Goal: Task Accomplishment & Management: Use online tool/utility

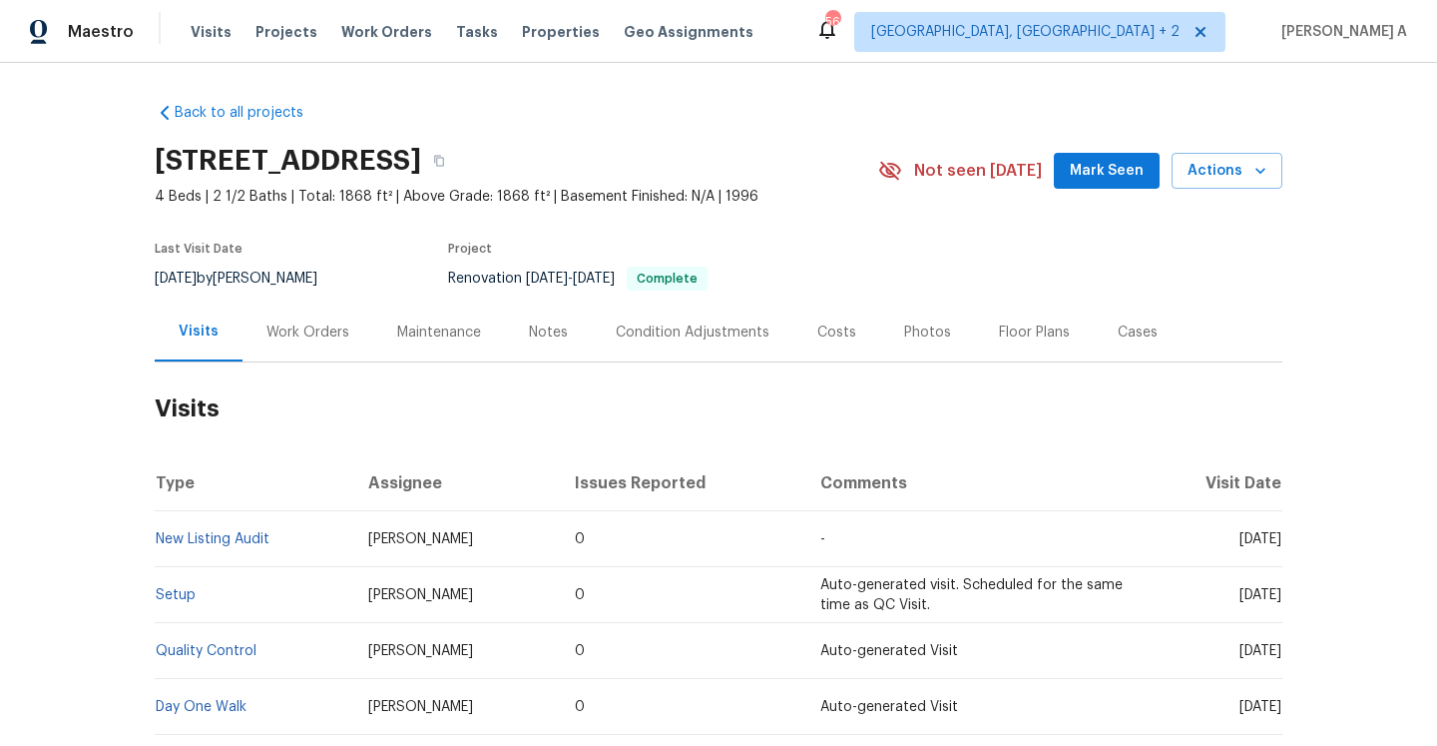
click at [316, 352] on div "Work Orders" at bounding box center [308, 331] width 131 height 59
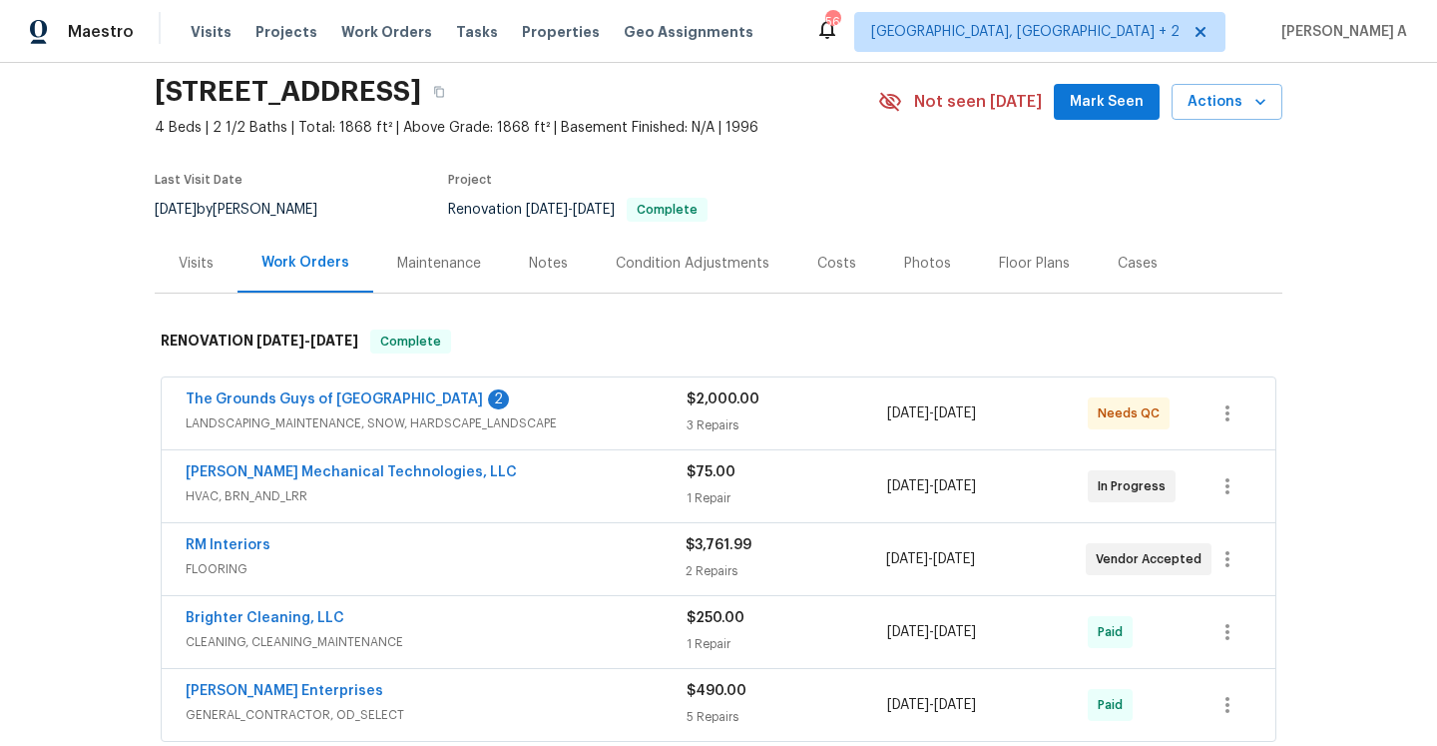
scroll to position [121, 0]
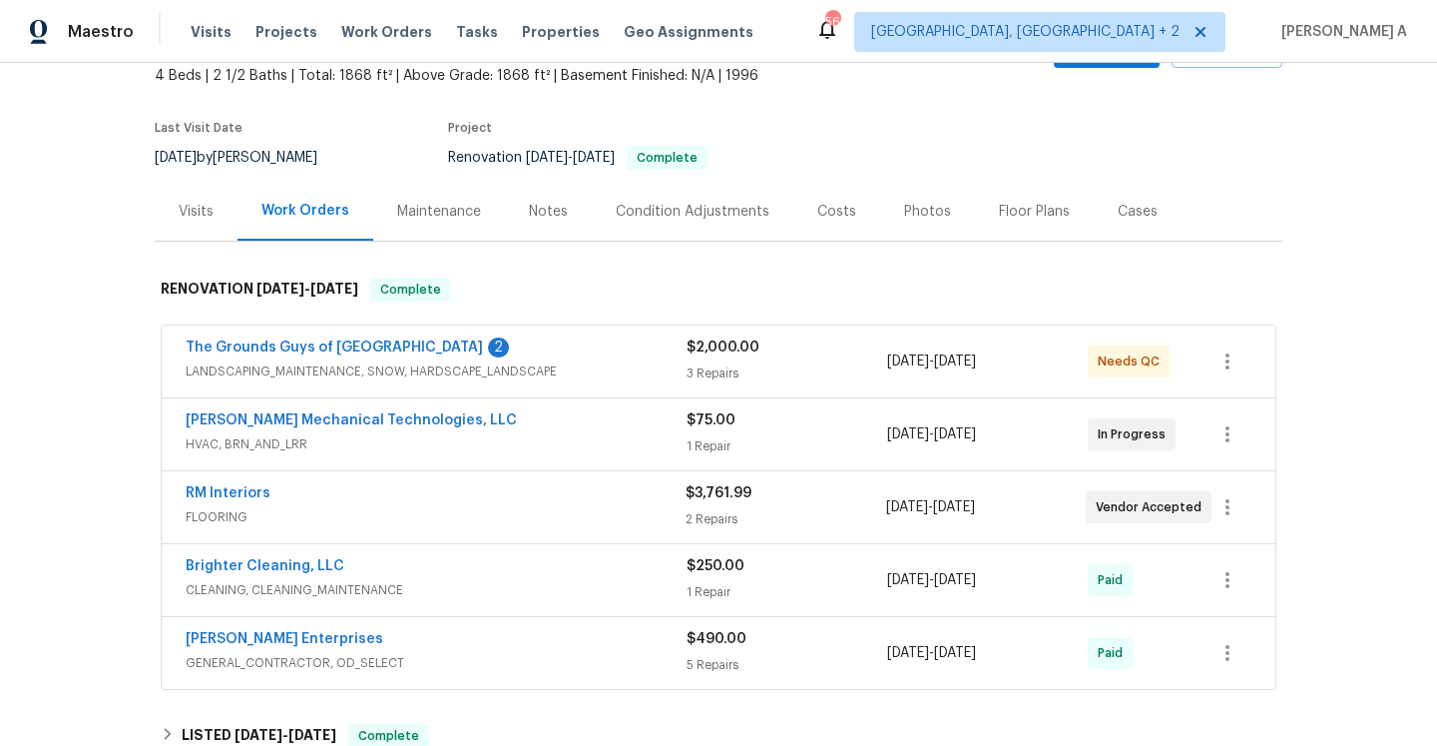
click at [540, 490] on div "RM Interiors" at bounding box center [436, 495] width 500 height 24
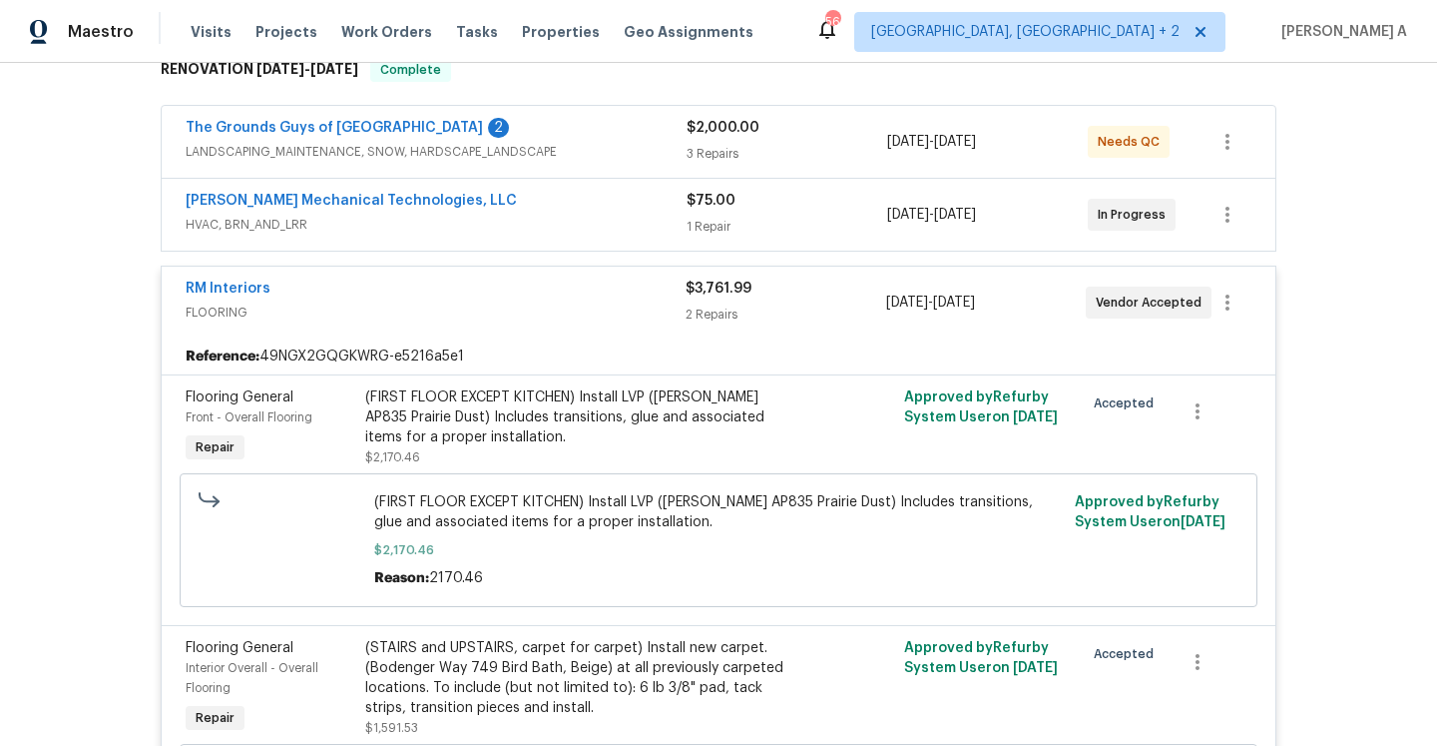
scroll to position [396, 0]
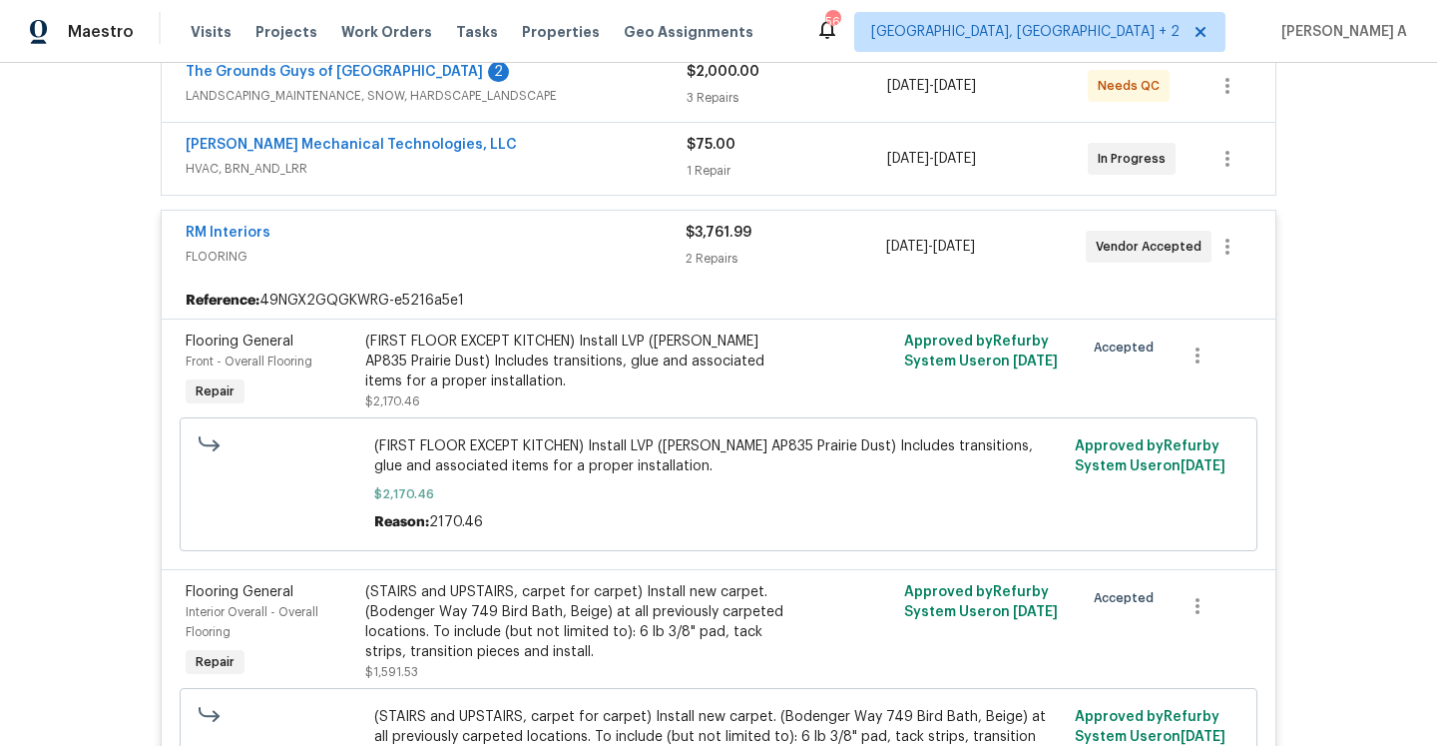
click at [597, 366] on div "(FIRST FLOOR EXCEPT KITCHEN) Install LVP (Knighton AP835 Prairie Dust) Includes…" at bounding box center [583, 361] width 437 height 60
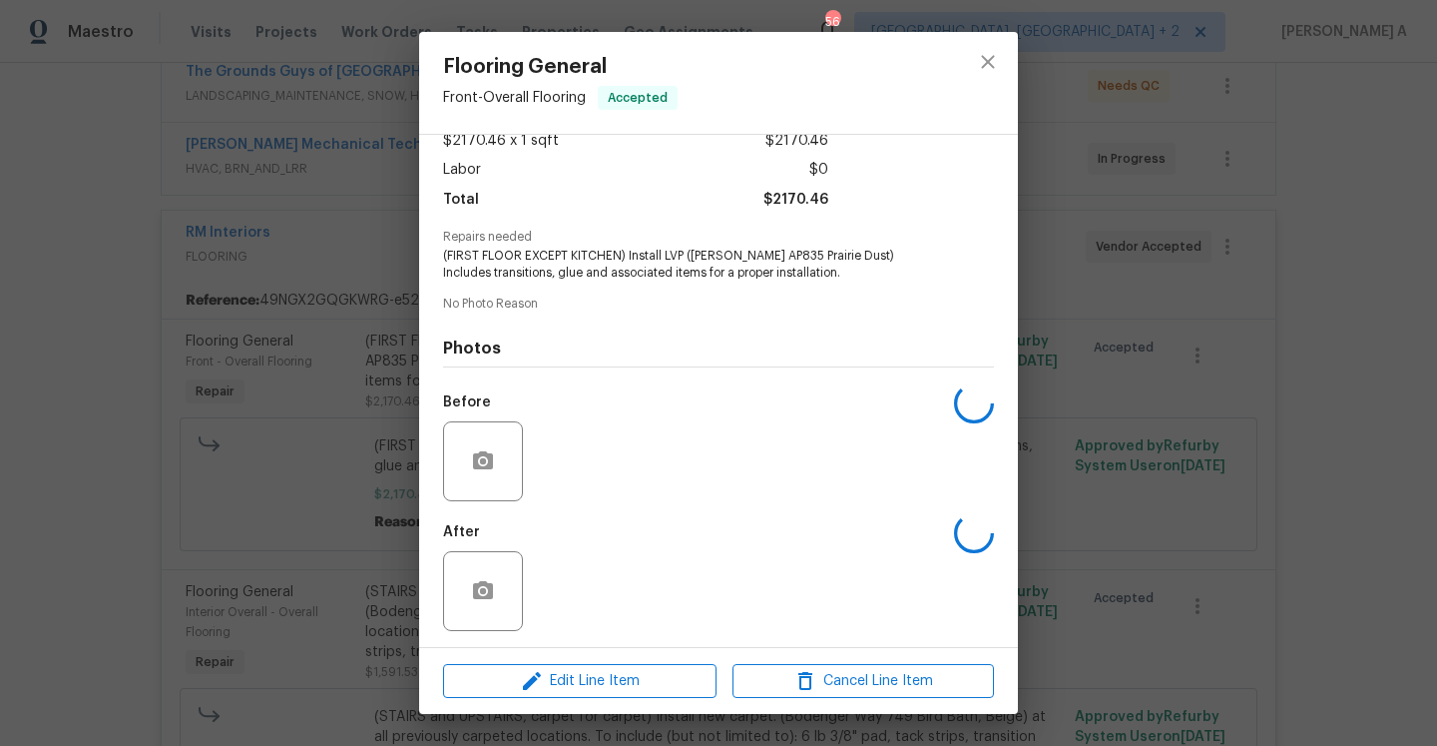
scroll to position [124, 0]
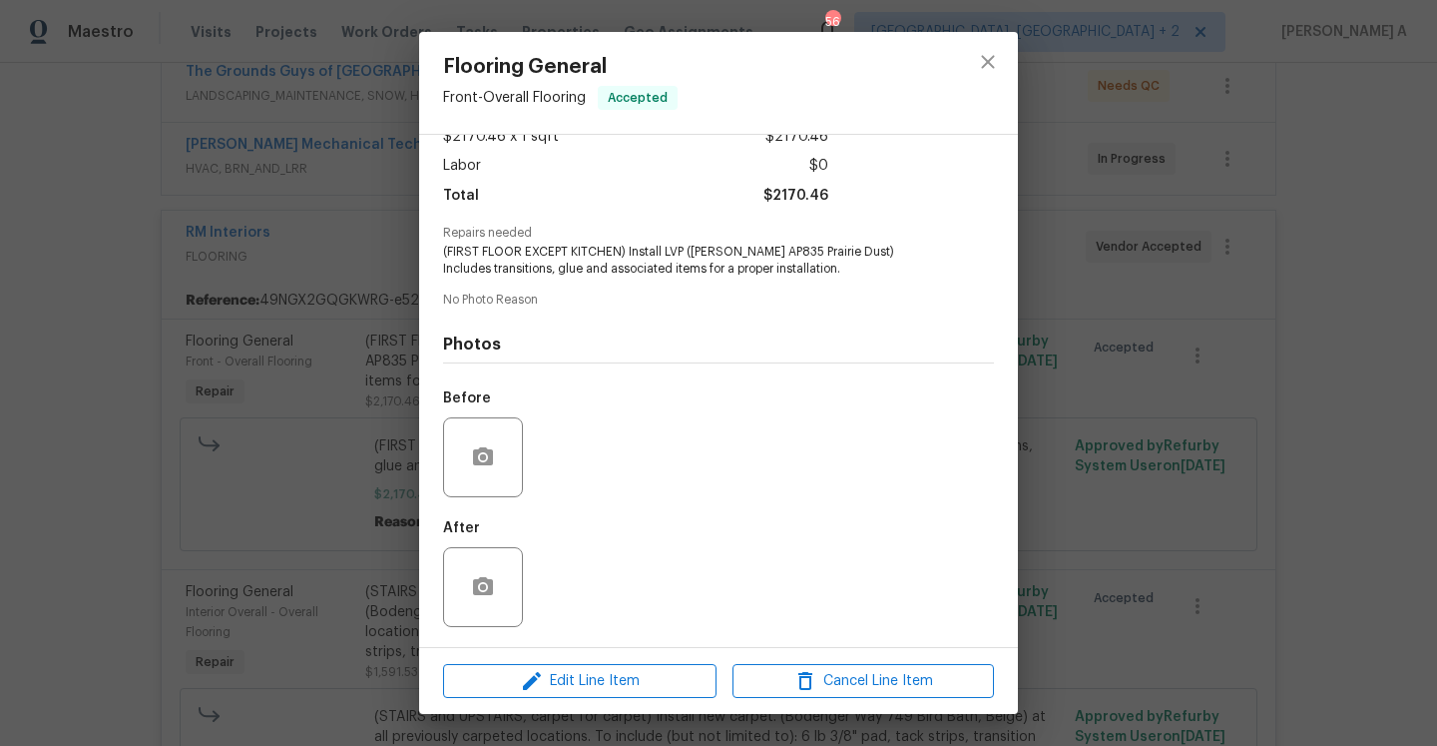
click at [1110, 405] on div "Flooring General Front - Overall Flooring Accepted Vendor RM Interiors Account …" at bounding box center [718, 373] width 1437 height 746
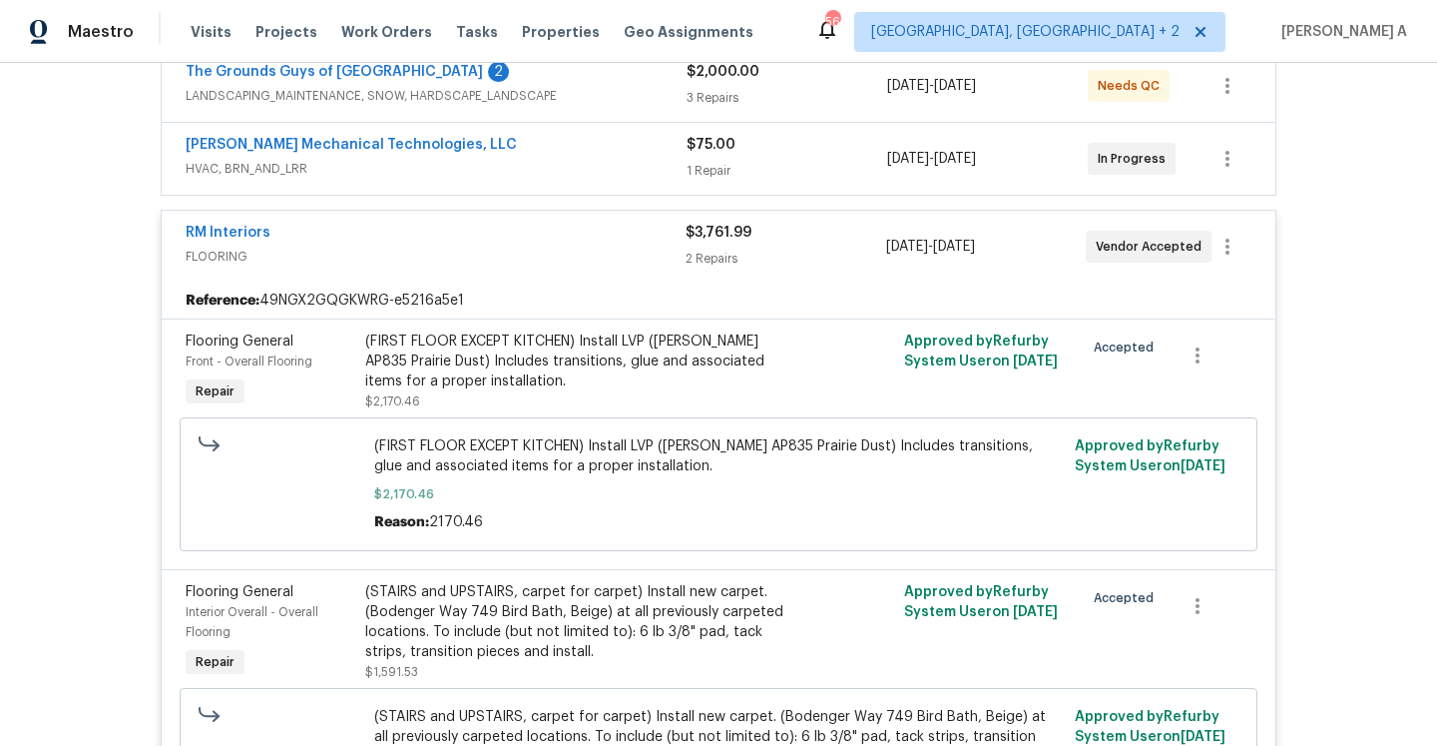
click at [725, 230] on span "$3,761.99" at bounding box center [719, 233] width 66 height 14
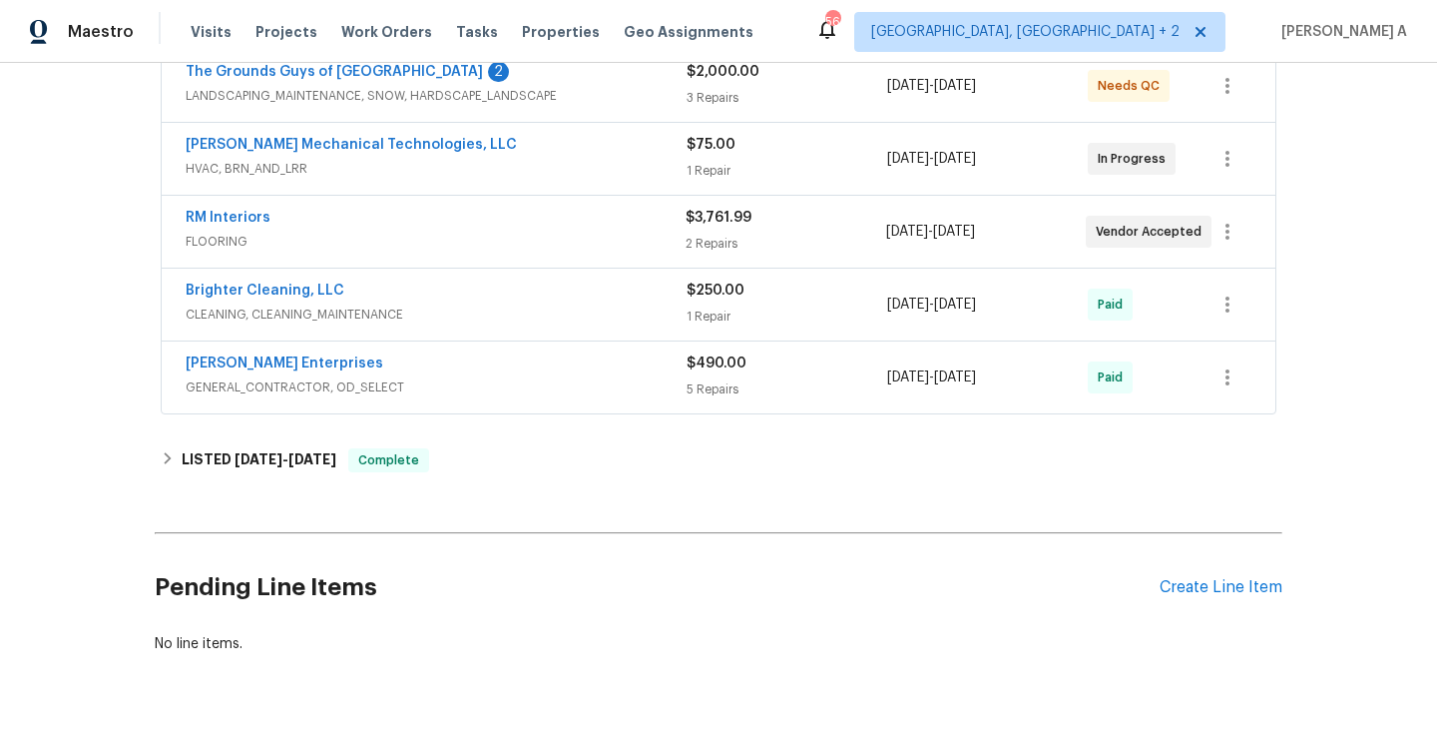
click at [698, 180] on div "1 Repair" at bounding box center [787, 171] width 201 height 20
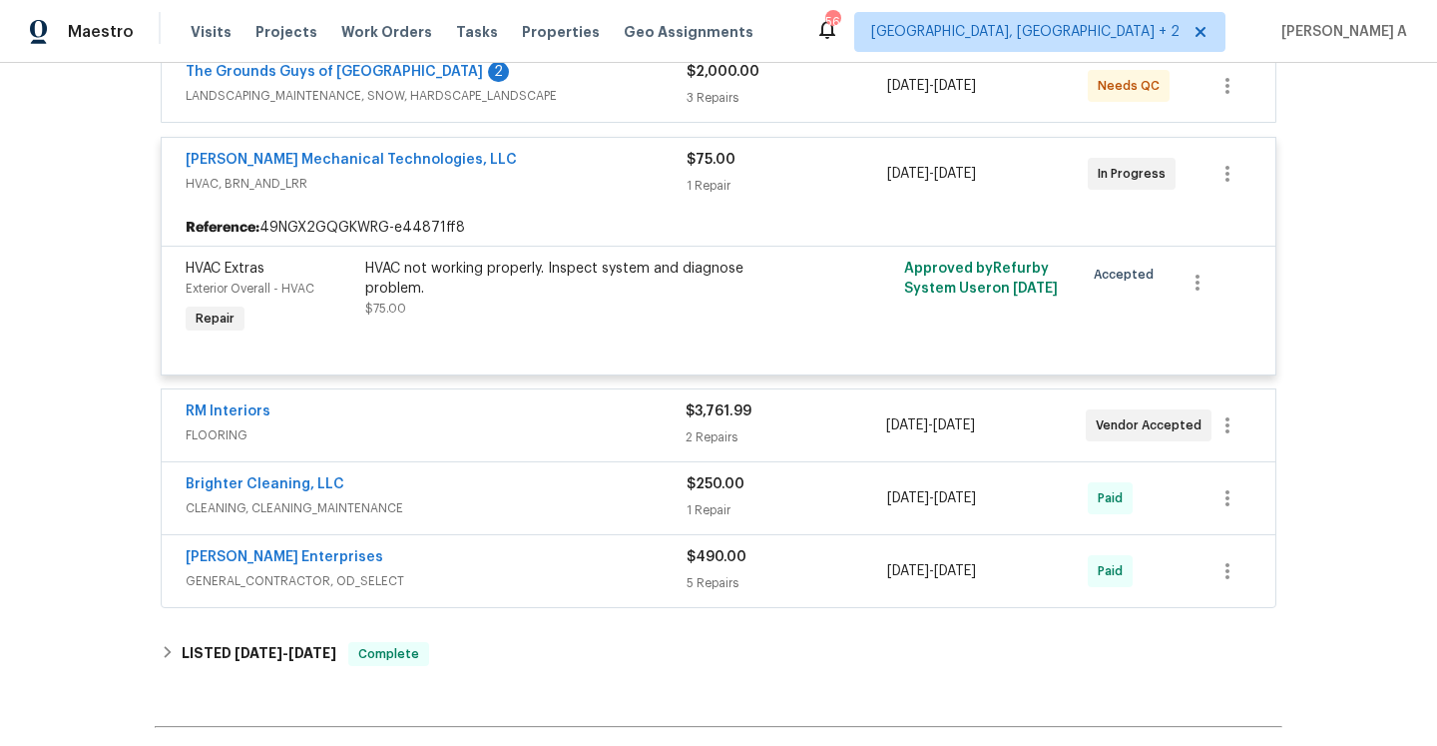
click at [698, 180] on div "1 Repair" at bounding box center [787, 186] width 201 height 20
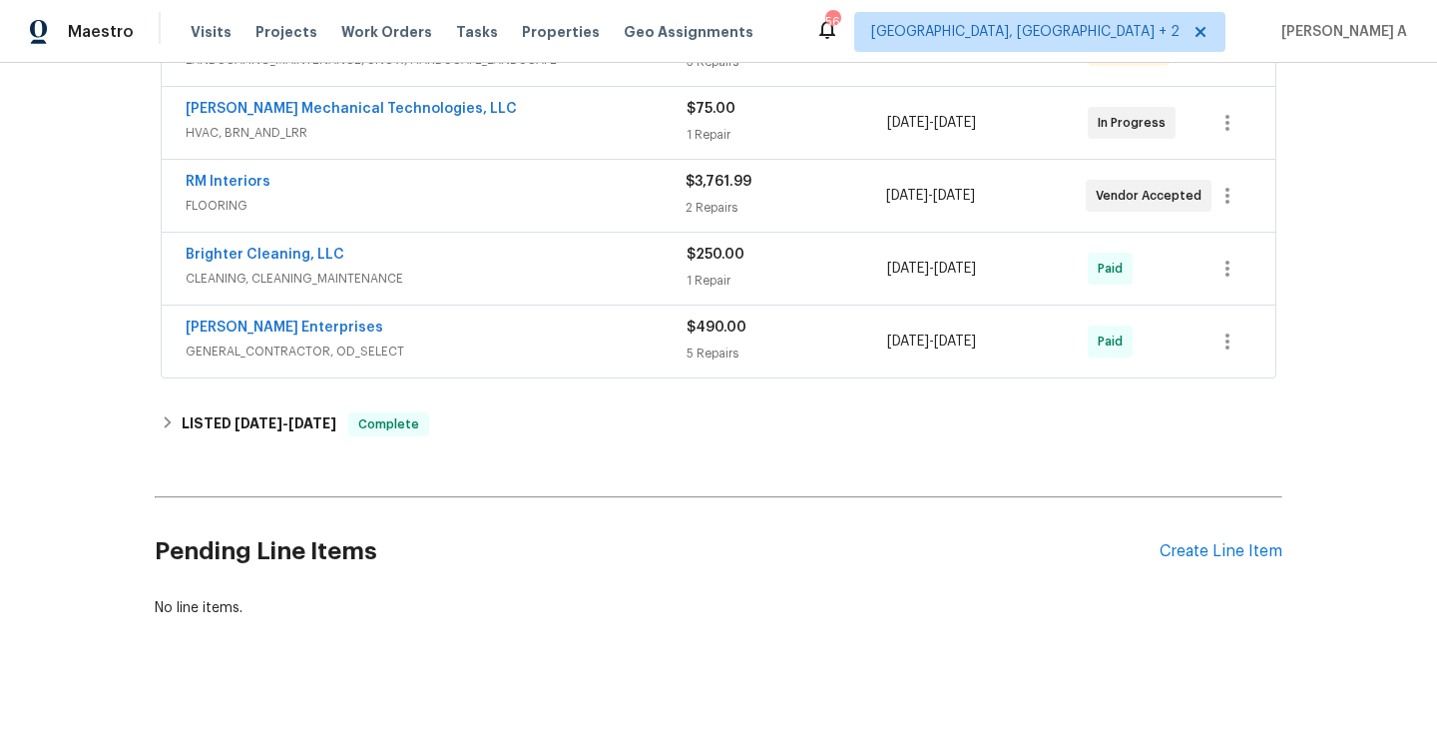
scroll to position [440, 0]
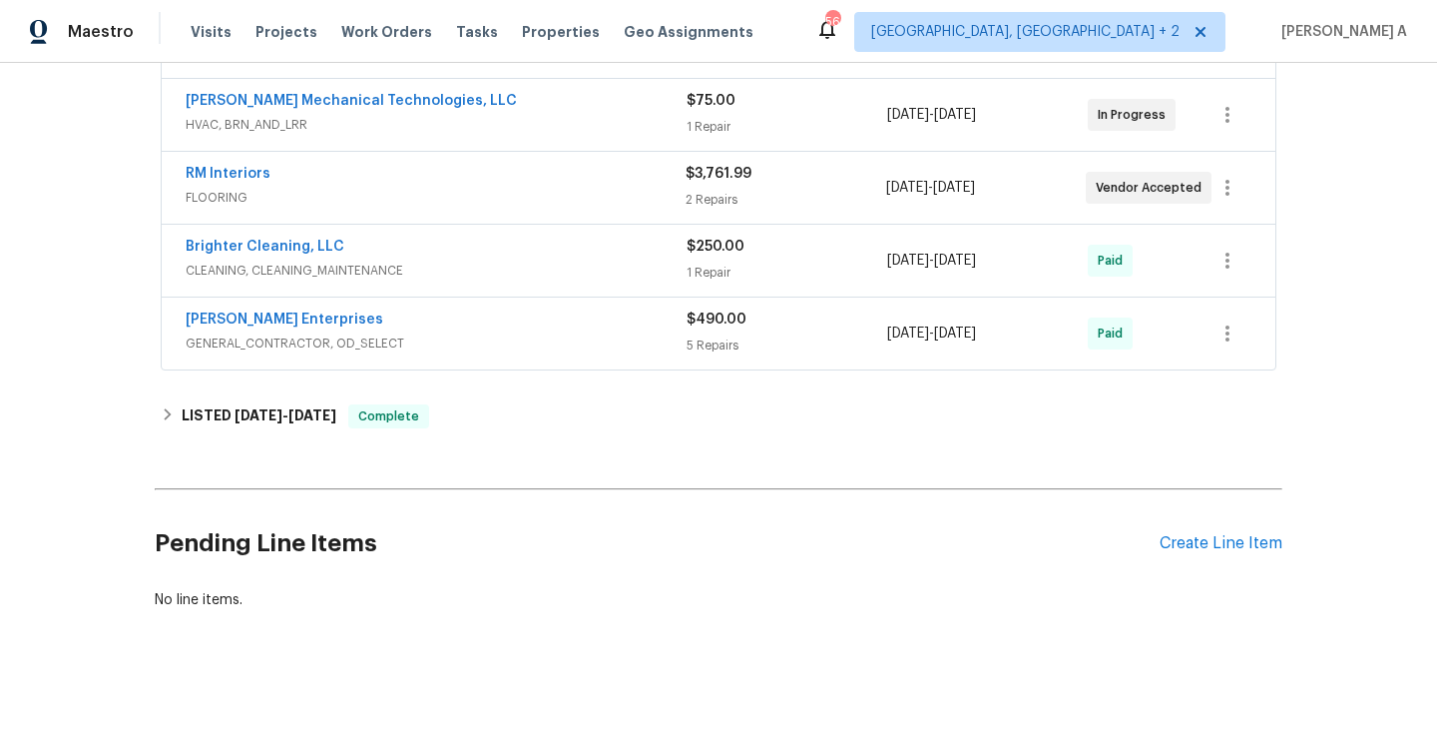
click at [762, 323] on div "$490.00" at bounding box center [787, 319] width 201 height 20
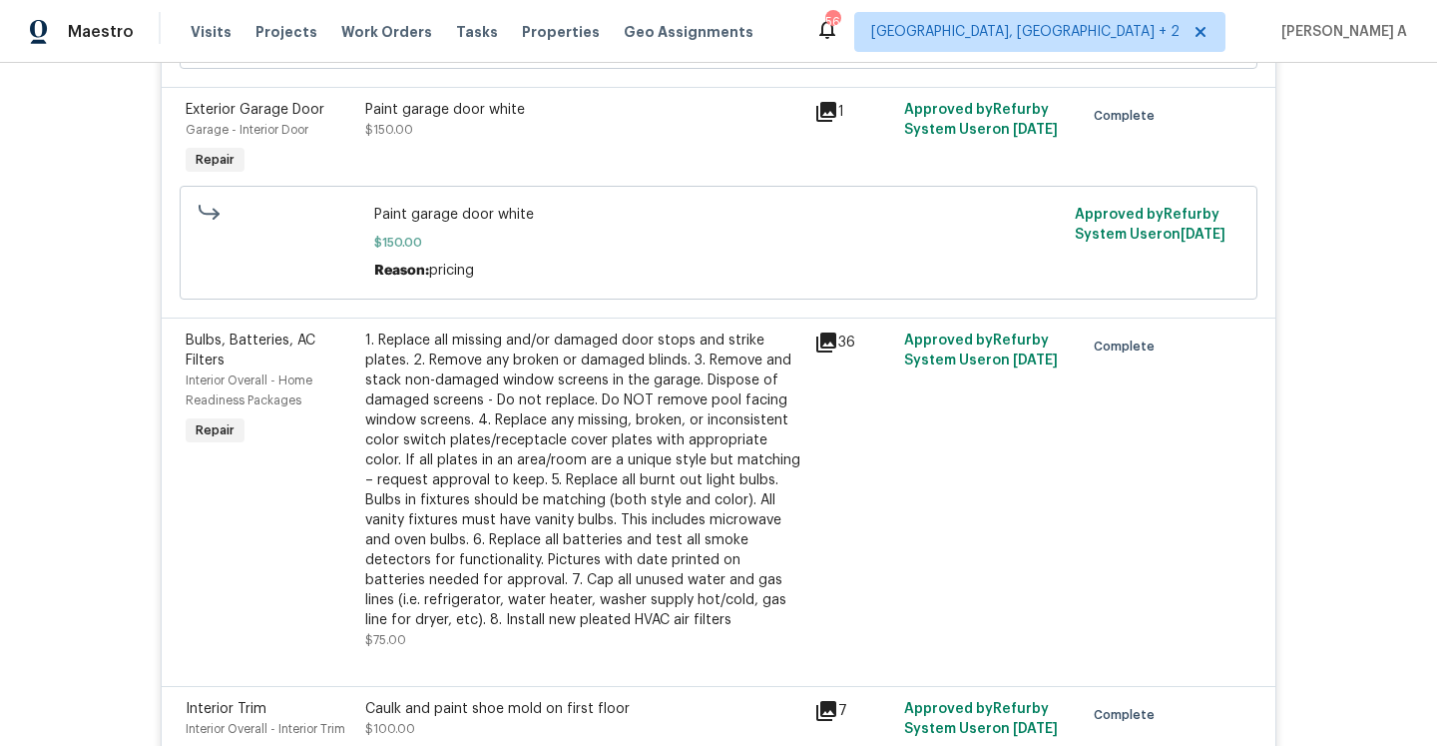
scroll to position [678, 0]
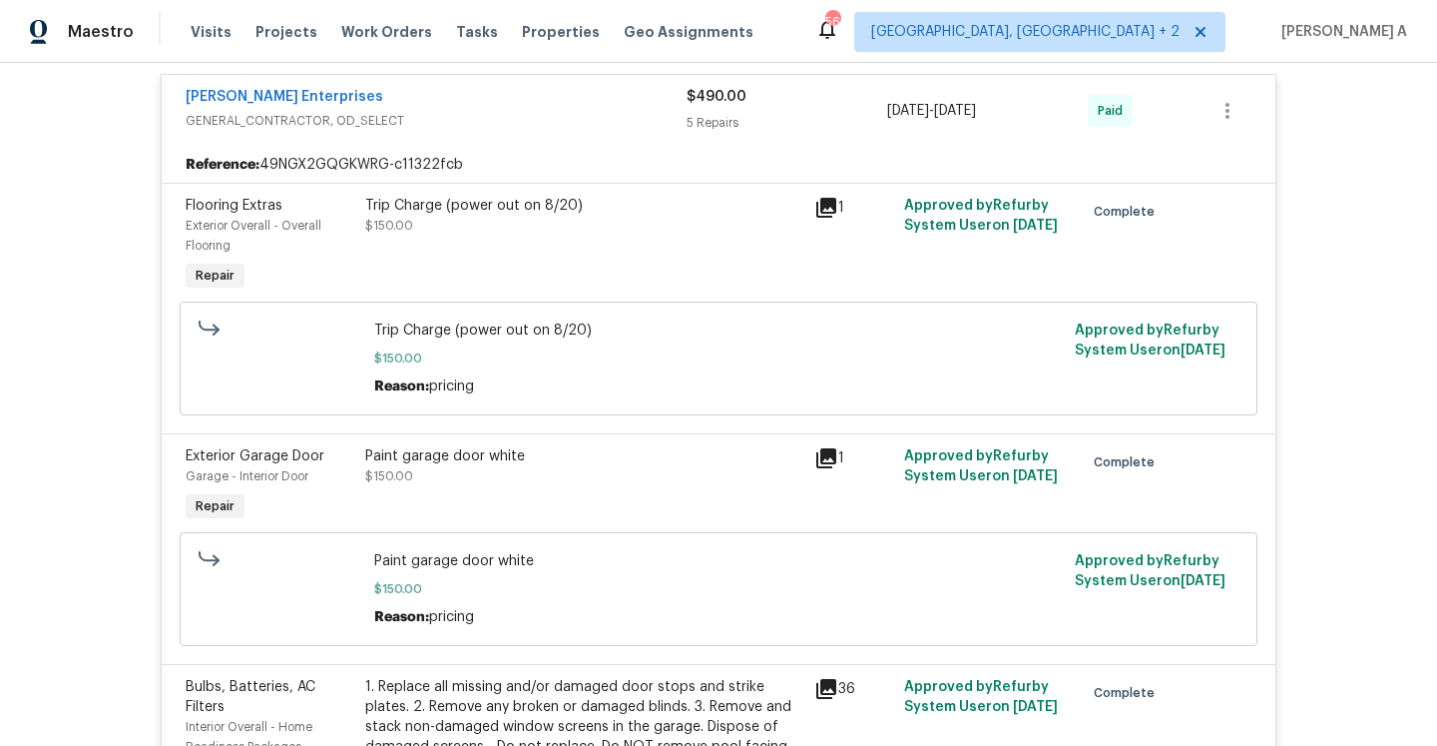
click at [762, 140] on div "Nordman Enterprises GENERAL_CONTRACTOR, OD_SELECT $490.00 5 Repairs 8/19/2025 -…" at bounding box center [719, 111] width 1114 height 72
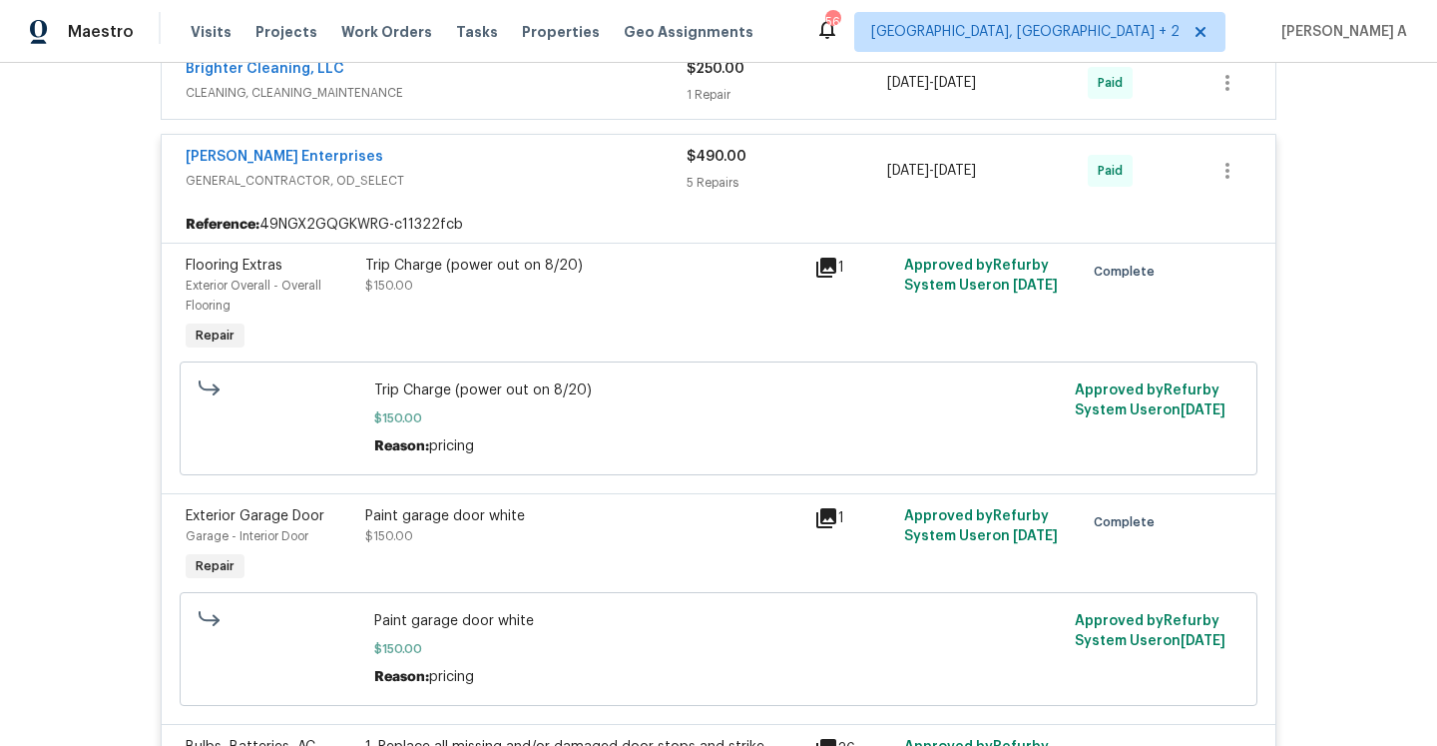
click at [765, 174] on div "5 Repairs" at bounding box center [787, 183] width 201 height 20
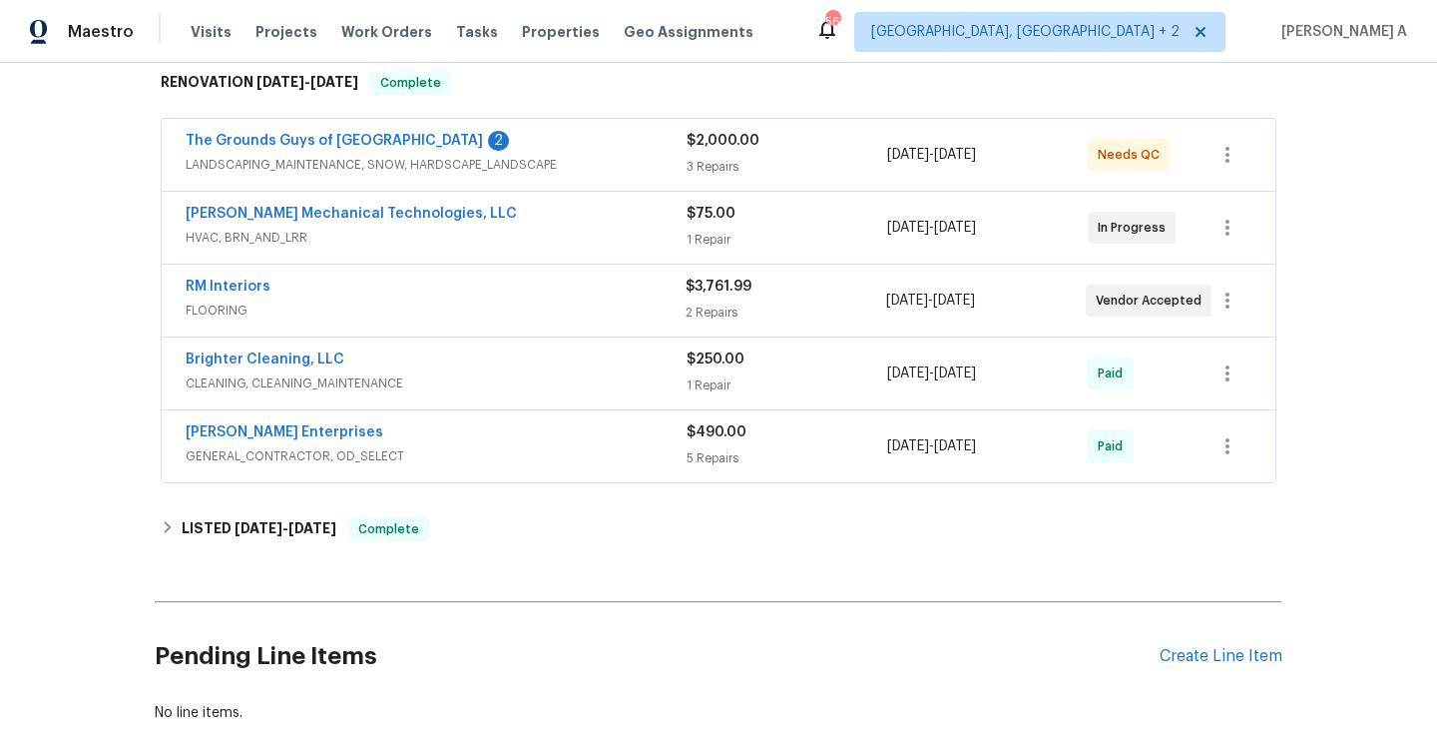
scroll to position [149, 0]
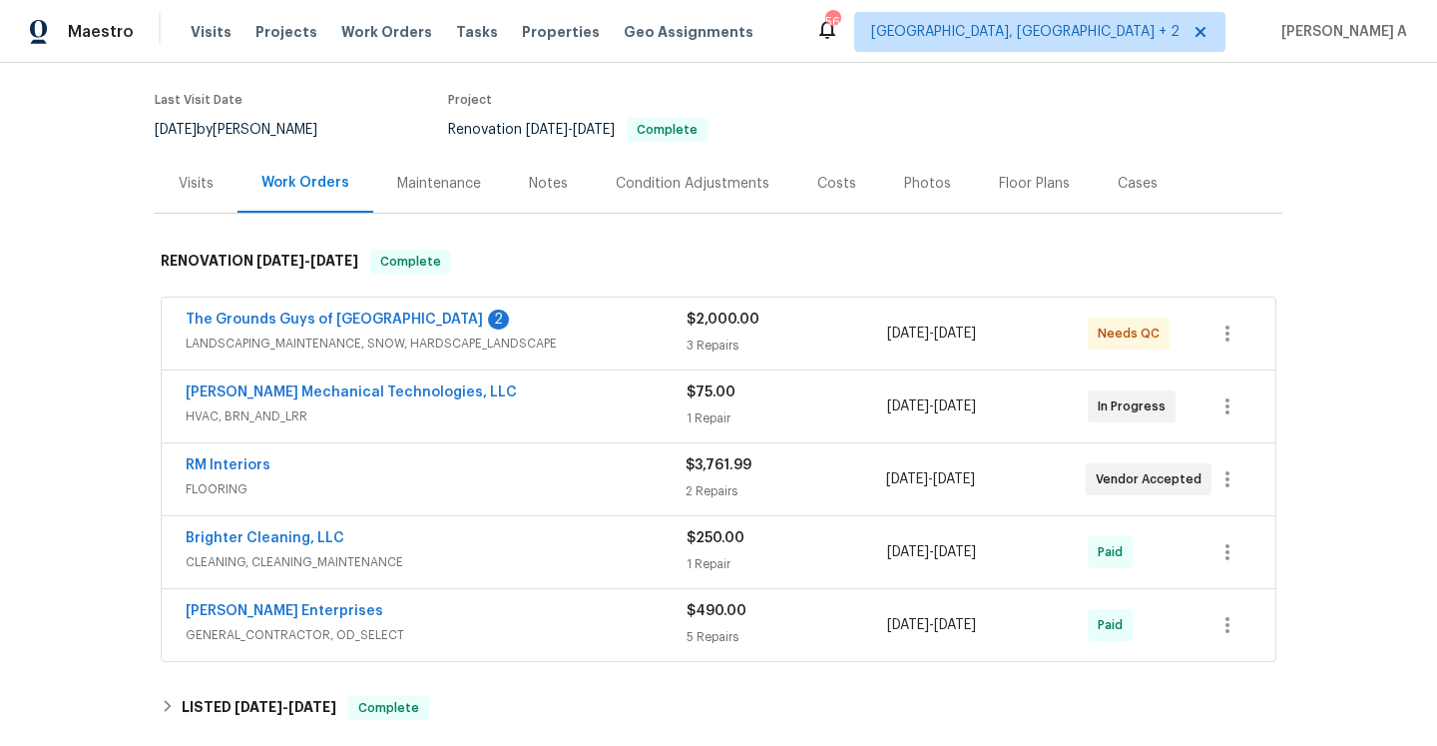
click at [214, 194] on div "Visits" at bounding box center [196, 183] width 83 height 59
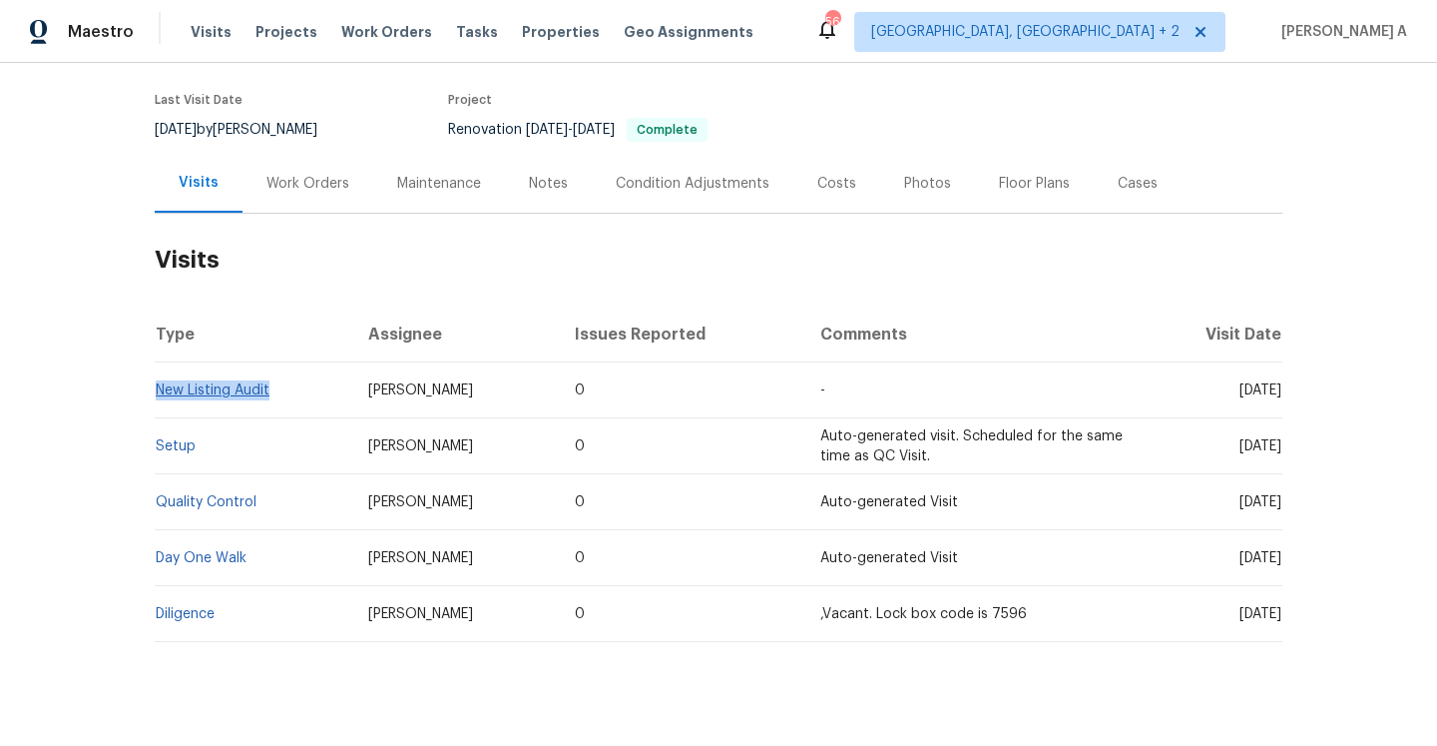
drag, startPoint x: 281, startPoint y: 392, endPoint x: 158, endPoint y: 386, distance: 123.9
click at [158, 386] on td "New Listing Audit" at bounding box center [254, 390] width 198 height 56
copy link "New Listing Audit"
click at [311, 199] on div "Work Orders" at bounding box center [308, 183] width 131 height 59
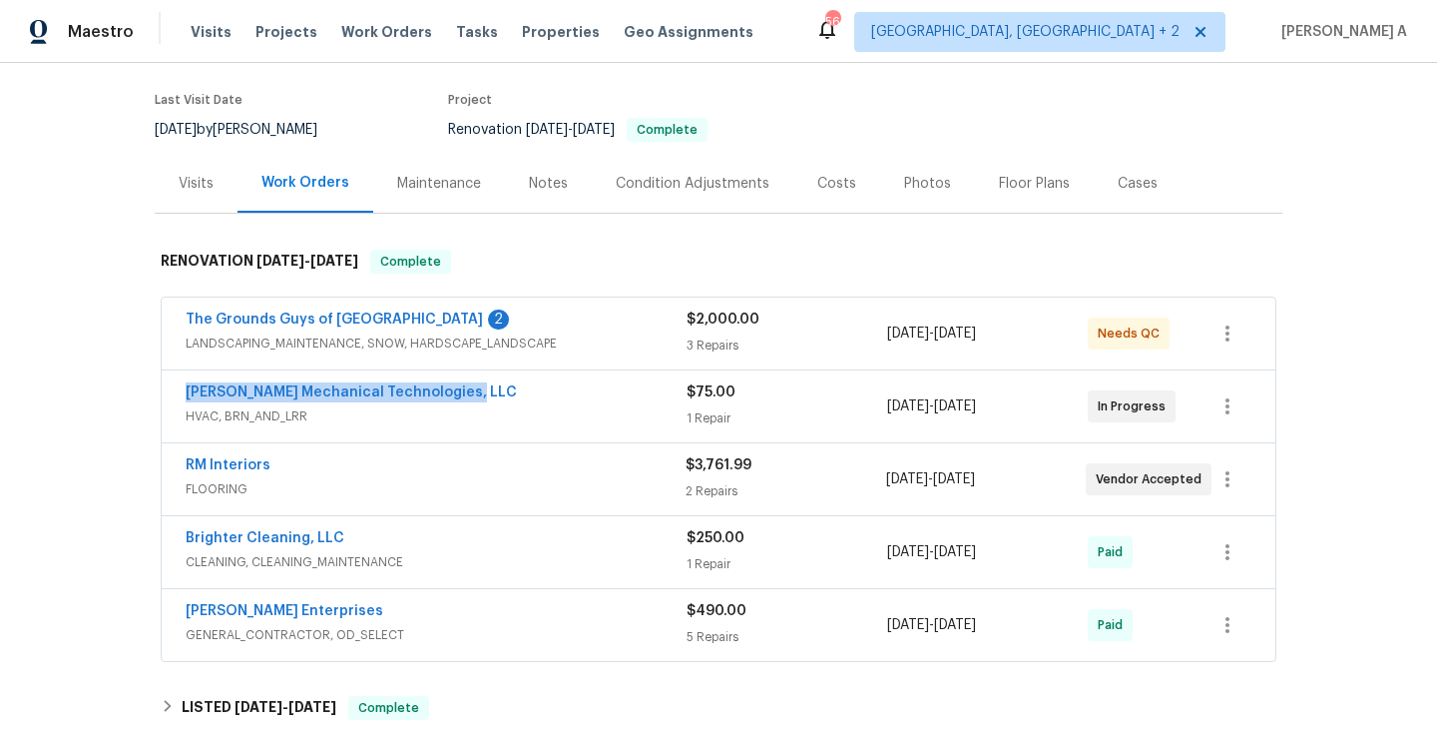
drag, startPoint x: 179, startPoint y: 398, endPoint x: 466, endPoint y: 390, distance: 287.6
click at [466, 390] on div "Johnson's Mechanical Technologies, LLC HVAC, BRN_AND_LRR $75.00 1 Repair 8/19/2…" at bounding box center [719, 406] width 1114 height 72
copy link "Johnson's Mechanical Technologies, LLC"
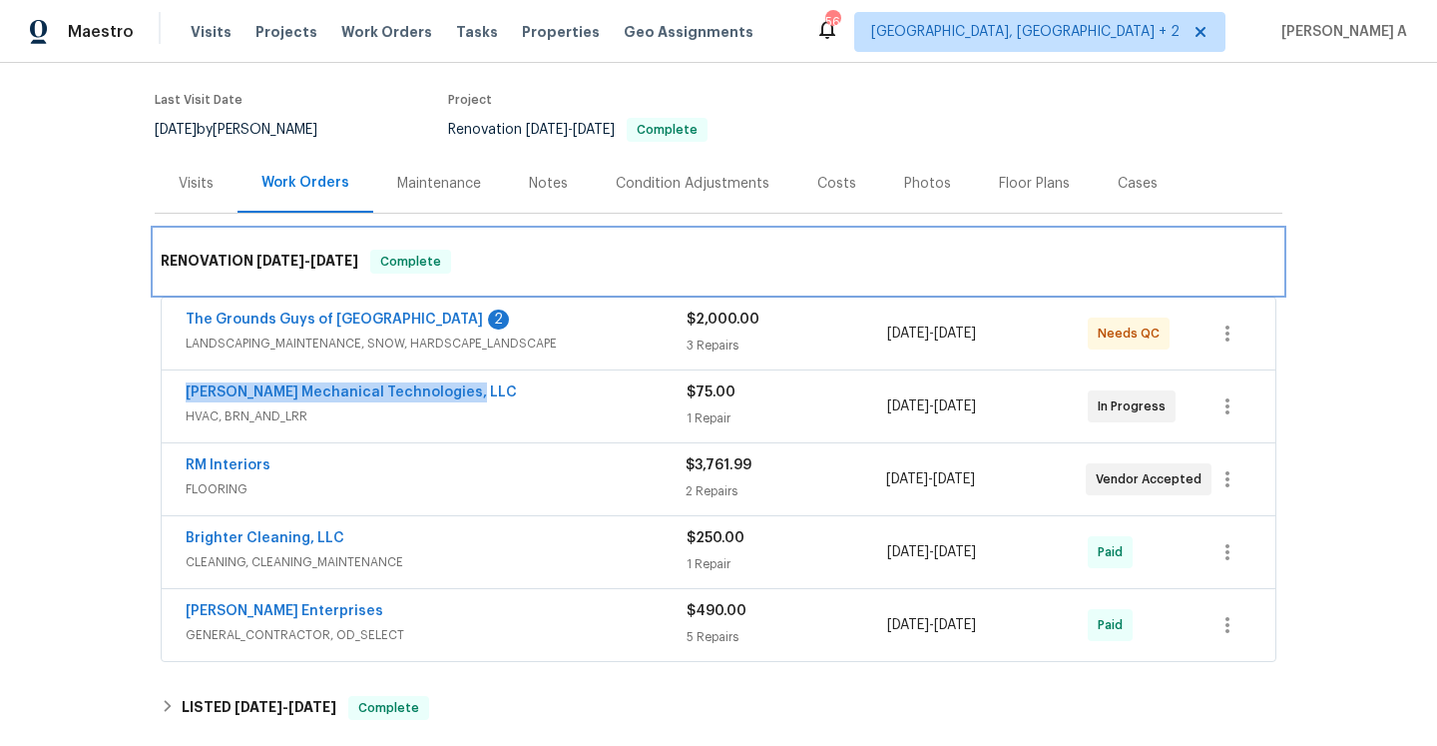
click at [575, 278] on div "RENOVATION 8/19/25 - 8/22/25 Complete" at bounding box center [719, 262] width 1128 height 64
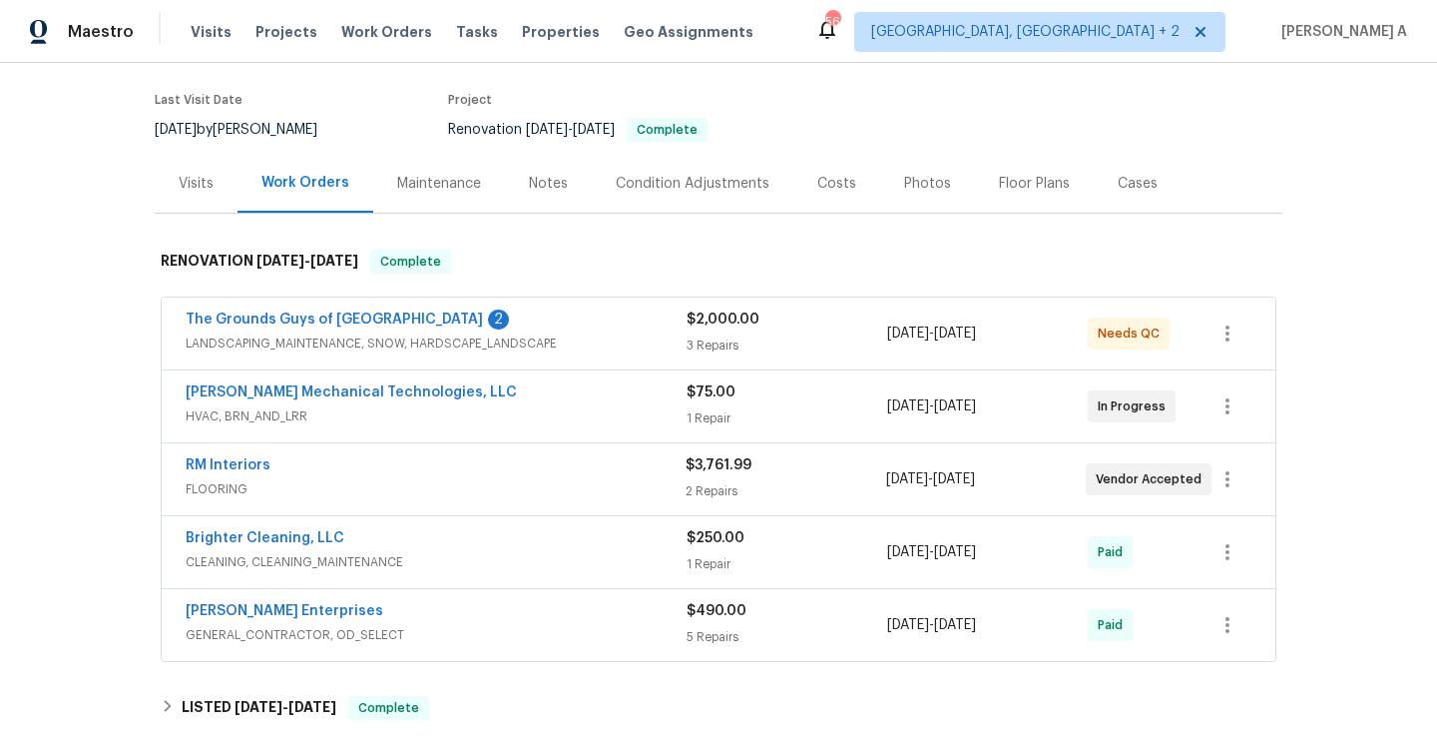
click at [971, 670] on div "Back to all projects 12130 Wild Garden Ct, Charlotte, NC 28269 4 Beds | 2 1/2 B…" at bounding box center [719, 427] width 1128 height 979
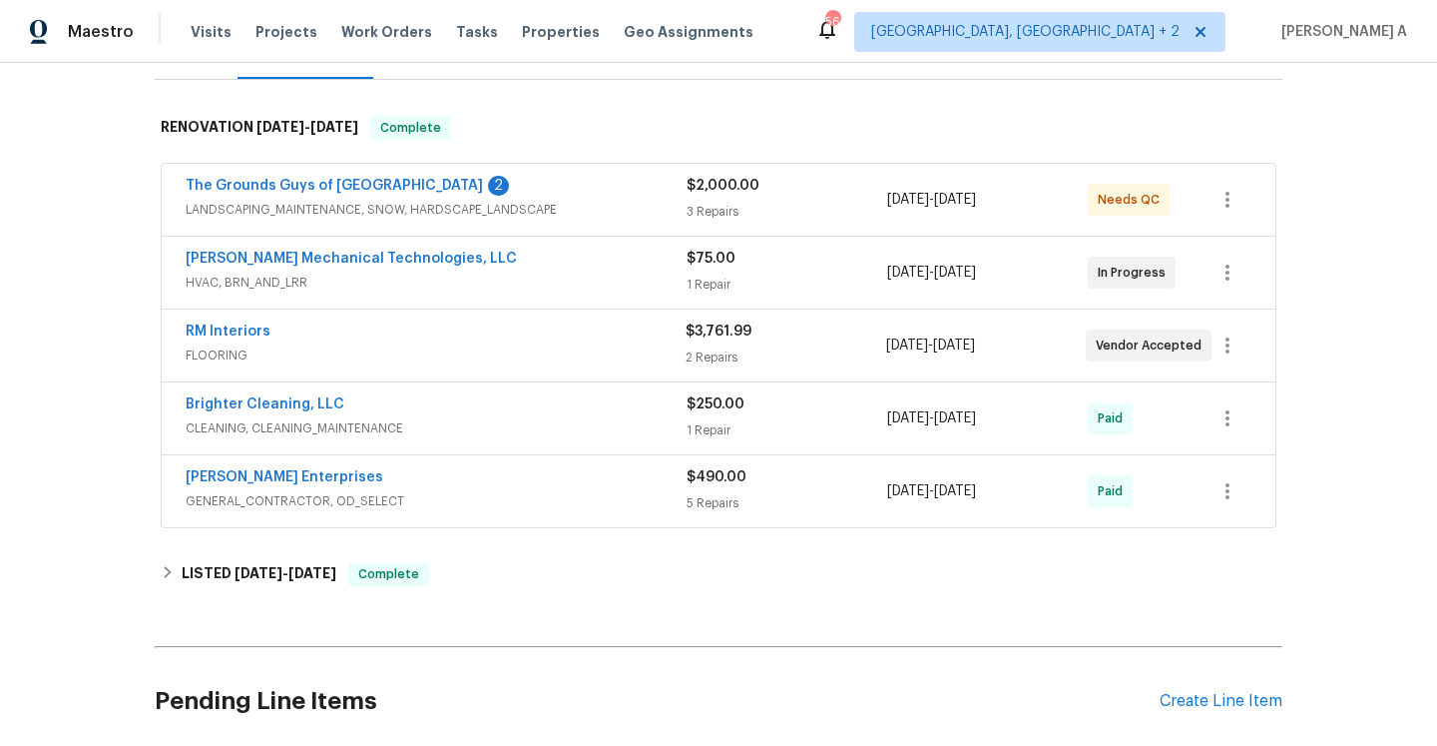
scroll to position [298, 0]
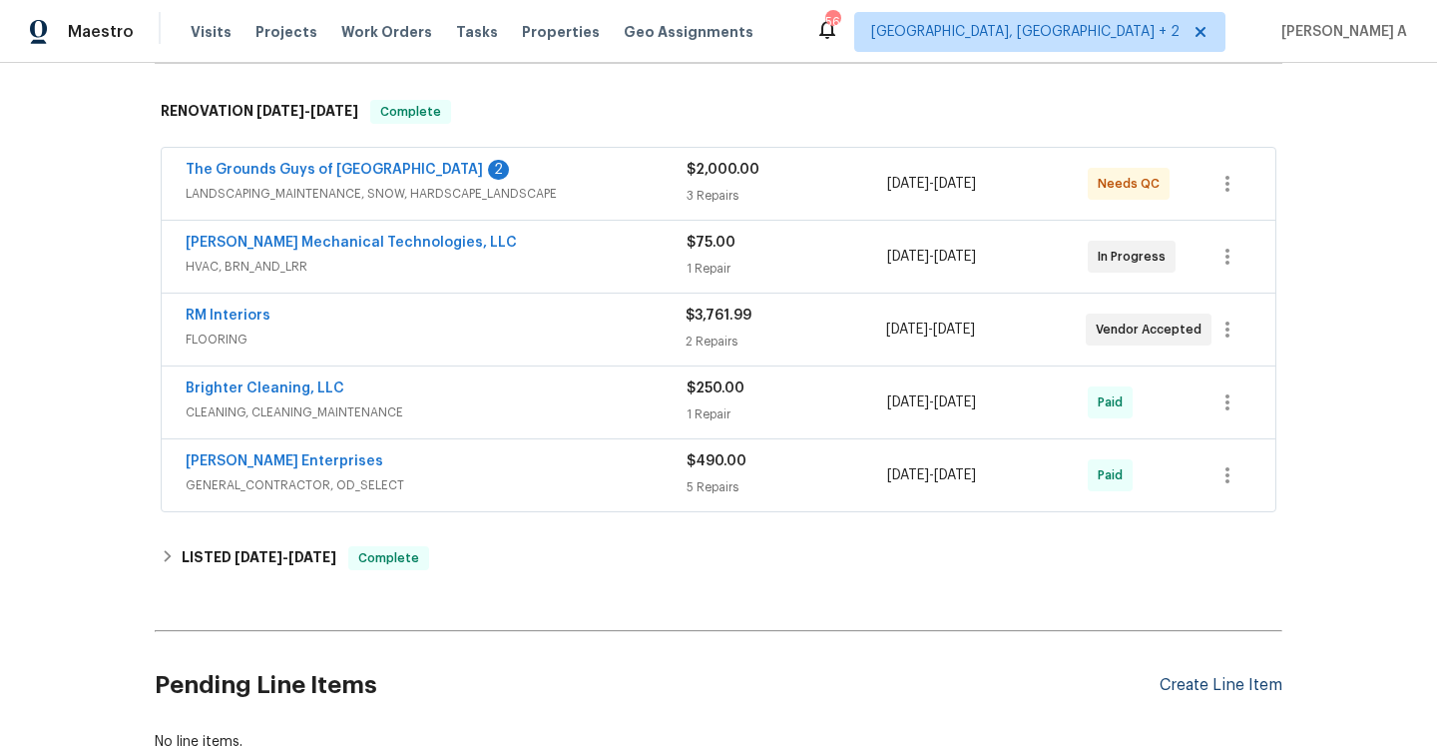
click at [1212, 683] on div "Create Line Item" at bounding box center [1221, 685] width 123 height 19
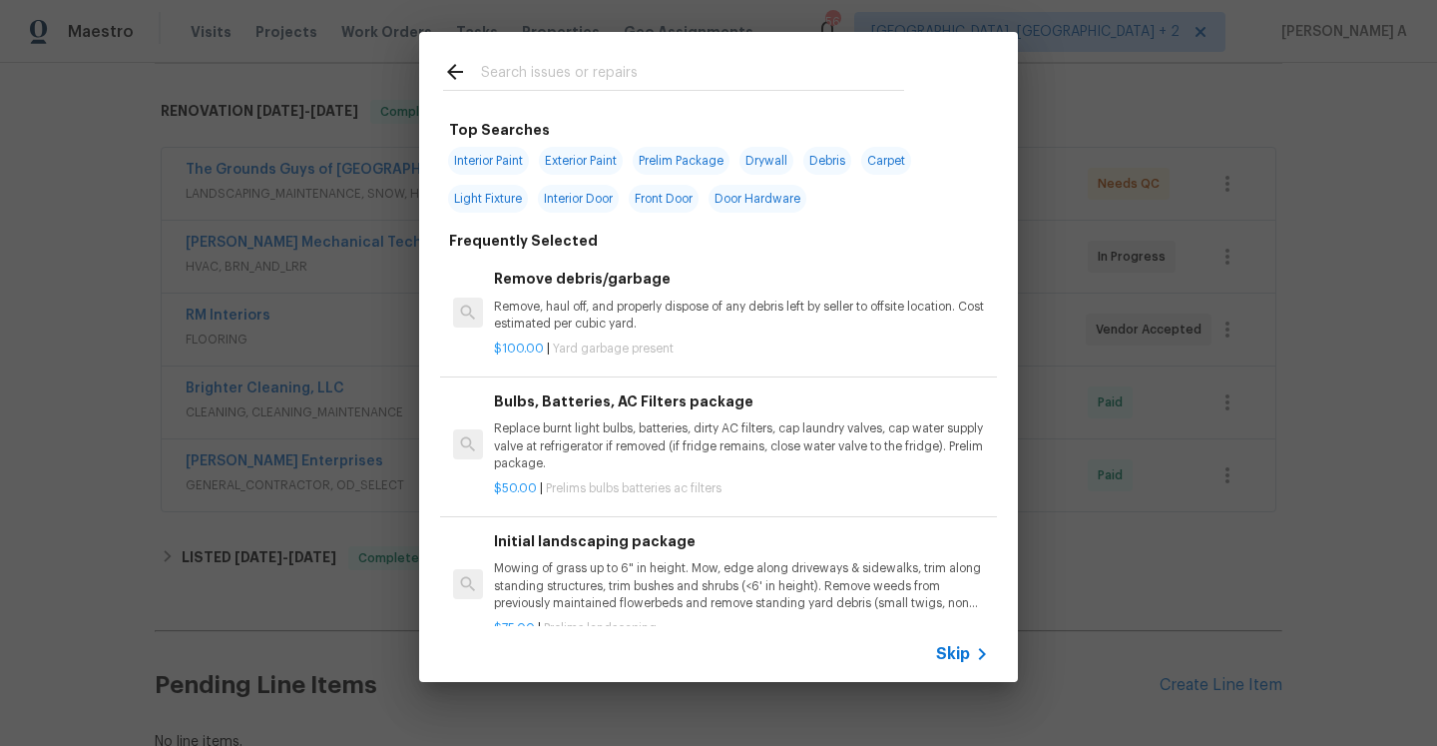
click at [960, 644] on span "Skip" at bounding box center [953, 654] width 34 height 20
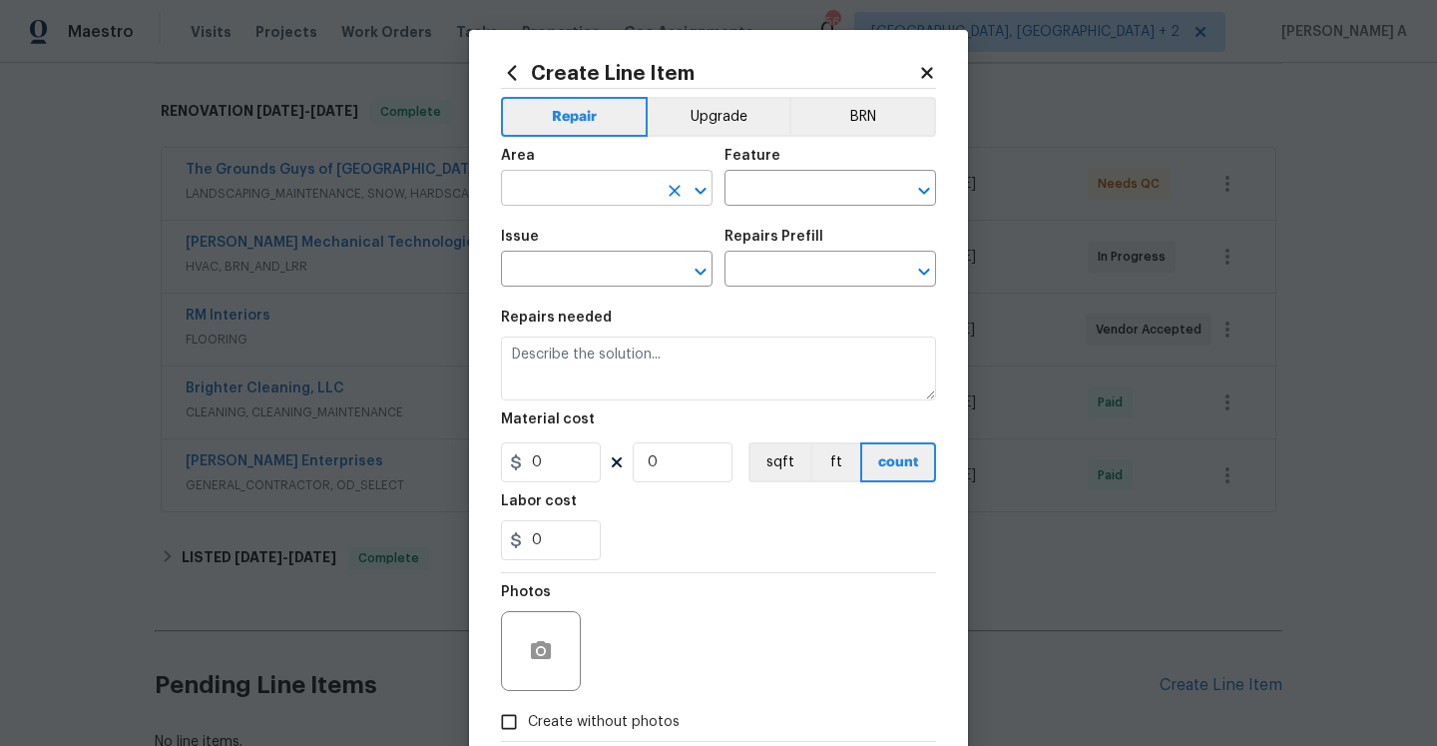
click at [625, 185] on input "text" at bounding box center [579, 190] width 156 height 31
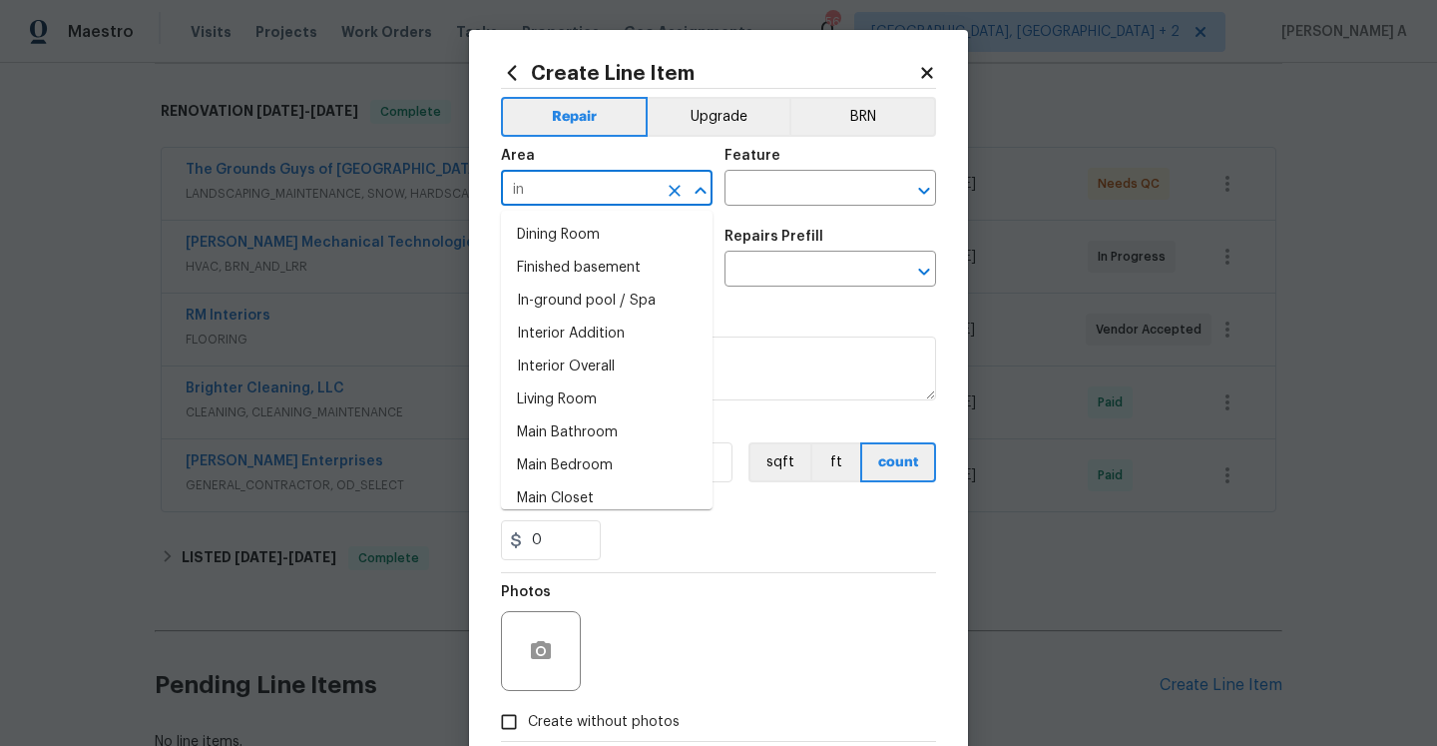
type input "int"
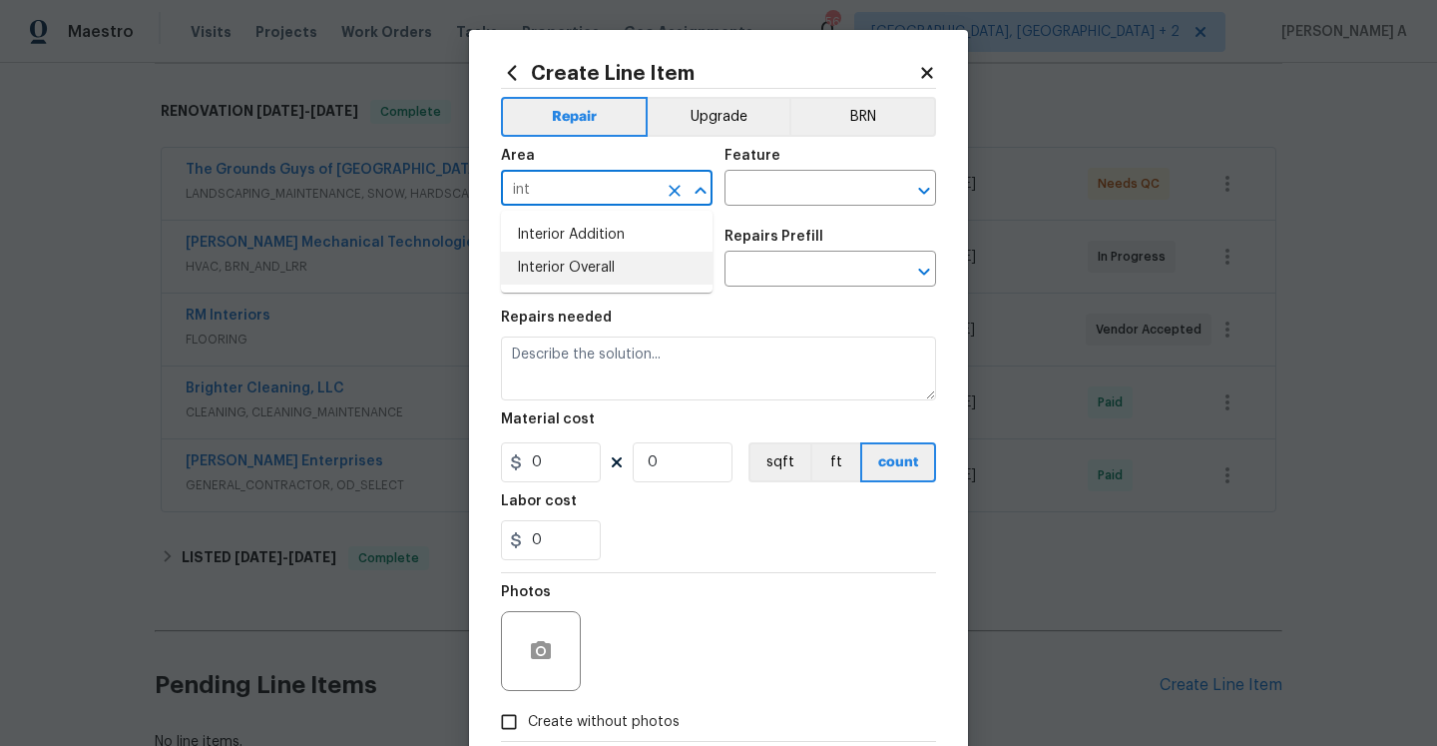
click at [597, 270] on li "Interior Overall" at bounding box center [607, 268] width 212 height 33
type input "Interior Overall"
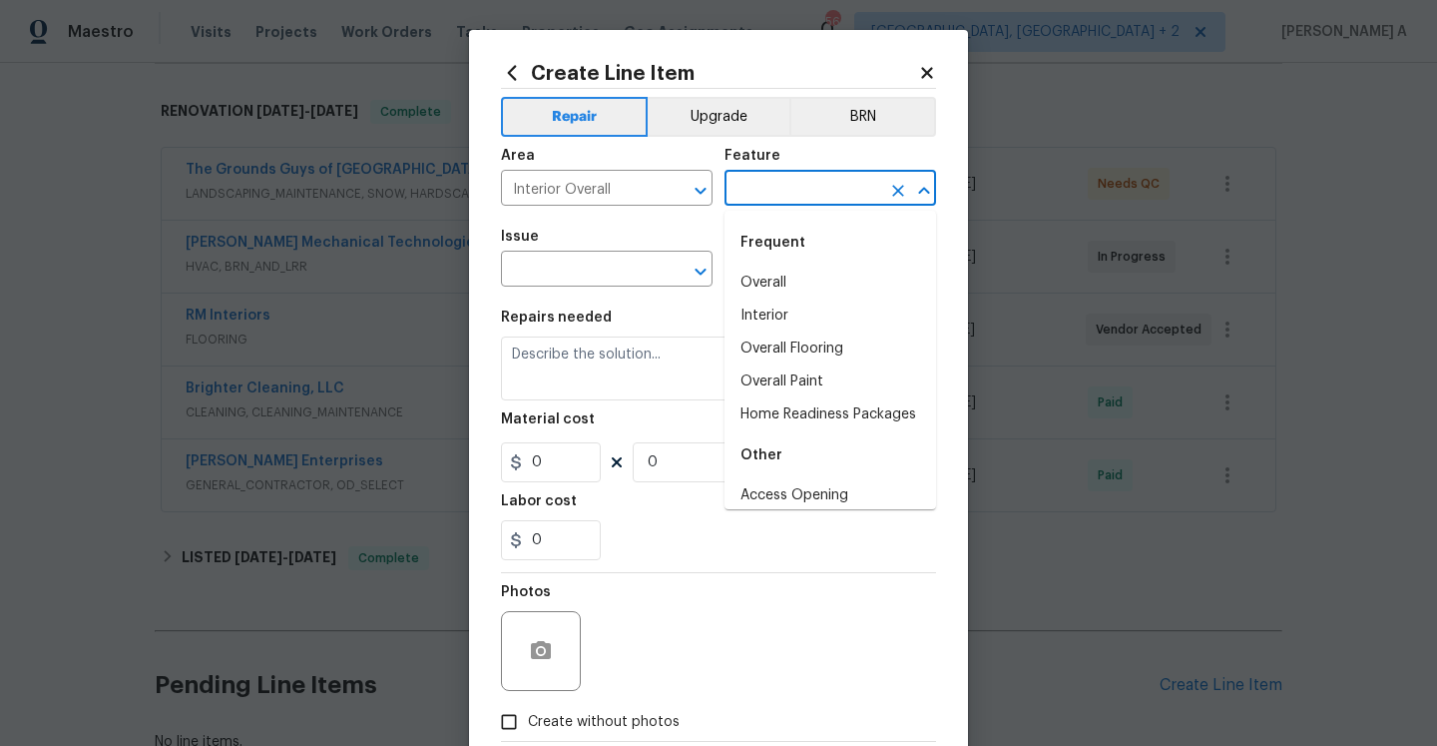
click at [773, 205] on input "text" at bounding box center [803, 190] width 156 height 31
click at [783, 300] on li "Interior" at bounding box center [831, 315] width 212 height 33
type input "Interior"
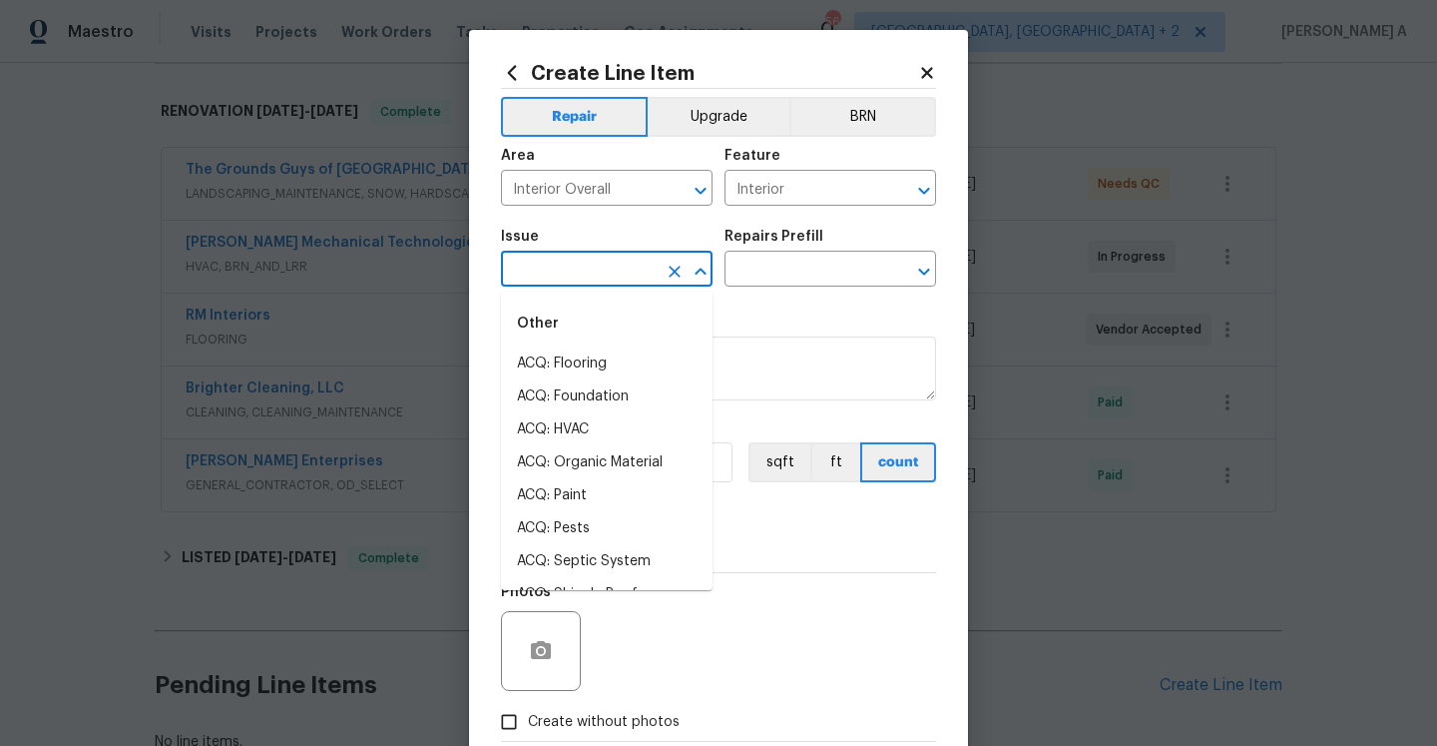
click at [637, 275] on input "text" at bounding box center [579, 271] width 156 height 31
type input "k"
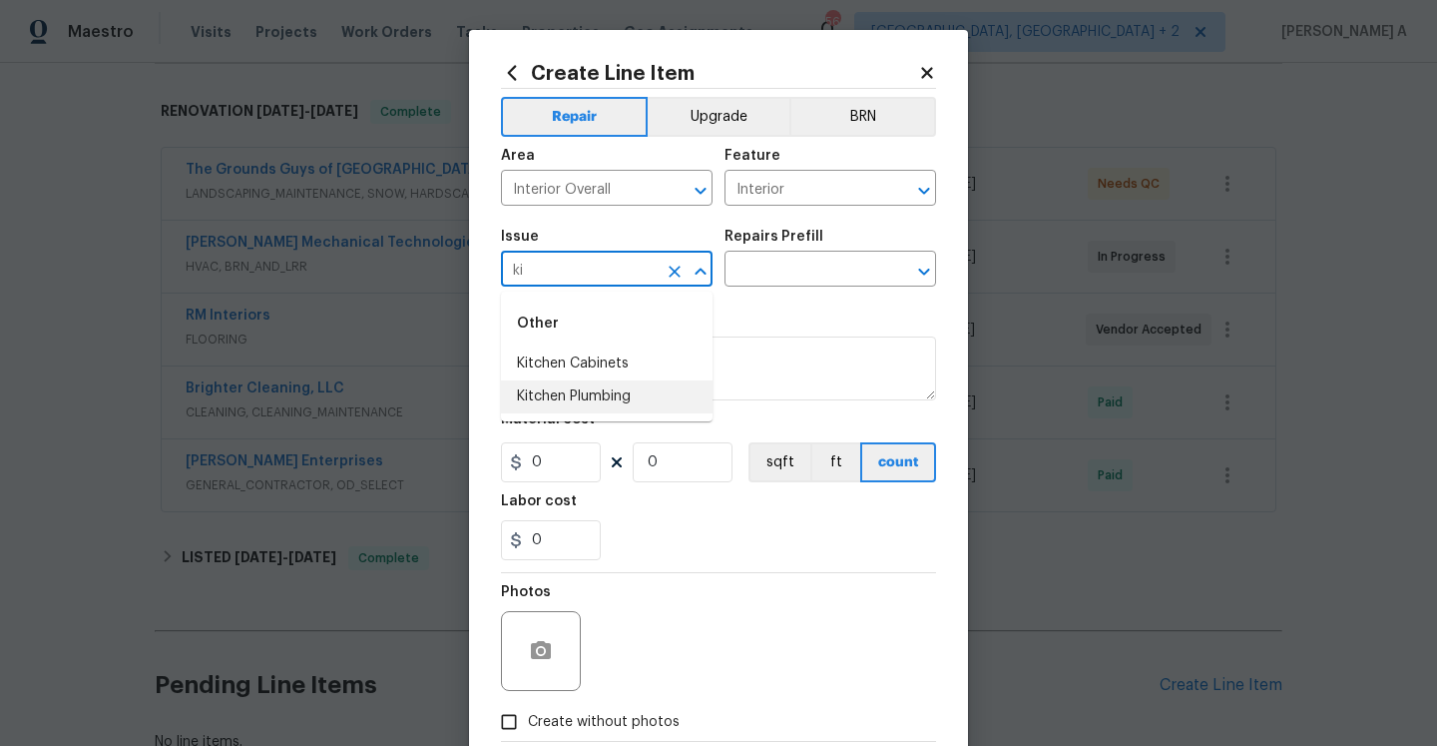
click at [571, 380] on li "Kitchen Plumbing" at bounding box center [607, 396] width 212 height 33
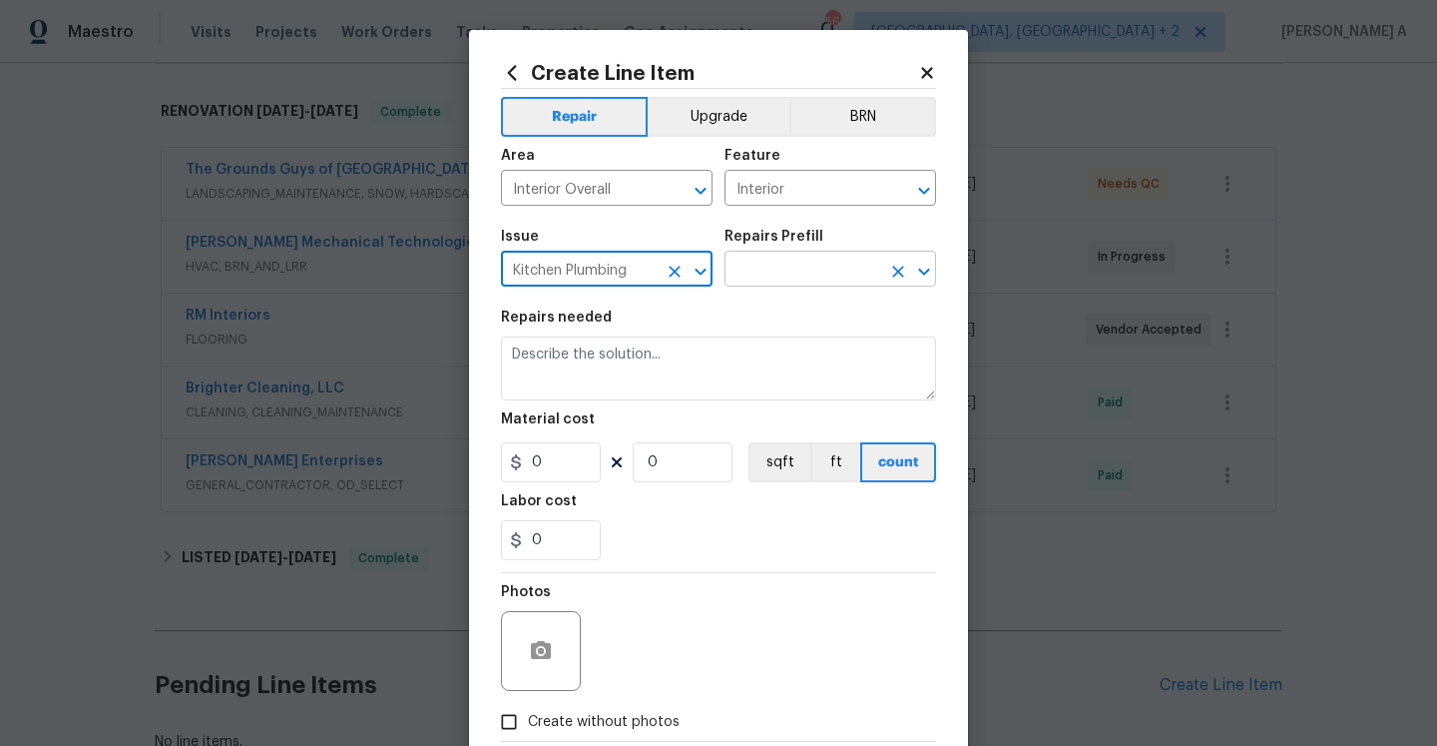
type input "Kitchen Plumbing"
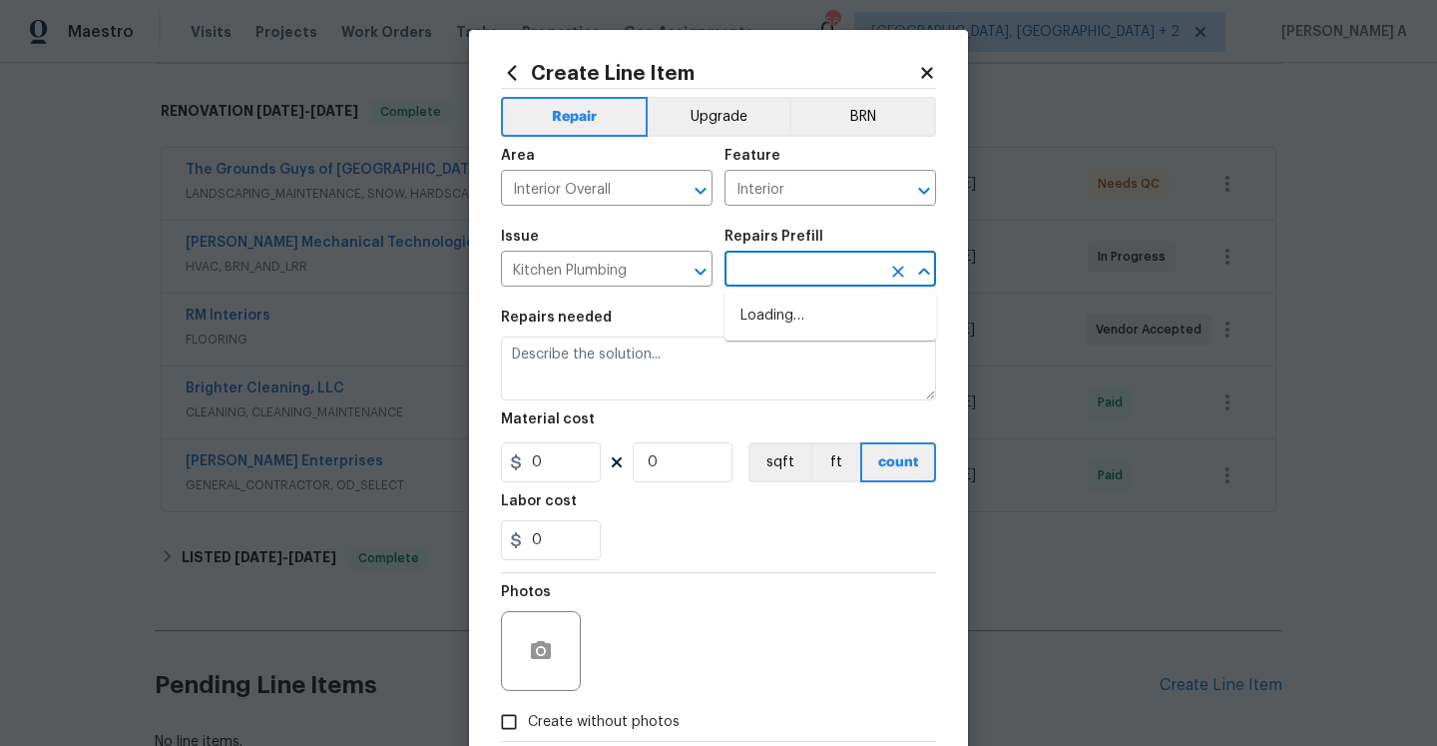
click at [775, 267] on input "text" at bounding box center [803, 271] width 156 height 31
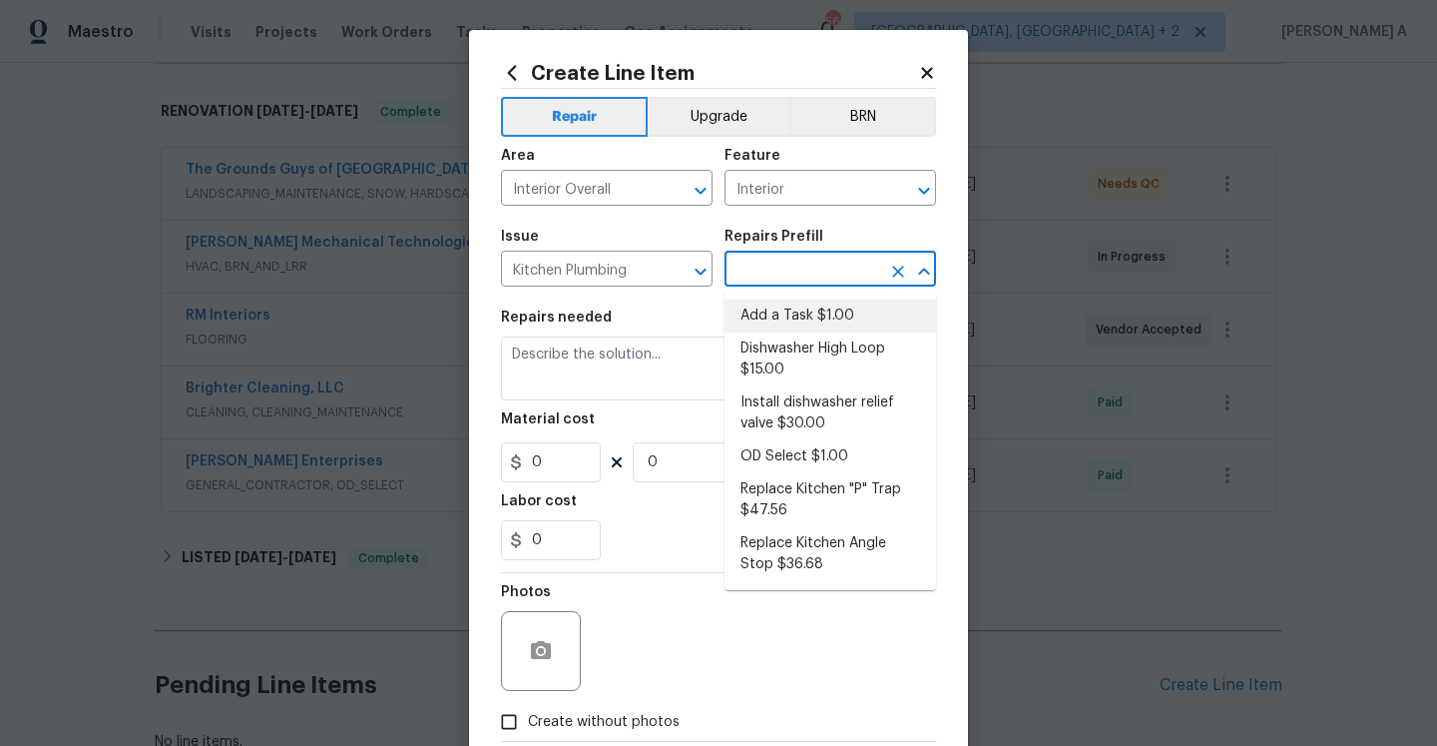
click at [792, 323] on li "Add a Task $1.00" at bounding box center [831, 315] width 212 height 33
type input "Plumbing"
type input "Add a Task $1.00"
type textarea "HPM to detail"
type input "1"
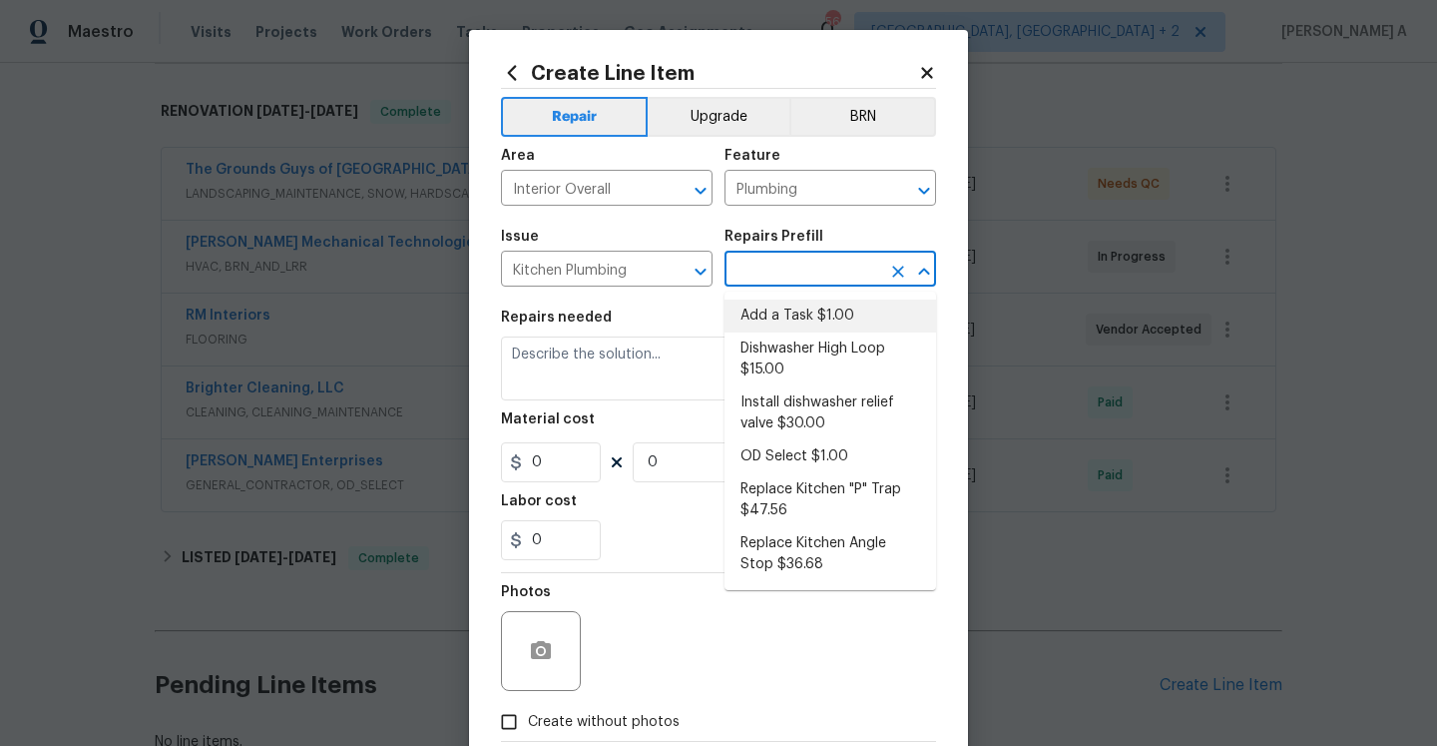
type input "1"
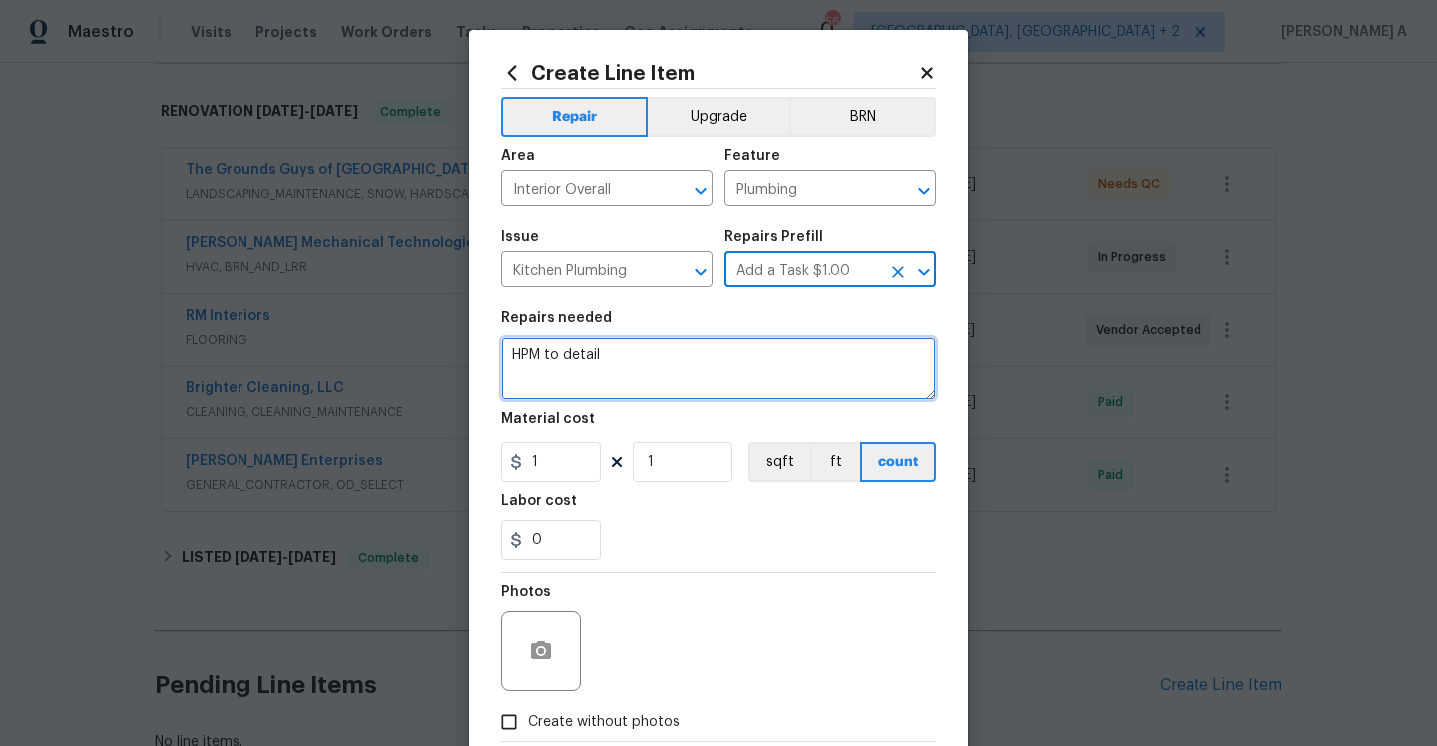
click at [748, 376] on textarea "HPM to detail" at bounding box center [718, 368] width 435 height 64
type textarea "H"
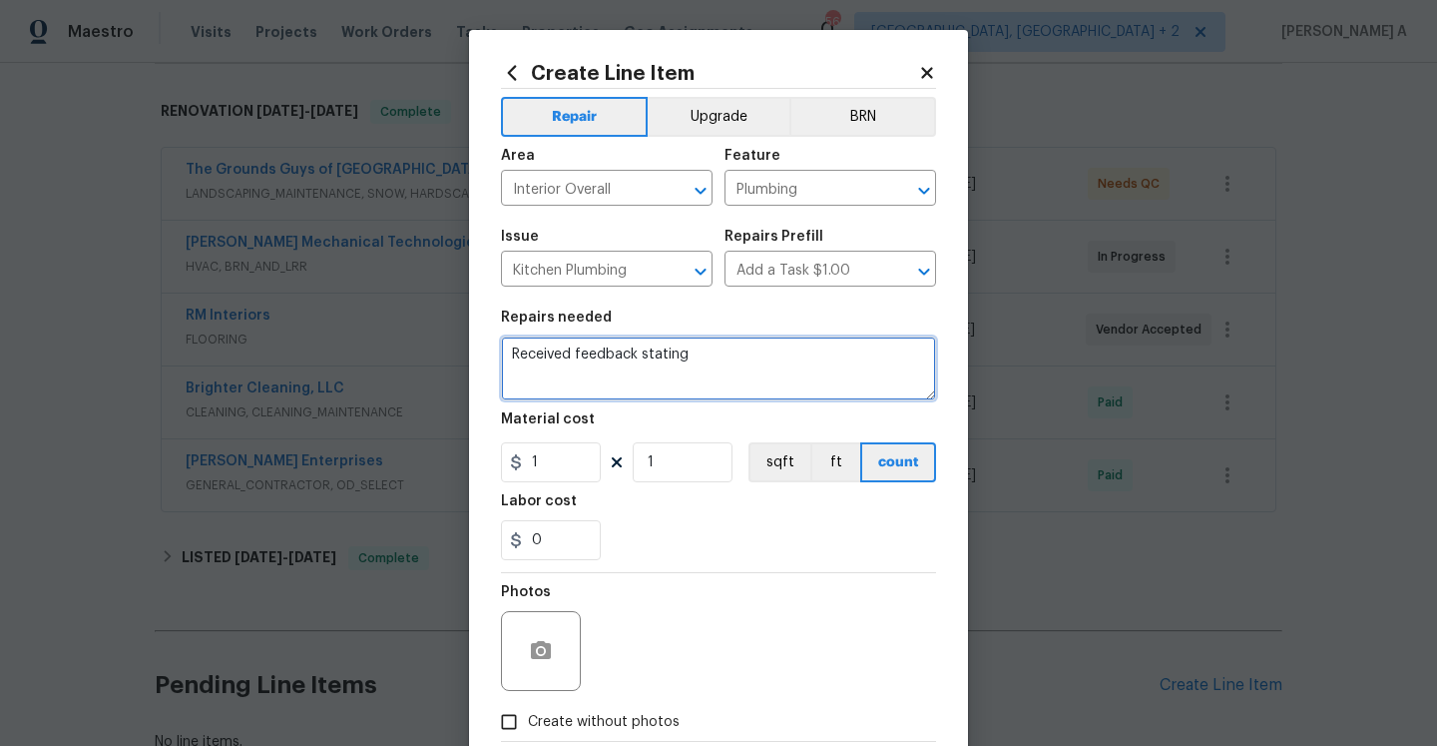
paste textarea "a puddle of water in the hallway by the kitchen."
click at [0, 0] on qb-div "Add stating there was" at bounding box center [0, 0] width 0 height 0
click at [692, 375] on textarea "Received feedback stating there was a puddle of water in the hallway by the kit…" at bounding box center [718, 368] width 435 height 64
type textarea "Received feedback stating there was a puddle of water in the hallway by the kit…"
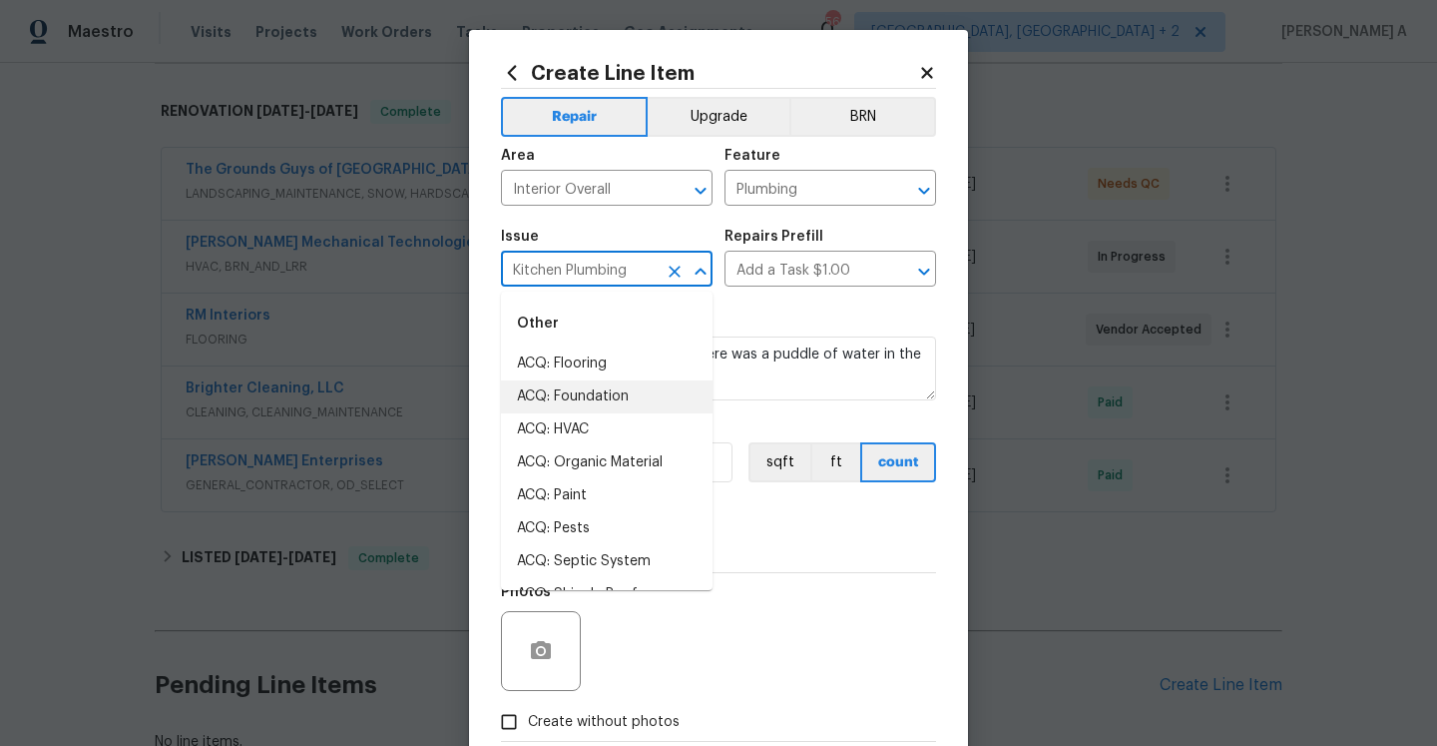
click at [606, 271] on input "Kitchen Plumbing" at bounding box center [579, 271] width 156 height 31
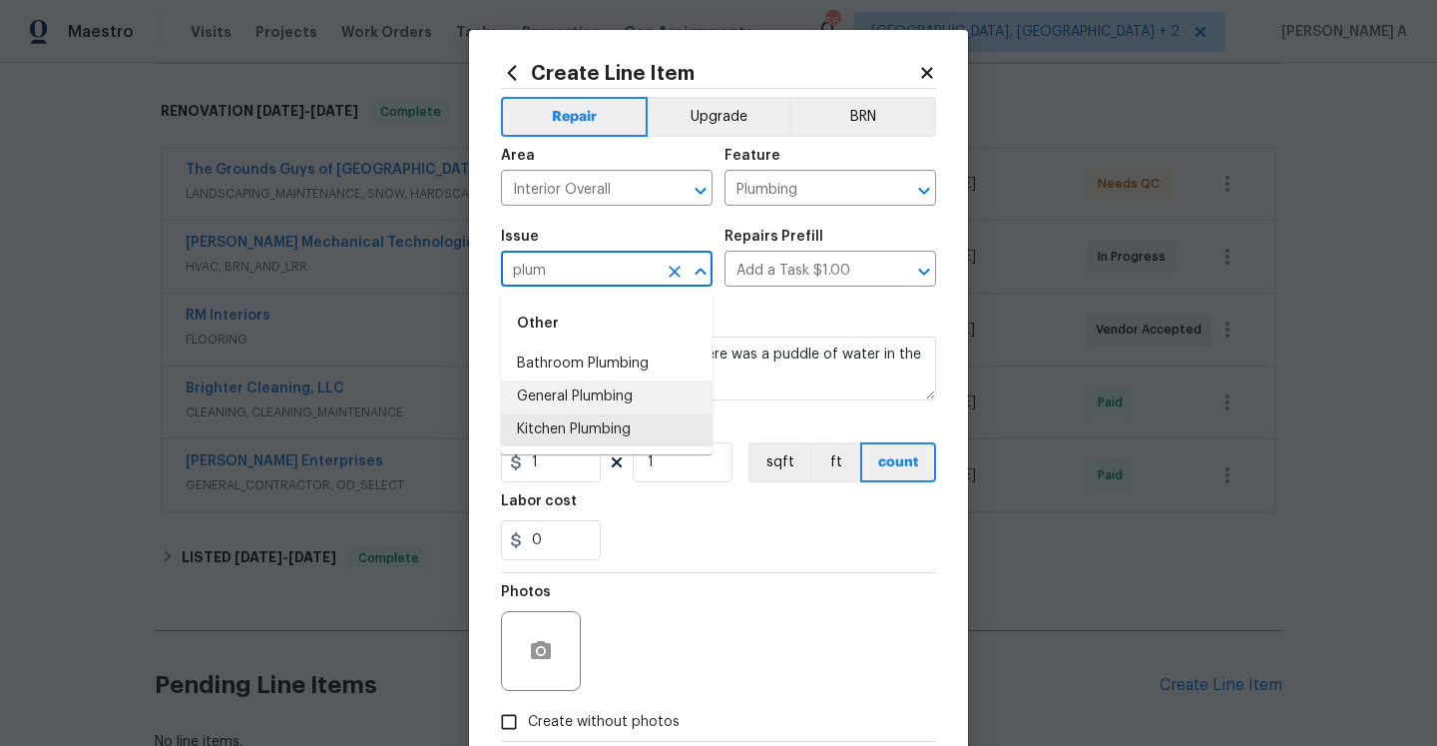
click at [608, 401] on li "General Plumbing" at bounding box center [607, 396] width 212 height 33
type input "General Plumbing"
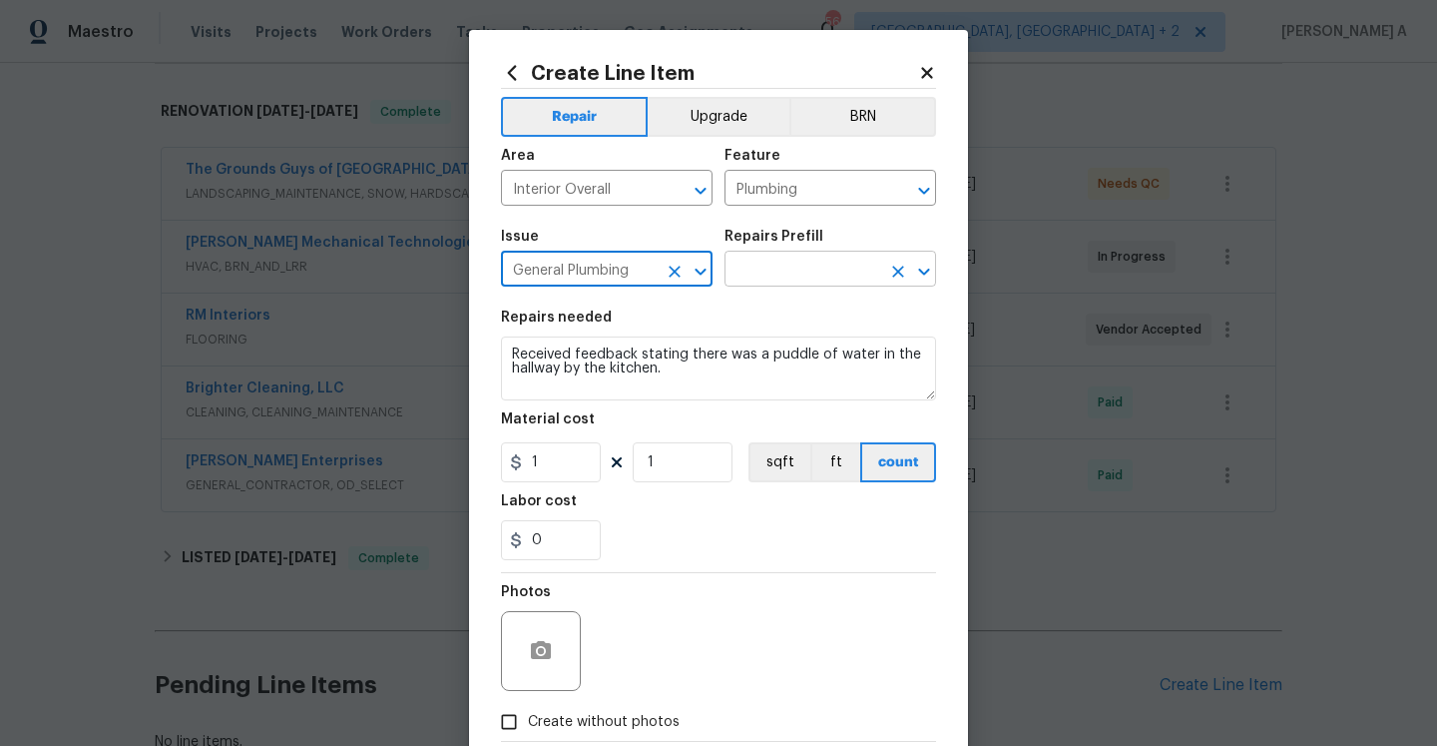
type input "General Plumbing"
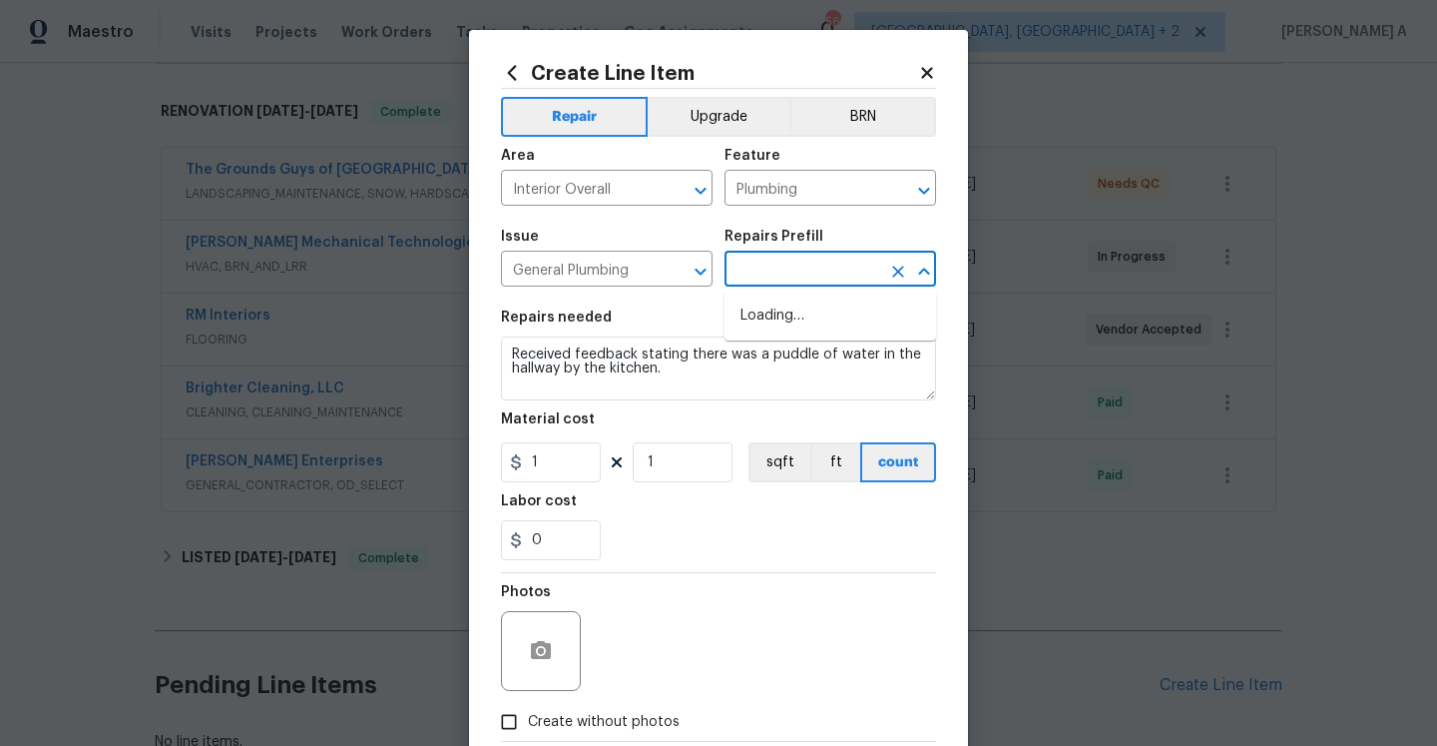
click at [783, 262] on input "text" at bounding box center [803, 271] width 156 height 31
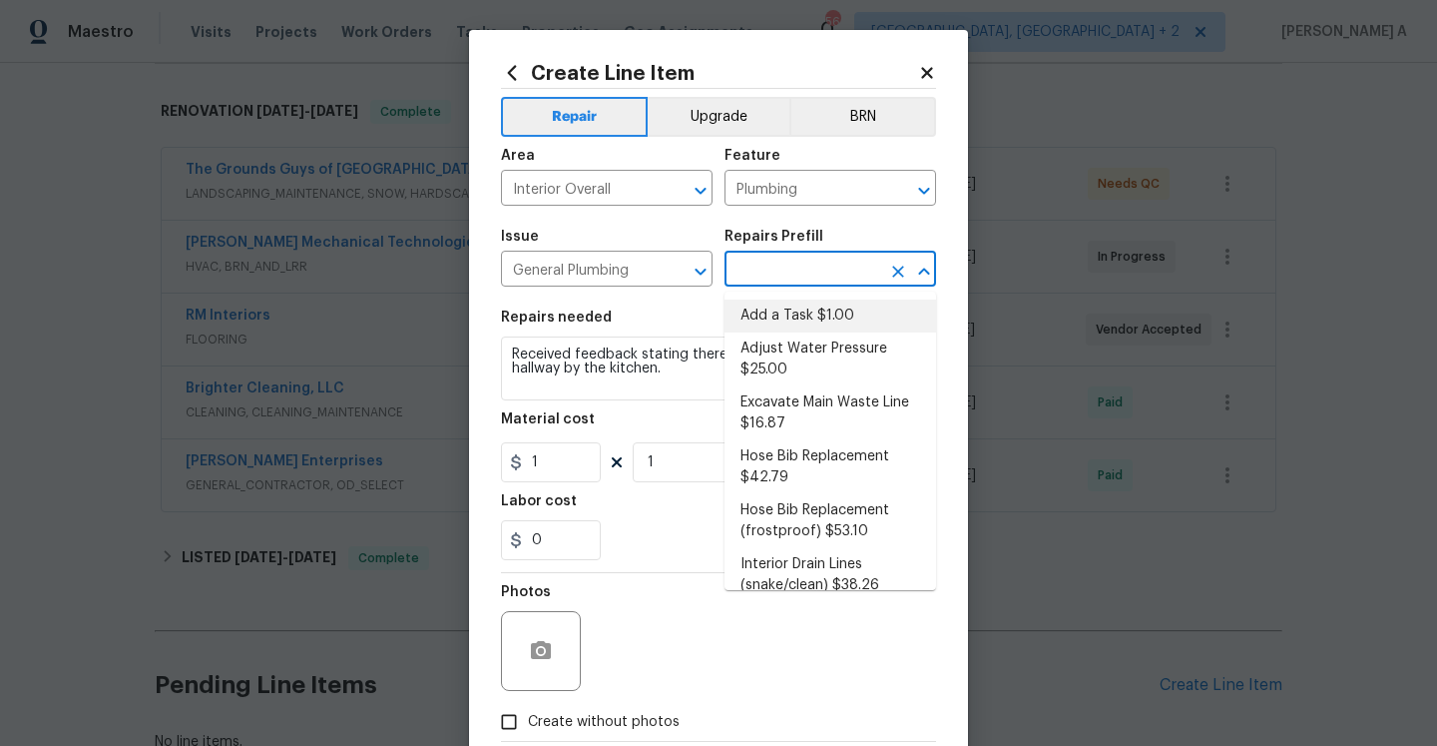
click at [784, 323] on li "Add a Task $1.00" at bounding box center [831, 315] width 212 height 33
type input "Add a Task $1.00"
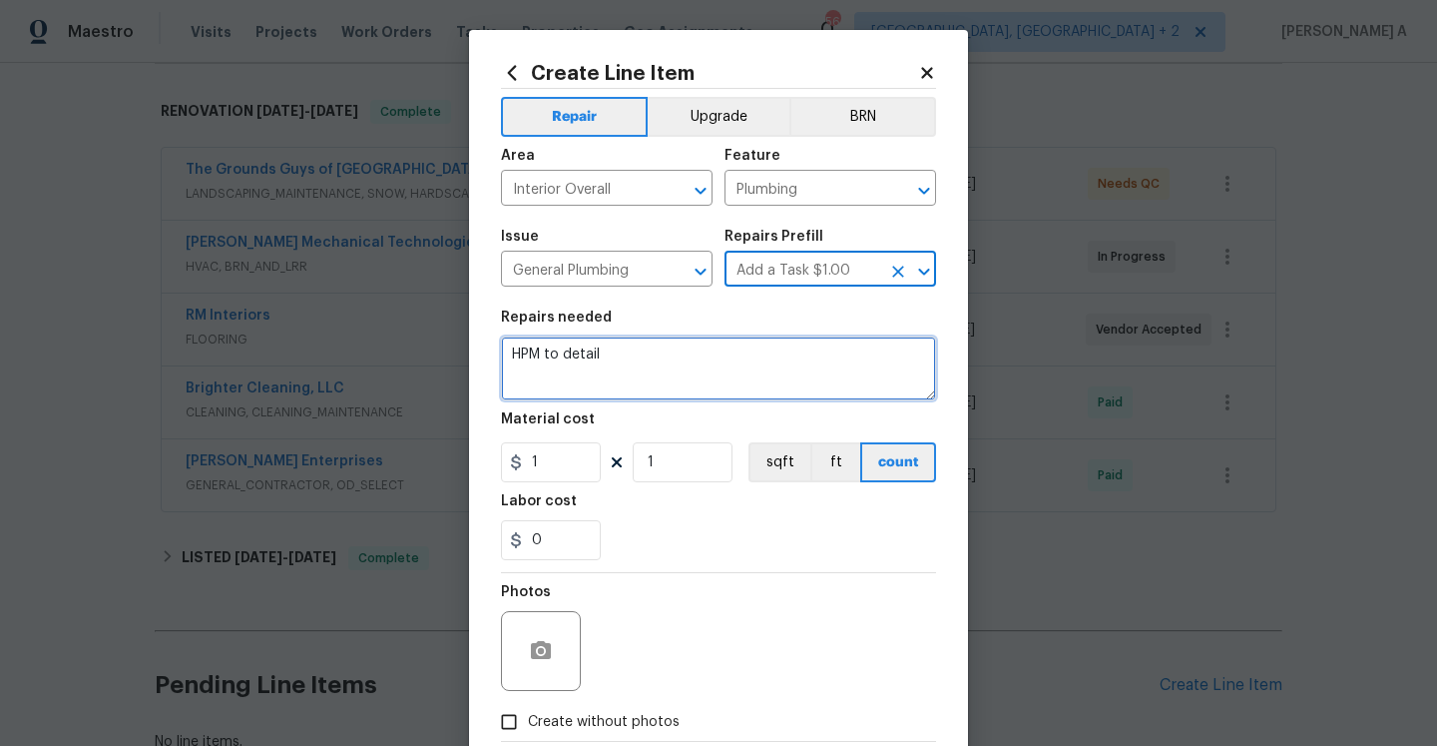
click at [726, 397] on textarea "HPM to detail" at bounding box center [718, 368] width 435 height 64
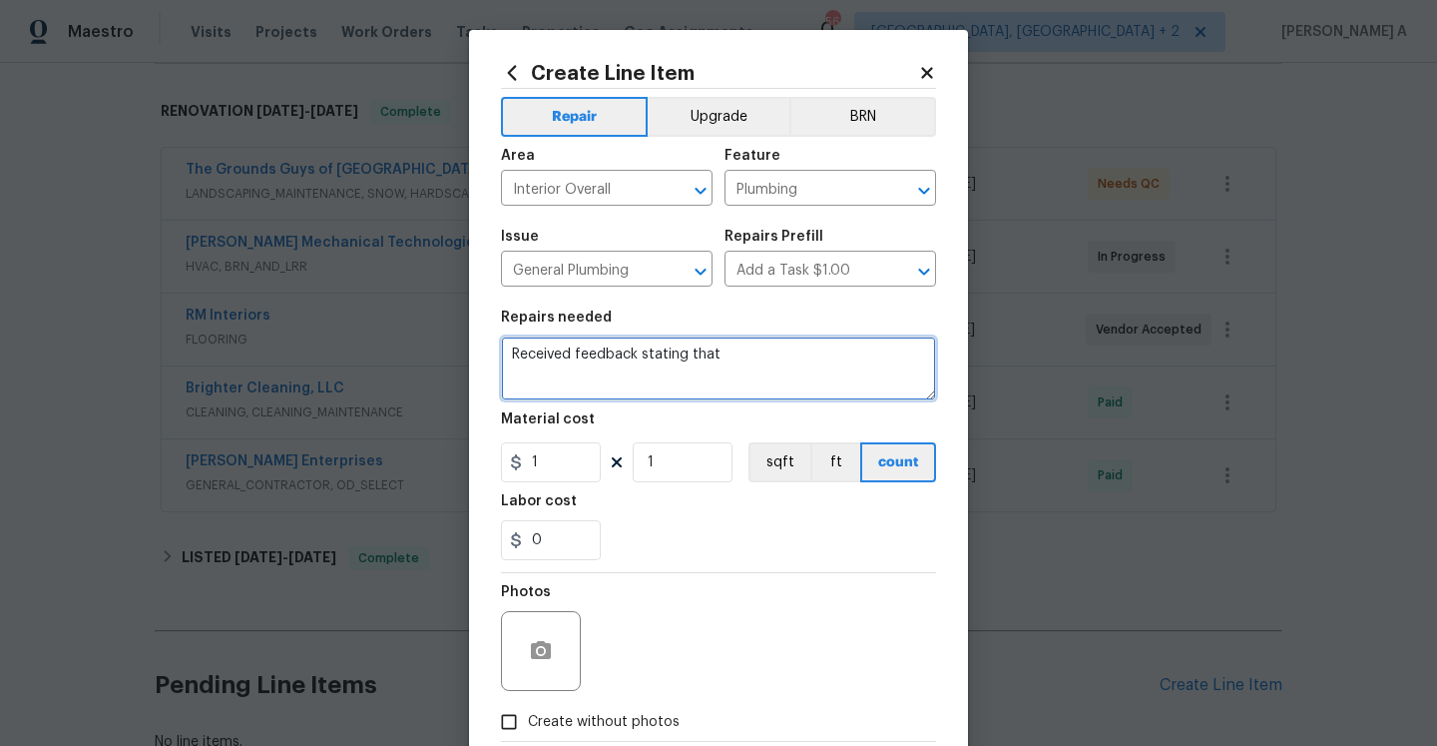
paste textarea "a puddle of water in the hallway by the kitchen."
click at [0, 0] on span "Add" at bounding box center [0, 0] width 0 height 0
click at [746, 370] on textarea "Received feedback stating that there was a puddle of water in the hallway by th…" at bounding box center [718, 368] width 435 height 64
type textarea "Received feedback stating that there was a puddle of water in the hallway by th…"
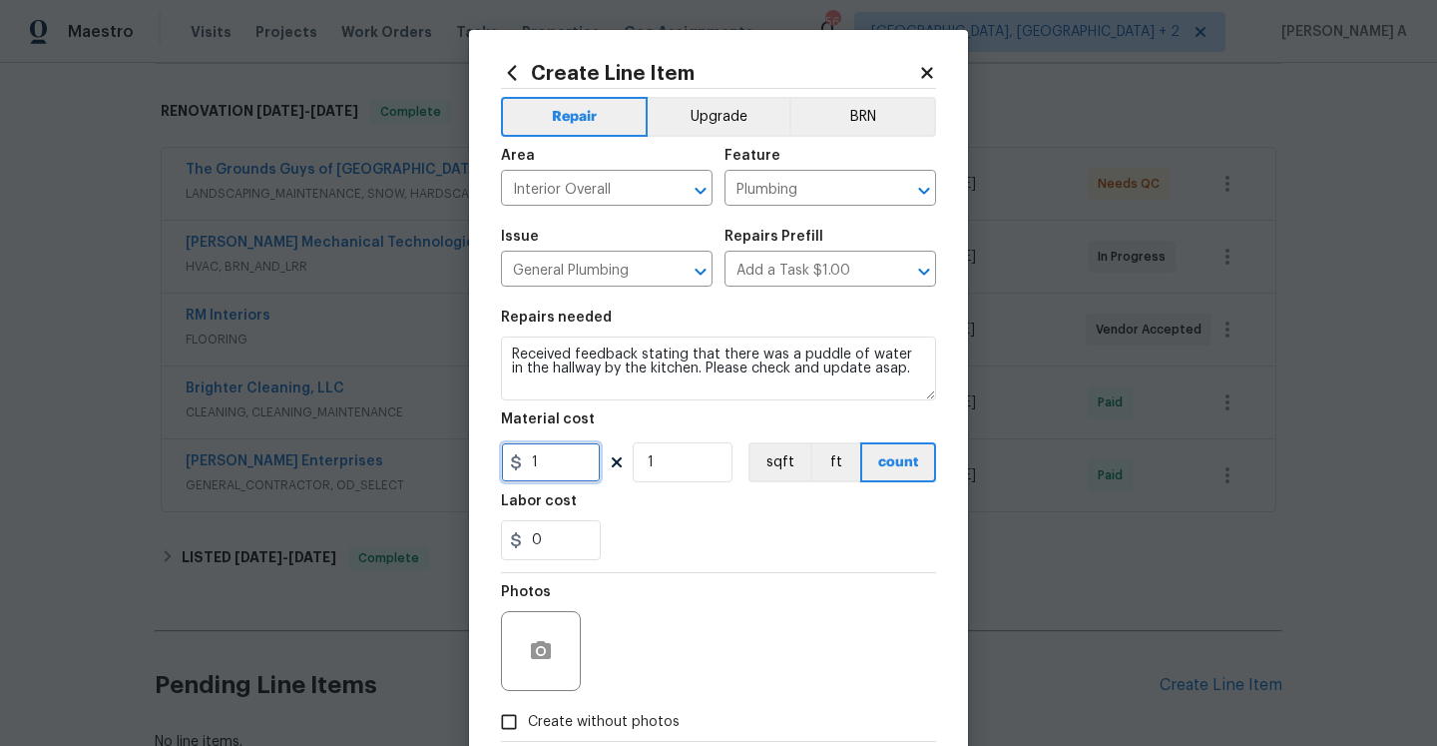
click at [581, 461] on input "1" at bounding box center [551, 462] width 100 height 40
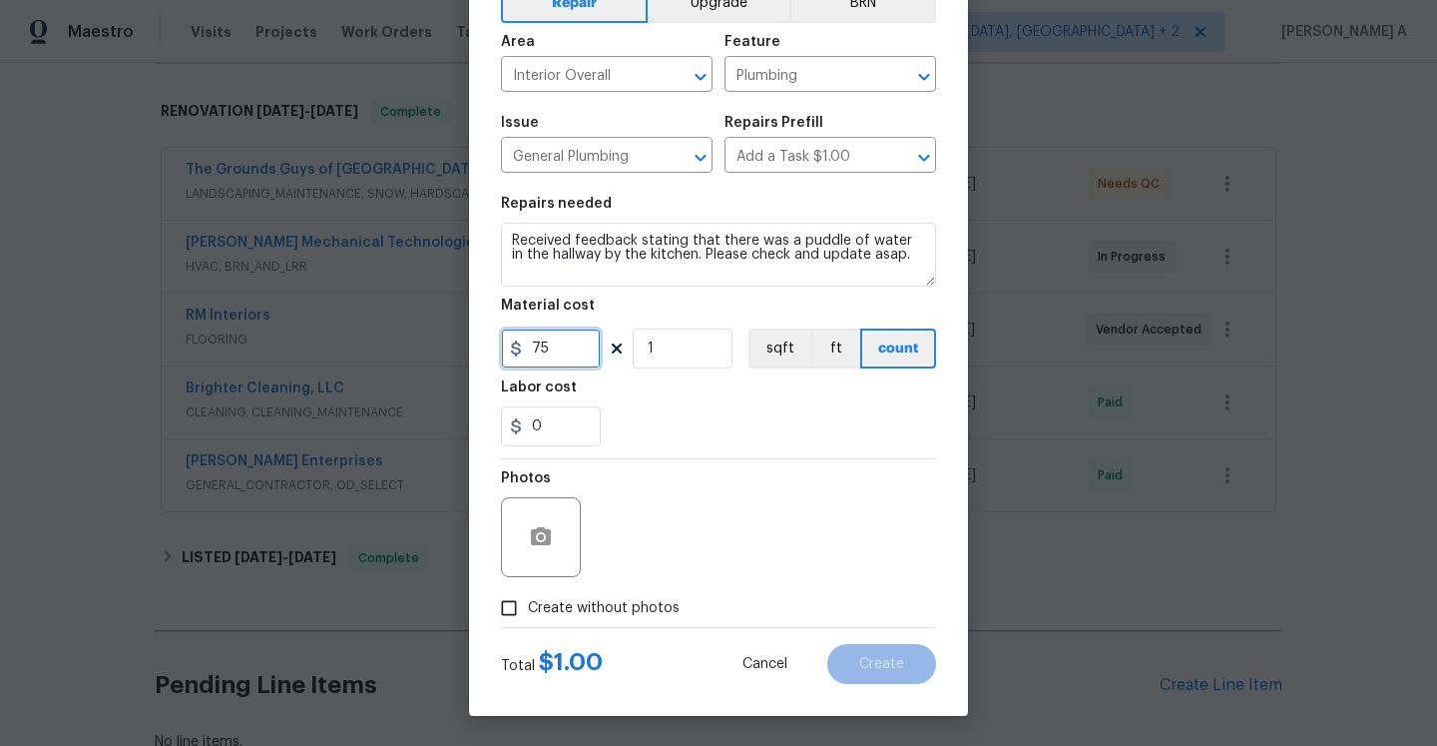
type input "75"
click at [635, 608] on span "Create without photos" at bounding box center [604, 608] width 152 height 21
click at [528, 608] on input "Create without photos" at bounding box center [509, 608] width 38 height 38
checkbox input "true"
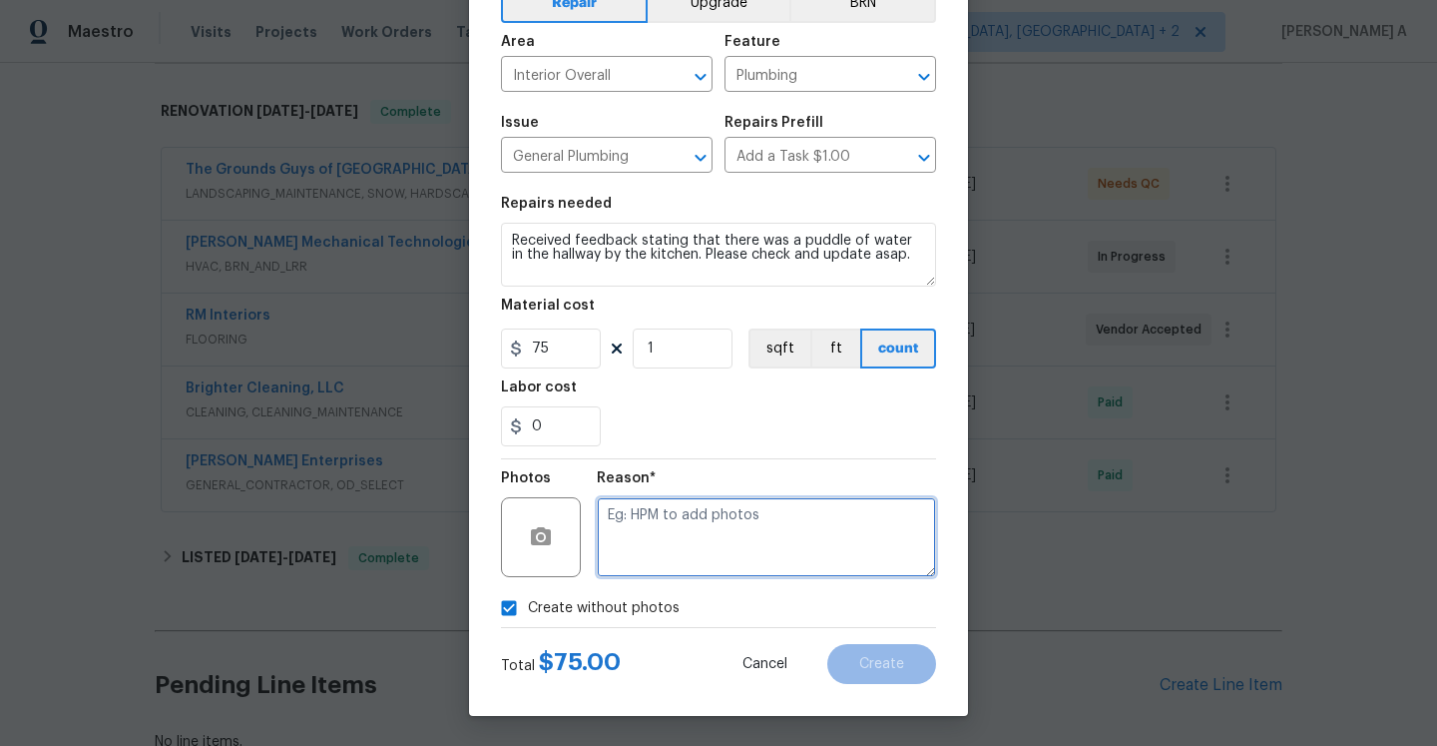
click at [655, 565] on textarea at bounding box center [766, 537] width 339 height 80
type textarea "Na"
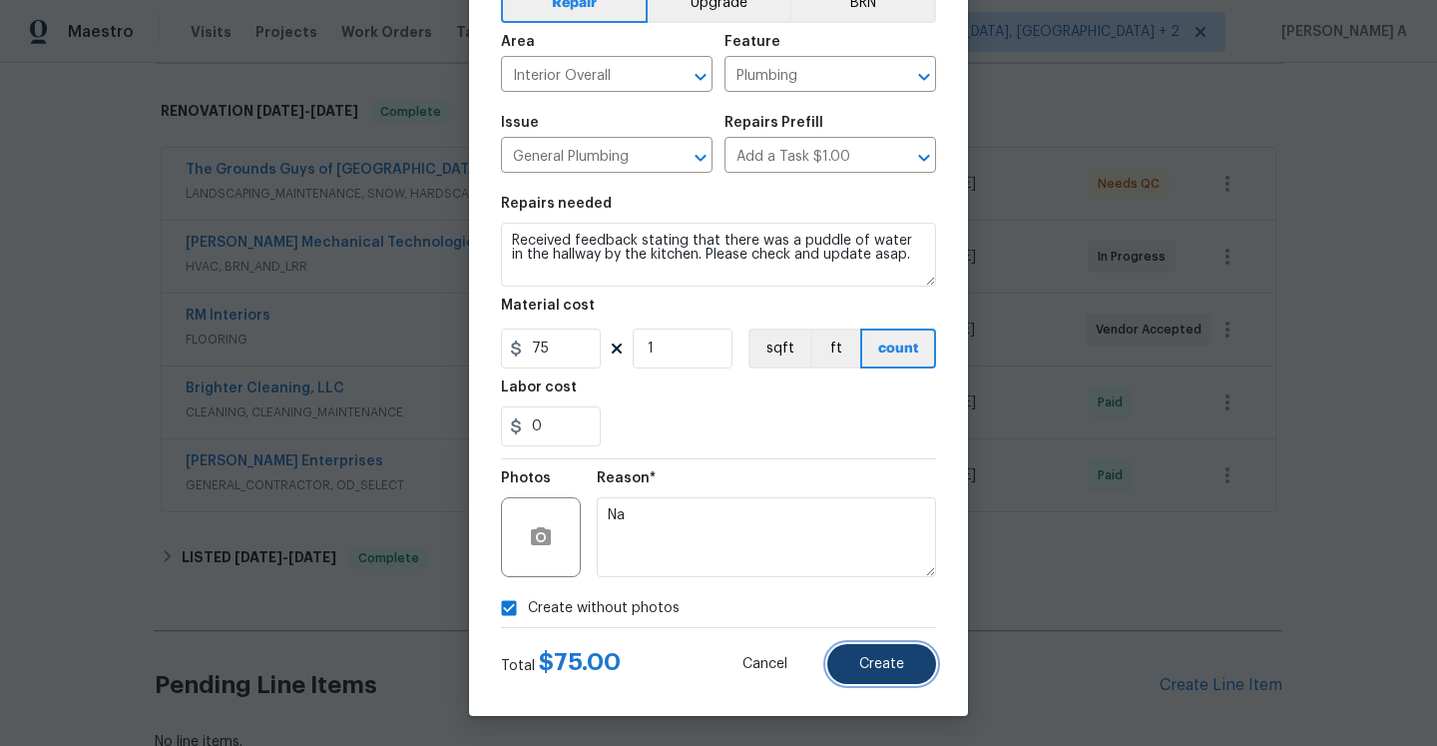
click at [883, 666] on span "Create" at bounding box center [881, 664] width 45 height 15
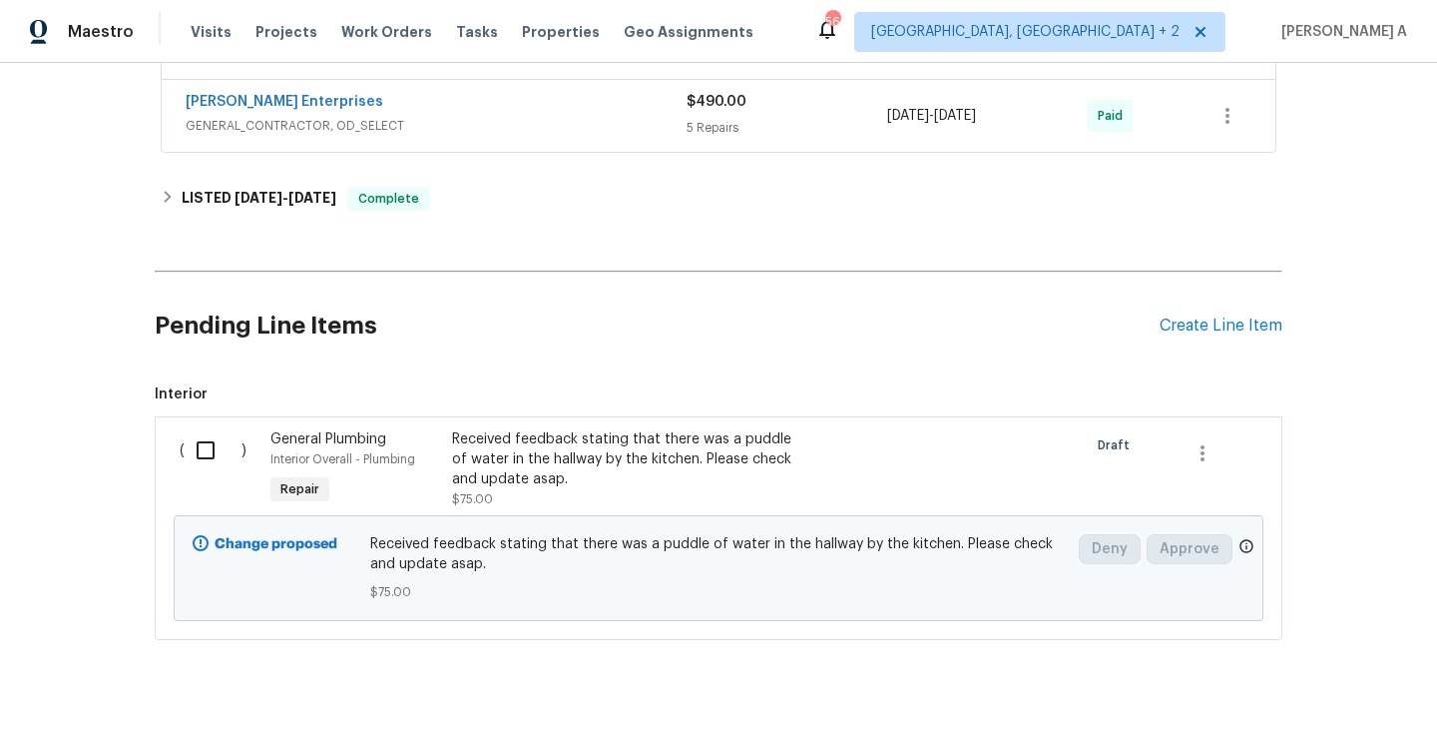
scroll to position [688, 0]
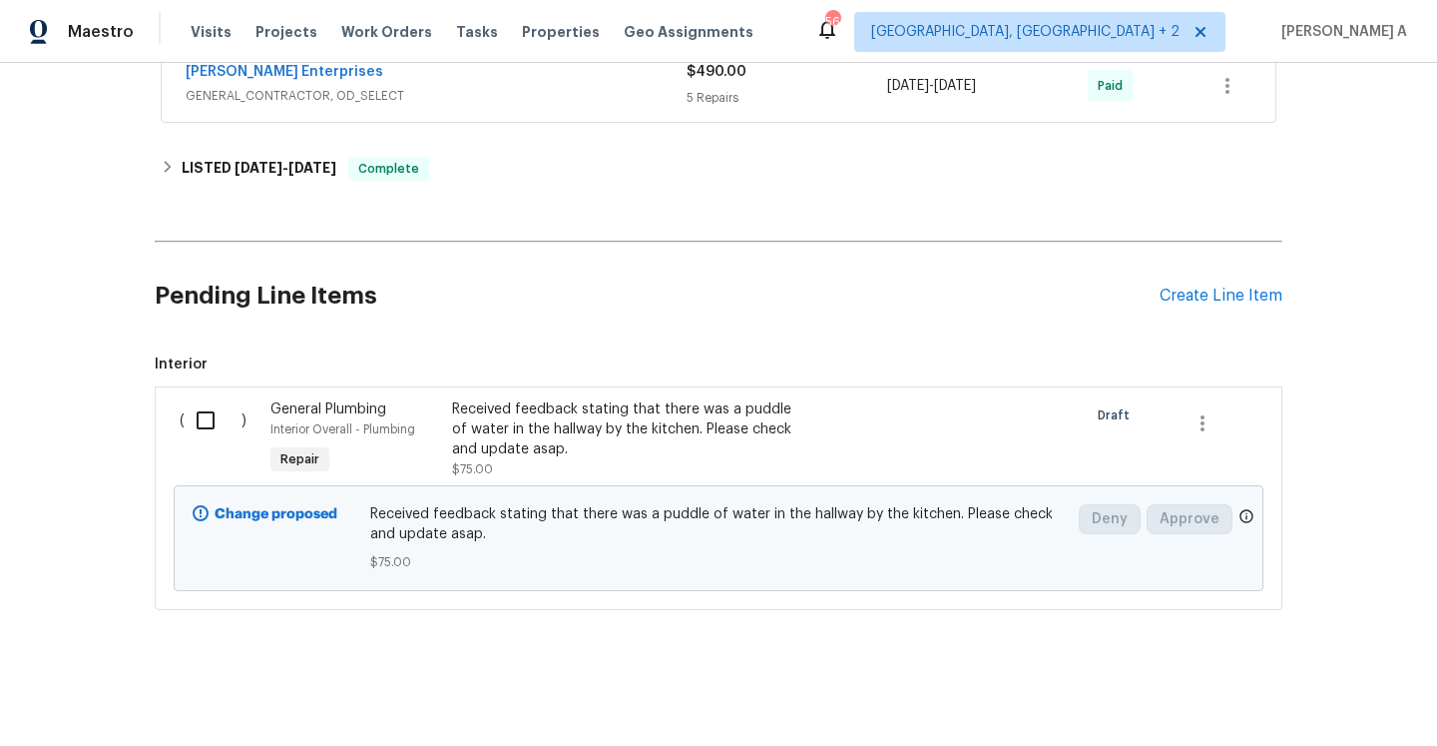
click at [215, 432] on input "checkbox" at bounding box center [213, 420] width 57 height 42
checkbox input "true"
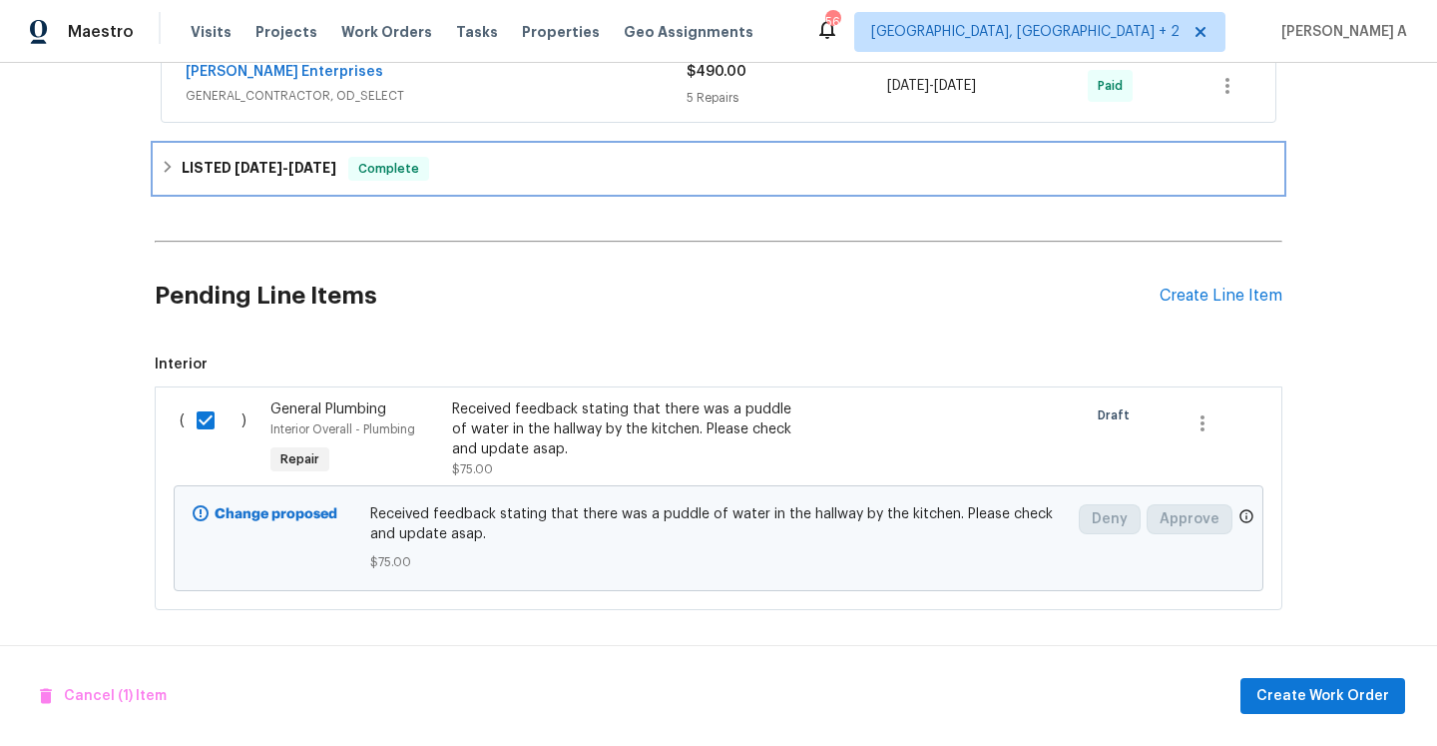
click at [554, 190] on div "LISTED 8/26/25 - 8/27/25 Complete" at bounding box center [719, 169] width 1128 height 48
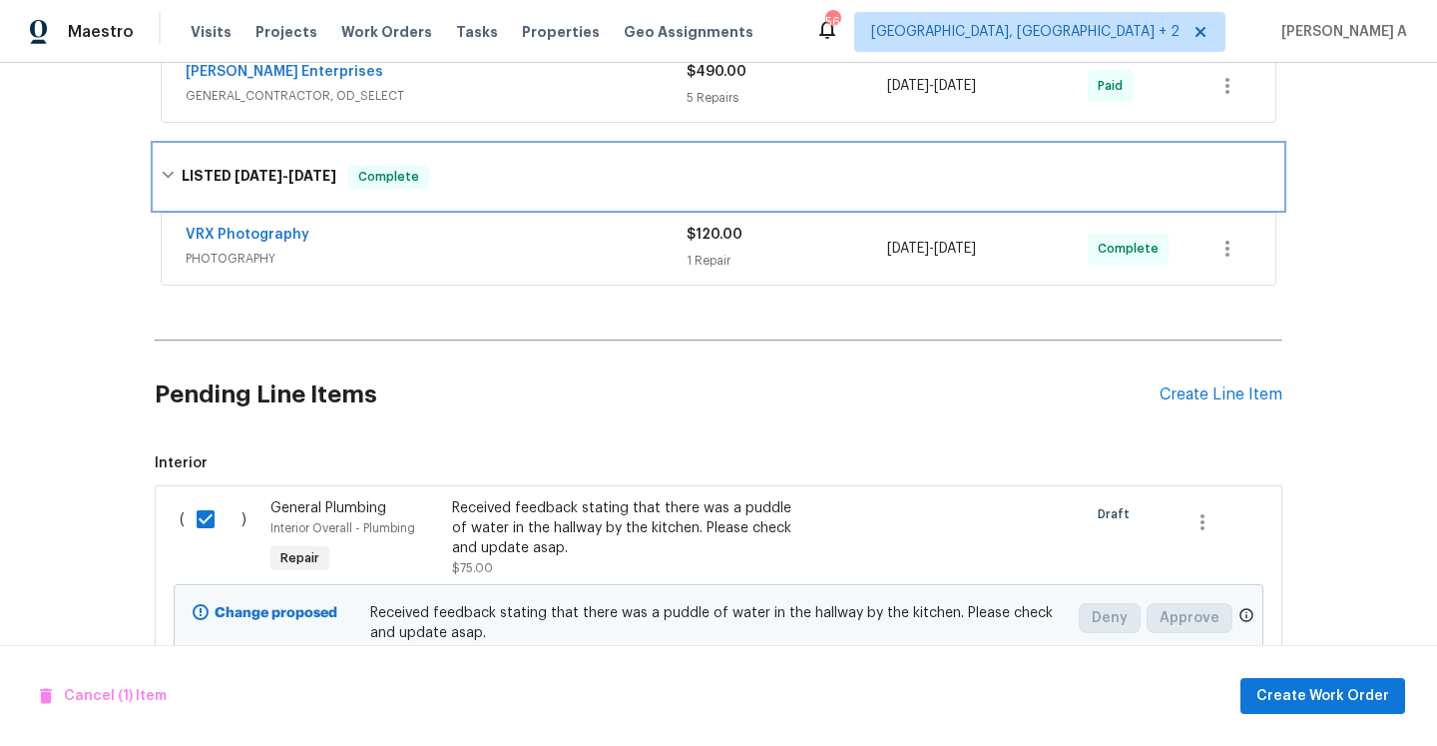
click at [554, 190] on div "LISTED 8/26/25 - 8/27/25 Complete" at bounding box center [719, 177] width 1128 height 64
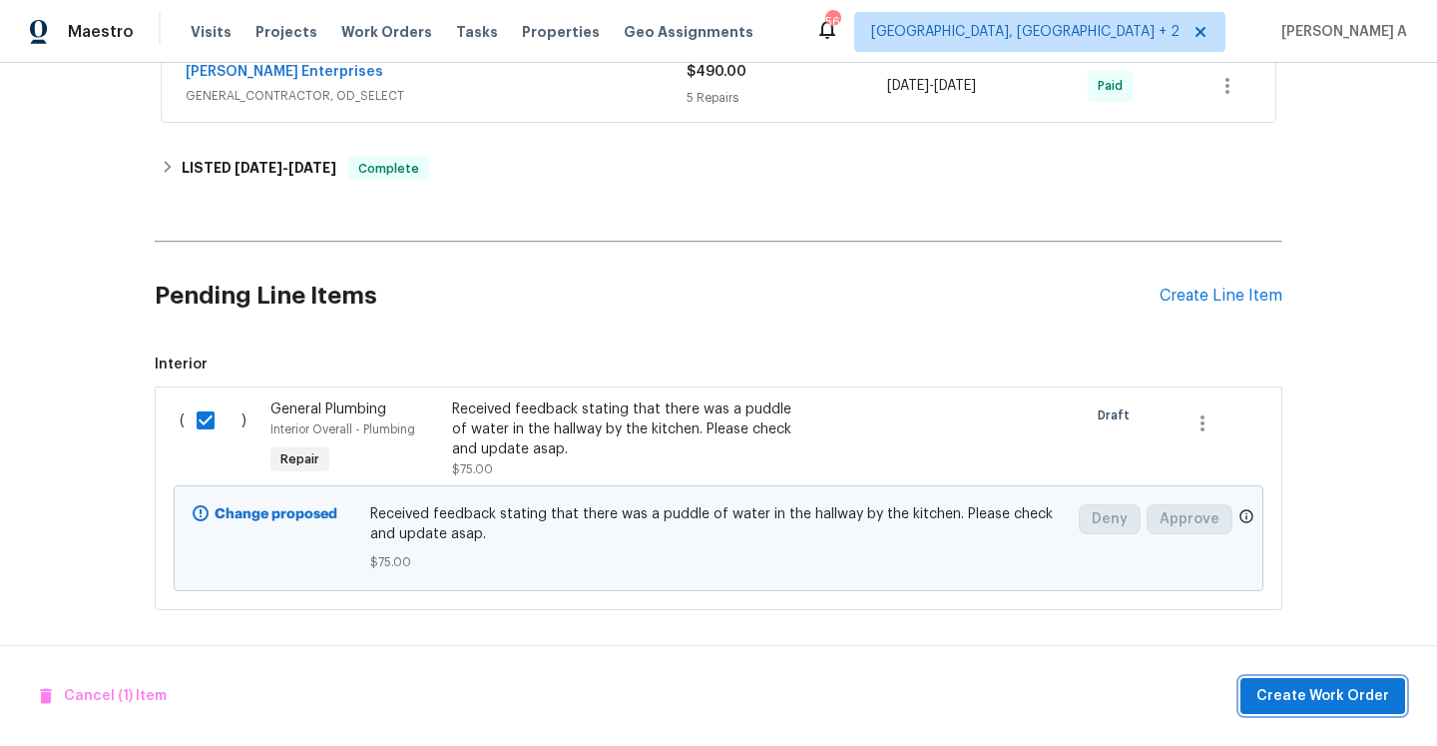
click at [1337, 692] on span "Create Work Order" at bounding box center [1323, 696] width 133 height 25
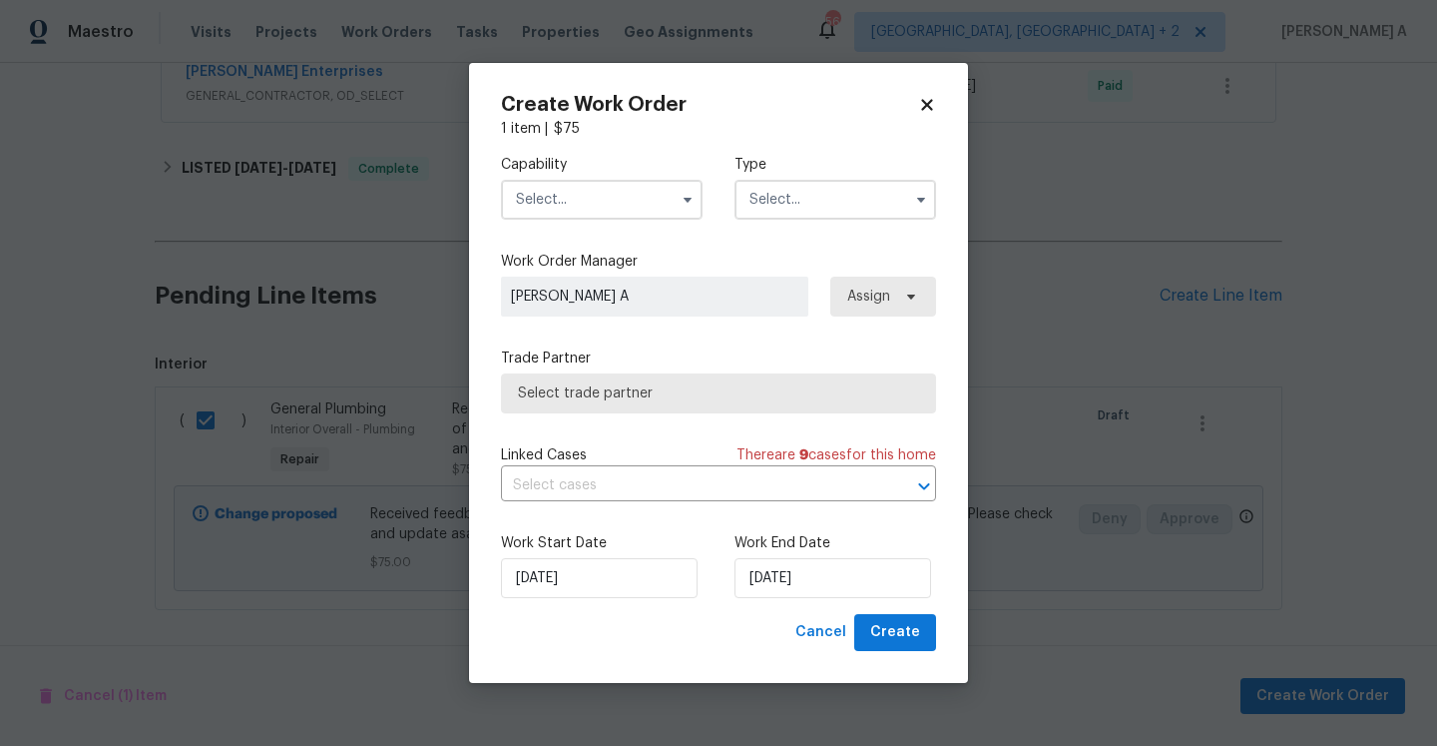
click at [648, 197] on input "text" at bounding box center [602, 200] width 202 height 40
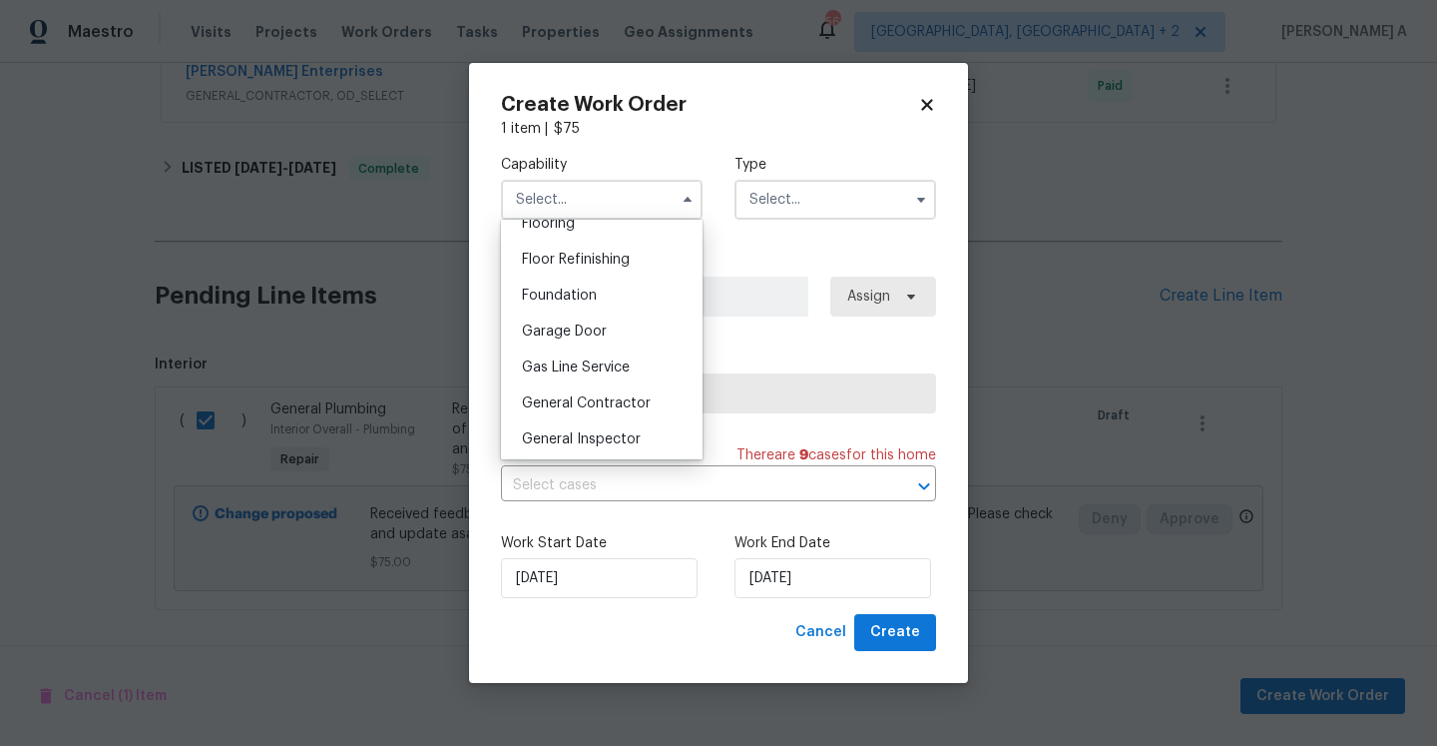
scroll to position [807, 0]
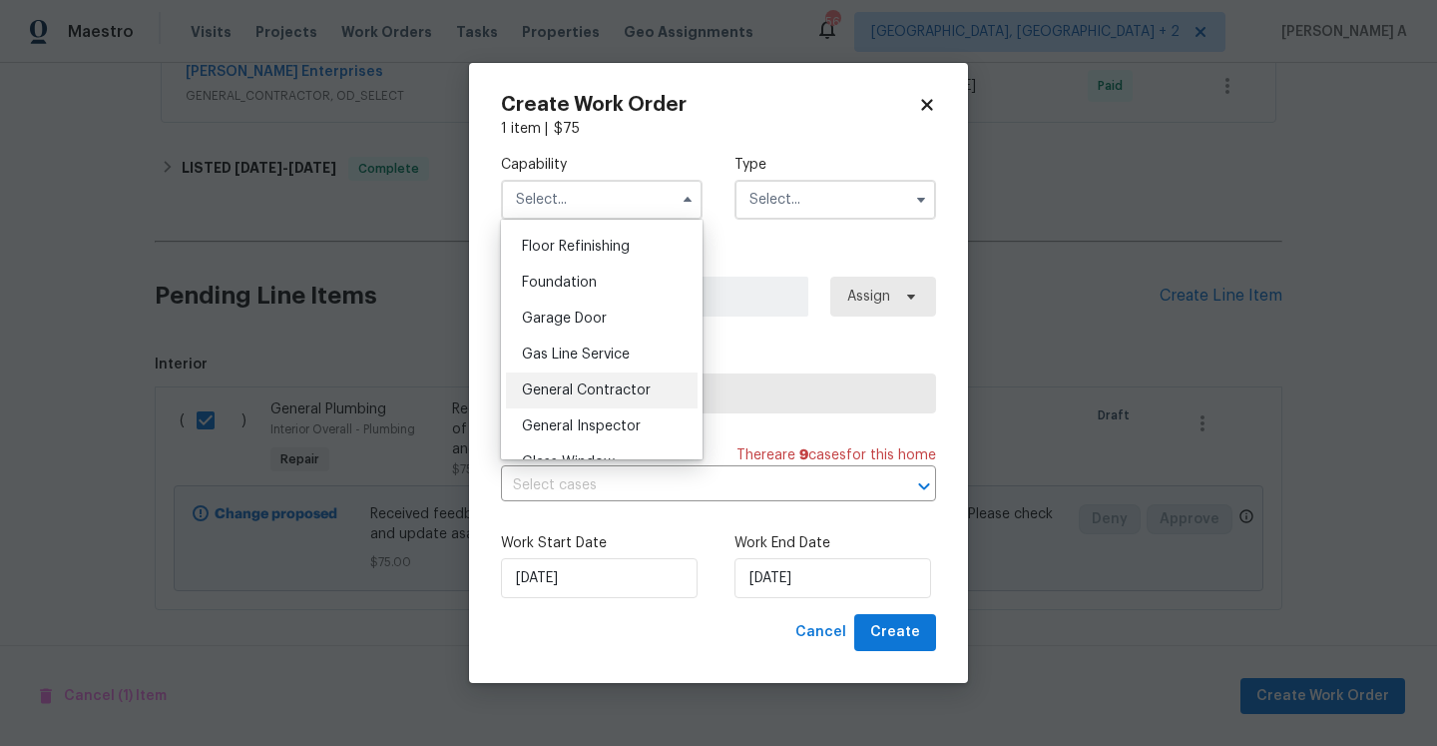
click at [645, 382] on div "General Contractor" at bounding box center [602, 390] width 192 height 36
type input "General Contractor"
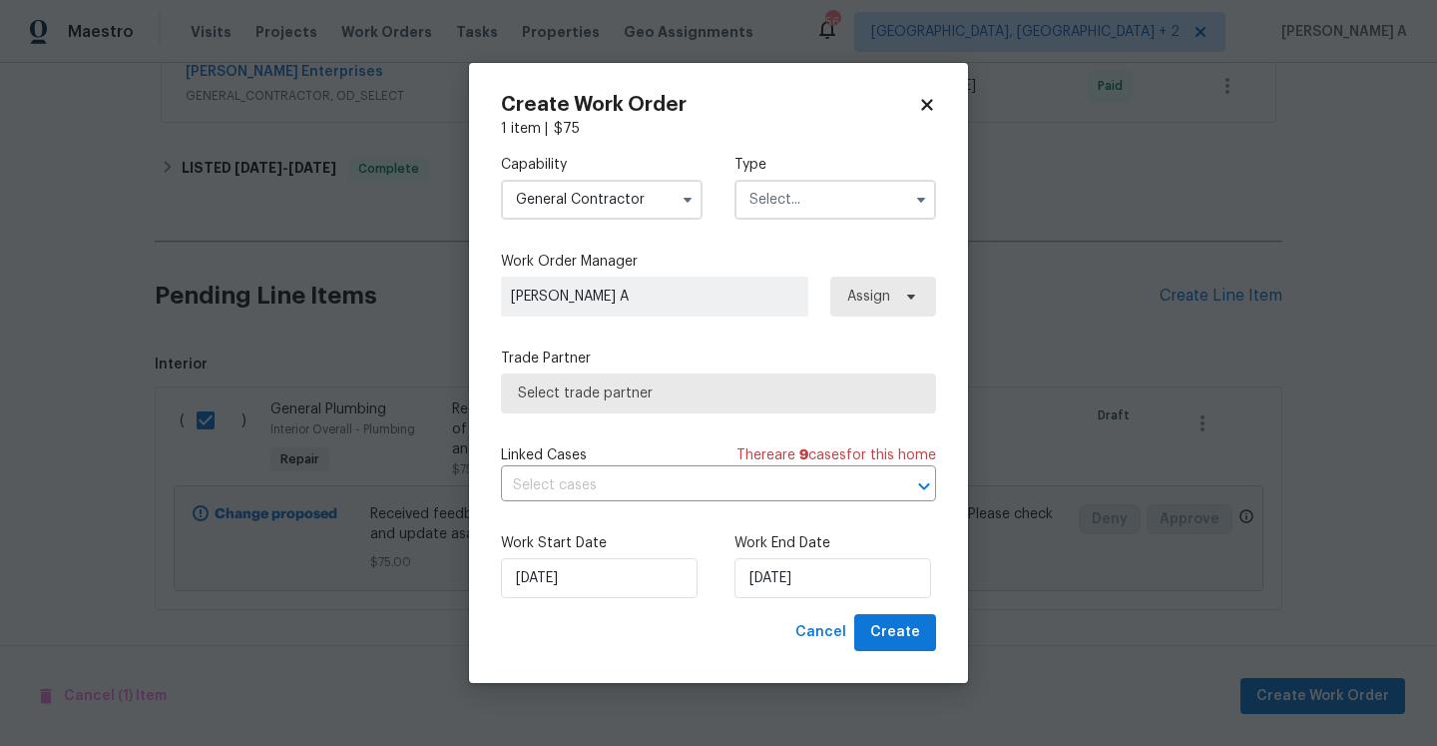
click at [780, 186] on input "text" at bounding box center [836, 200] width 202 height 40
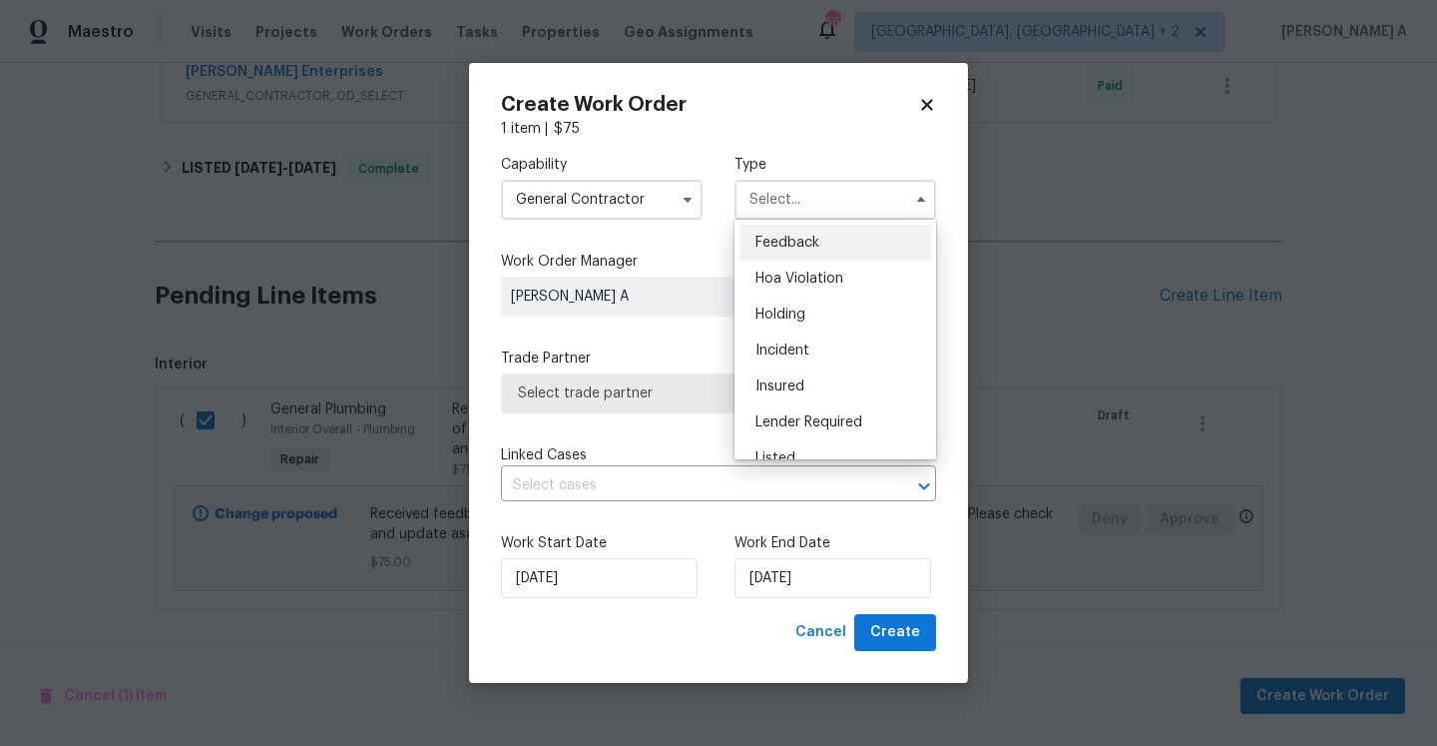
click at [781, 244] on span "Feedback" at bounding box center [788, 243] width 64 height 14
type input "Feedback"
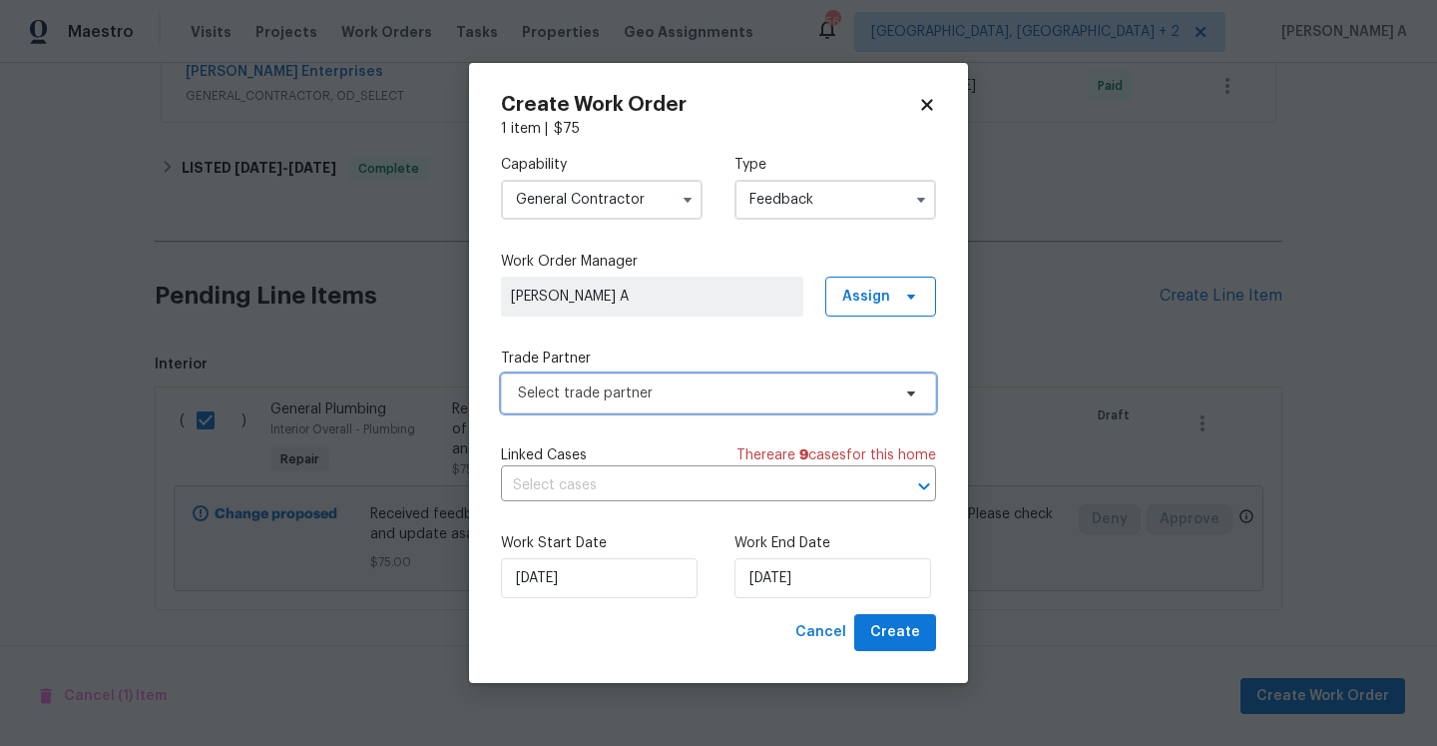
click at [717, 376] on span "Select trade partner" at bounding box center [718, 393] width 435 height 40
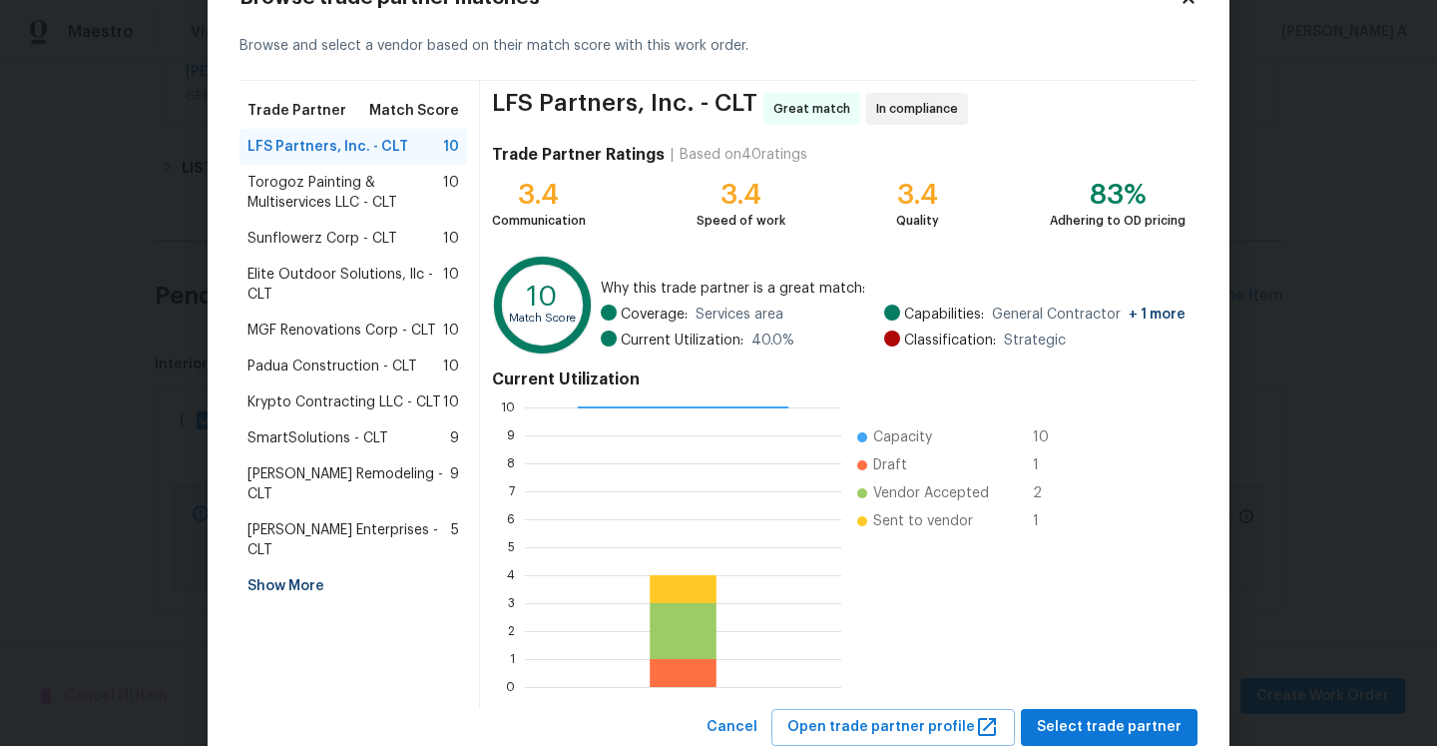
scroll to position [135, 0]
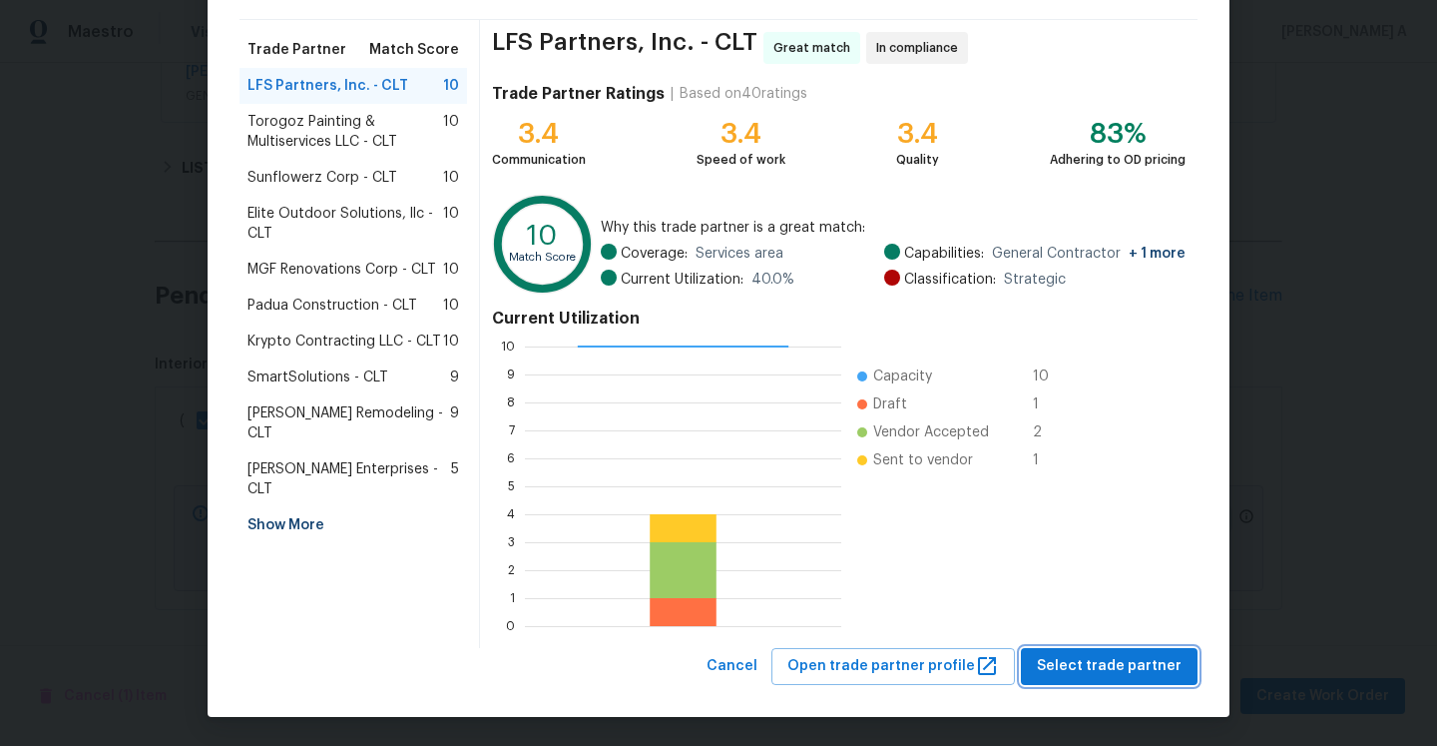
click at [1122, 656] on span "Select trade partner" at bounding box center [1109, 666] width 145 height 25
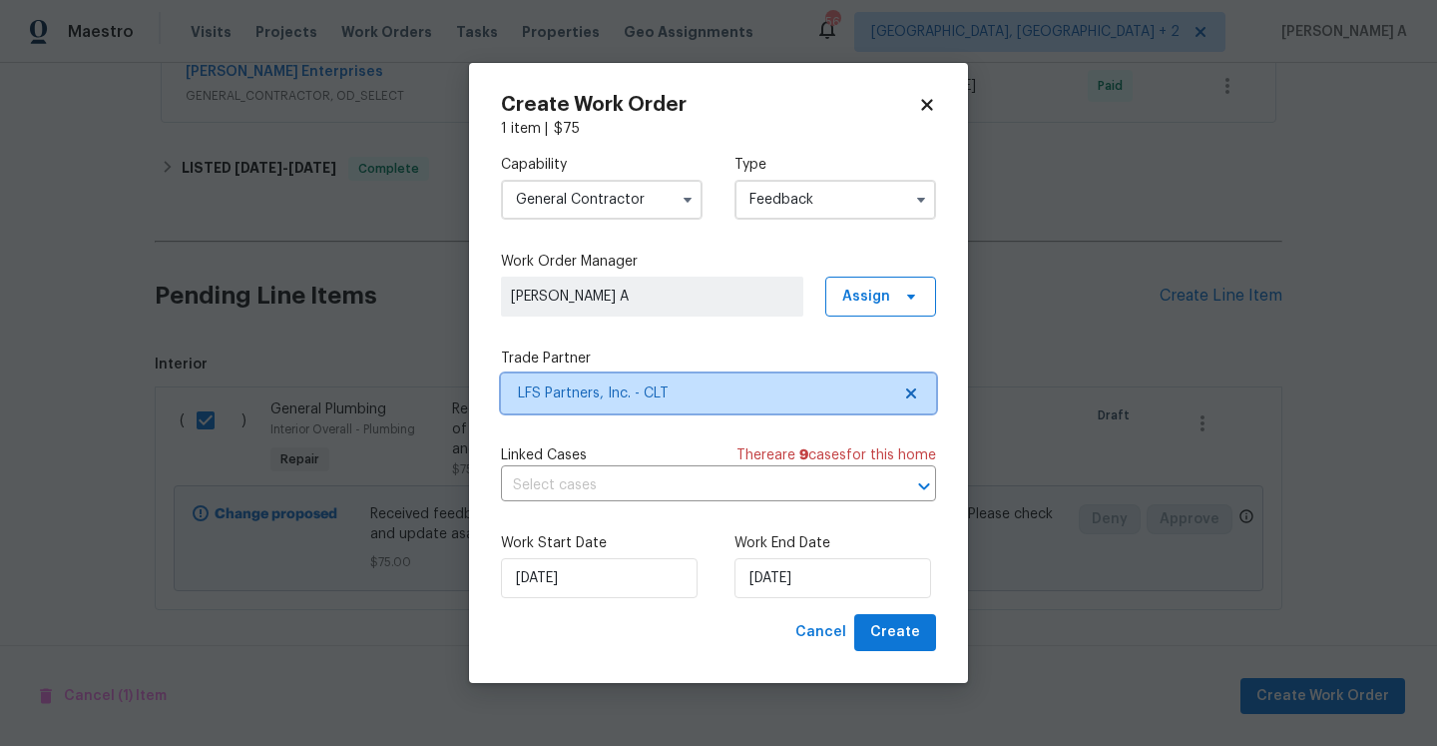
scroll to position [0, 0]
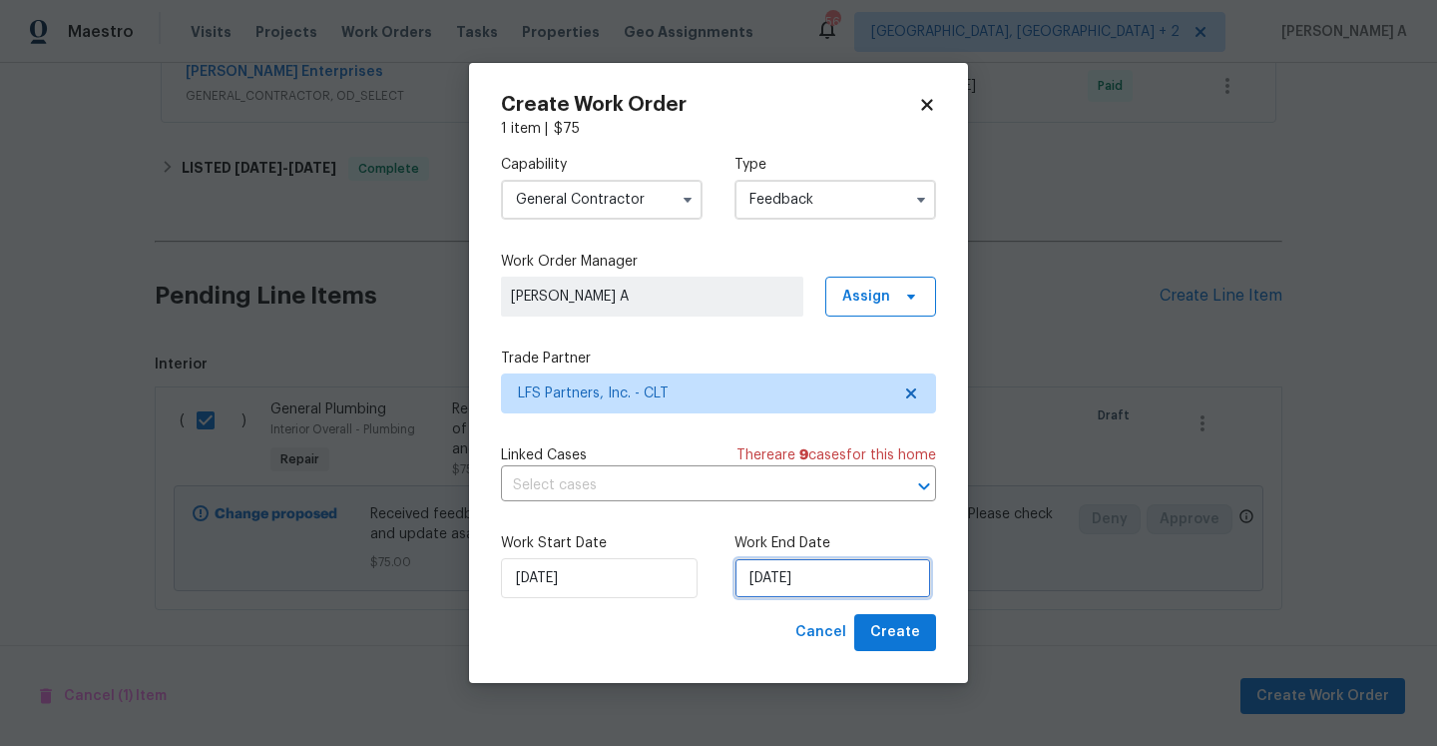
click at [901, 595] on input "9/6/2025" at bounding box center [833, 578] width 197 height 40
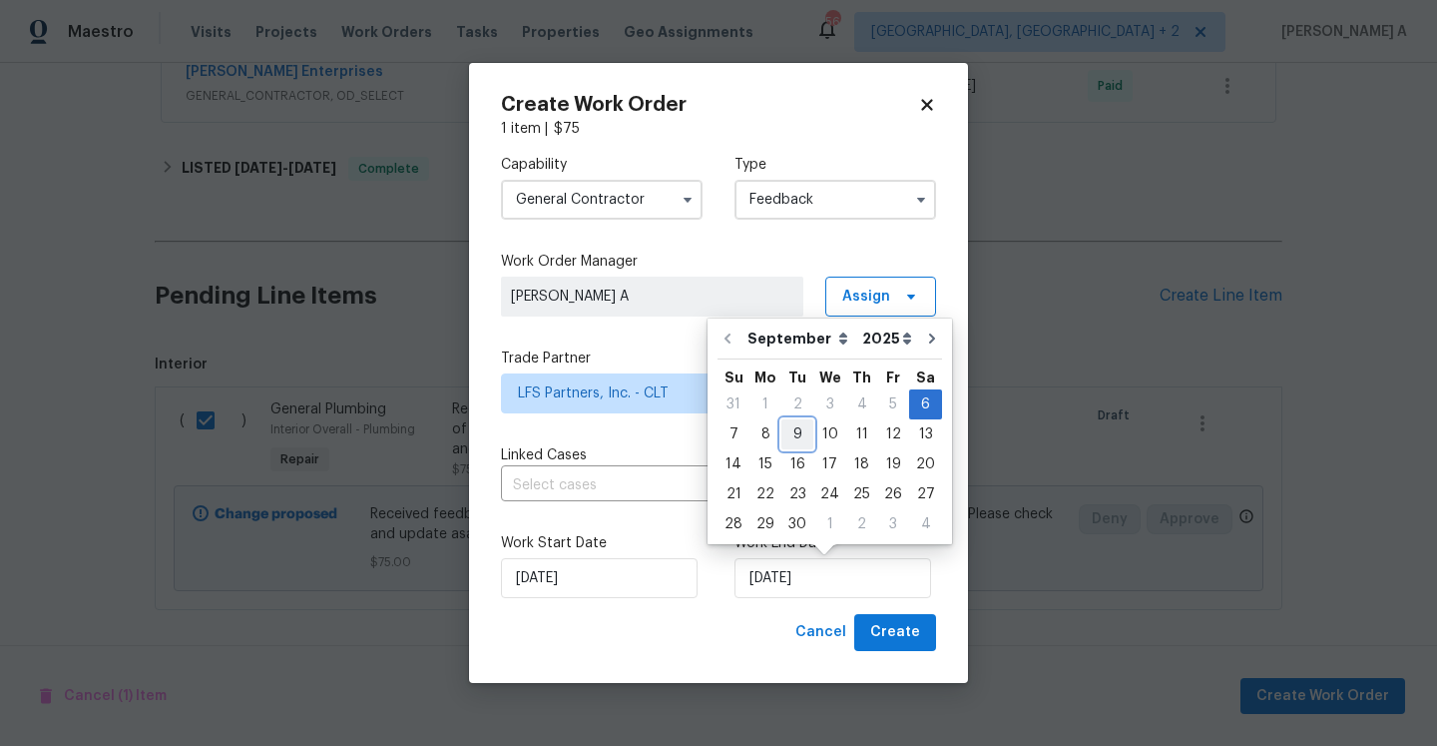
click at [800, 438] on div "9" at bounding box center [798, 434] width 32 height 28
type input "9/9/2025"
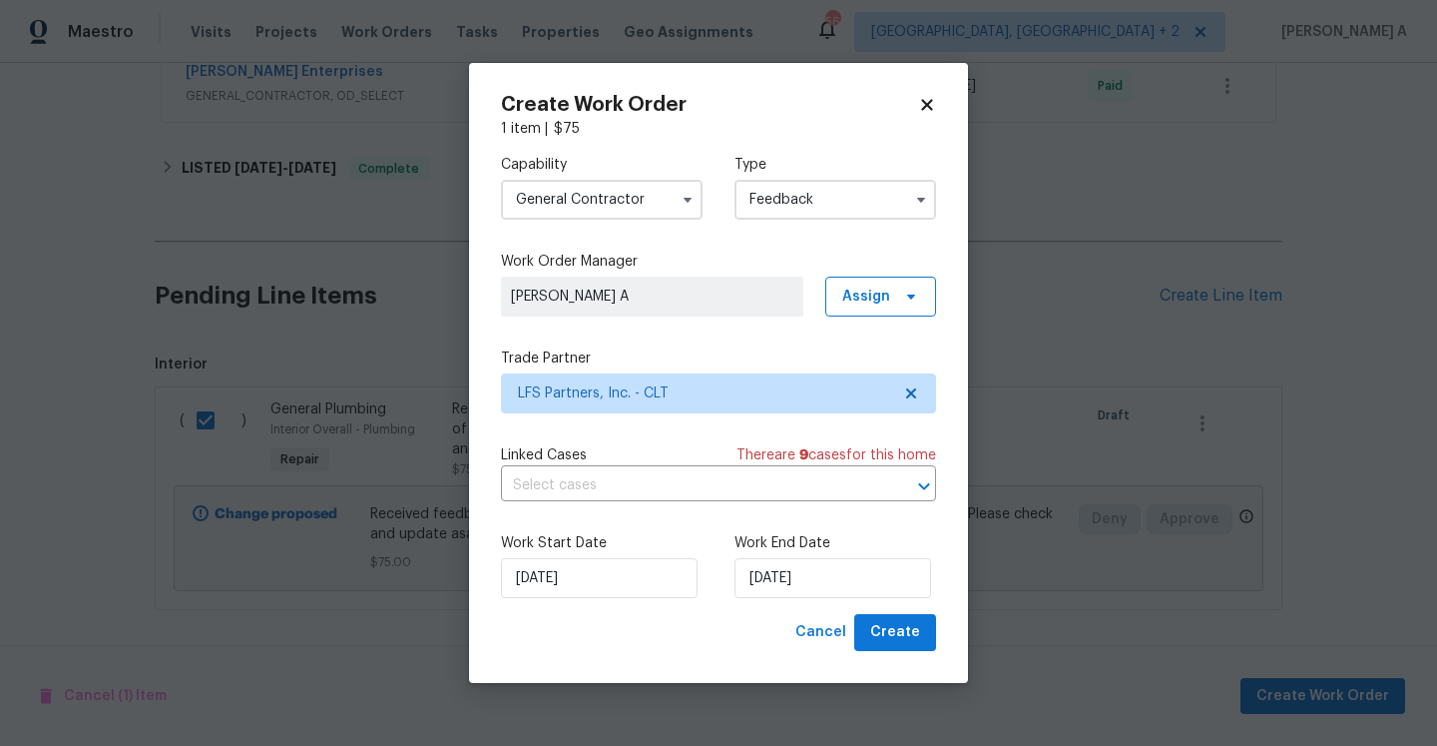
click at [787, 469] on div "Linked Cases There are 9 case s for this home ​" at bounding box center [718, 473] width 435 height 56
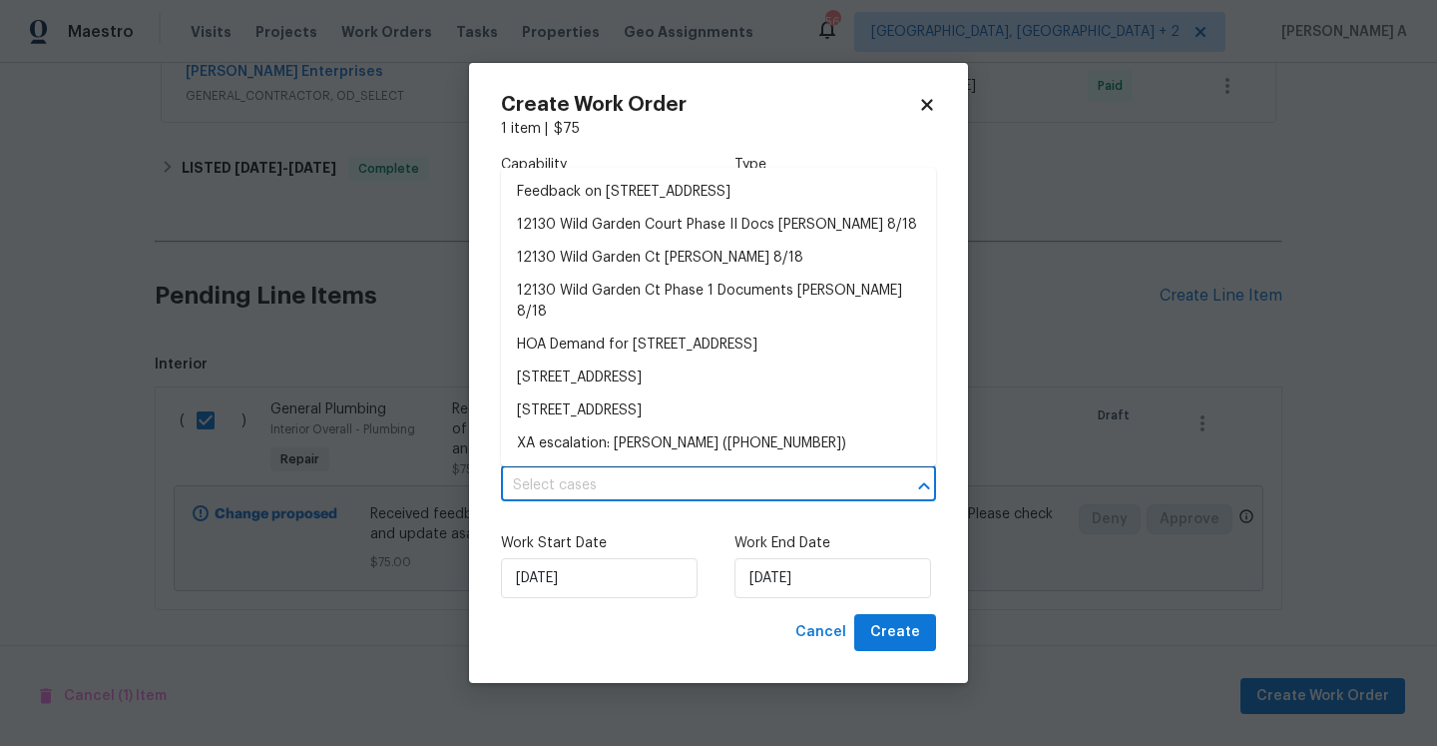
click at [789, 475] on input "text" at bounding box center [690, 485] width 379 height 31
click at [710, 199] on li "Feedback on 12130 Wild Garden Ct, Charlotte, NC 28269" at bounding box center [718, 192] width 435 height 33
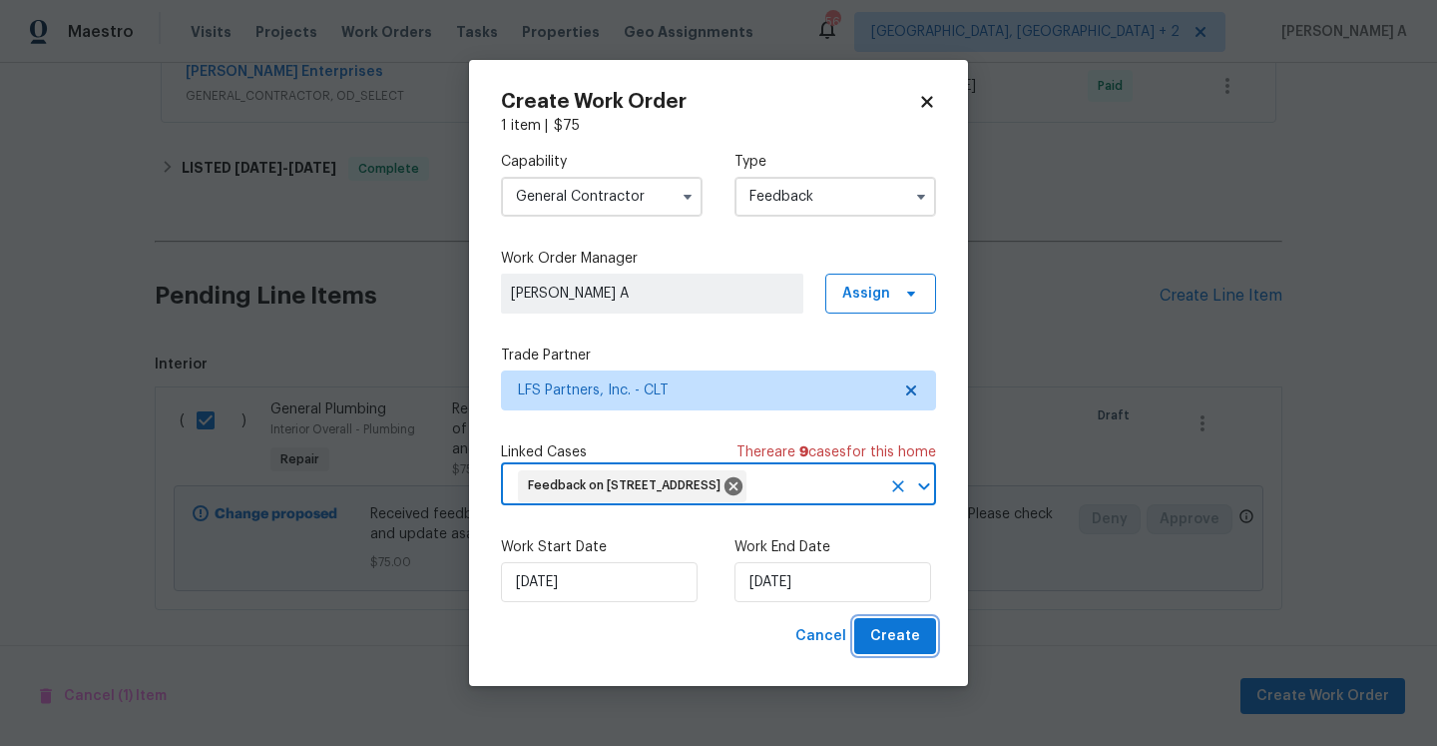
click at [905, 643] on span "Create" at bounding box center [895, 636] width 50 height 25
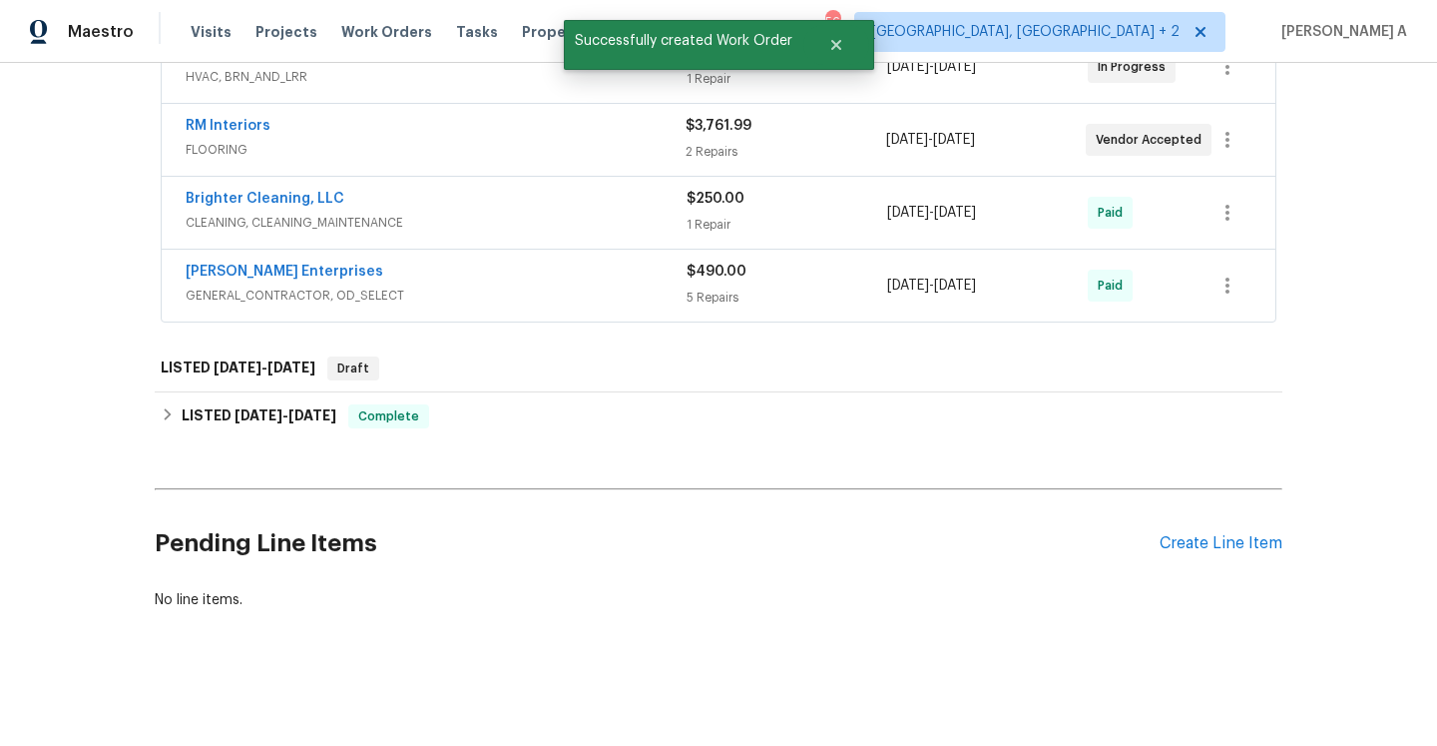
scroll to position [488, 0]
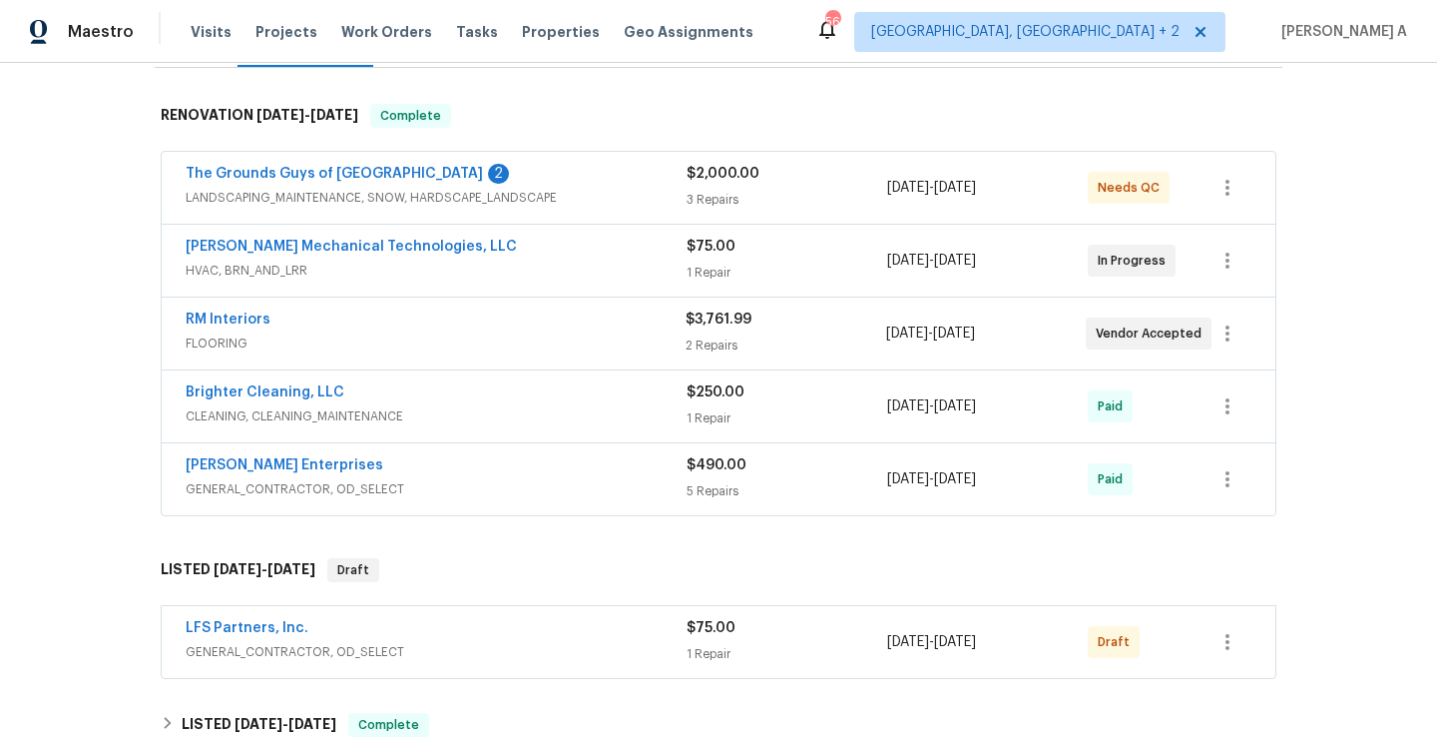
scroll to position [375, 0]
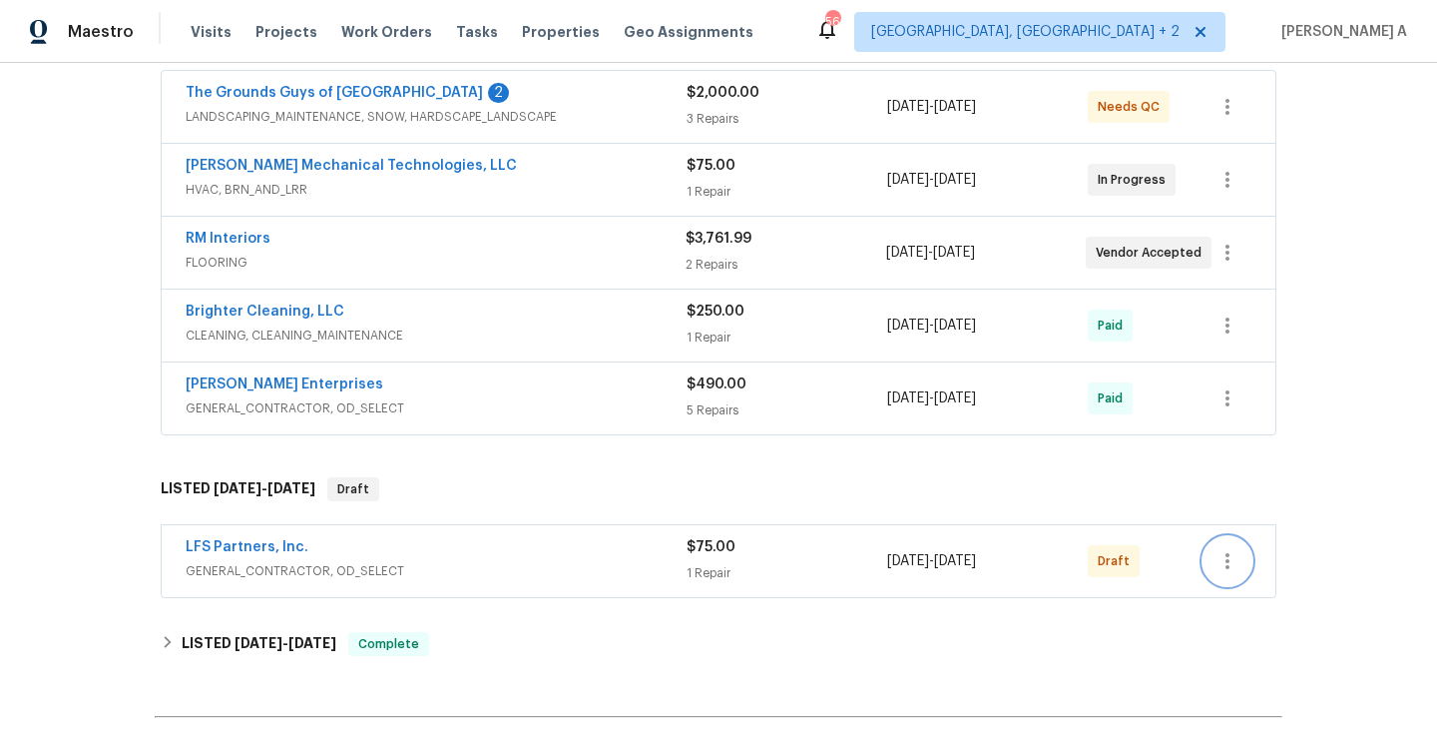
click at [1217, 554] on icon "button" at bounding box center [1228, 561] width 24 height 24
click at [1217, 554] on li "Send to Vendor" at bounding box center [1312, 561] width 216 height 33
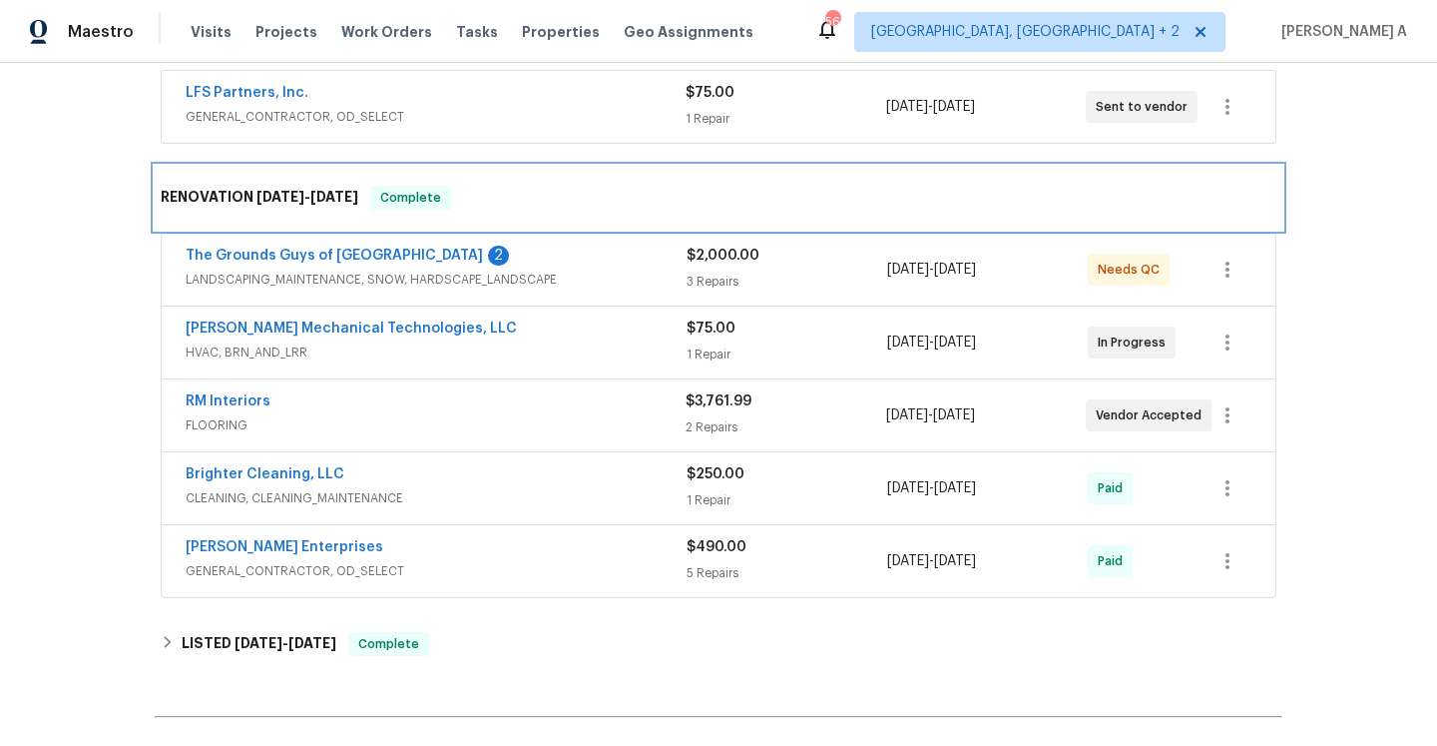
click at [860, 220] on div "RENOVATION 8/19/25 - 8/22/25 Complete" at bounding box center [719, 198] width 1128 height 64
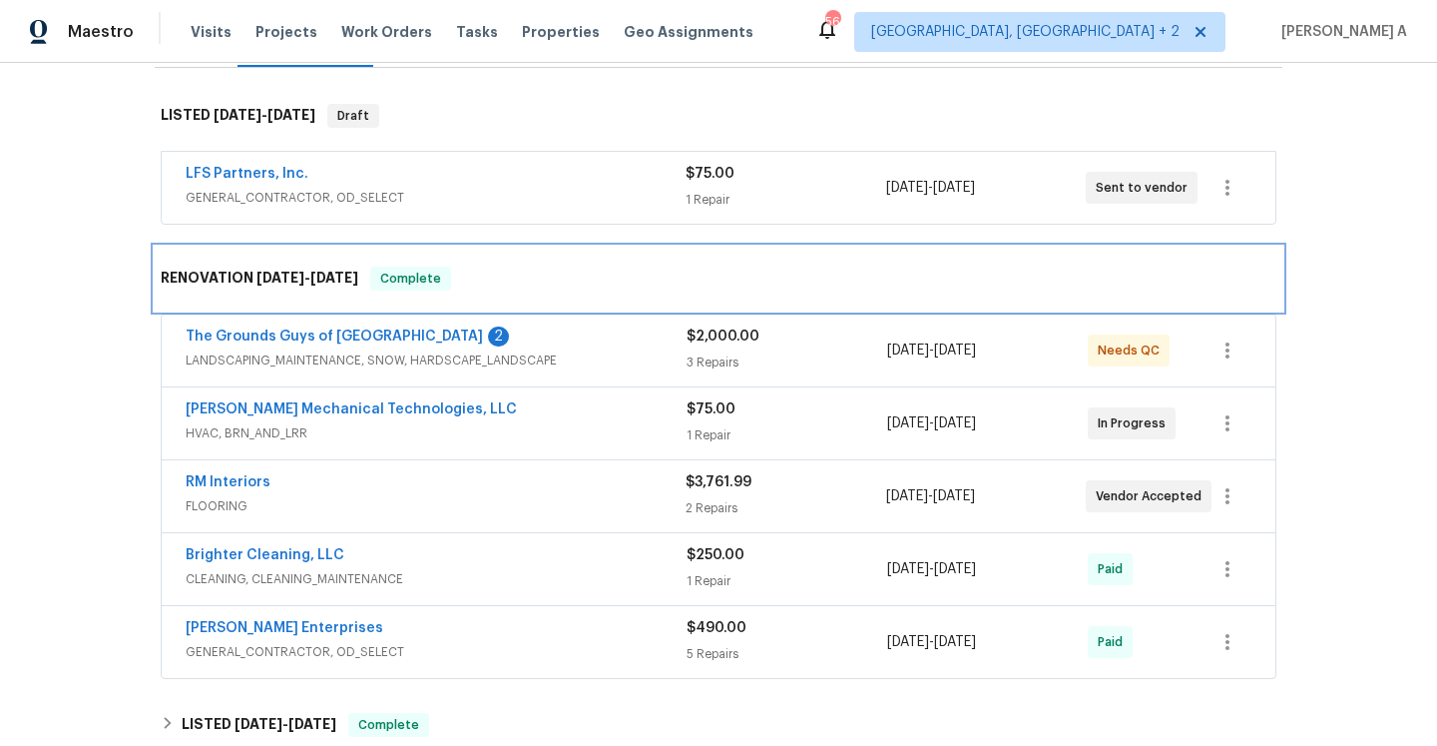
scroll to position [191, 0]
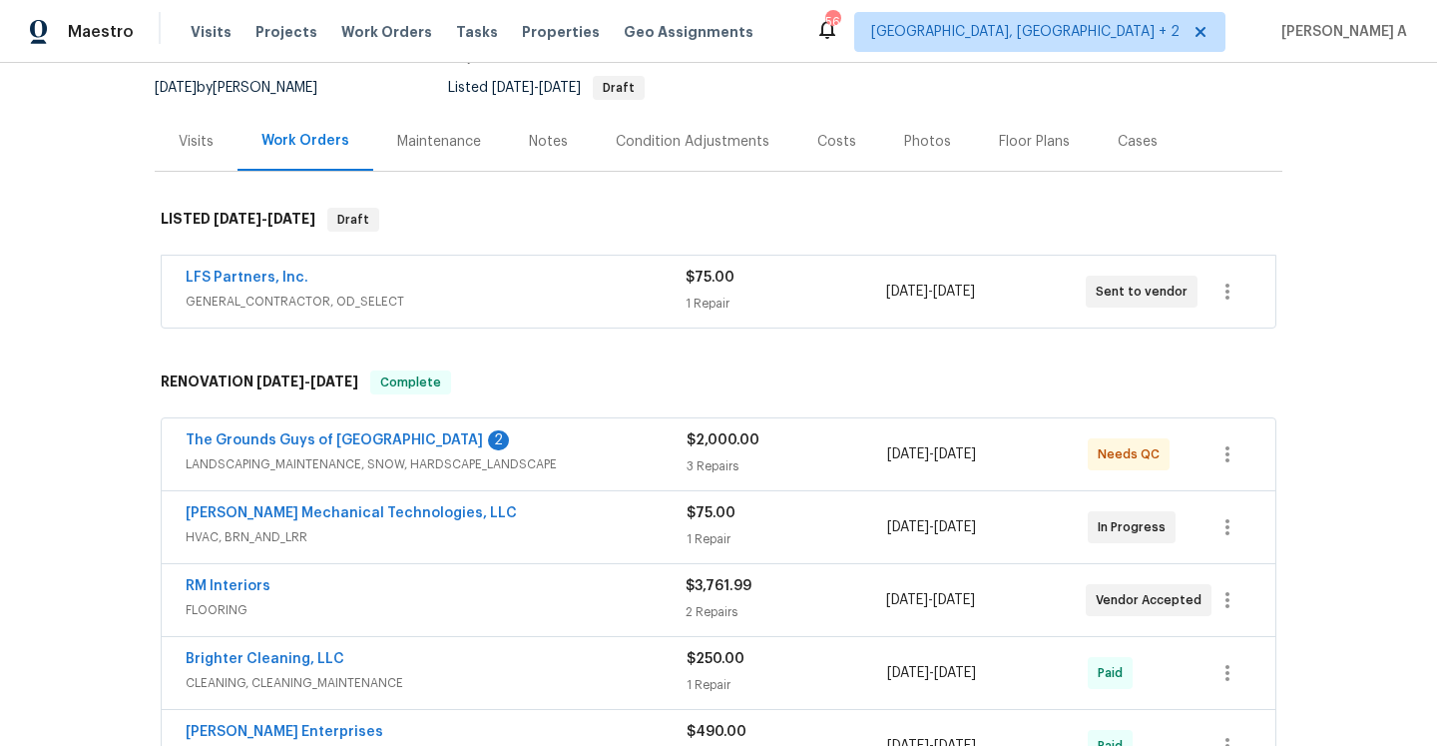
click at [144, 292] on div "Back to all projects 12130 Wild Garden Ct, Charlotte, NC 28269 4 Beds | 2 1/2 B…" at bounding box center [718, 404] width 1437 height 683
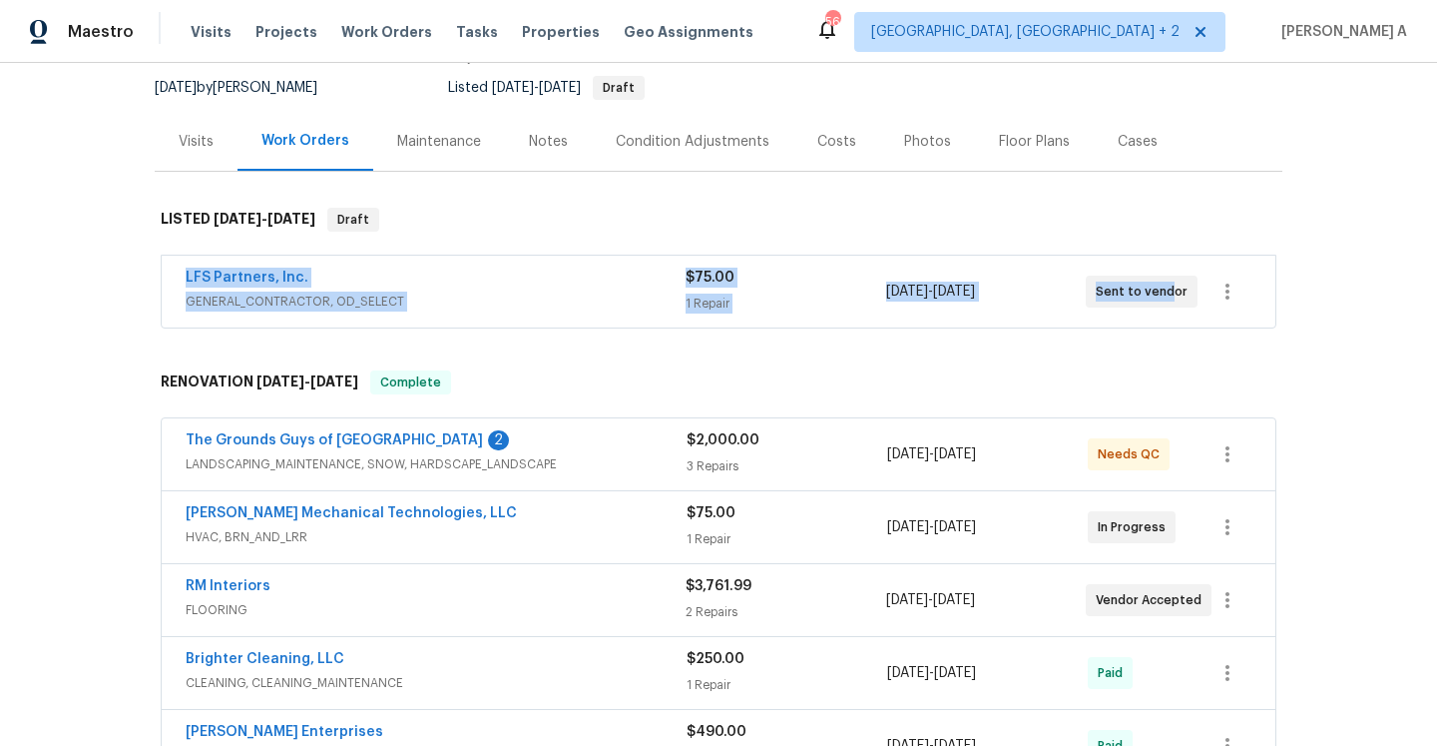
drag, startPoint x: 178, startPoint y: 282, endPoint x: 1167, endPoint y: 290, distance: 989.2
click at [1167, 290] on div "LFS Partners, Inc. GENERAL_CONTRACTOR, OD_SELECT $75.00 1 Repair 9/6/2025 - 9/9…" at bounding box center [719, 292] width 1114 height 72
copy div "LFS Partners, Inc. GENERAL_CONTRACTOR, OD_SELECT $75.00 1 Repair 9/6/2025 - 9/9…"
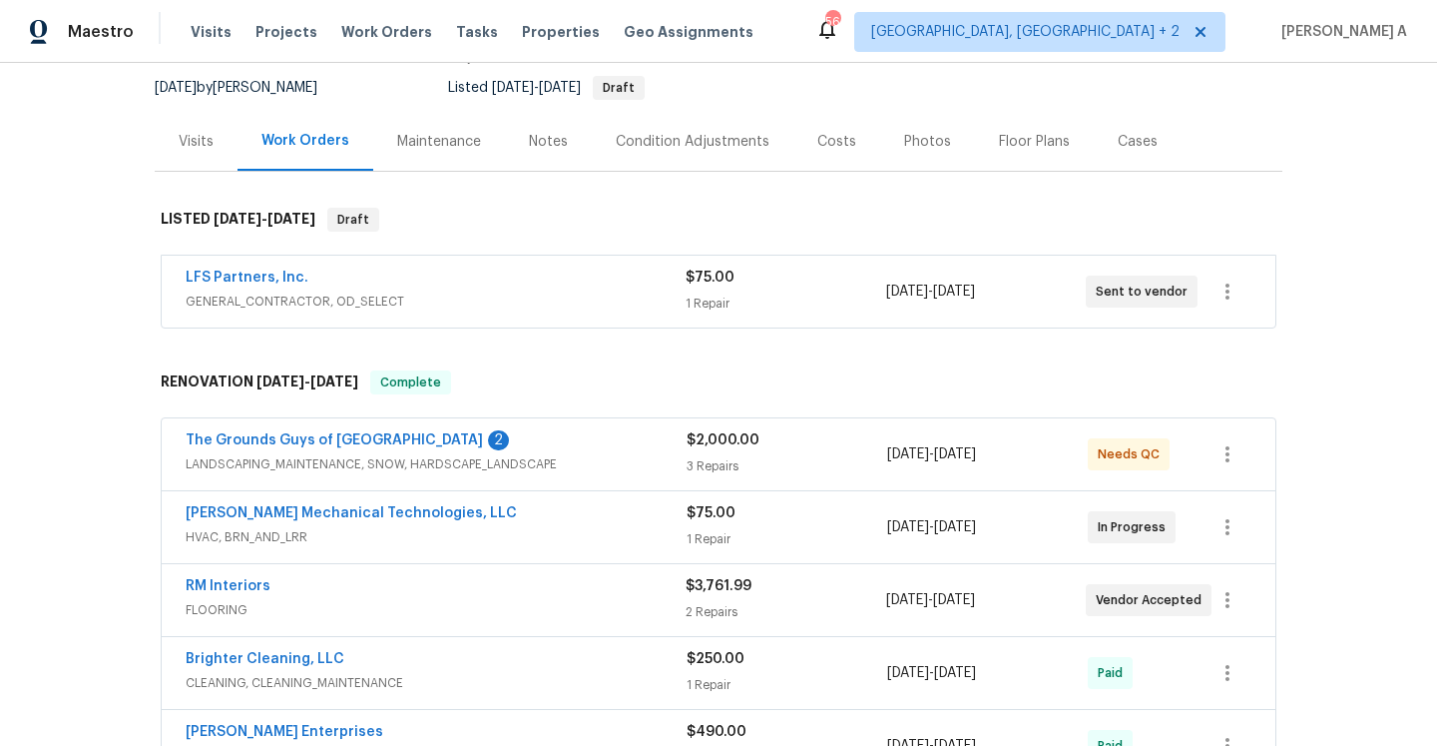
click at [149, 355] on div "Back to all projects 12130 Wild Garden Ct, Charlotte, NC 28269 4 Beds | 2 1/2 B…" at bounding box center [718, 404] width 1437 height 683
drag, startPoint x: 327, startPoint y: 275, endPoint x: 184, endPoint y: 274, distance: 143.7
click at [184, 274] on div "LFS Partners, Inc. GENERAL_CONTRACTOR, OD_SELECT $75.00 1 Repair 9/6/2025 - 9/9…" at bounding box center [719, 292] width 1114 height 72
copy link "LFS Partners, Inc."
click at [439, 299] on span "GENERAL_CONTRACTOR, OD_SELECT" at bounding box center [436, 301] width 500 height 20
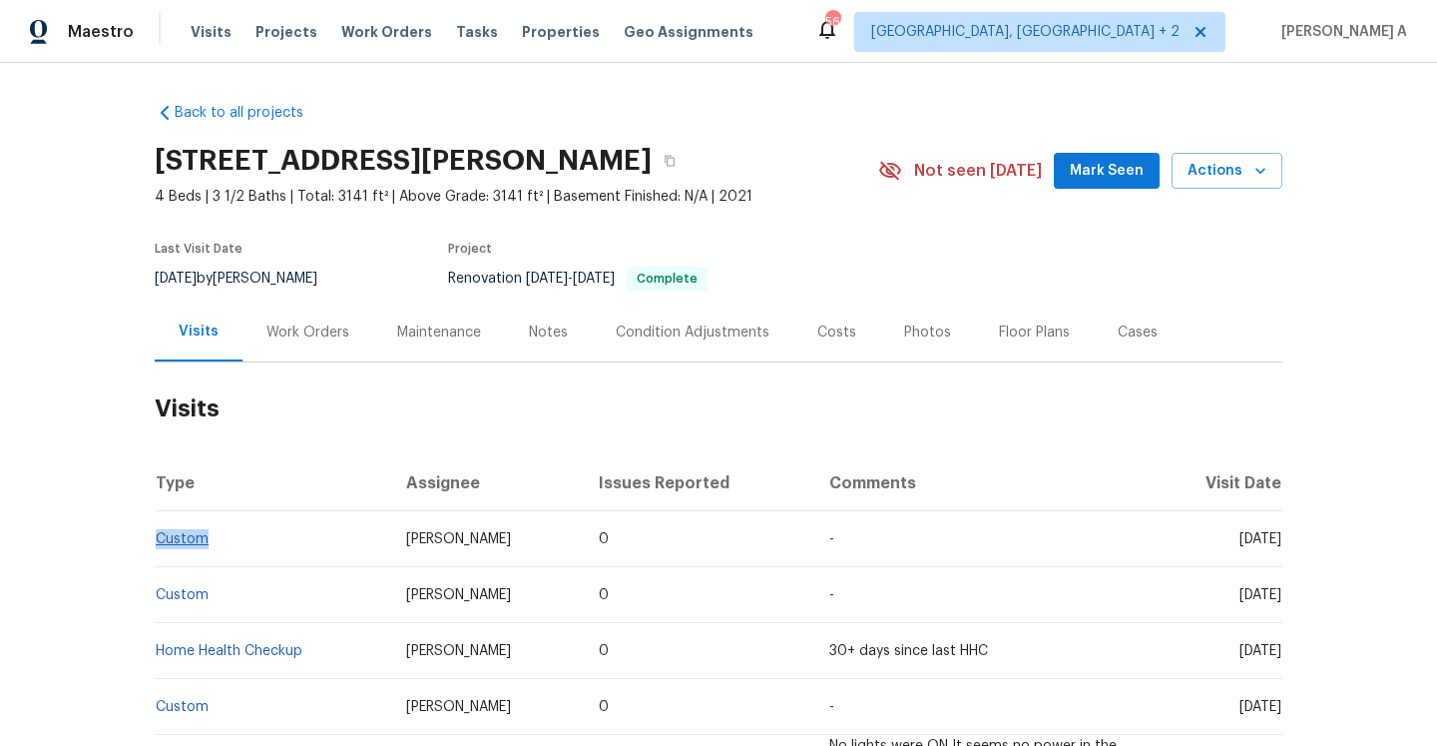
drag, startPoint x: 228, startPoint y: 538, endPoint x: 156, endPoint y: 538, distance: 71.9
click at [156, 538] on td "Custom" at bounding box center [273, 539] width 236 height 56
copy link "Custom"
click at [198, 533] on link "Custom" at bounding box center [182, 539] width 53 height 14
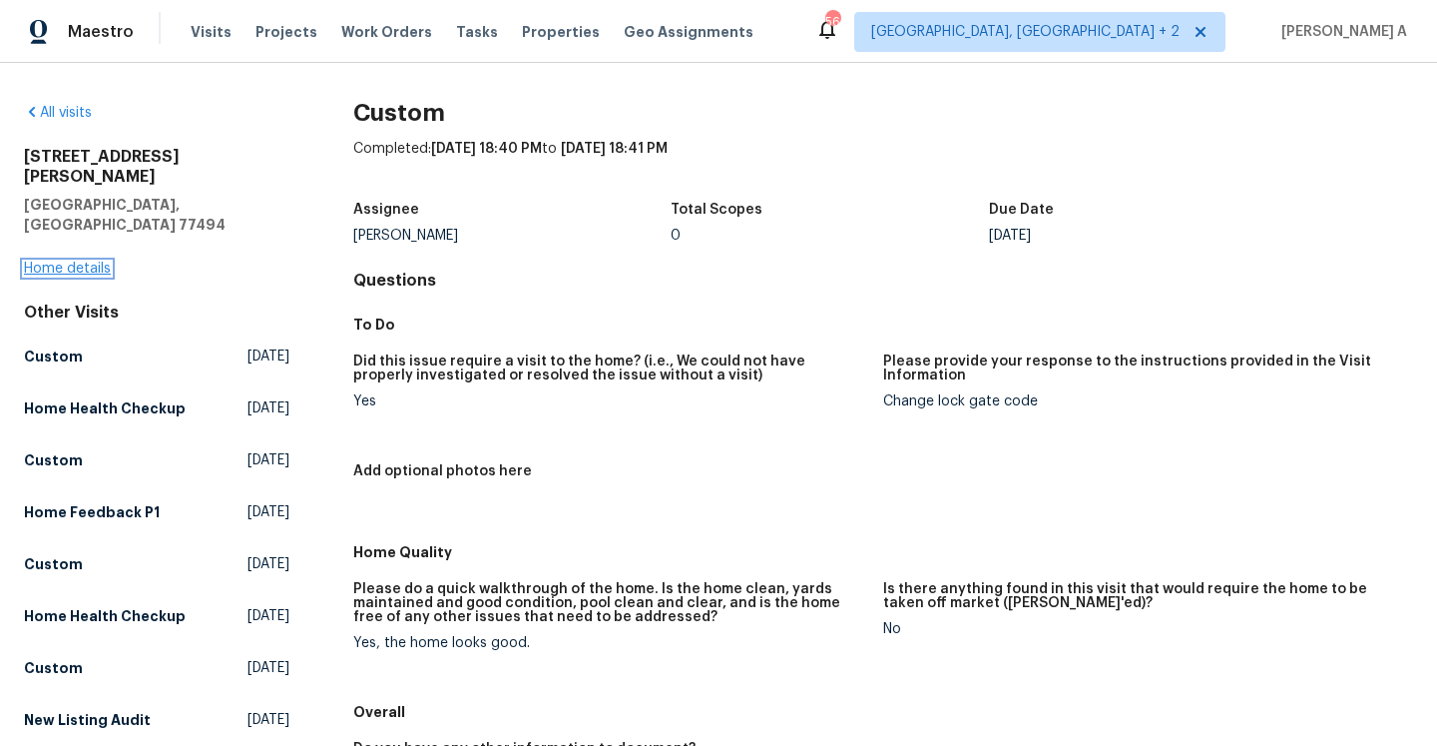
click at [100, 262] on link "Home details" at bounding box center [67, 269] width 87 height 14
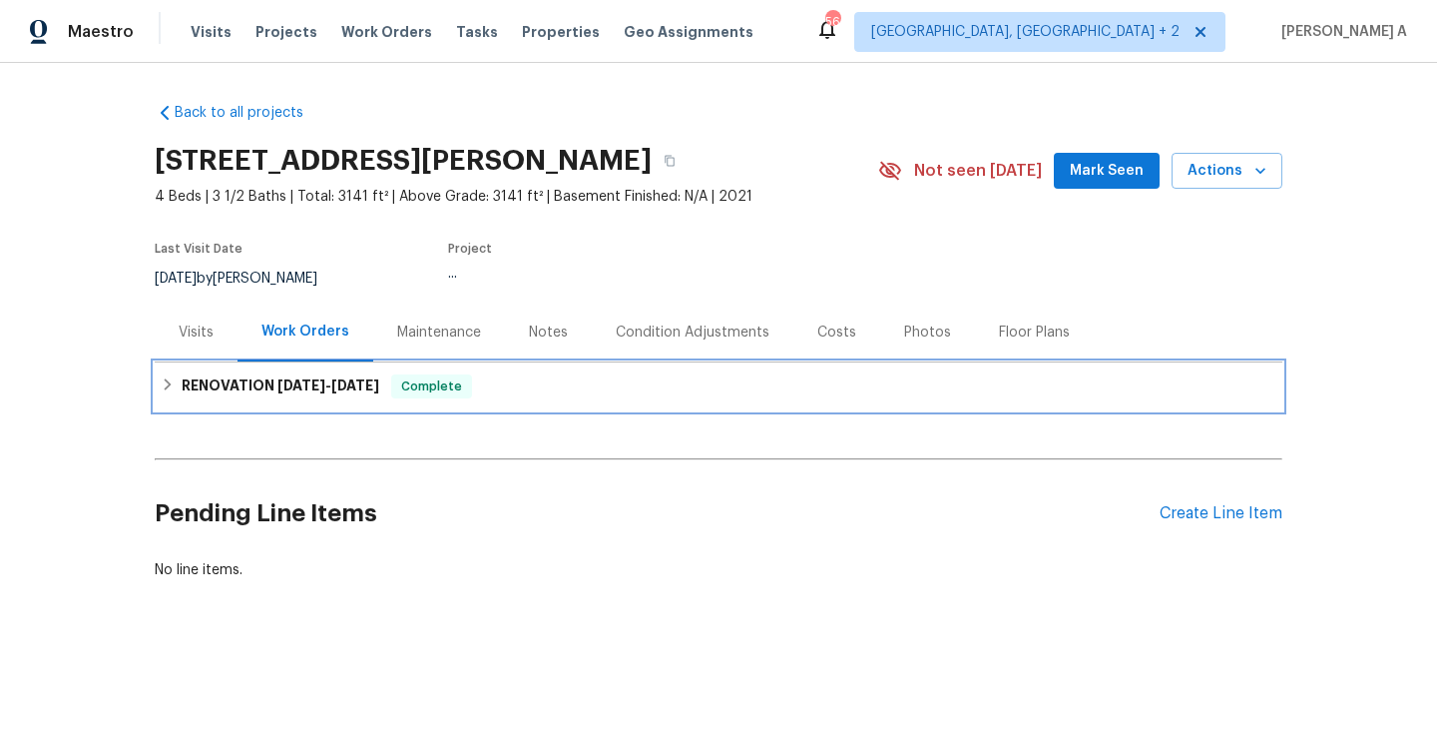
click at [412, 379] on span "Complete" at bounding box center [431, 386] width 77 height 20
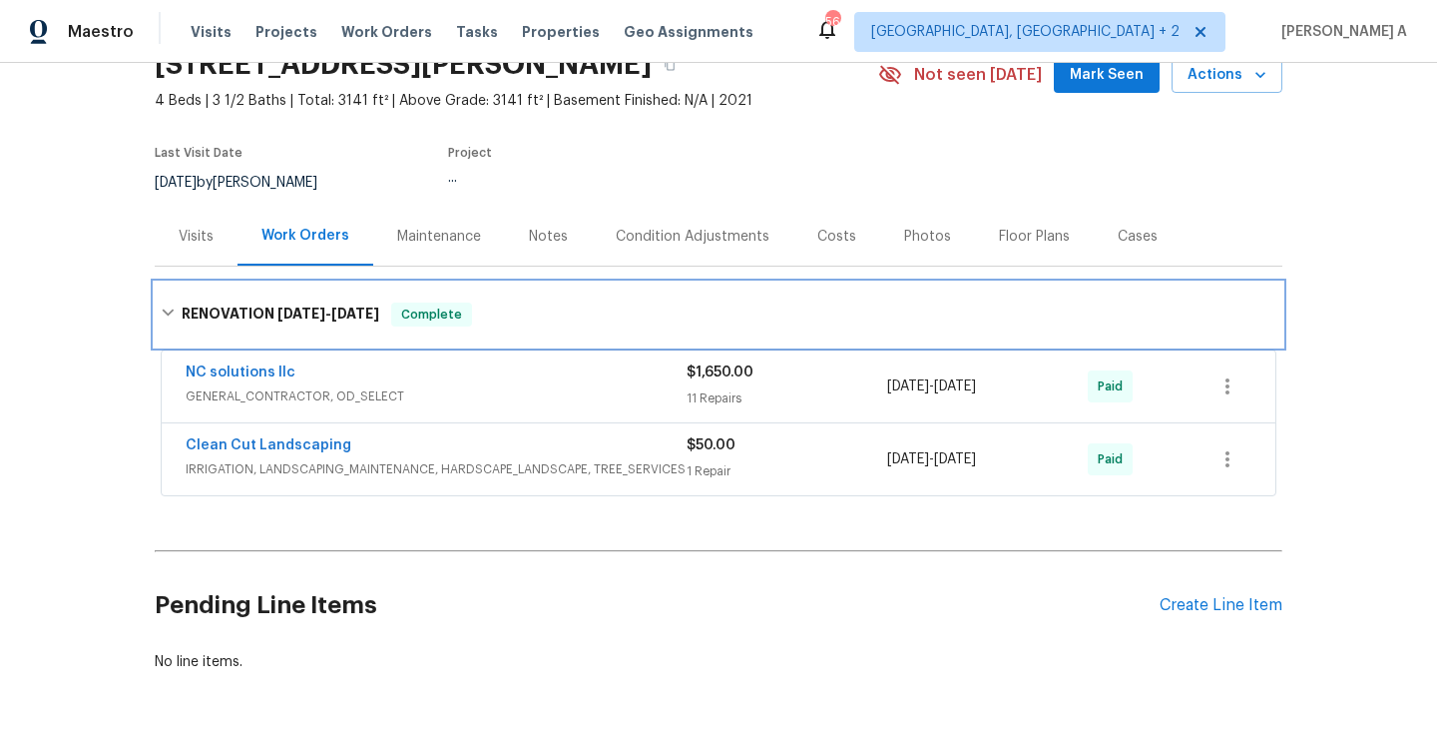
scroll to position [133, 0]
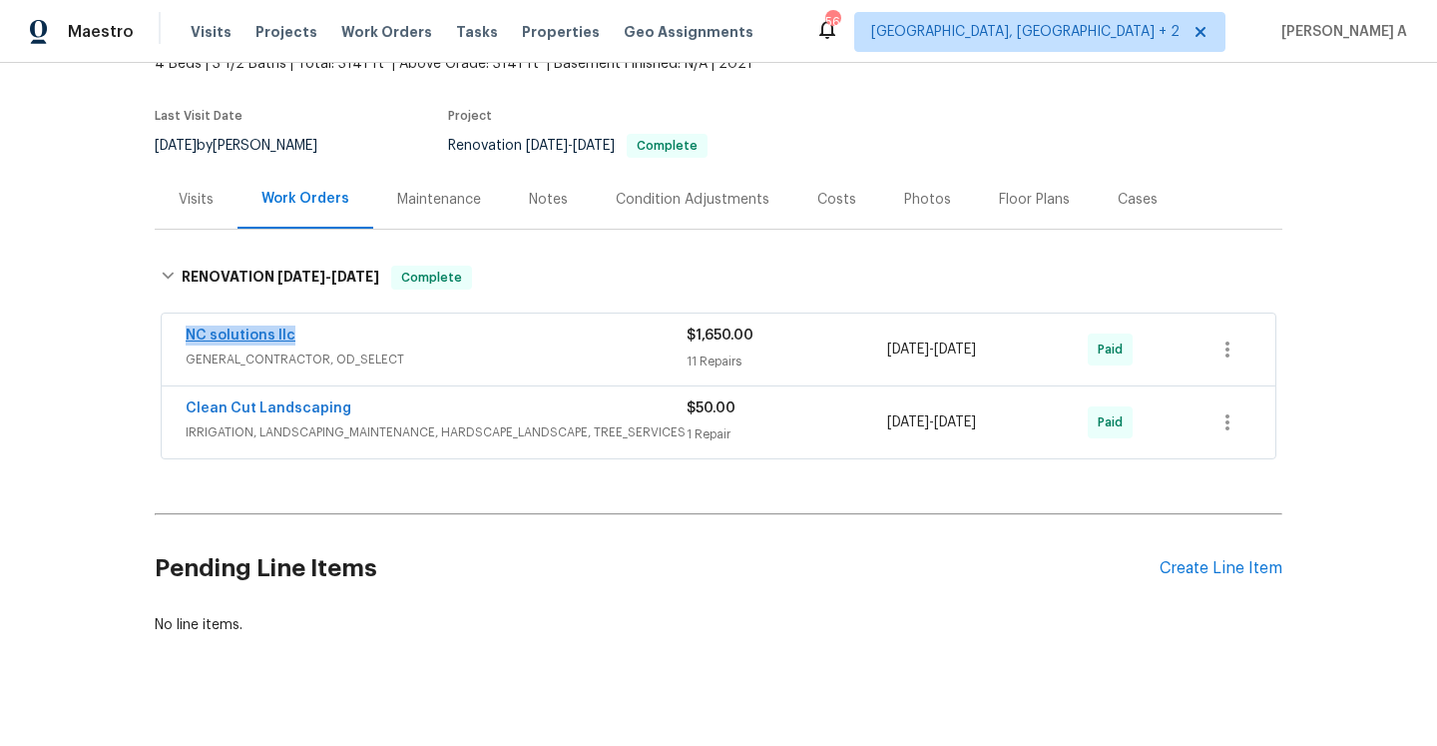
drag, startPoint x: 313, startPoint y: 333, endPoint x: 190, endPoint y: 331, distance: 123.8
click at [190, 331] on div "NC solutions llc" at bounding box center [436, 337] width 501 height 24
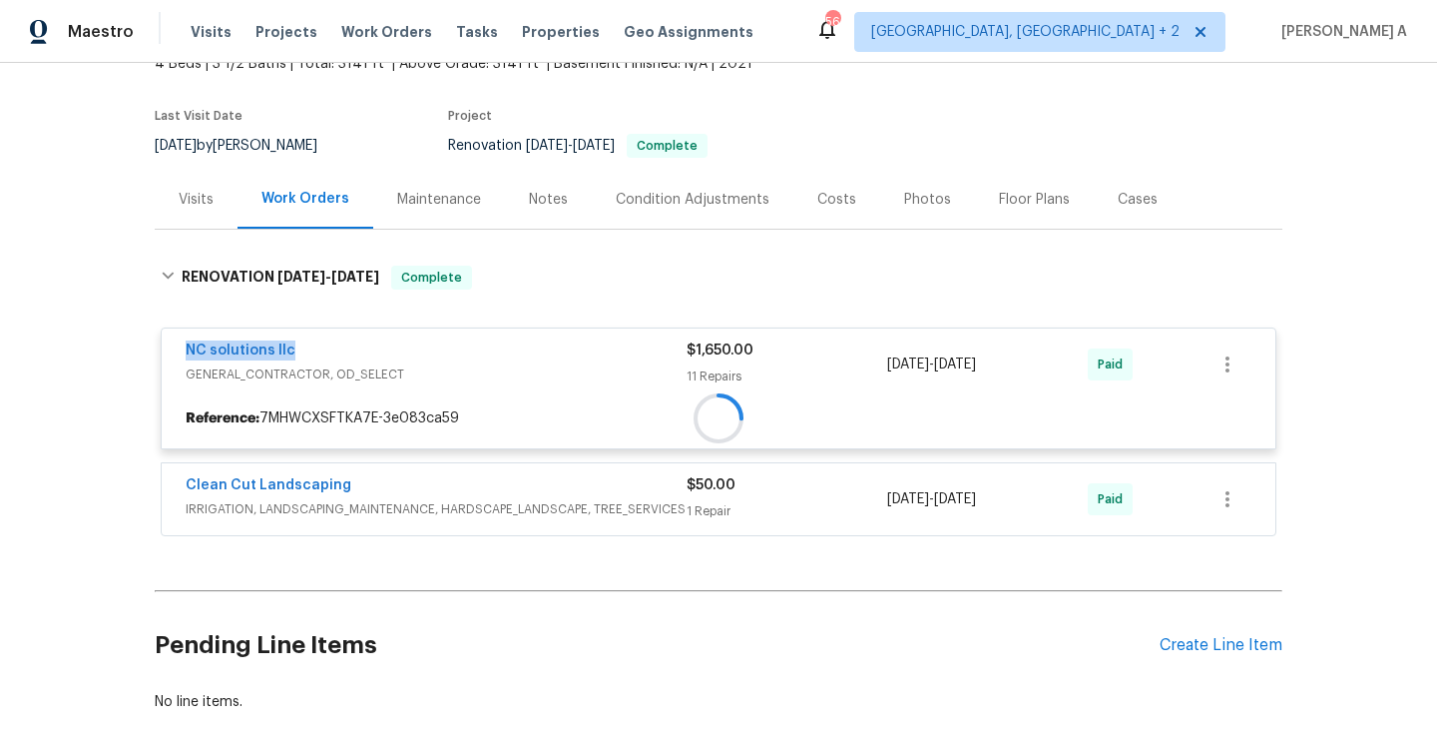
copy link "NC solutions llc"
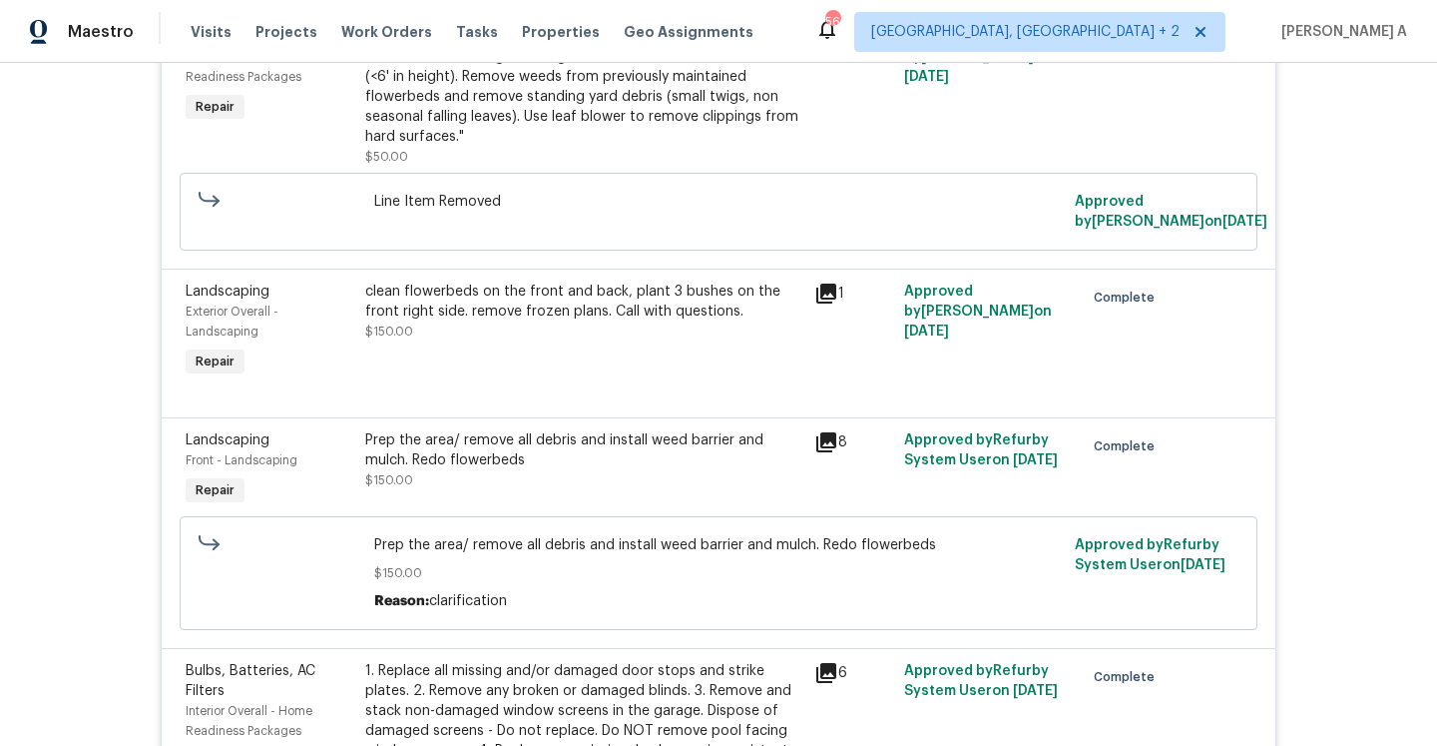
scroll to position [0, 0]
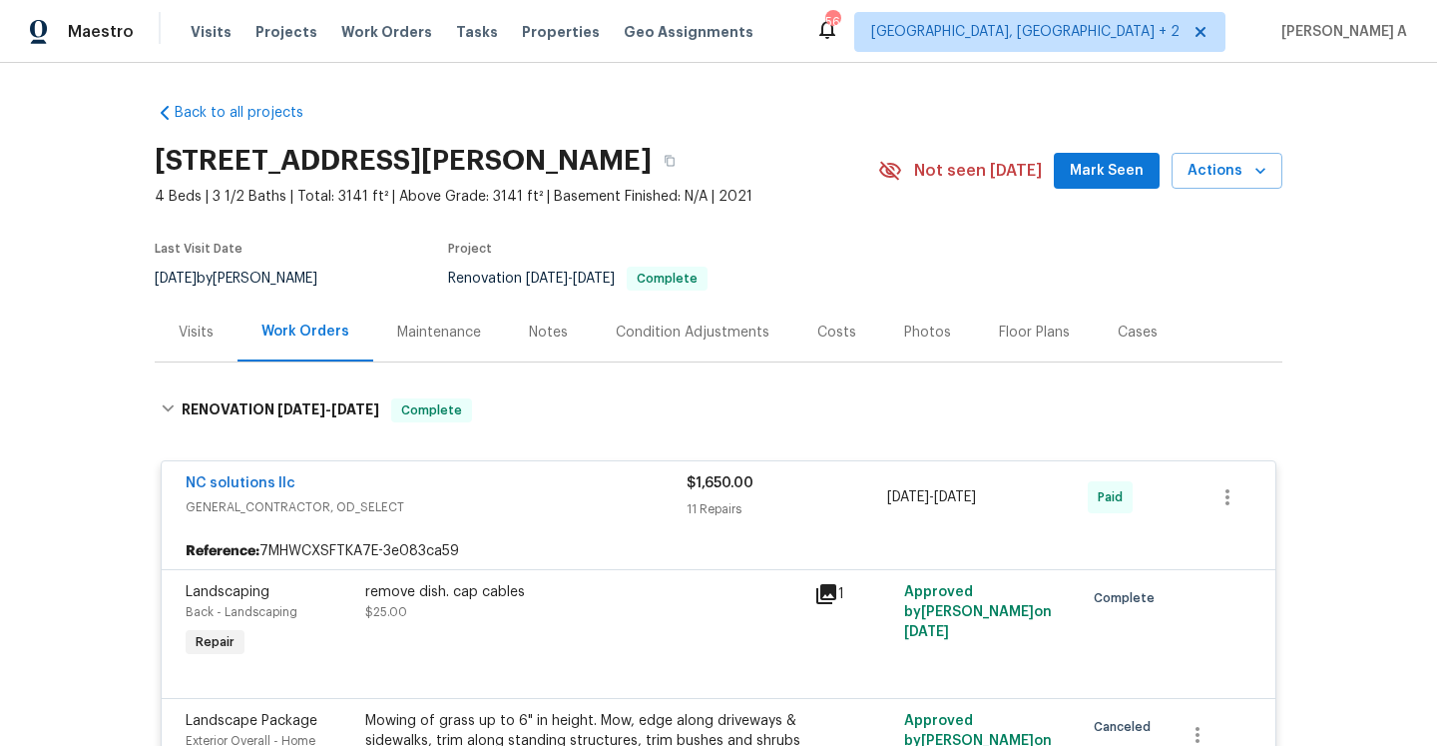
click at [210, 337] on div "Visits" at bounding box center [196, 332] width 35 height 20
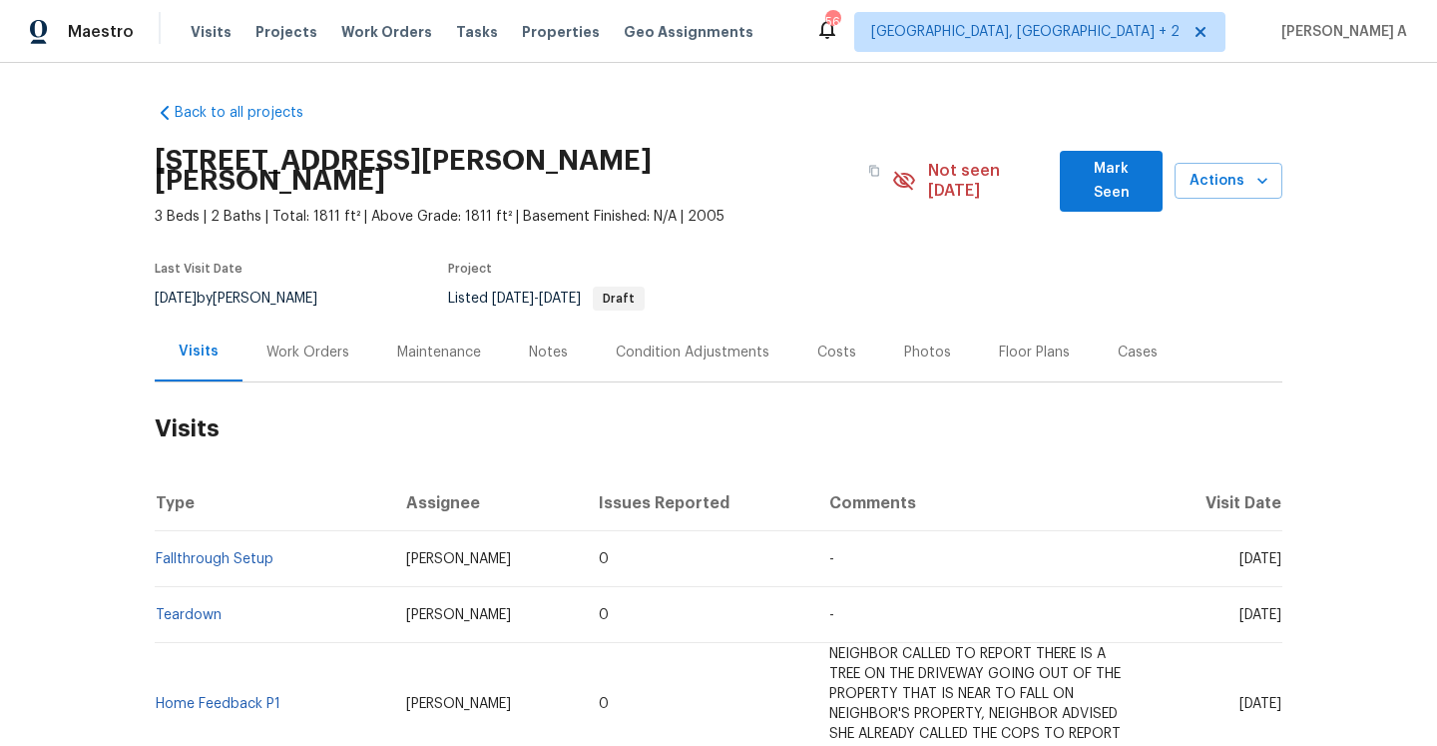
click at [338, 342] on div "Work Orders" at bounding box center [308, 352] width 83 height 20
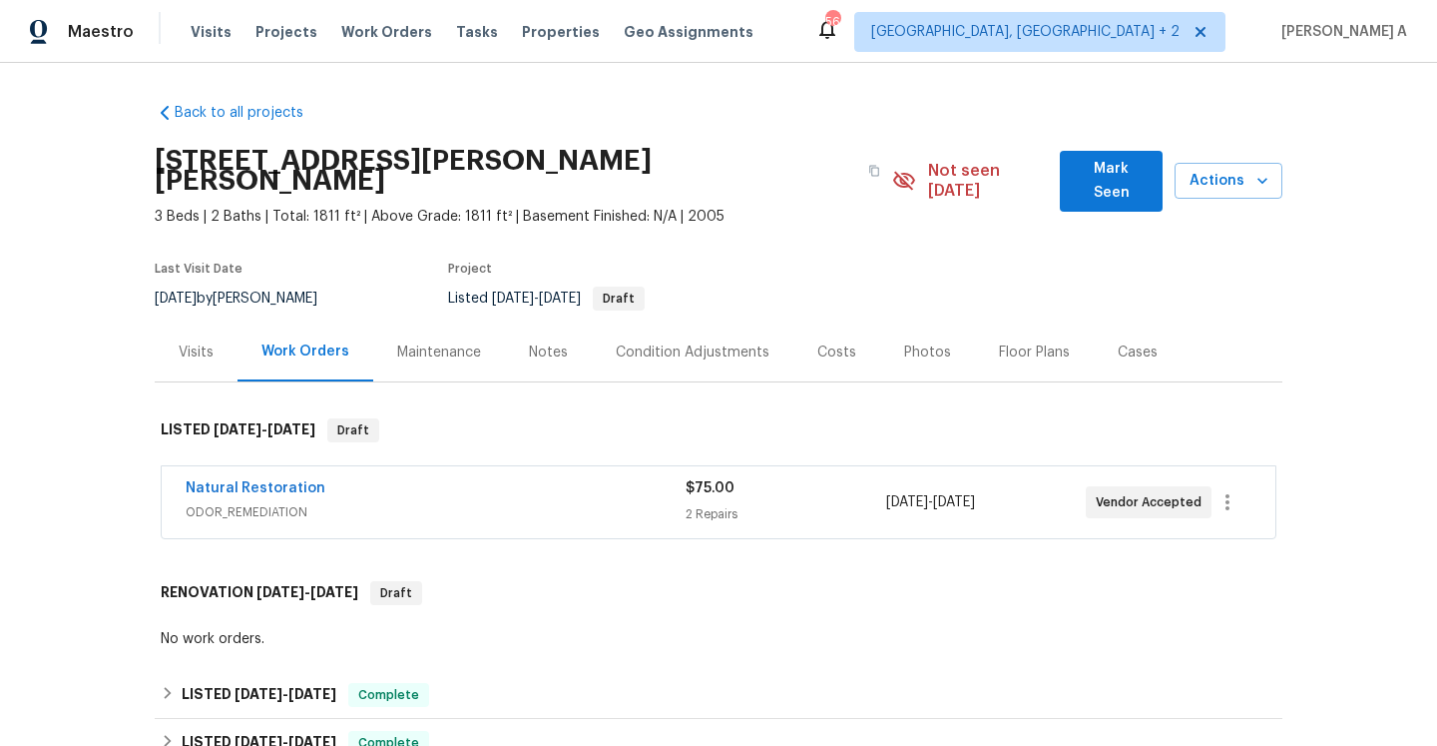
click at [529, 502] on span "ODOR_REMEDIATION" at bounding box center [436, 512] width 500 height 20
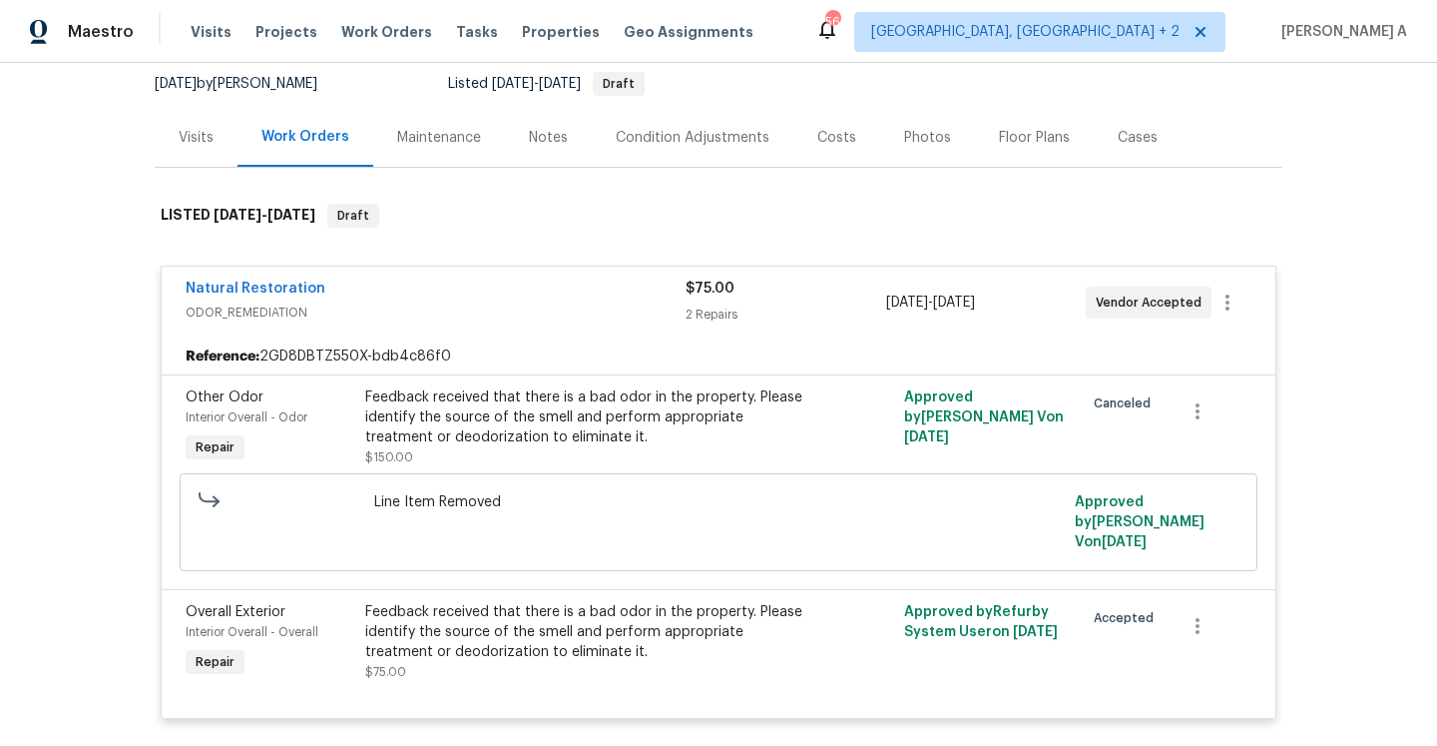
scroll to position [112, 0]
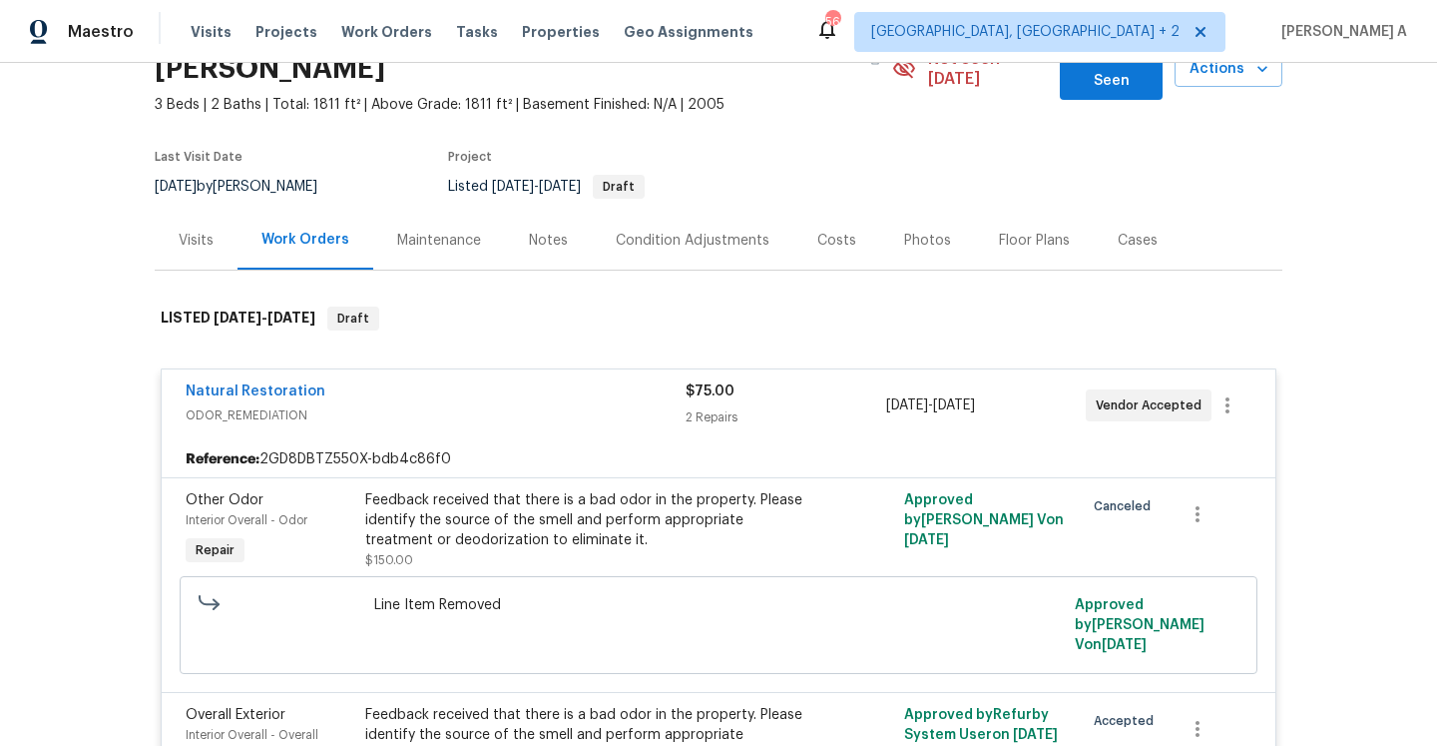
click at [214, 211] on div "Visits" at bounding box center [196, 240] width 83 height 59
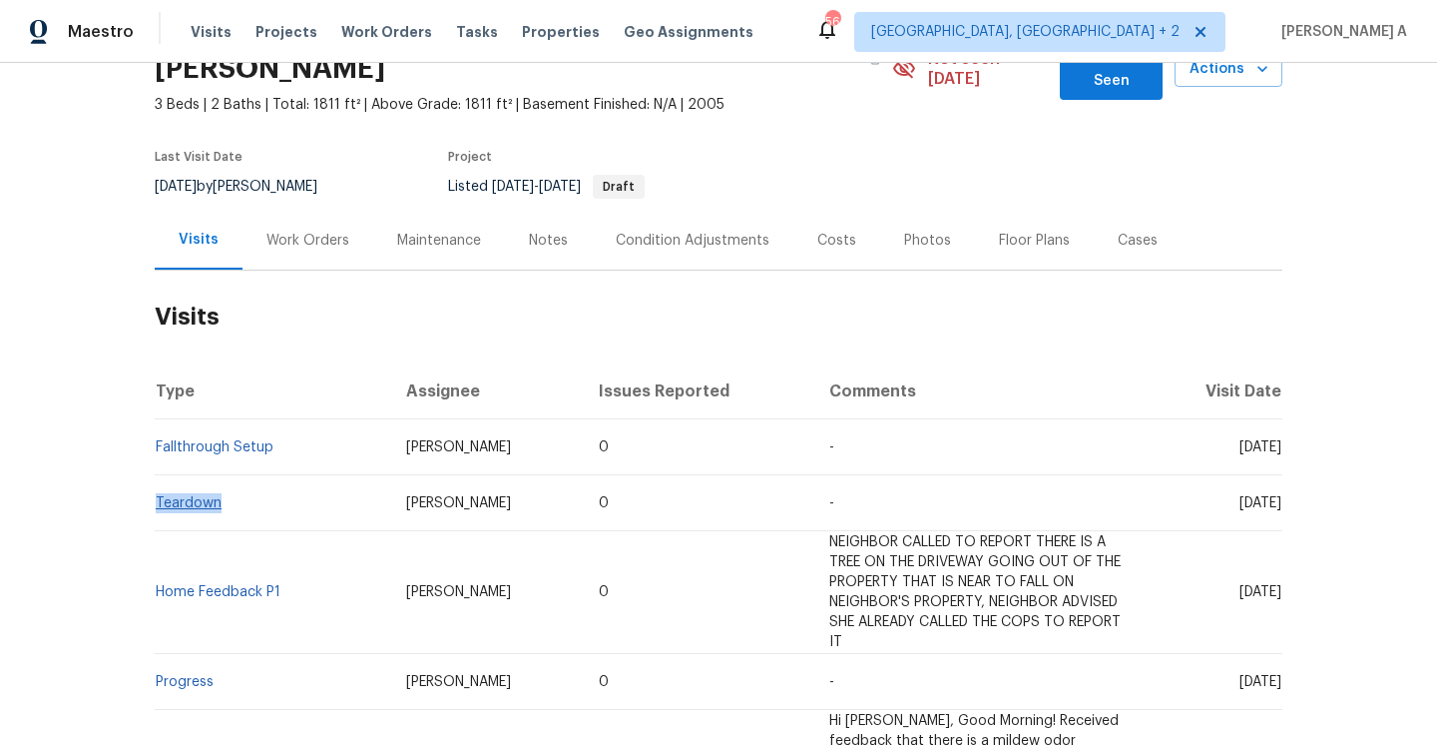
drag, startPoint x: 234, startPoint y: 483, endPoint x: 156, endPoint y: 479, distance: 78.0
click at [156, 479] on td "Teardown" at bounding box center [273, 503] width 236 height 56
copy link "Teardown"
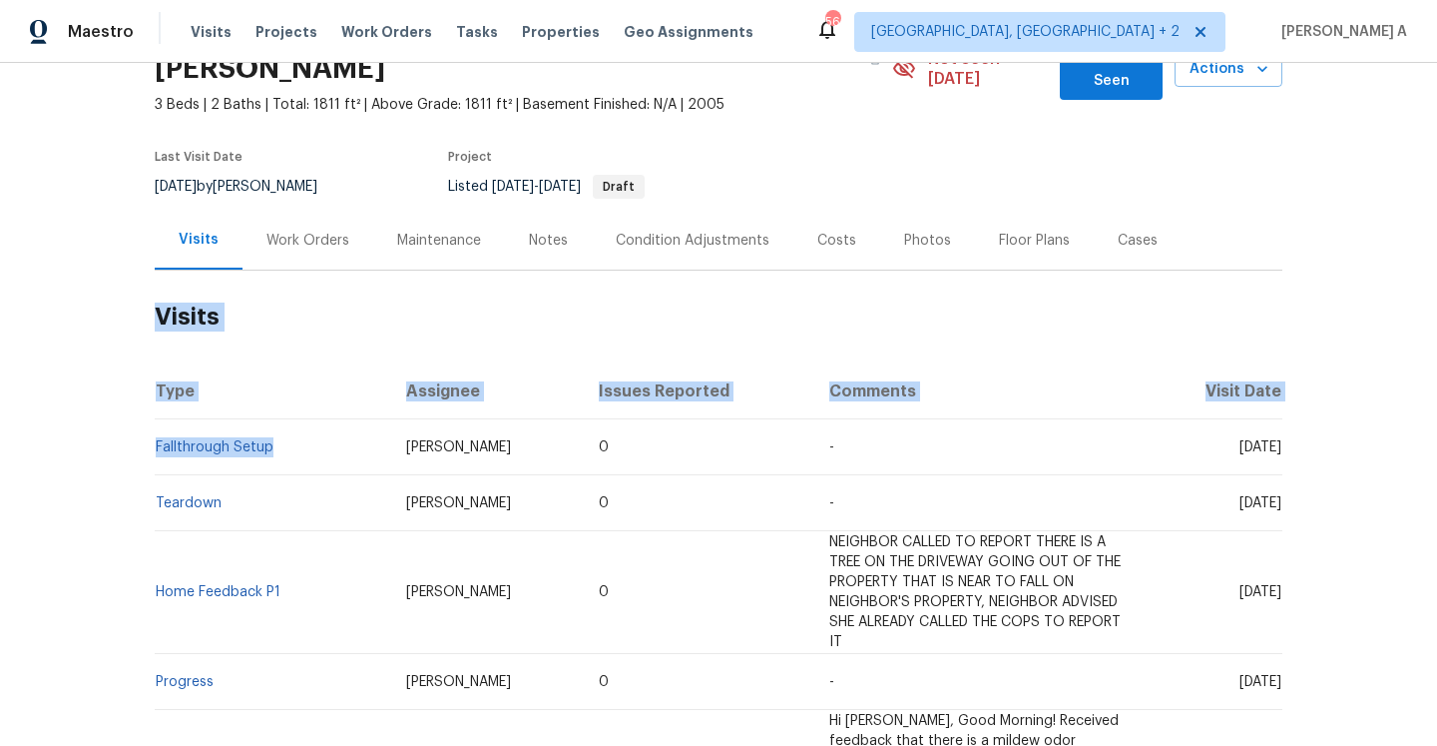
drag, startPoint x: 289, startPoint y: 435, endPoint x: 153, endPoint y: 426, distance: 137.0
click at [153, 426] on div "Back to all projects [STREET_ADDRESS][PERSON_NAME][PERSON_NAME] 3 Beds | 2 Bath…" at bounding box center [718, 404] width 1437 height 683
click at [304, 380] on th "Type" at bounding box center [273, 391] width 236 height 56
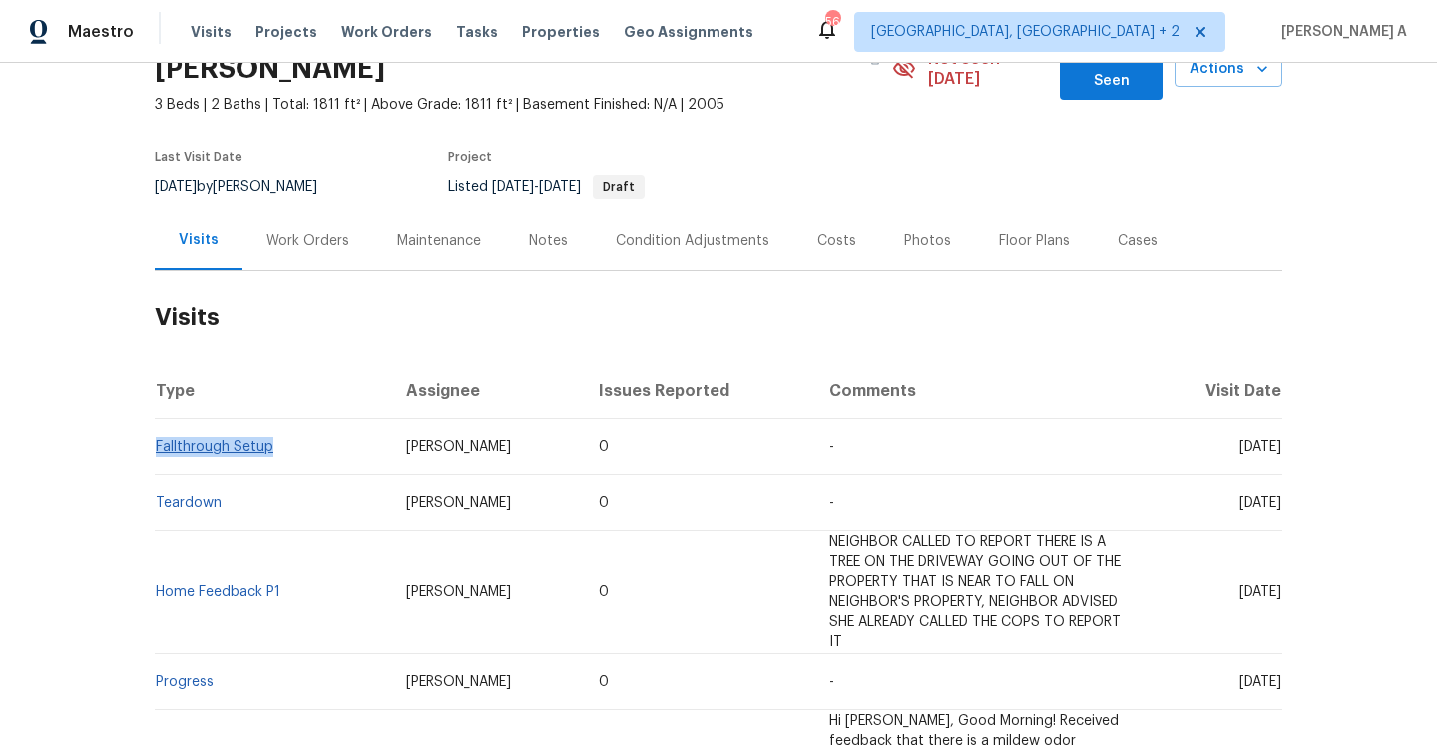
drag, startPoint x: 286, startPoint y: 428, endPoint x: 159, endPoint y: 422, distance: 127.9
click at [159, 422] on td "Fallthrough Setup" at bounding box center [273, 447] width 236 height 56
copy link "Fallthrough Setup"
click at [280, 231] on div "Work Orders" at bounding box center [308, 241] width 83 height 20
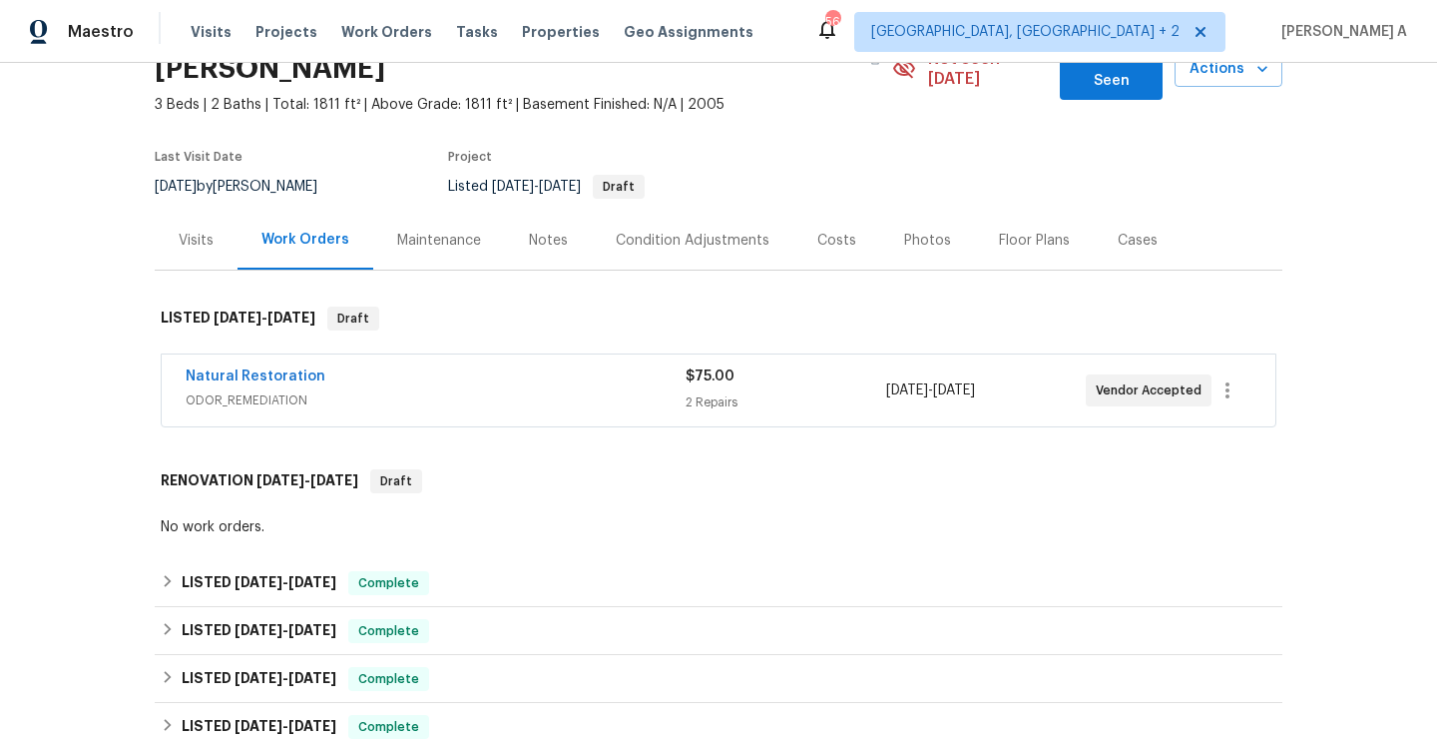
click at [333, 390] on span "ODOR_REMEDIATION" at bounding box center [436, 400] width 500 height 20
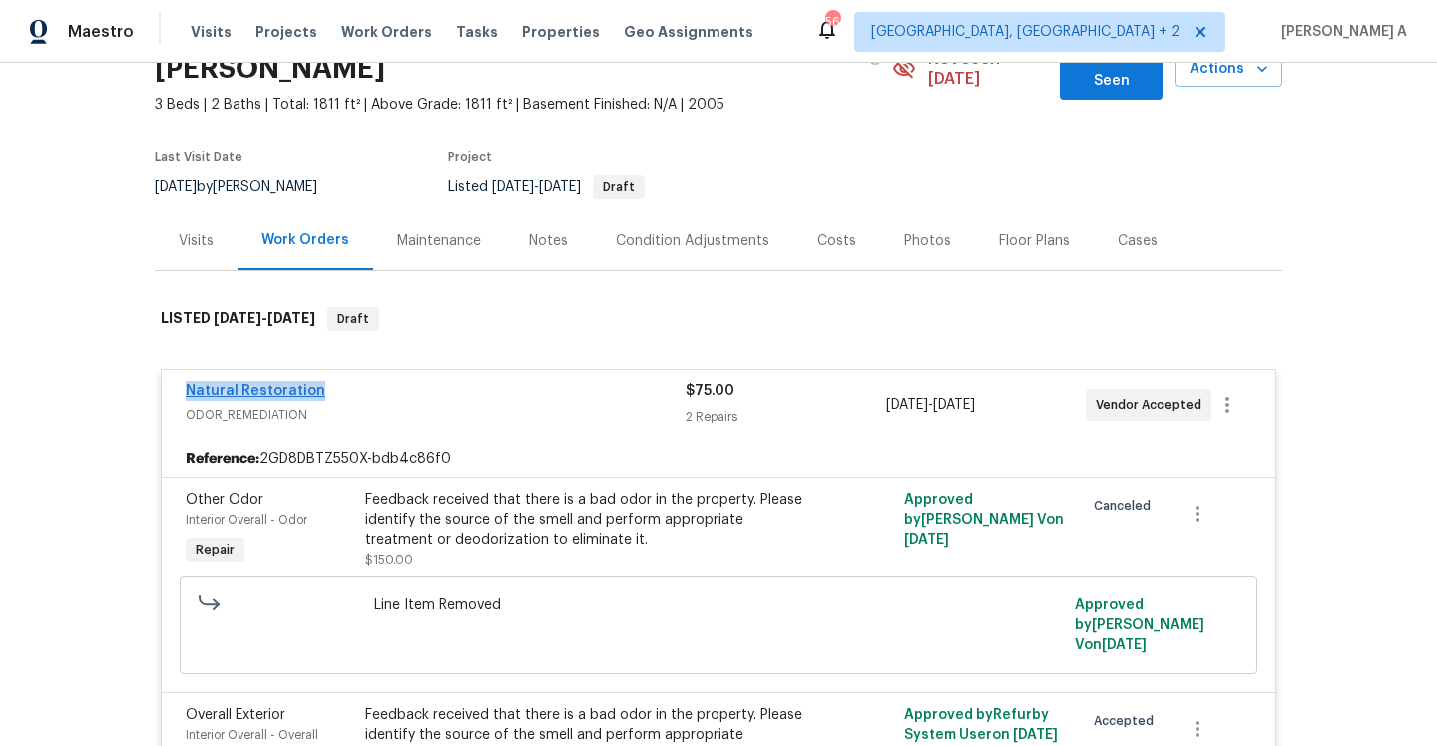
drag, startPoint x: 333, startPoint y: 370, endPoint x: 188, endPoint y: 368, distance: 145.7
click at [188, 381] on div "Natural Restoration" at bounding box center [436, 393] width 500 height 24
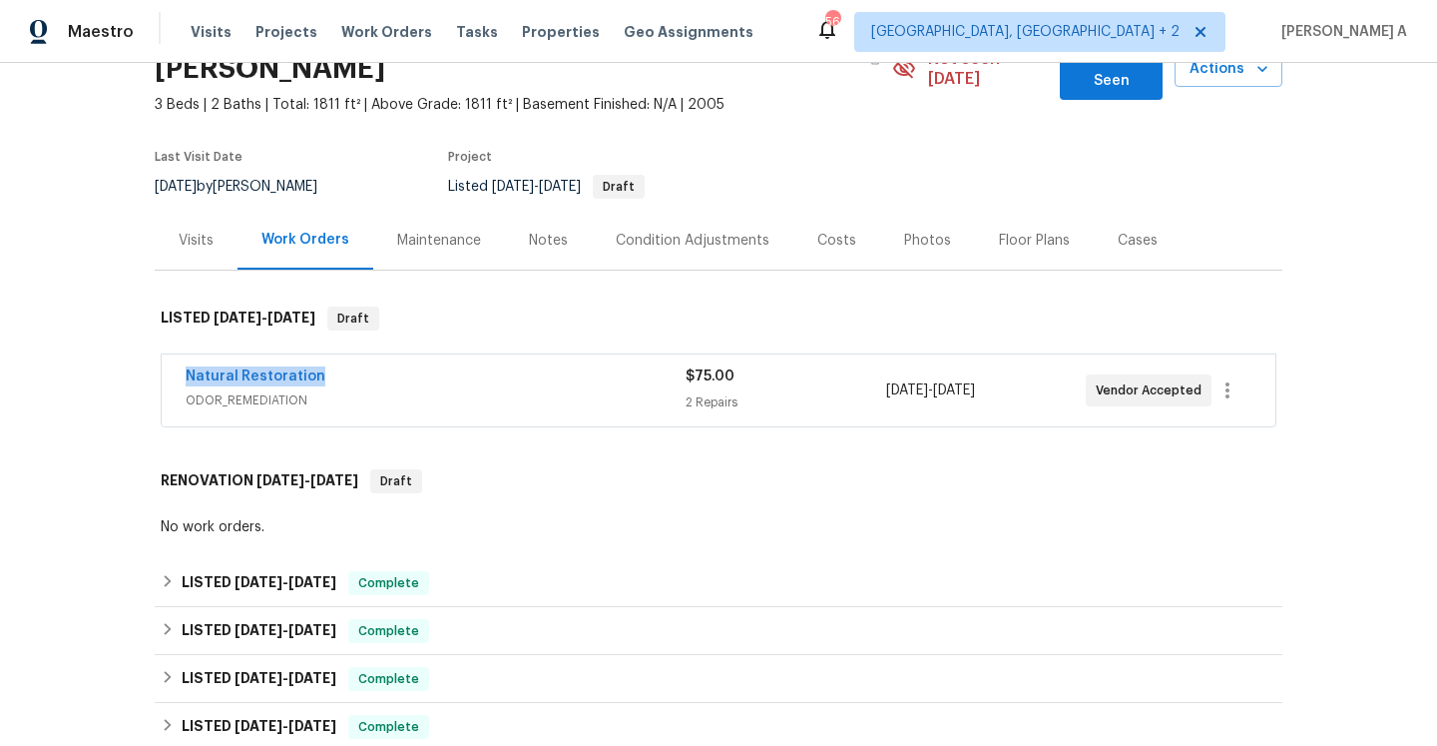
copy link "Natural Restoration"
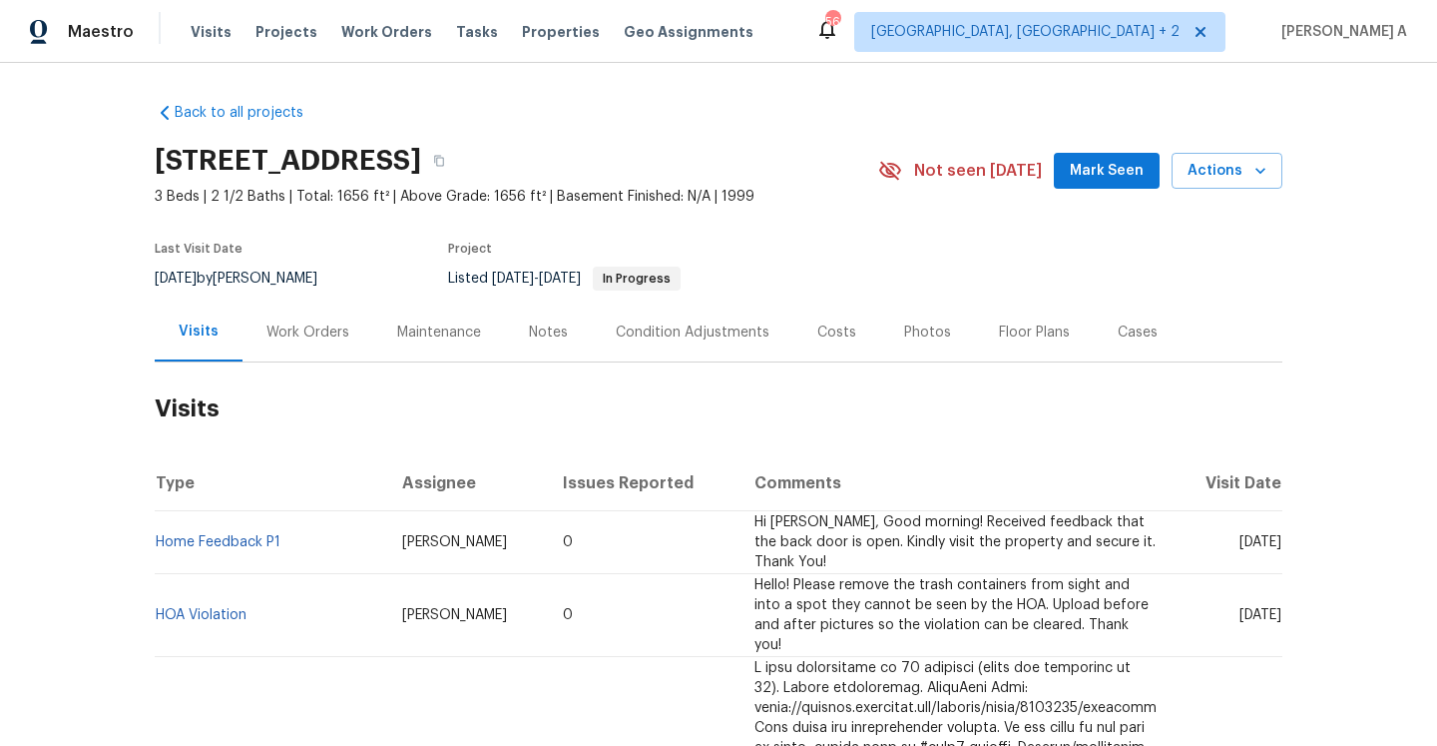
click at [315, 356] on div "Work Orders" at bounding box center [308, 331] width 131 height 59
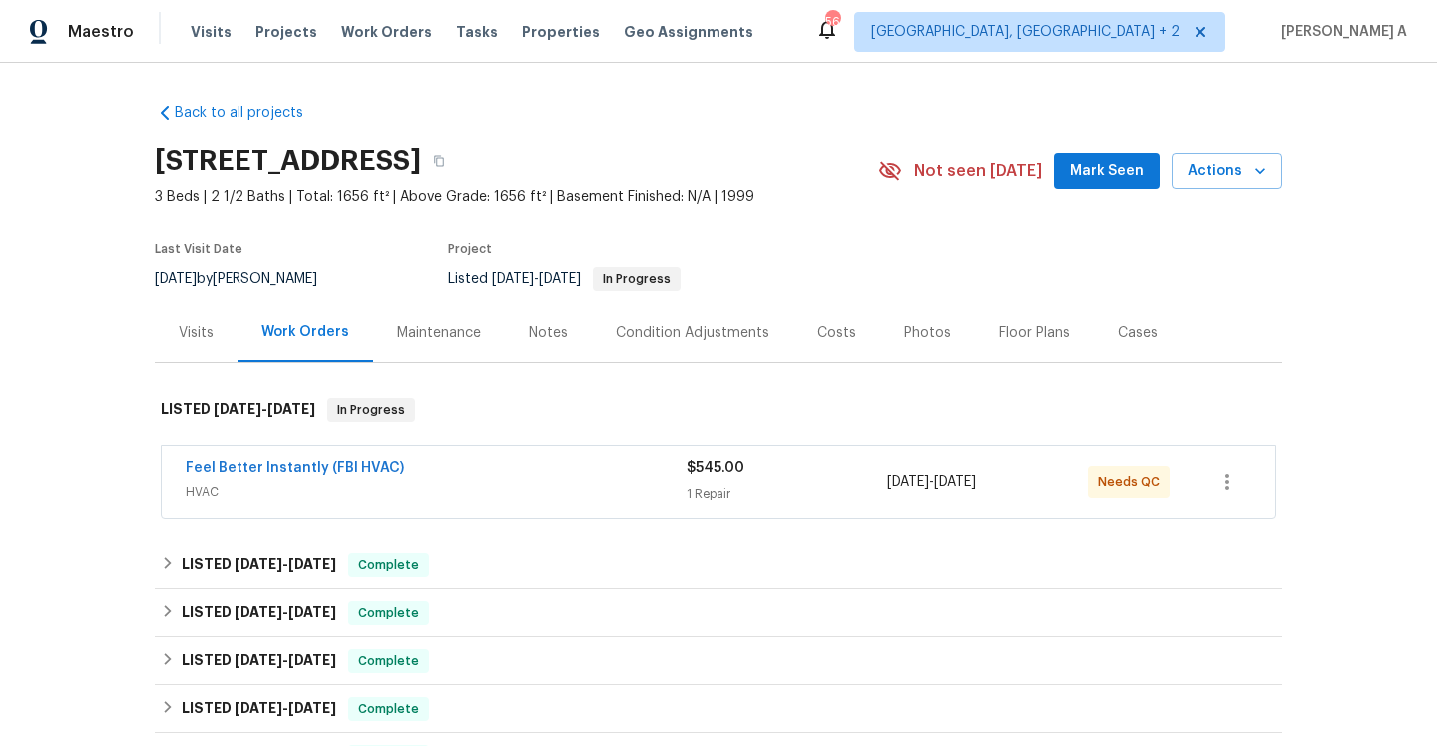
click at [197, 360] on div "Visits" at bounding box center [196, 331] width 83 height 59
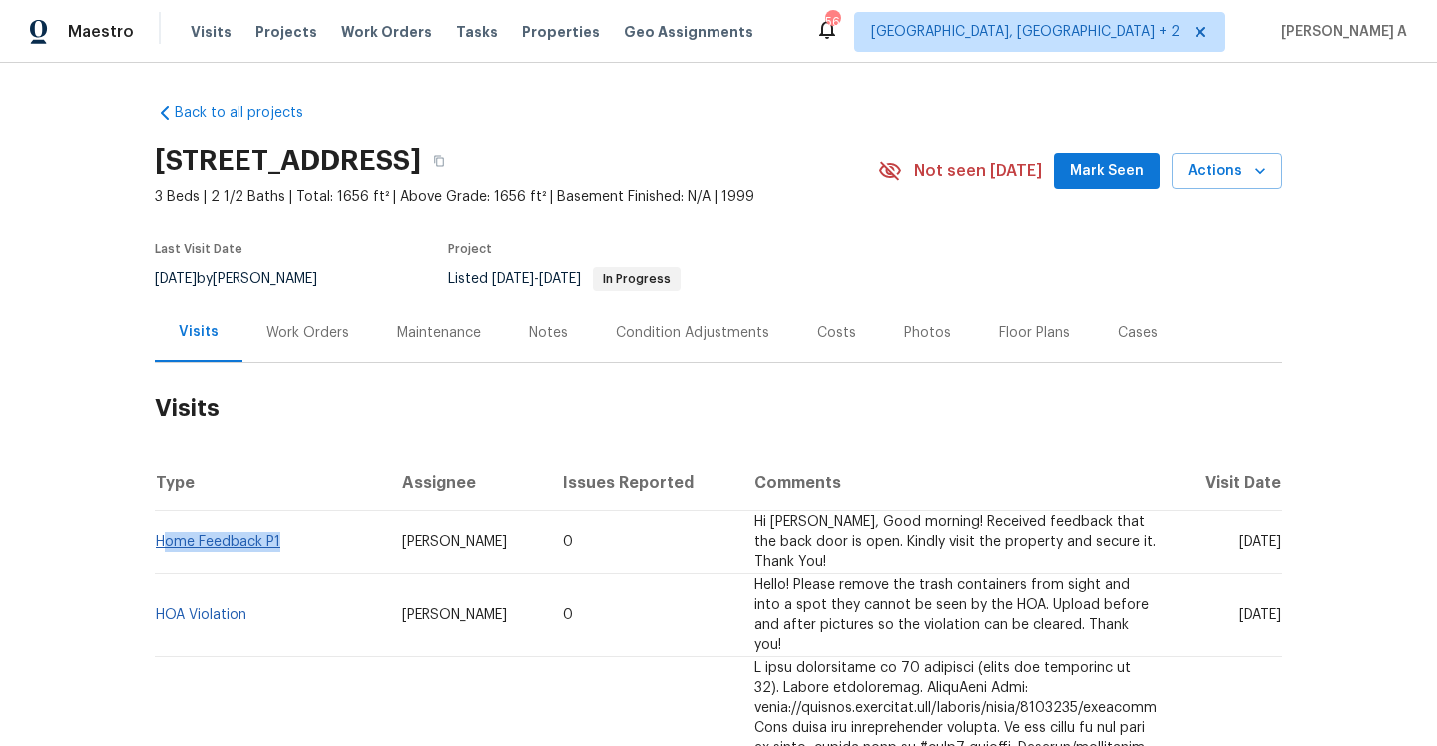
drag, startPoint x: 286, startPoint y: 541, endPoint x: 162, endPoint y: 542, distance: 124.8
click at [162, 542] on td "Home Feedback P1" at bounding box center [271, 542] width 232 height 63
copy link "Home Feedback P1"
click at [332, 335] on div "Work Orders" at bounding box center [308, 332] width 83 height 20
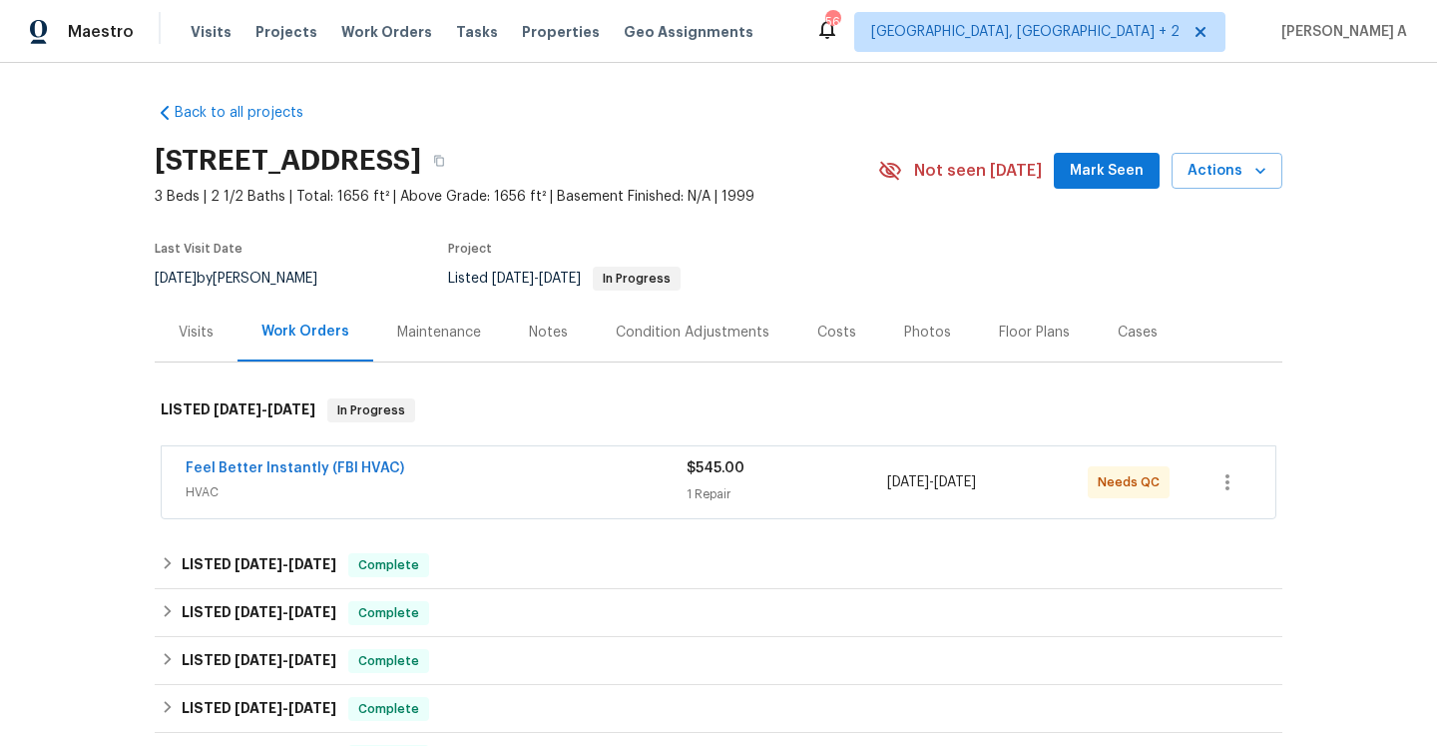
click at [288, 484] on span "HVAC" at bounding box center [436, 492] width 501 height 20
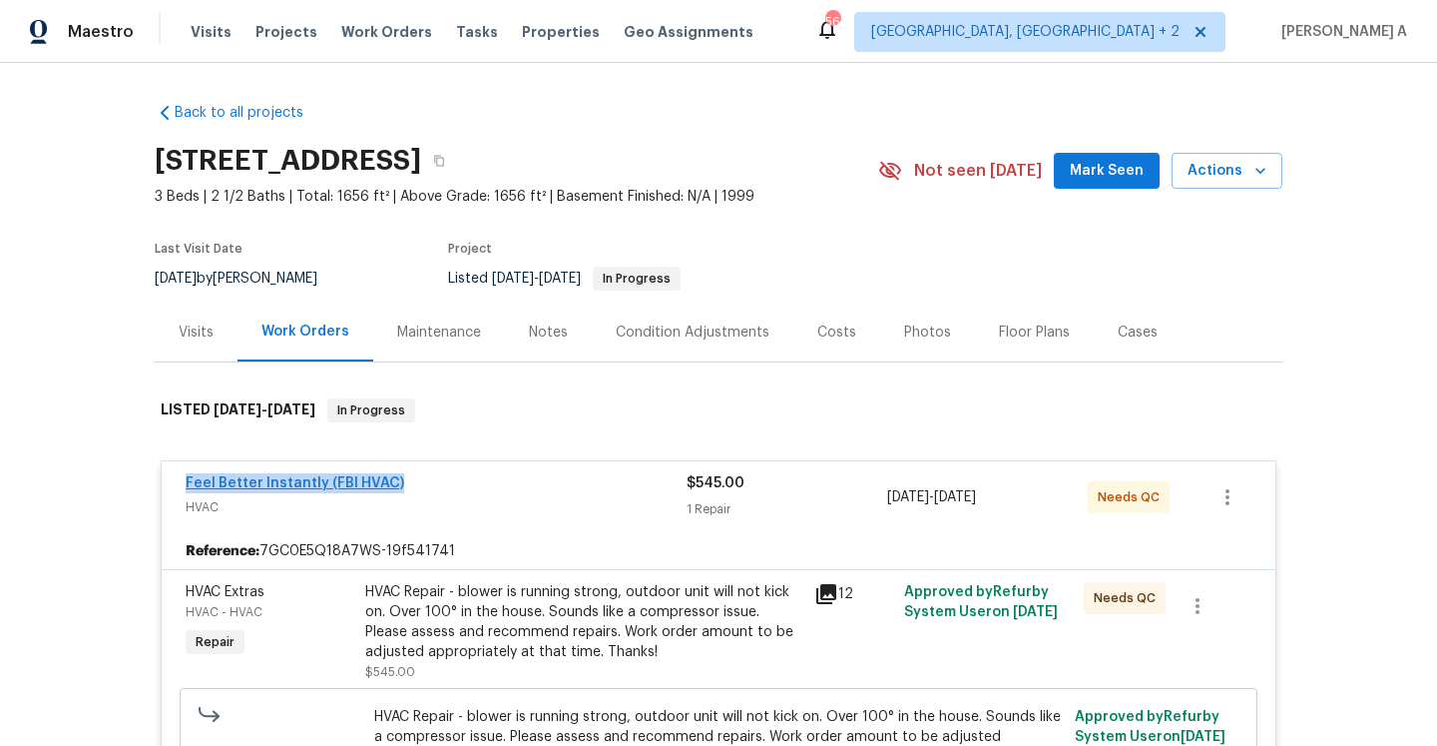
drag, startPoint x: 411, startPoint y: 479, endPoint x: 187, endPoint y: 482, distance: 224.6
click at [187, 482] on div "Feel Better Instantly (FBI HVAC)" at bounding box center [436, 485] width 501 height 24
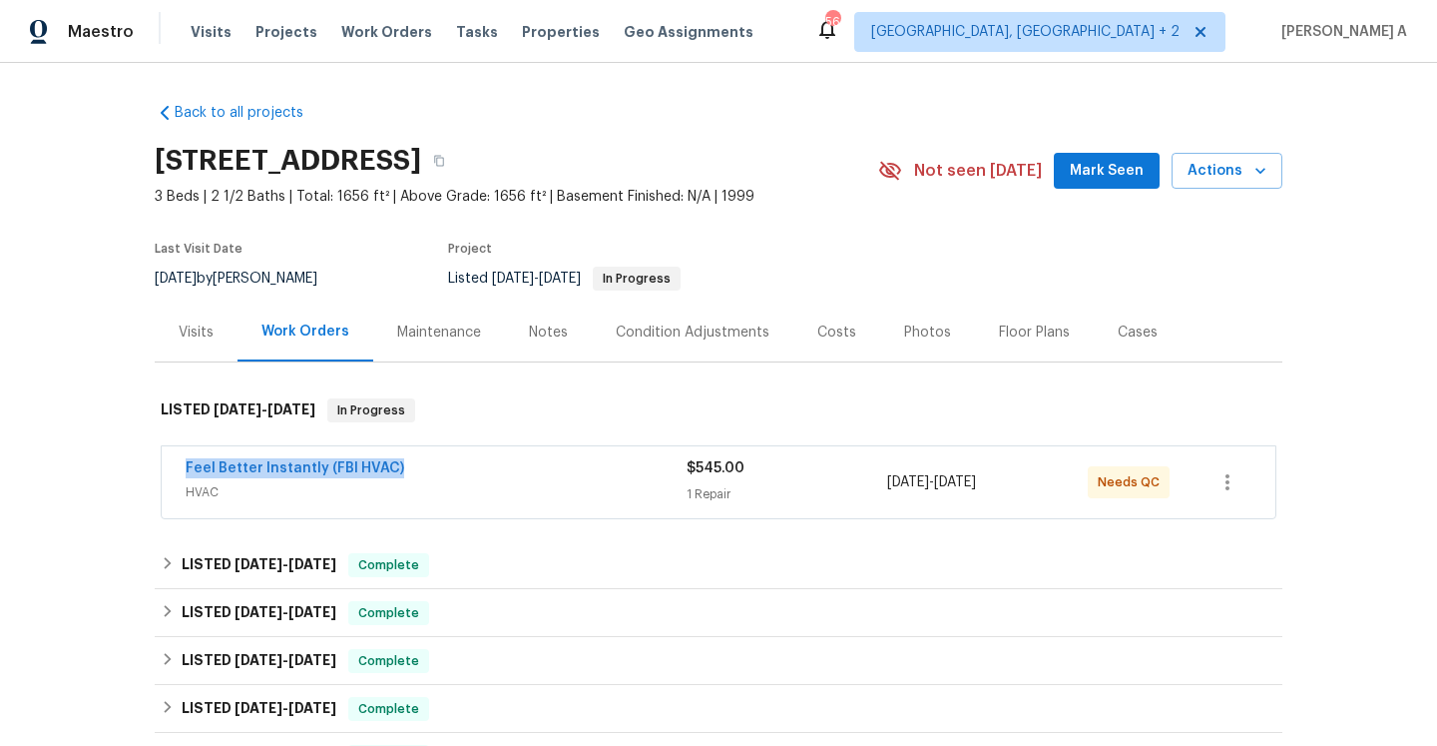
copy link "Feel Better Instantly (FBI HVAC)"
click at [587, 484] on span "HVAC" at bounding box center [436, 492] width 501 height 20
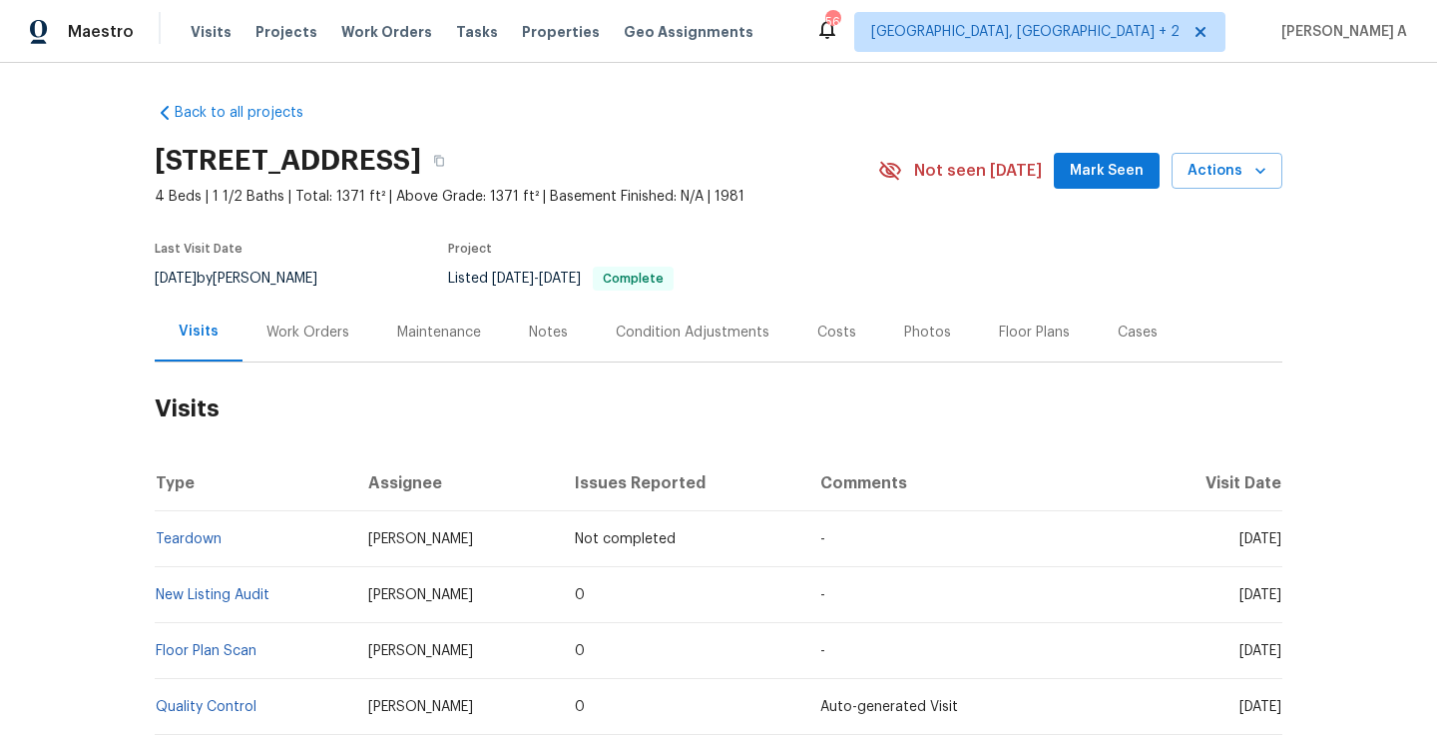
click at [271, 310] on div "Work Orders" at bounding box center [308, 331] width 131 height 59
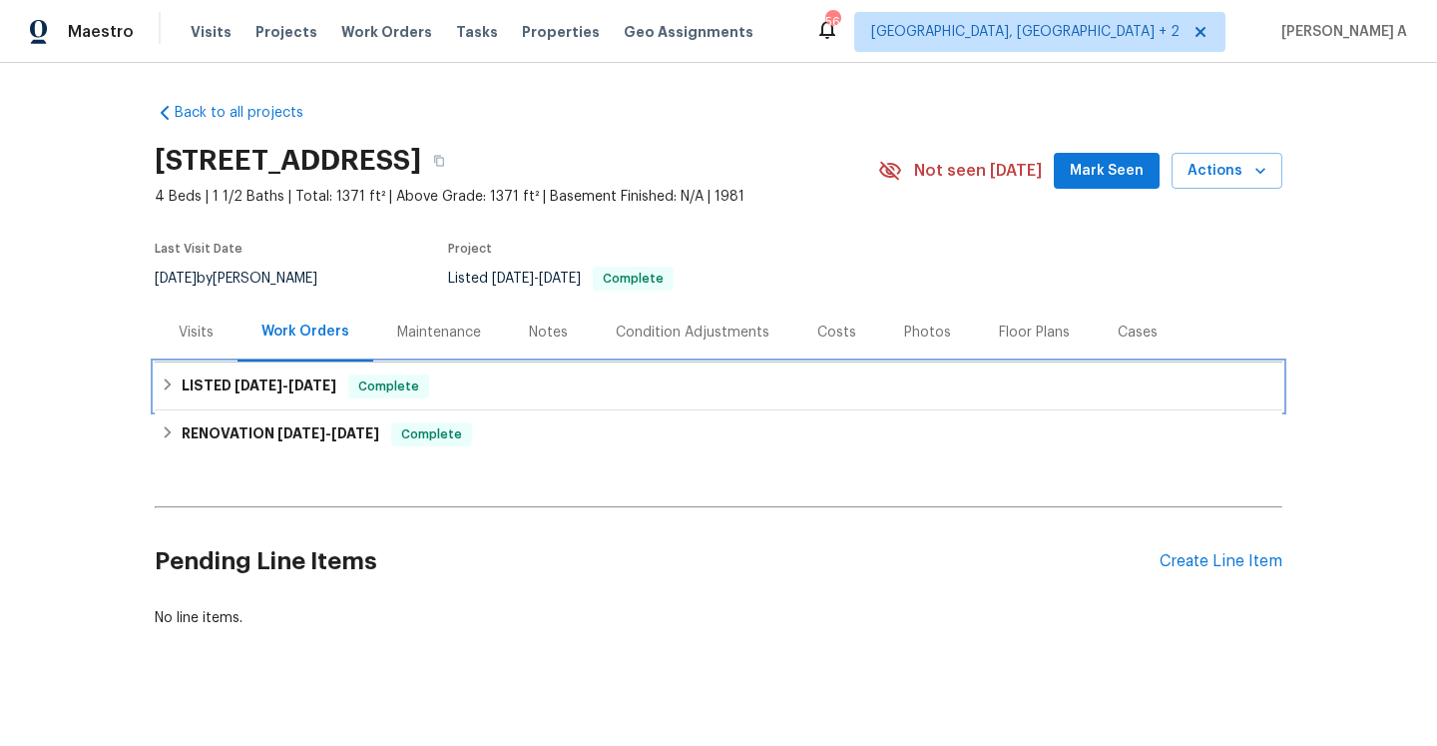
click at [265, 382] on span "8/26/25" at bounding box center [259, 385] width 48 height 14
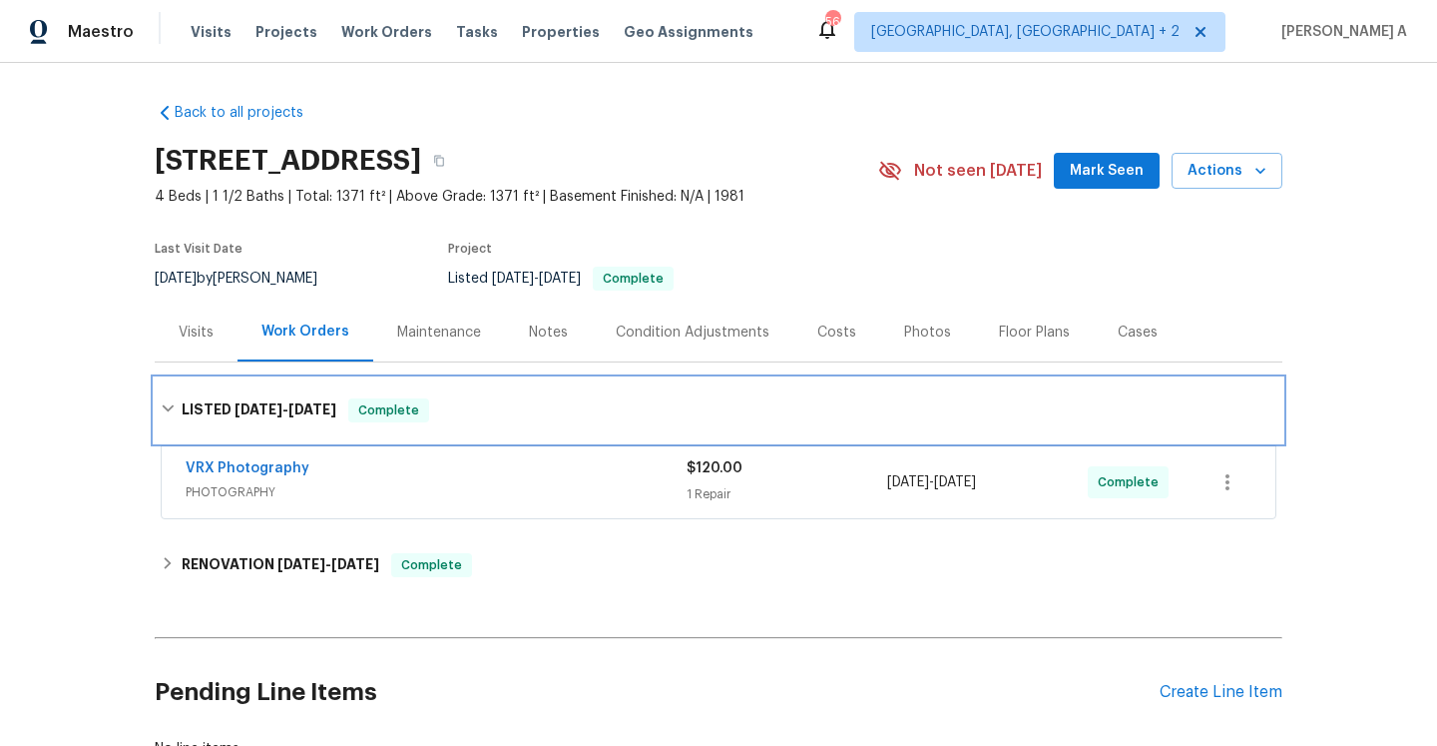
click at [300, 415] on span "8/27/25" at bounding box center [312, 409] width 48 height 14
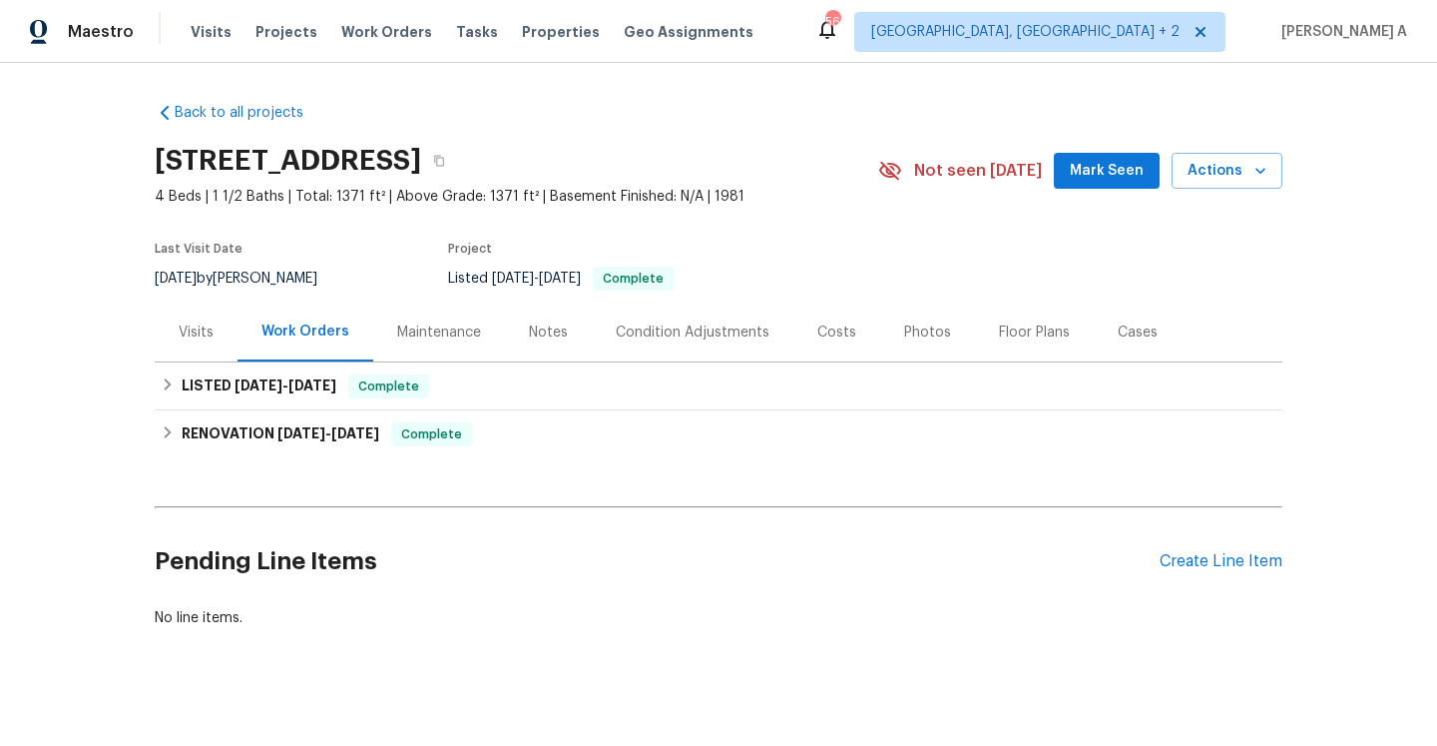
click at [216, 348] on div "Visits" at bounding box center [196, 331] width 83 height 59
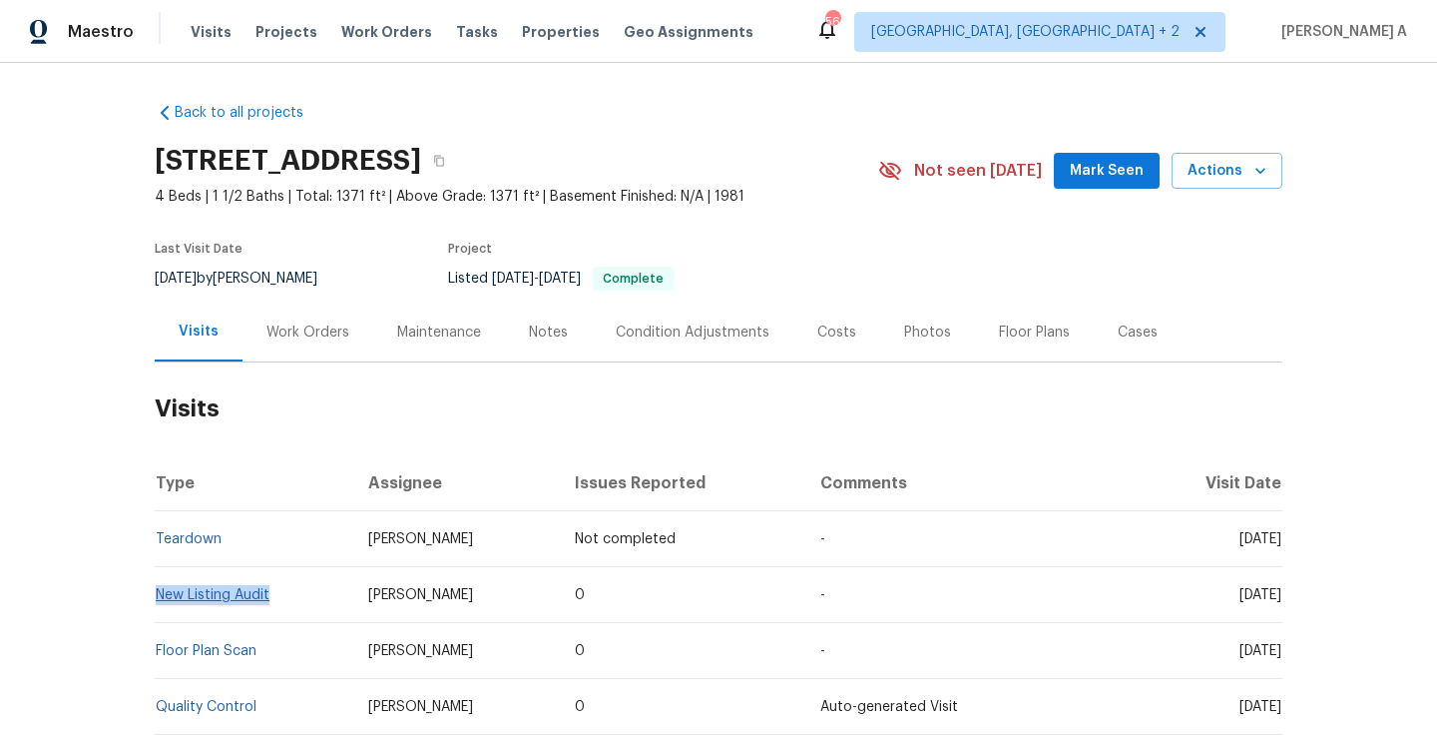
drag, startPoint x: 282, startPoint y: 591, endPoint x: 155, endPoint y: 591, distance: 127.8
click at [155, 591] on td "New Listing Audit" at bounding box center [254, 595] width 198 height 56
copy link "New Listing Audit"
click at [287, 339] on div "Work Orders" at bounding box center [308, 332] width 83 height 20
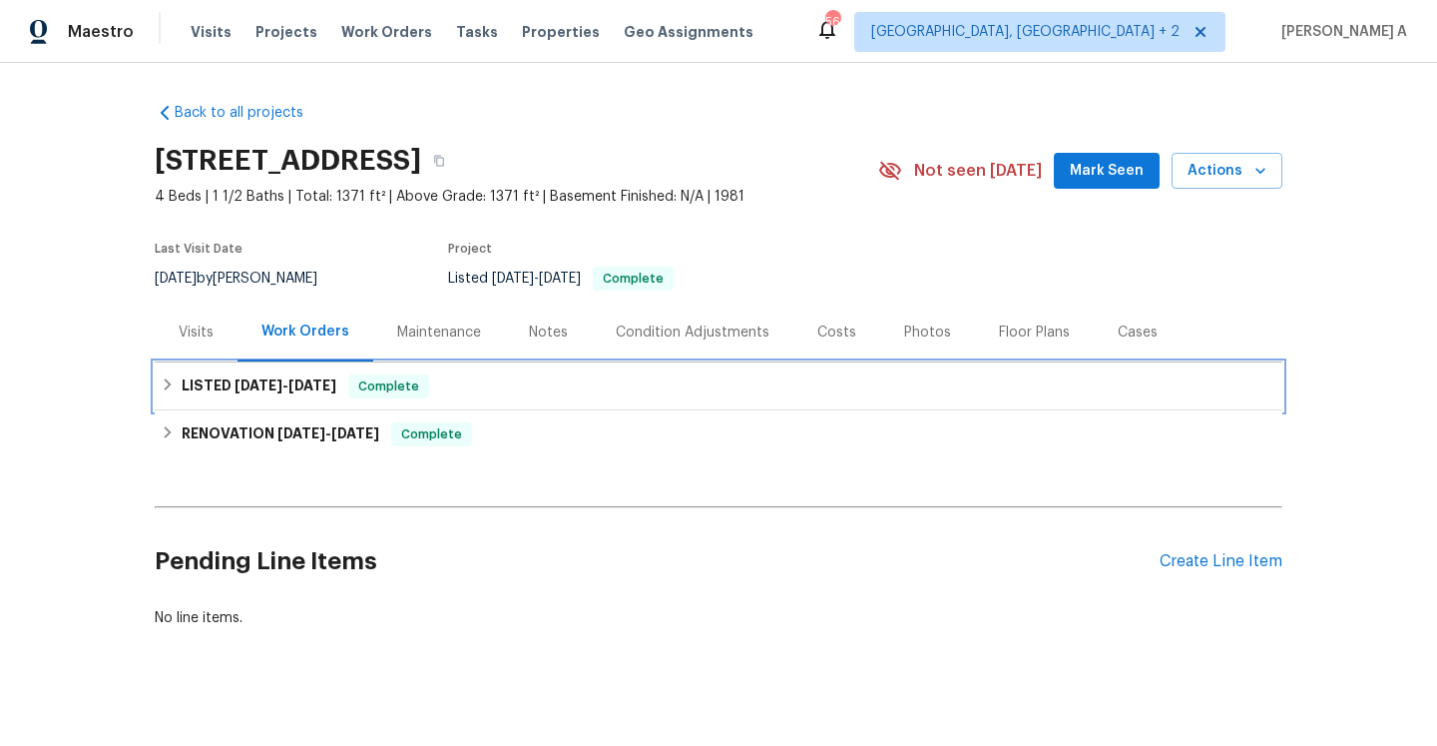
click at [301, 389] on span "8/27/25" at bounding box center [312, 385] width 48 height 14
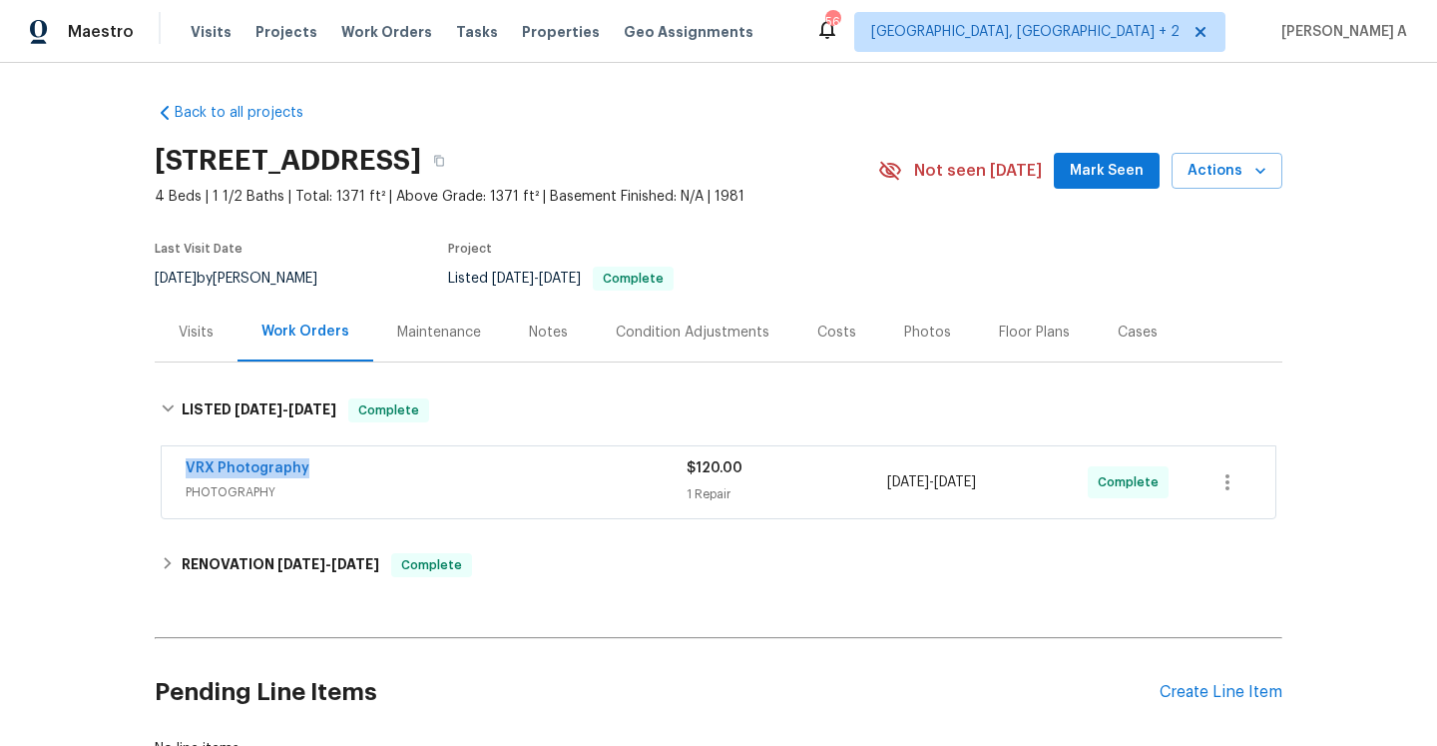
drag, startPoint x: 319, startPoint y: 464, endPoint x: 179, endPoint y: 464, distance: 140.7
click at [179, 464] on div "VRX Photography PHOTOGRAPHY $120.00 1 Repair 8/26/2025 - 8/27/2025 Complete" at bounding box center [719, 482] width 1114 height 72
copy link "VRX Photography"
click at [412, 470] on div "VRX Photography" at bounding box center [436, 470] width 501 height 24
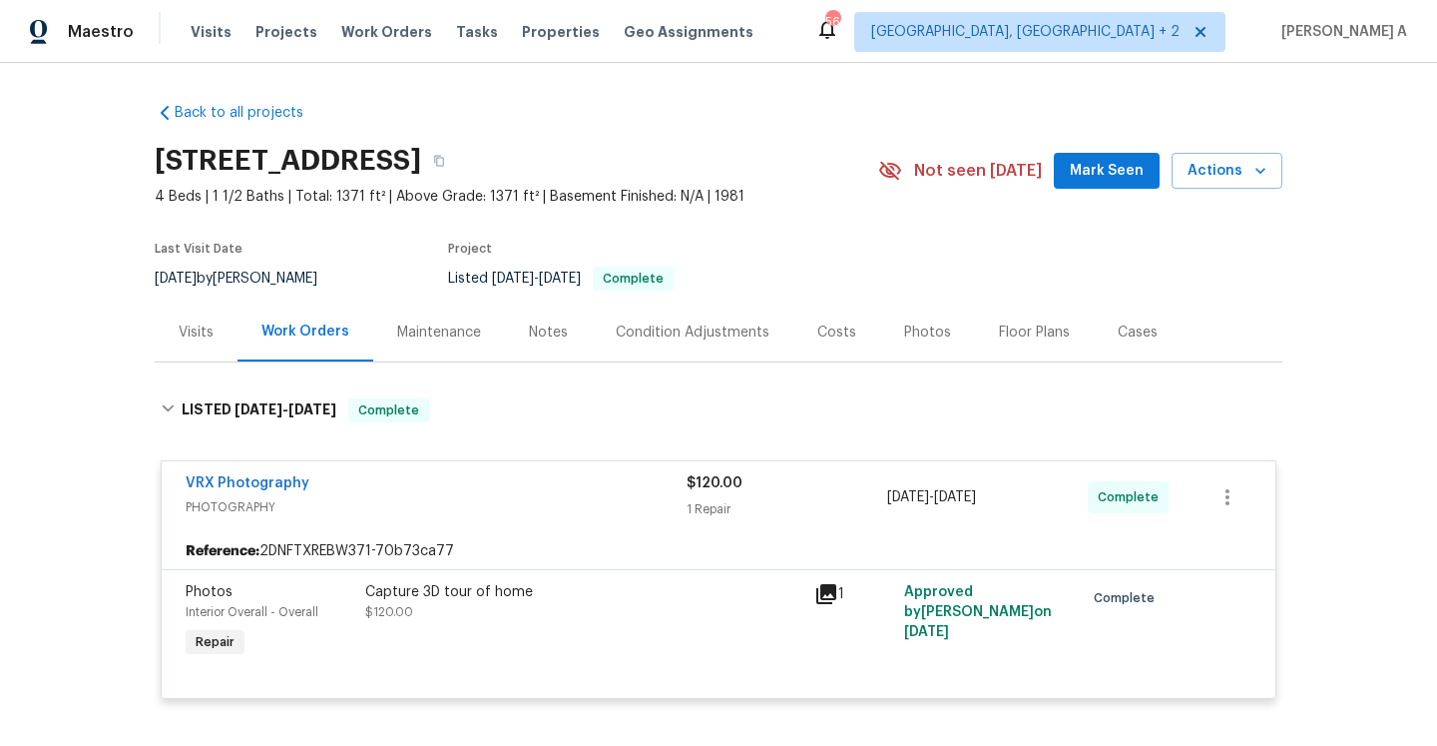
click at [232, 318] on div "Visits" at bounding box center [196, 331] width 83 height 59
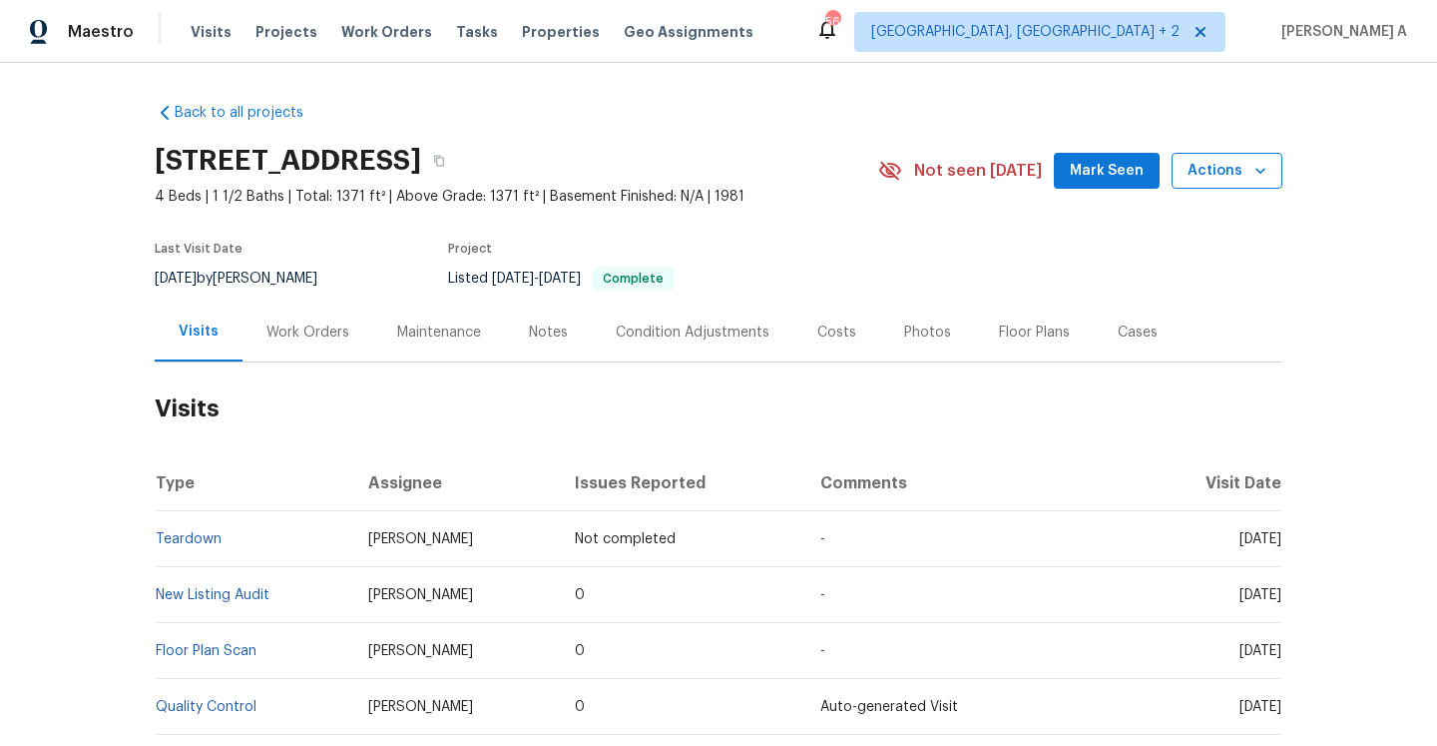
click at [1219, 162] on span "Actions" at bounding box center [1227, 171] width 79 height 25
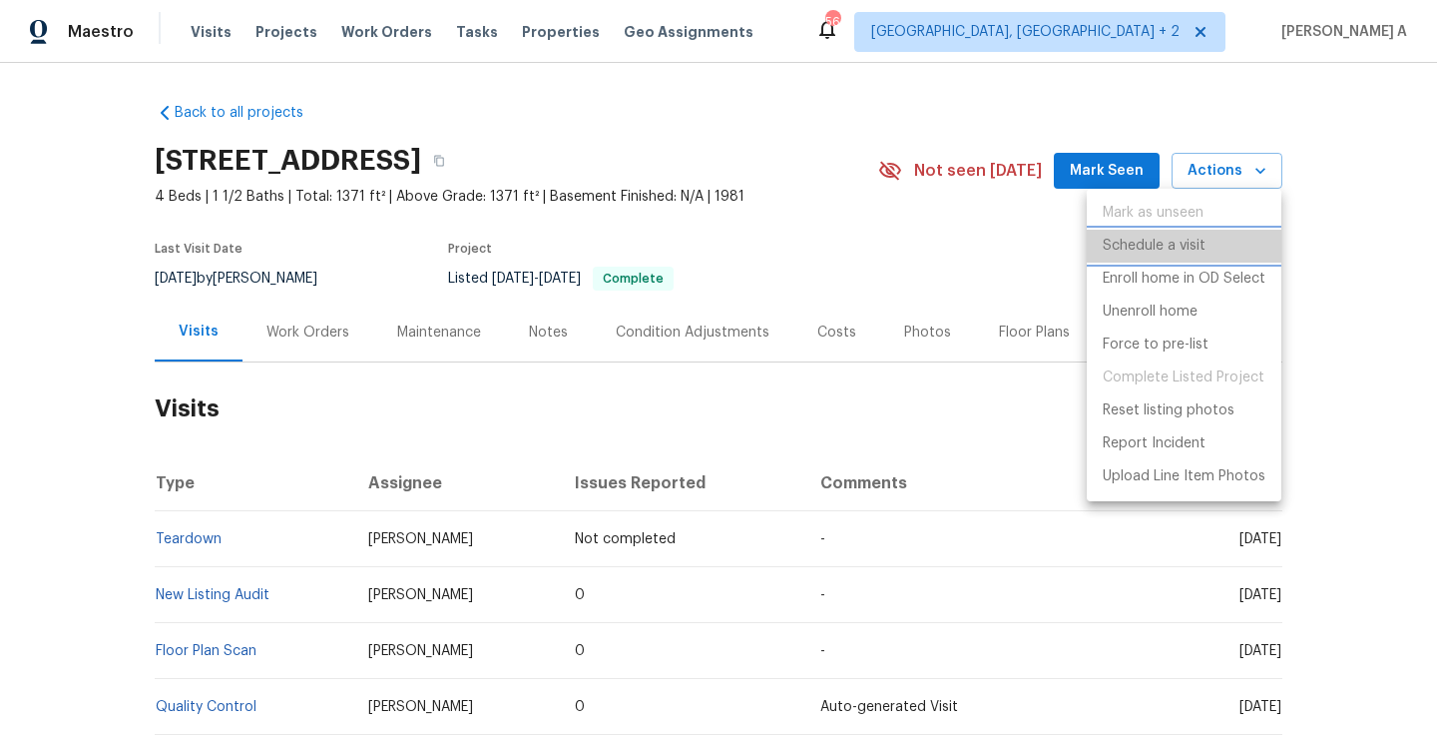
click at [1205, 256] on p "Schedule a visit" at bounding box center [1154, 246] width 103 height 21
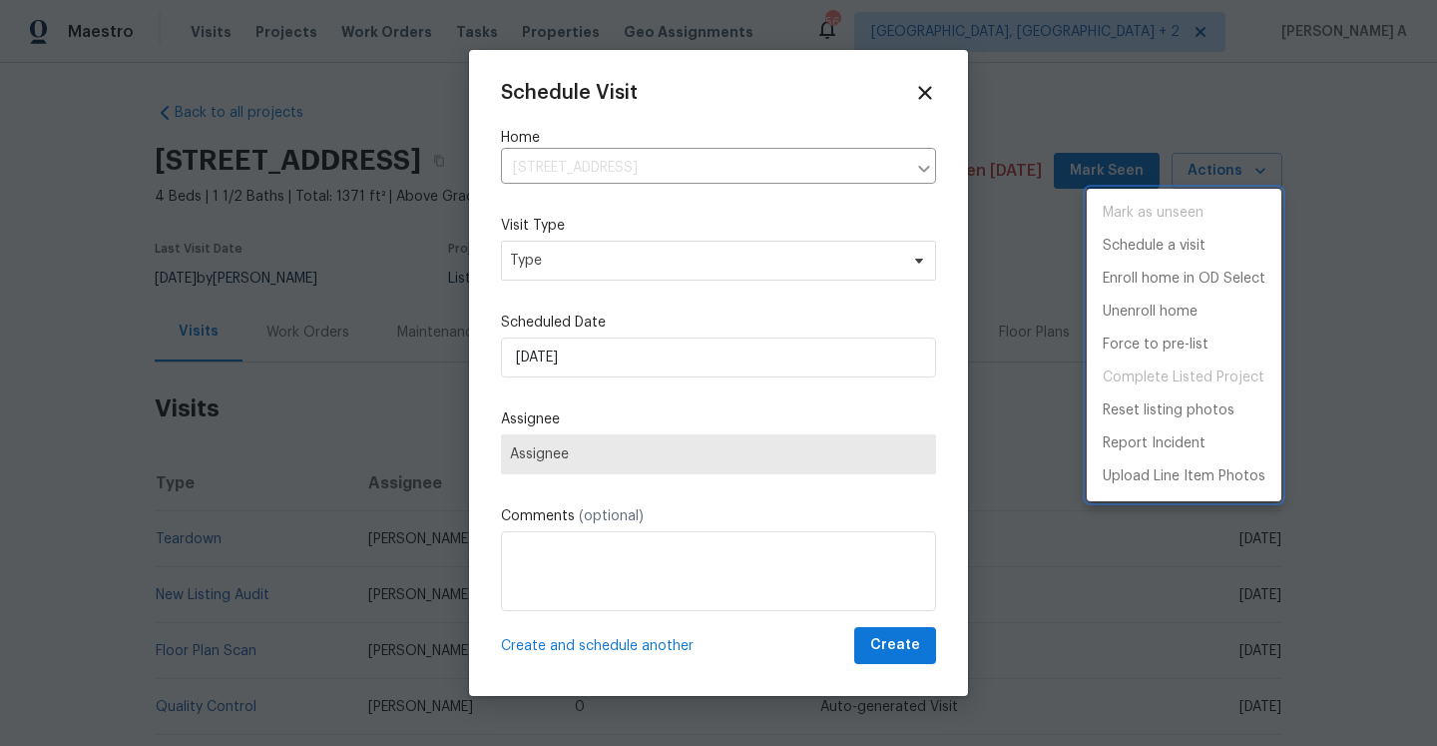
click at [812, 261] on div at bounding box center [718, 373] width 1437 height 746
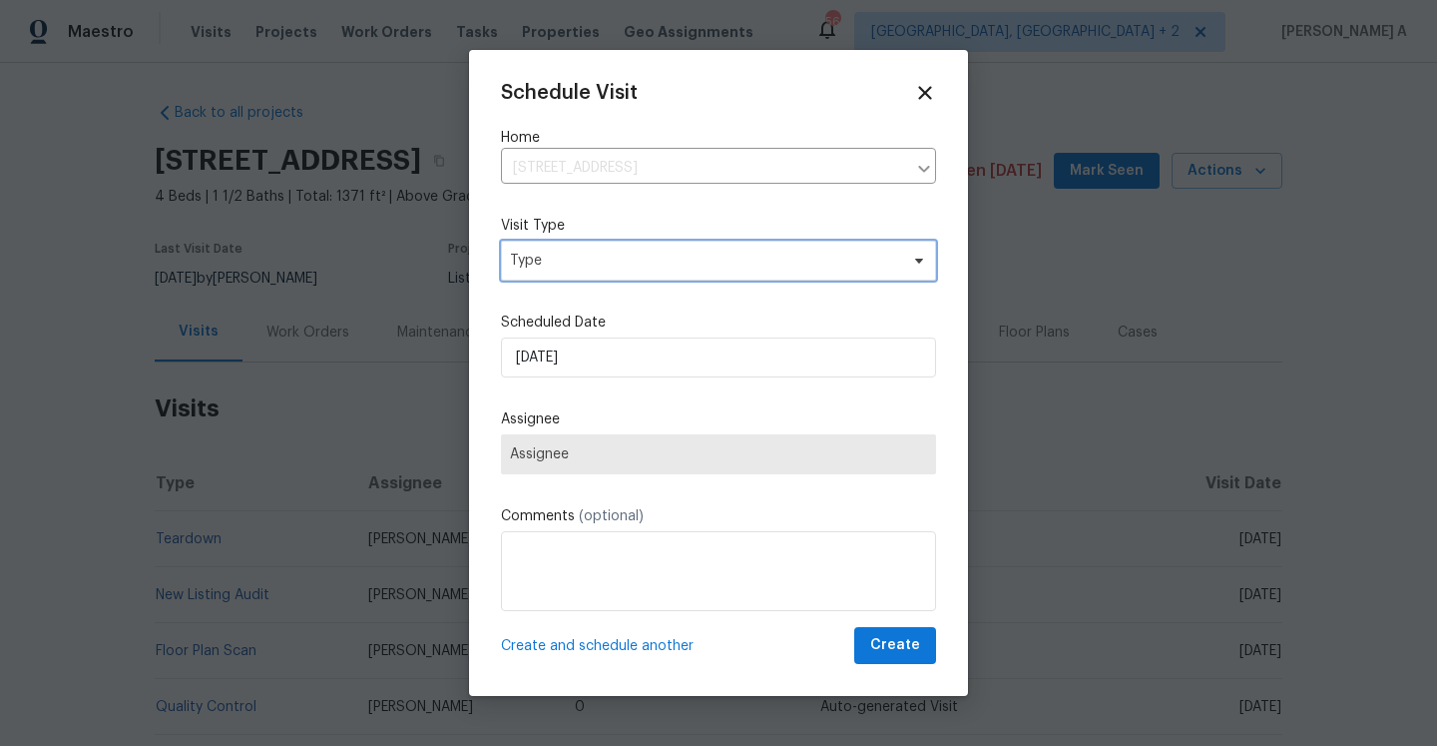
click at [812, 261] on span "Type" at bounding box center [704, 261] width 388 height 20
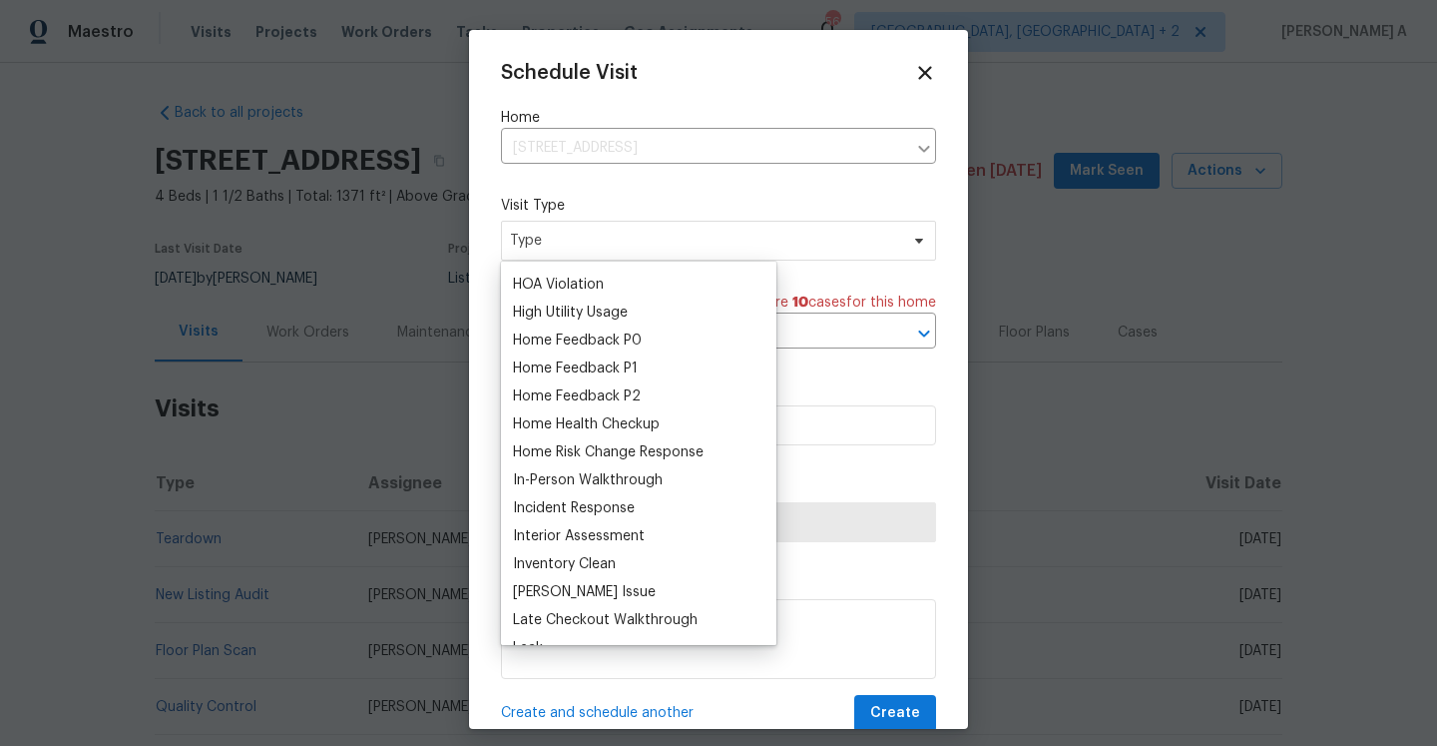
scroll to position [570, 0]
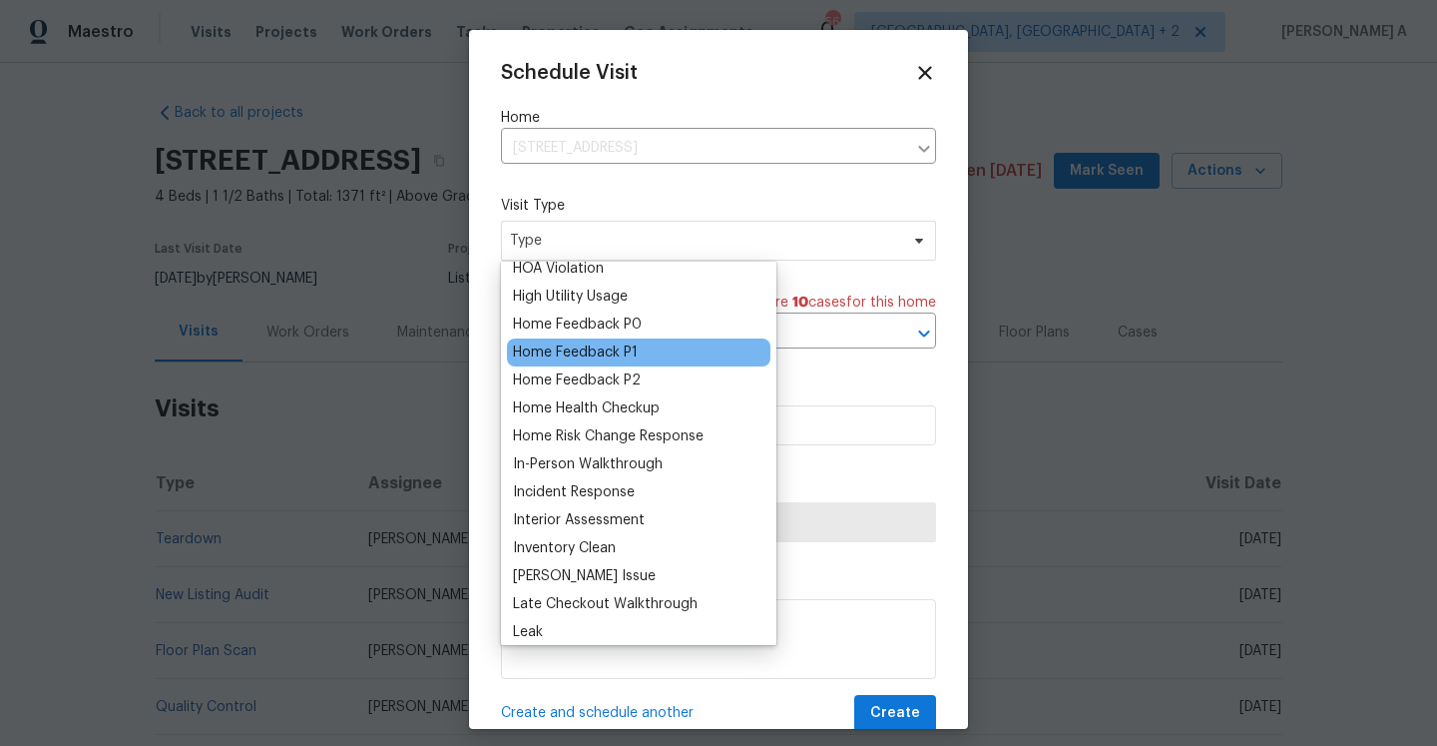
click at [608, 361] on div "Home Feedback P1" at bounding box center [575, 352] width 125 height 20
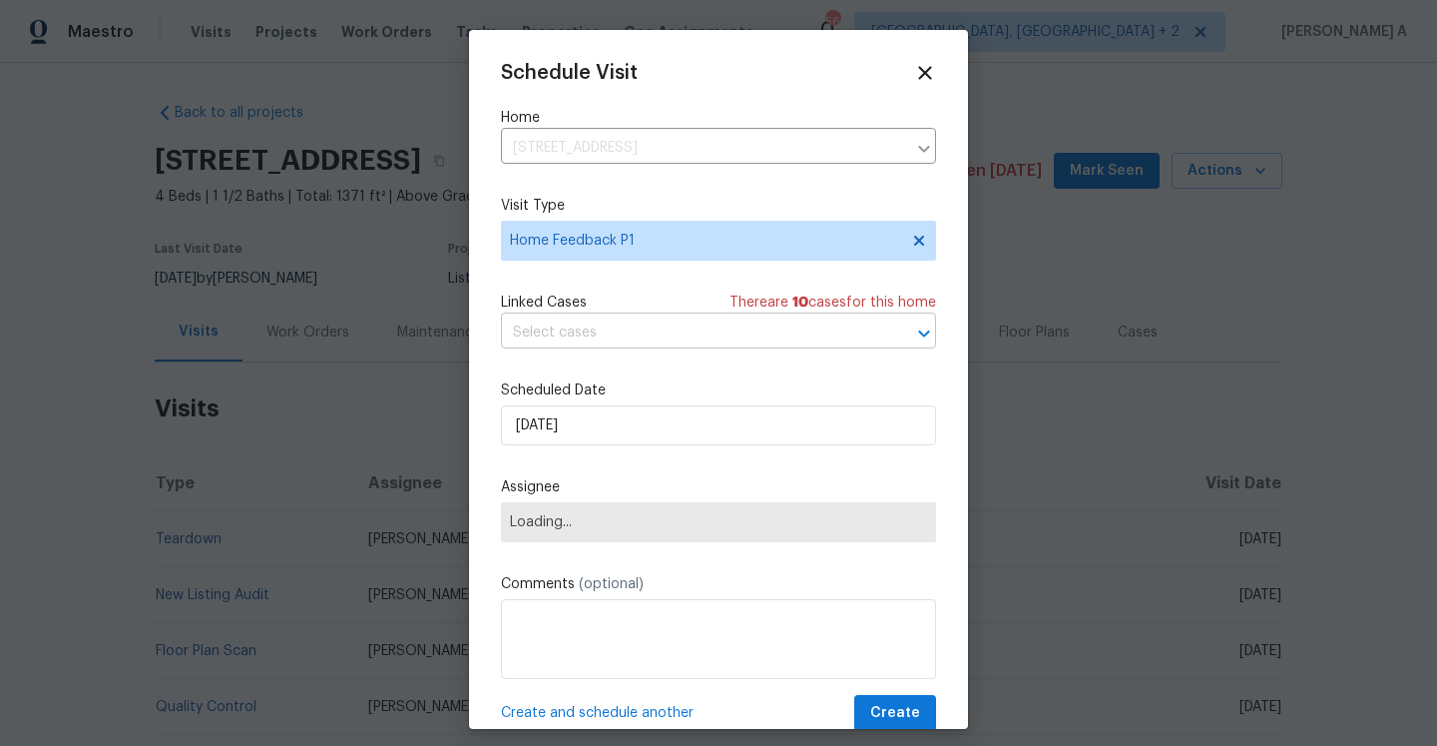
click at [608, 321] on input "text" at bounding box center [690, 332] width 379 height 31
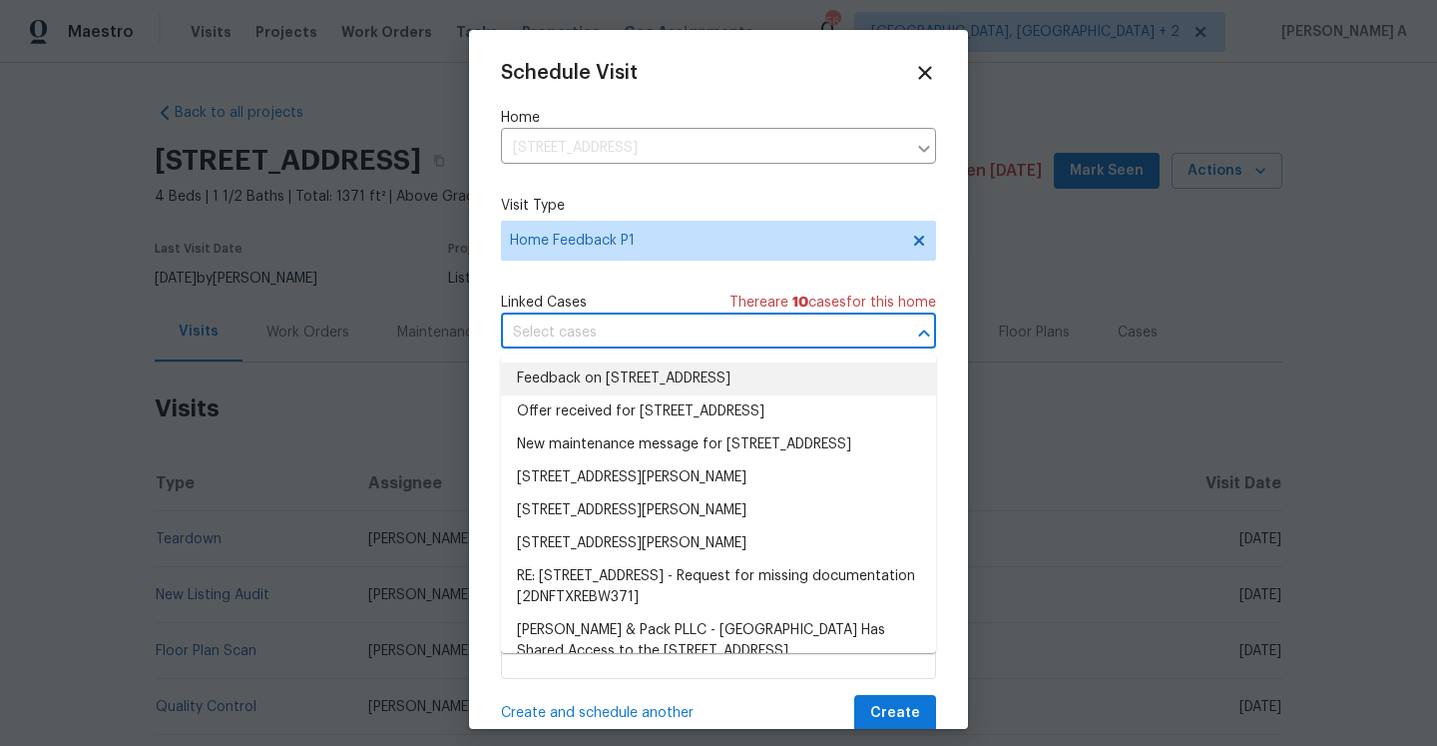
click at [618, 371] on li "Feedback on 116 Government Rd, Clayton, NC 27520" at bounding box center [718, 378] width 435 height 33
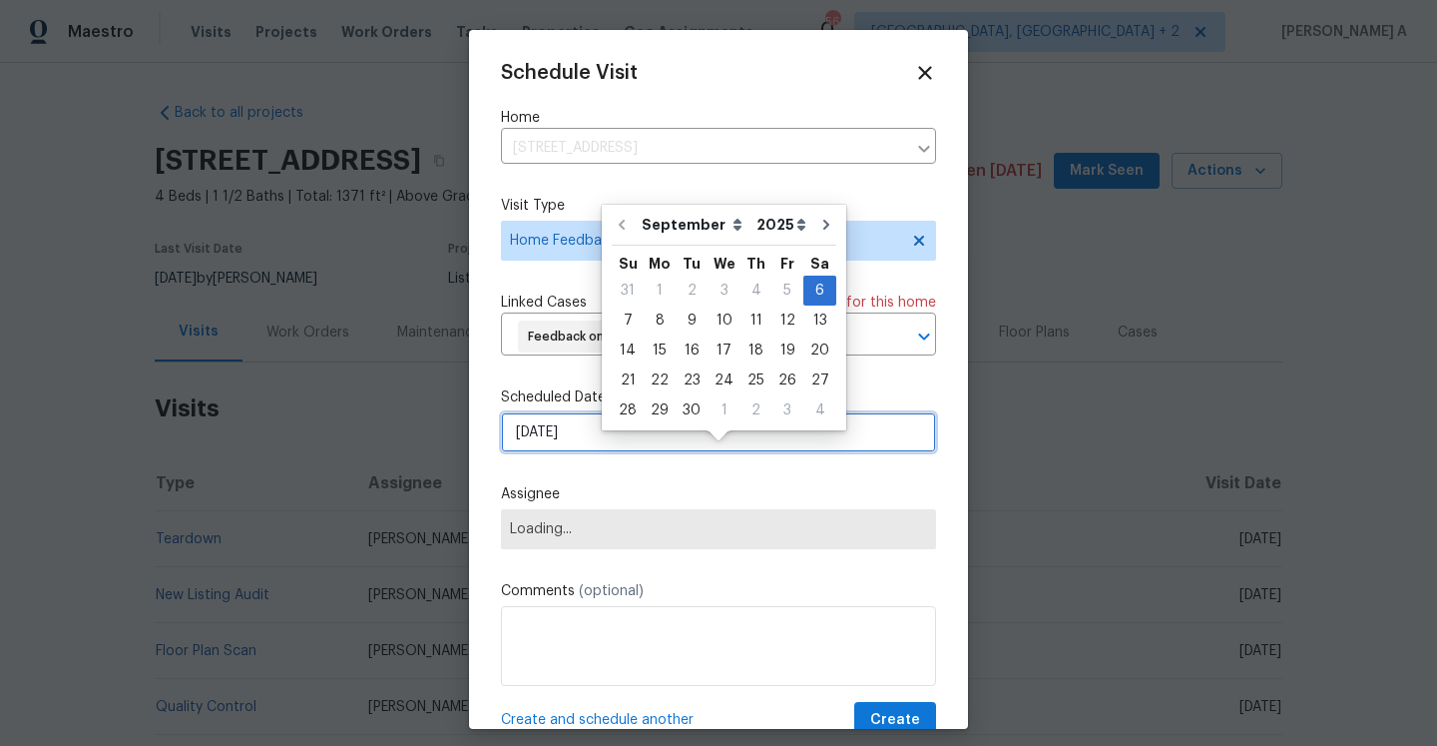
click at [618, 448] on input "9/6/2025" at bounding box center [718, 432] width 435 height 40
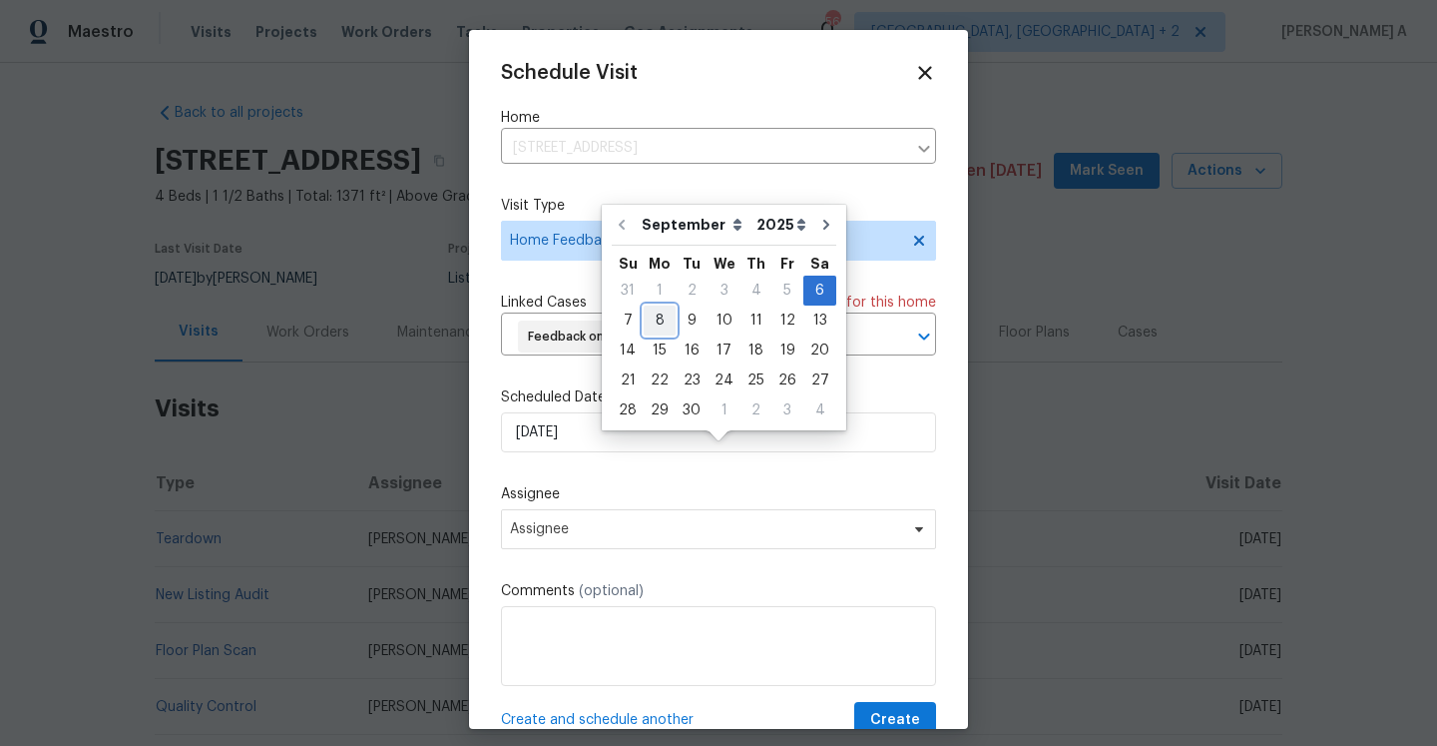
click at [665, 328] on div "8" at bounding box center [660, 320] width 32 height 28
type input "9/8/2025"
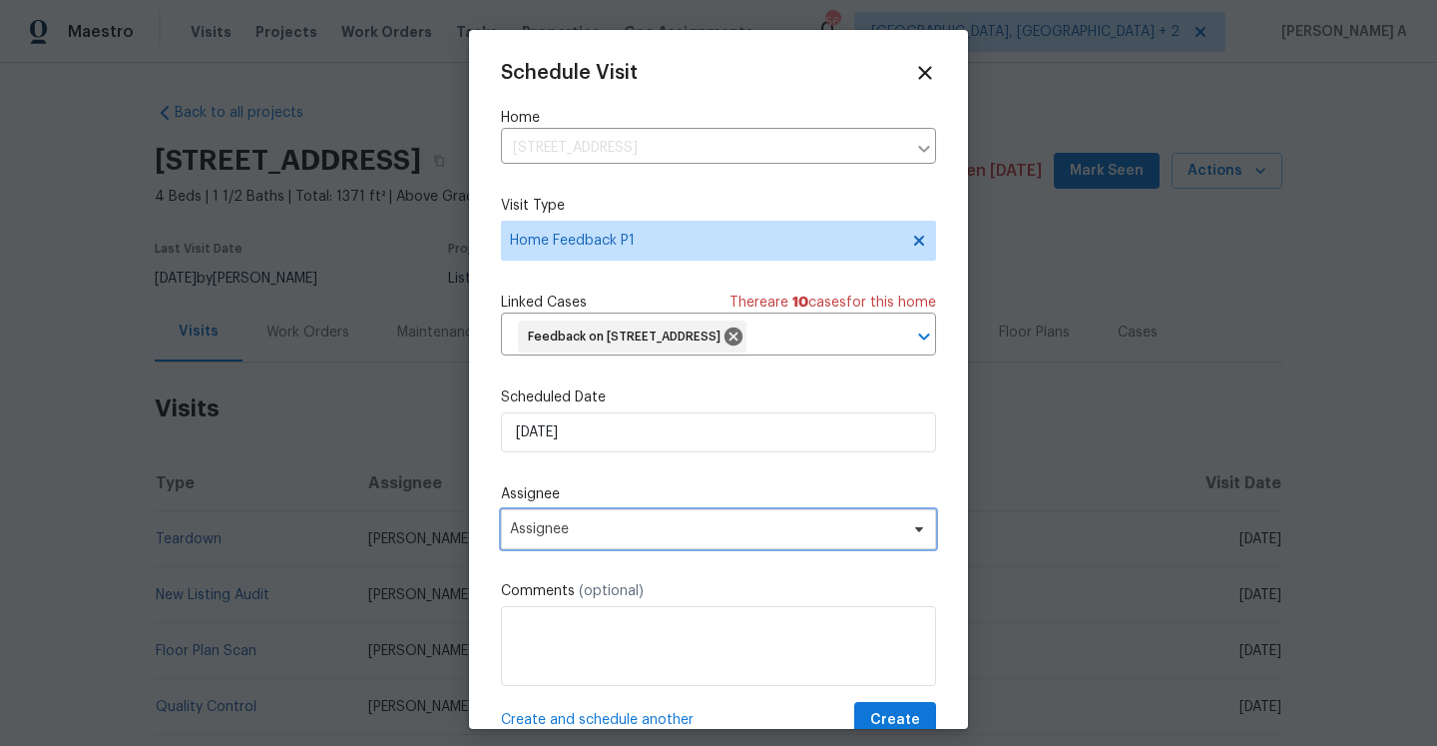
click at [664, 549] on span "Assignee" at bounding box center [718, 529] width 435 height 40
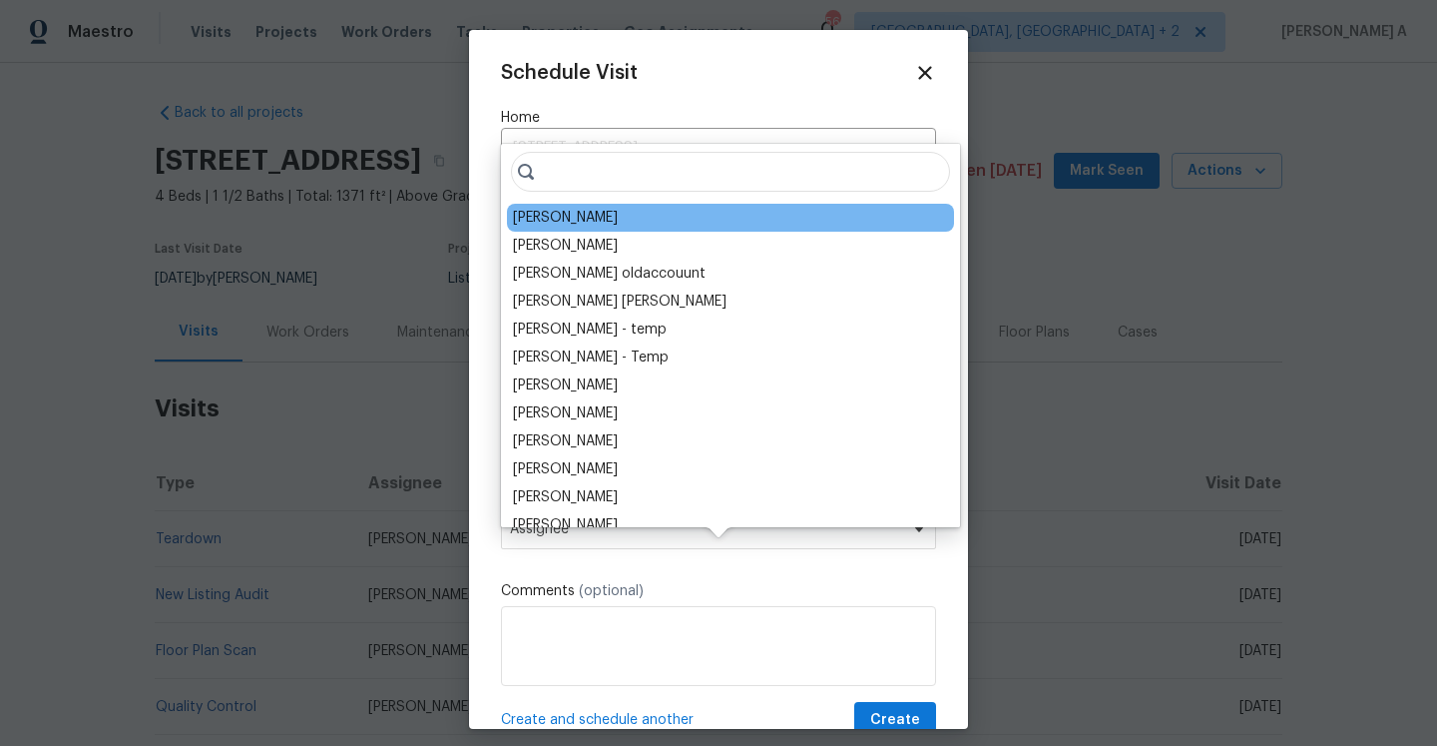
click at [555, 206] on div "Amanda Horton" at bounding box center [730, 218] width 447 height 28
click at [554, 213] on div "Amanda Horton" at bounding box center [565, 218] width 105 height 20
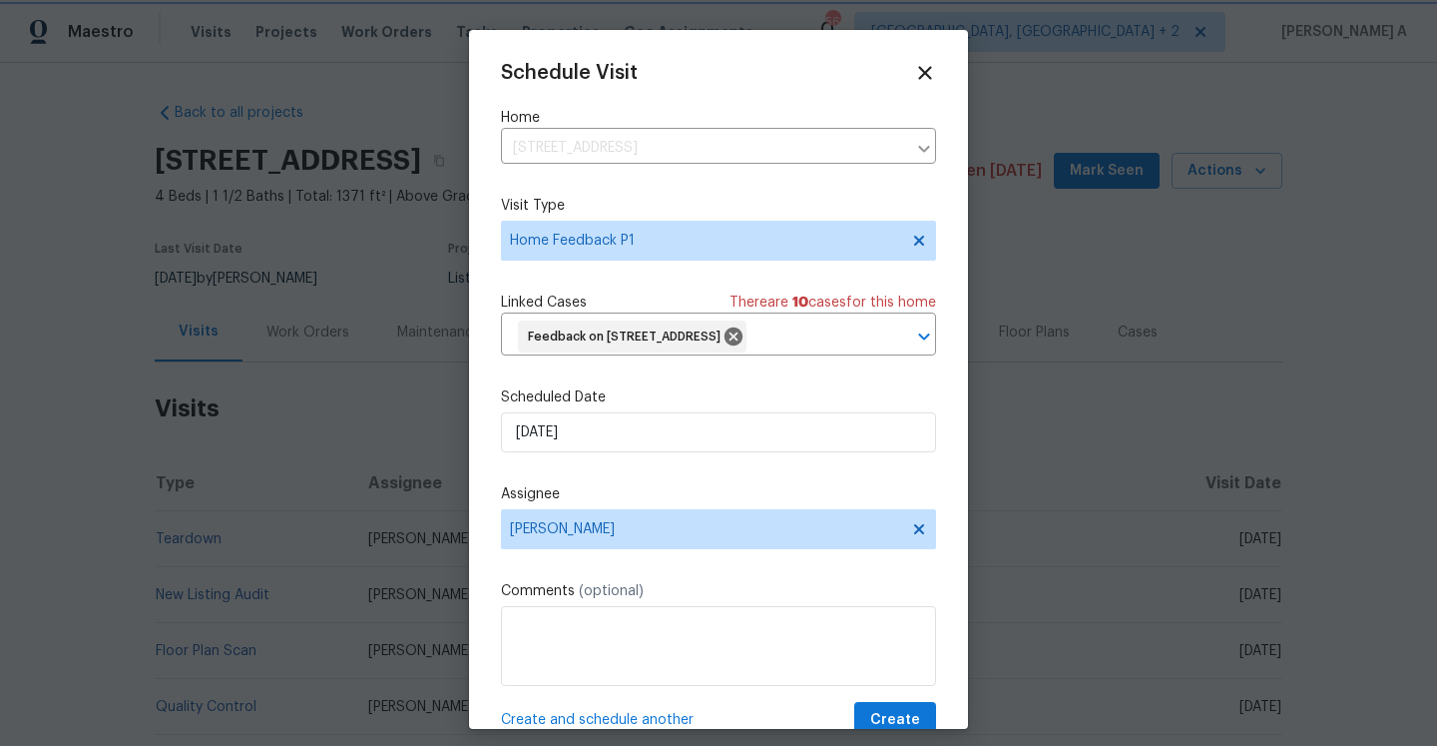
scroll to position [74, 0]
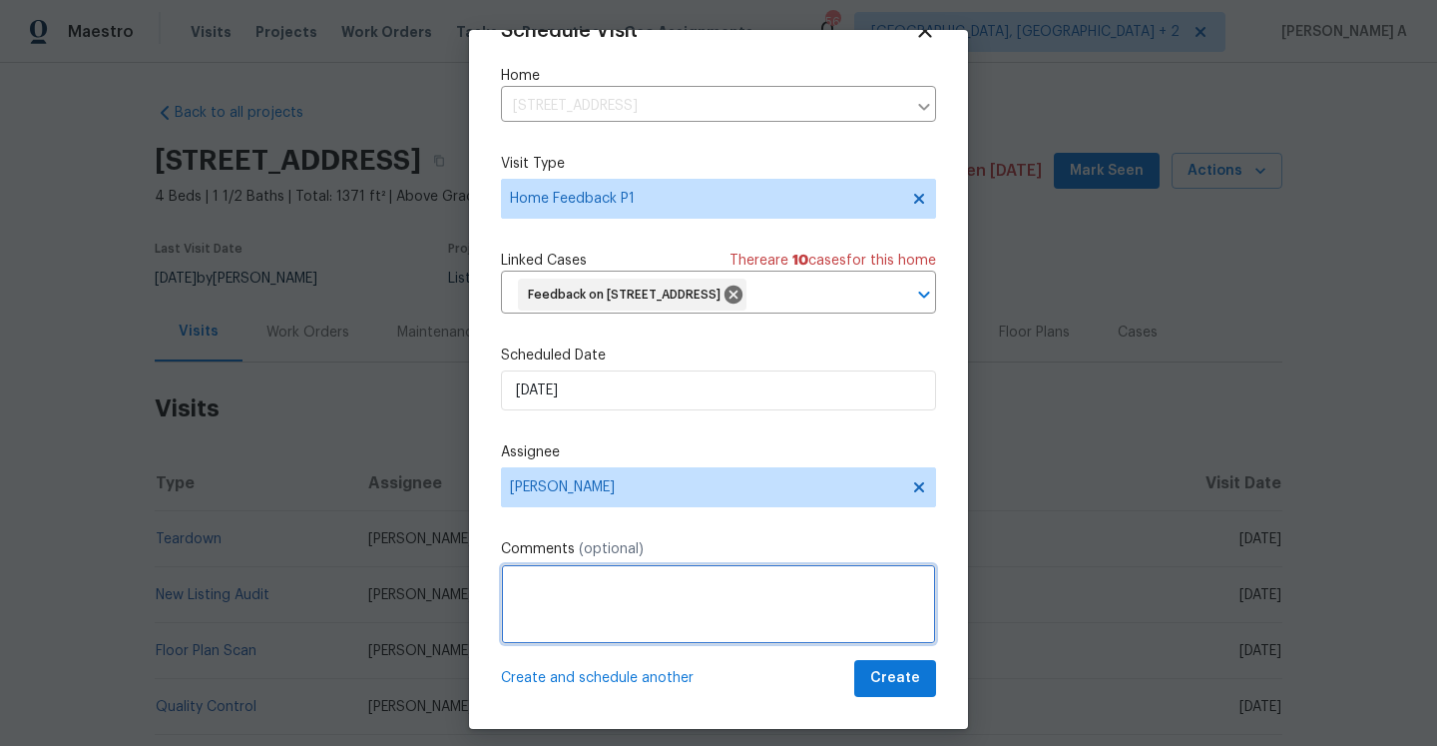
click at [619, 621] on textarea at bounding box center [718, 604] width 435 height 80
paste textarea "converted garage area smells heavily of dog"
click at [666, 612] on textarea "The converted garage area smells heavily of dog. Please check and" at bounding box center [718, 604] width 435 height 80
type textarea "The converted garage area smells heavily of dog. Please check and create a WO i…"
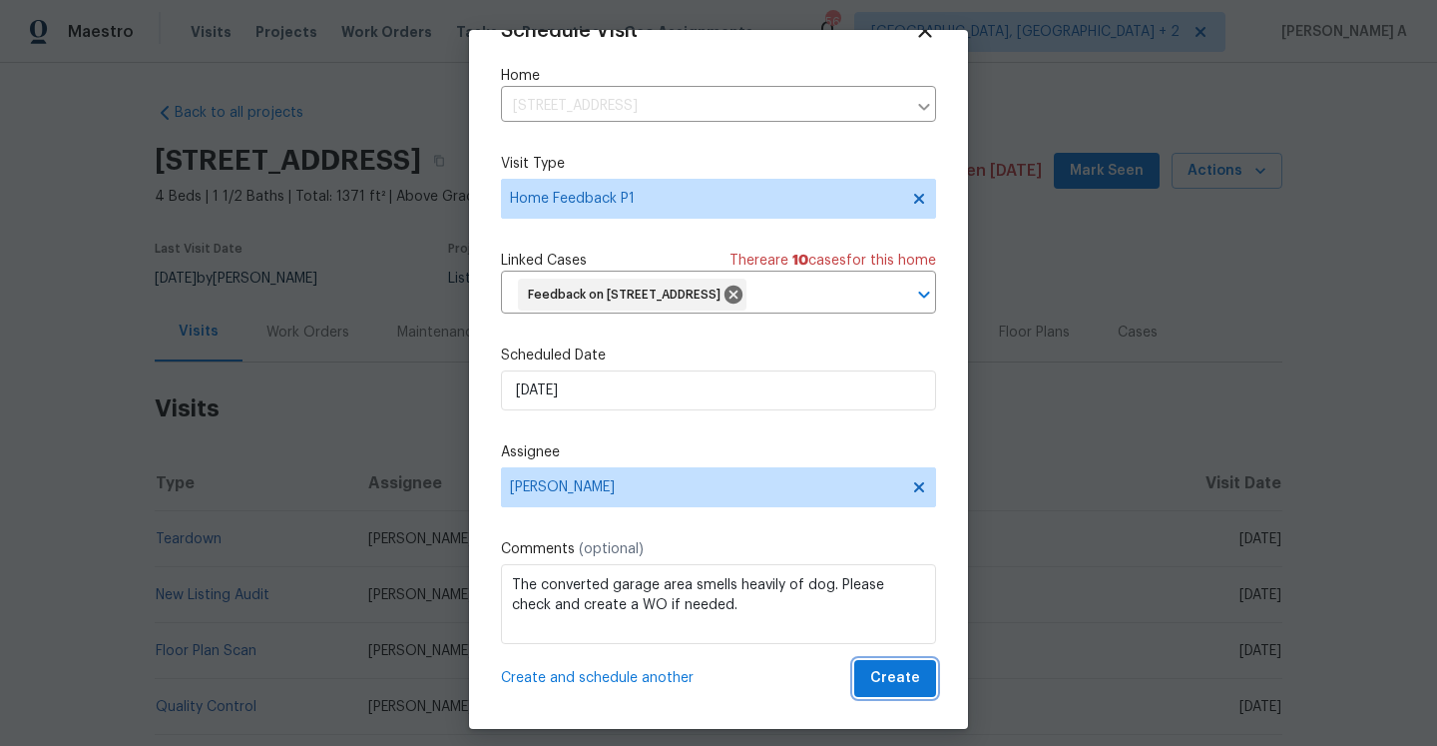
click at [891, 680] on span "Create" at bounding box center [895, 678] width 50 height 25
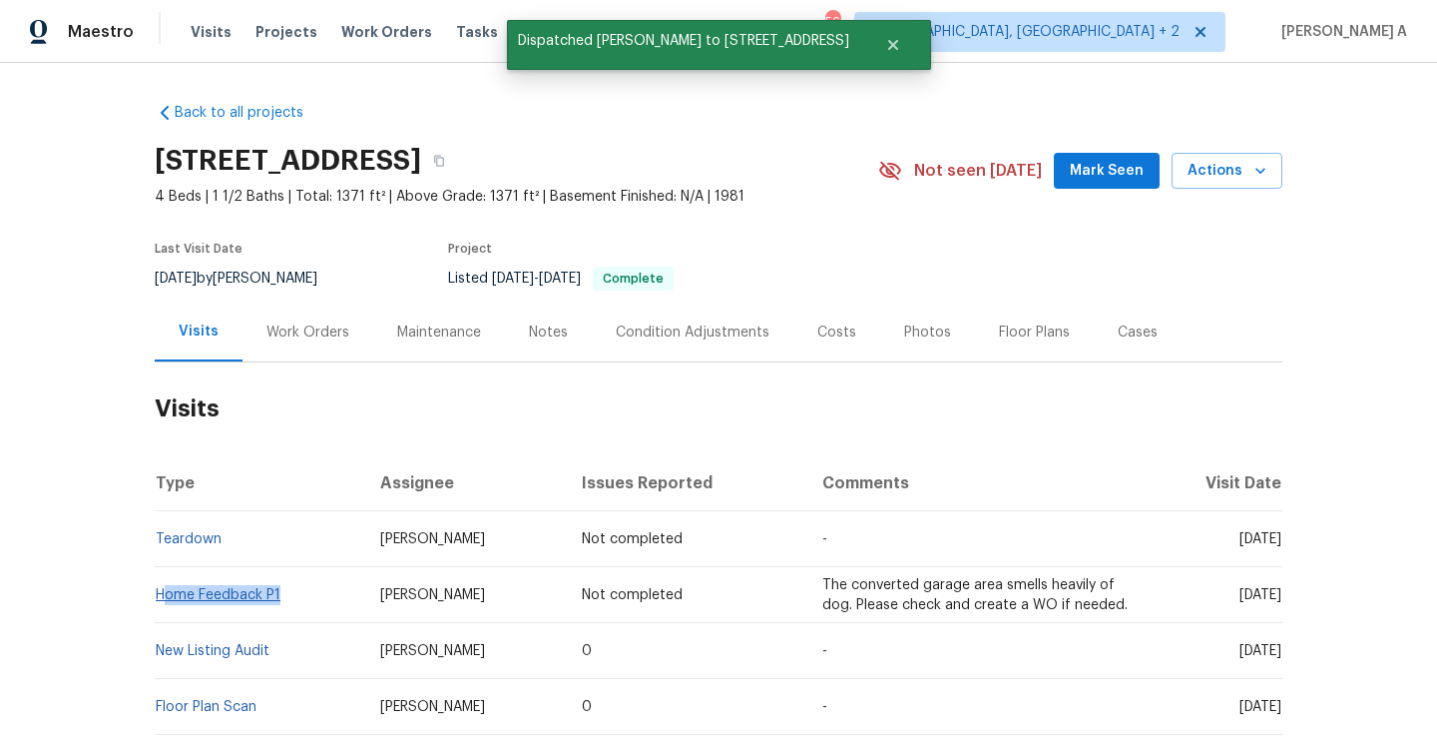
drag, startPoint x: 293, startPoint y: 593, endPoint x: 161, endPoint y: 598, distance: 132.8
click at [161, 598] on td "Home Feedback P1" at bounding box center [260, 595] width 210 height 56
copy link "Home Feedback P1"
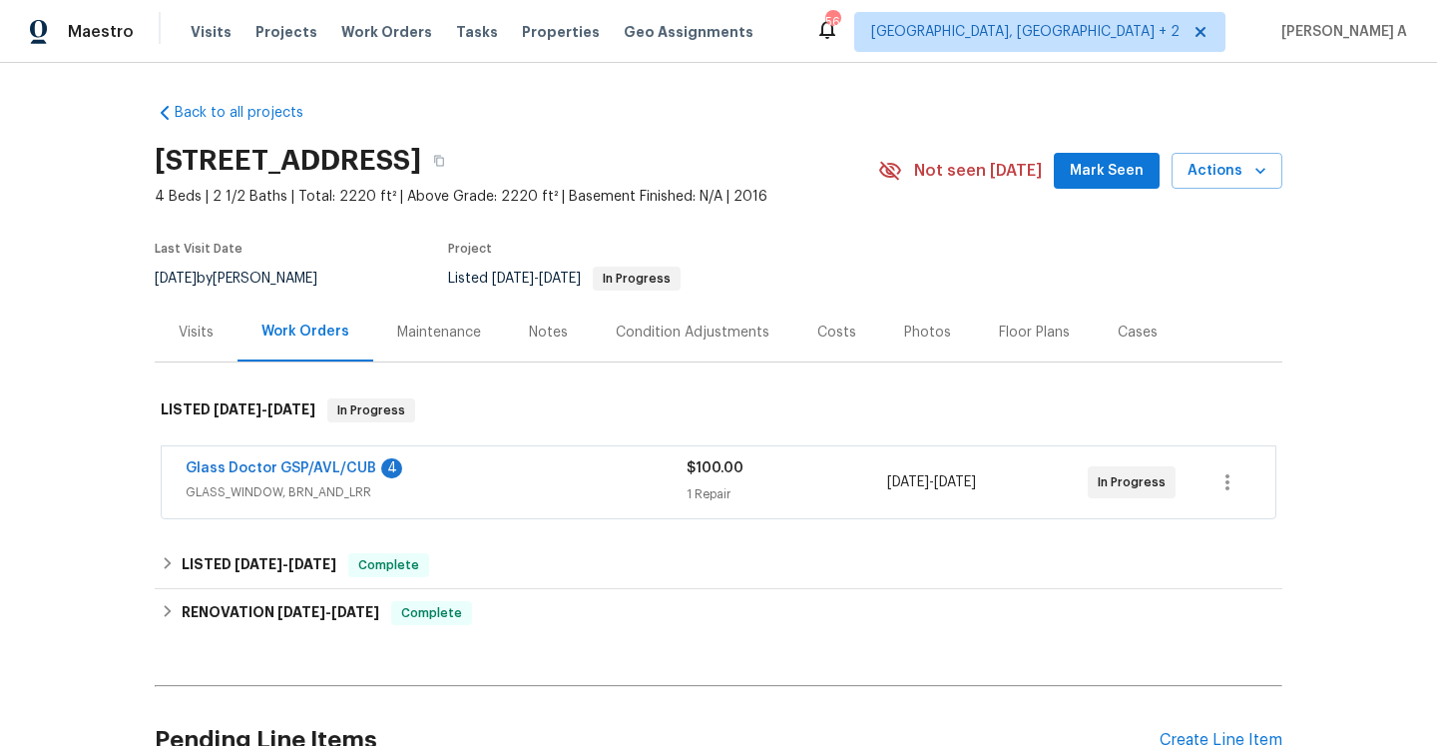
click at [468, 469] on div "Glass Doctor GSP/AVL/CUB 4" at bounding box center [436, 470] width 501 height 24
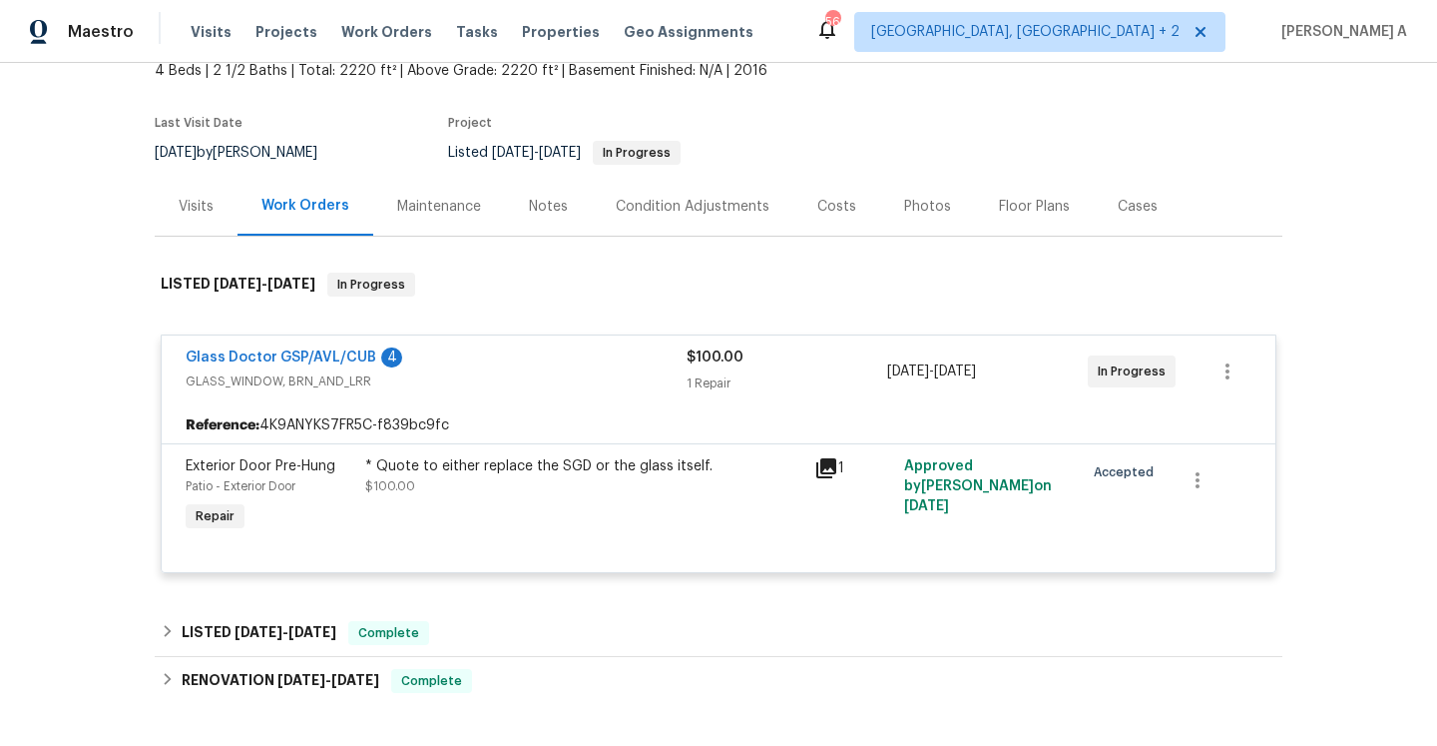
scroll to position [142, 0]
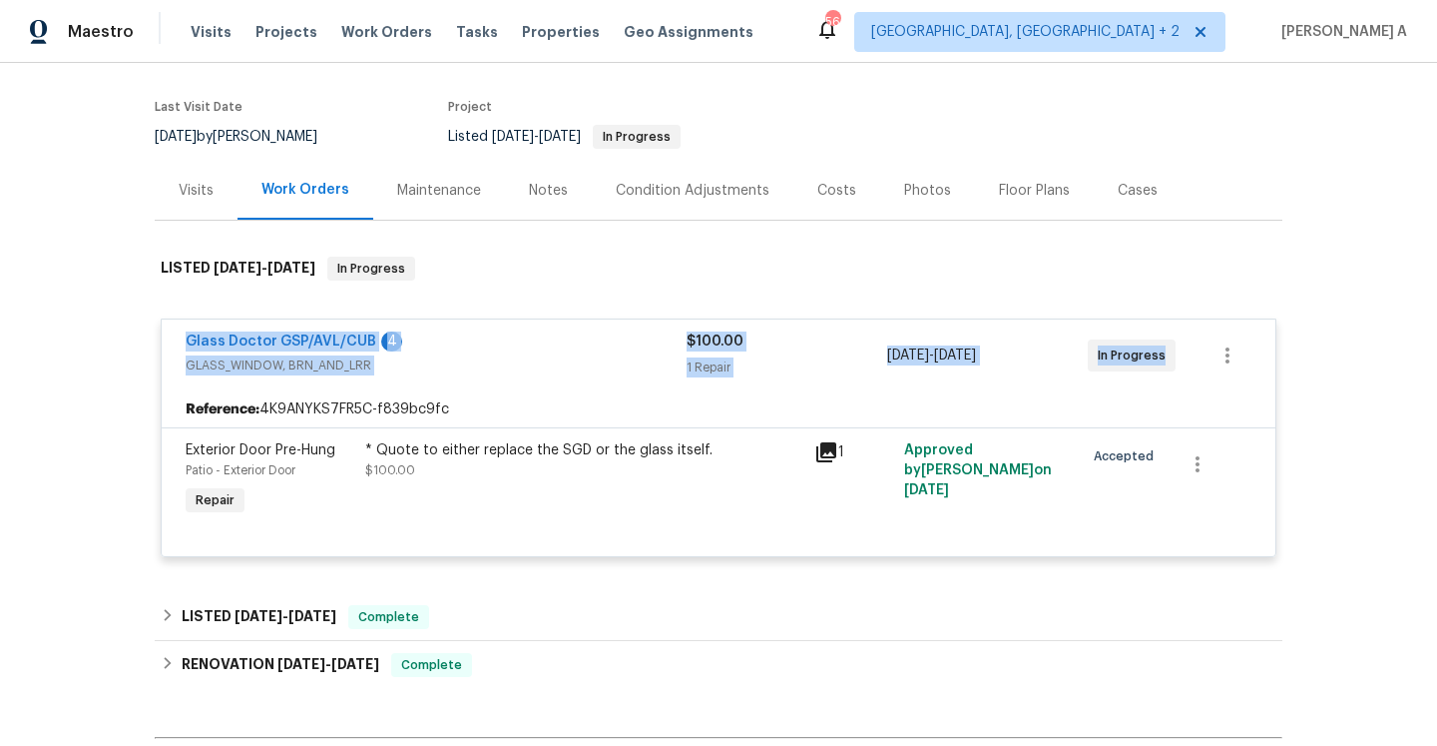
drag, startPoint x: 179, startPoint y: 340, endPoint x: 1180, endPoint y: 355, distance: 1001.3
click at [1180, 355] on div "Glass Doctor GSP/AVL/CUB 4 GLASS_WINDOW, BRN_AND_LRR $100.00 1 Repair [DATE] - …" at bounding box center [719, 355] width 1114 height 72
copy div "Glass Doctor GSP/AVL/CUB 4 GLASS_WINDOW, BRN_AND_LRR $100.00 1 Repair [DATE] - …"
click at [288, 338] on link "Glass Doctor GSP/AVL/CUB" at bounding box center [281, 341] width 191 height 14
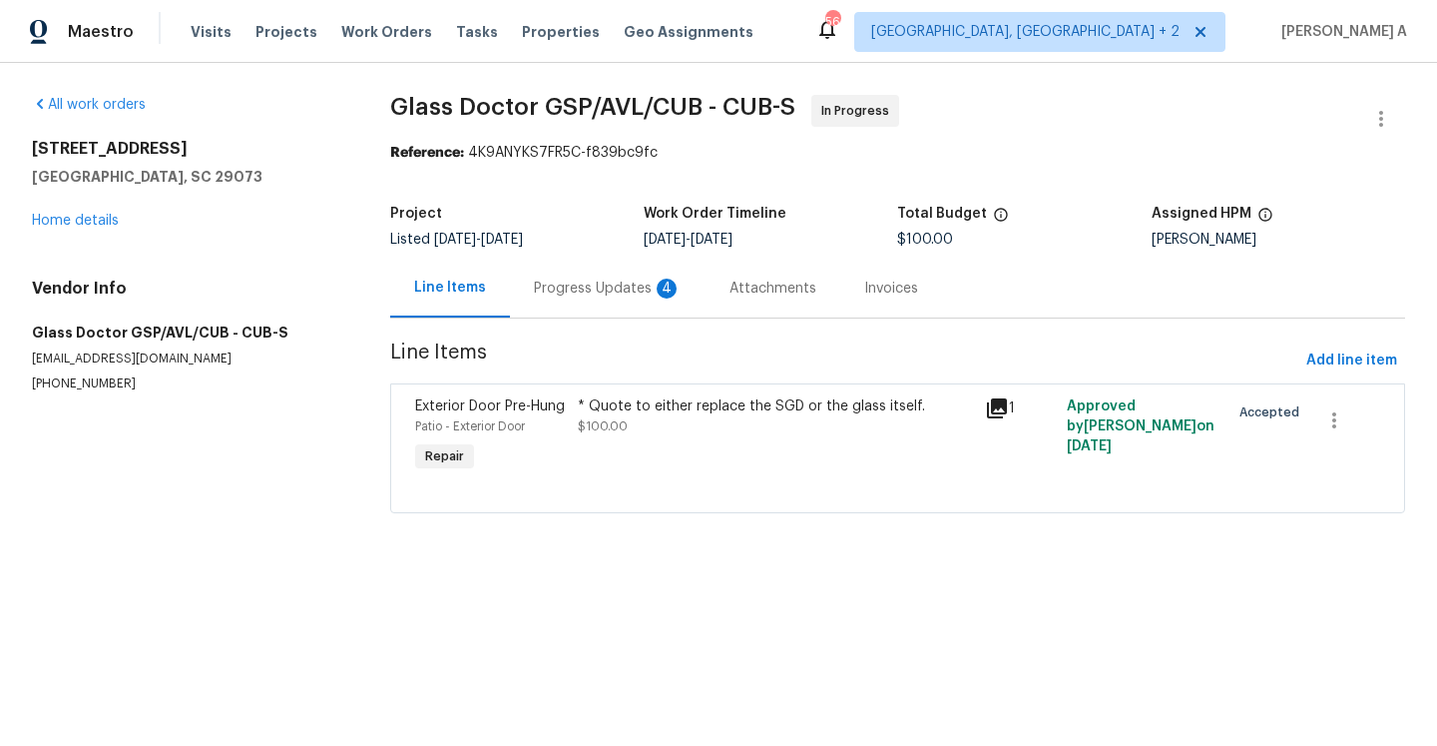
click at [593, 292] on div "Progress Updates 4" at bounding box center [608, 288] width 148 height 20
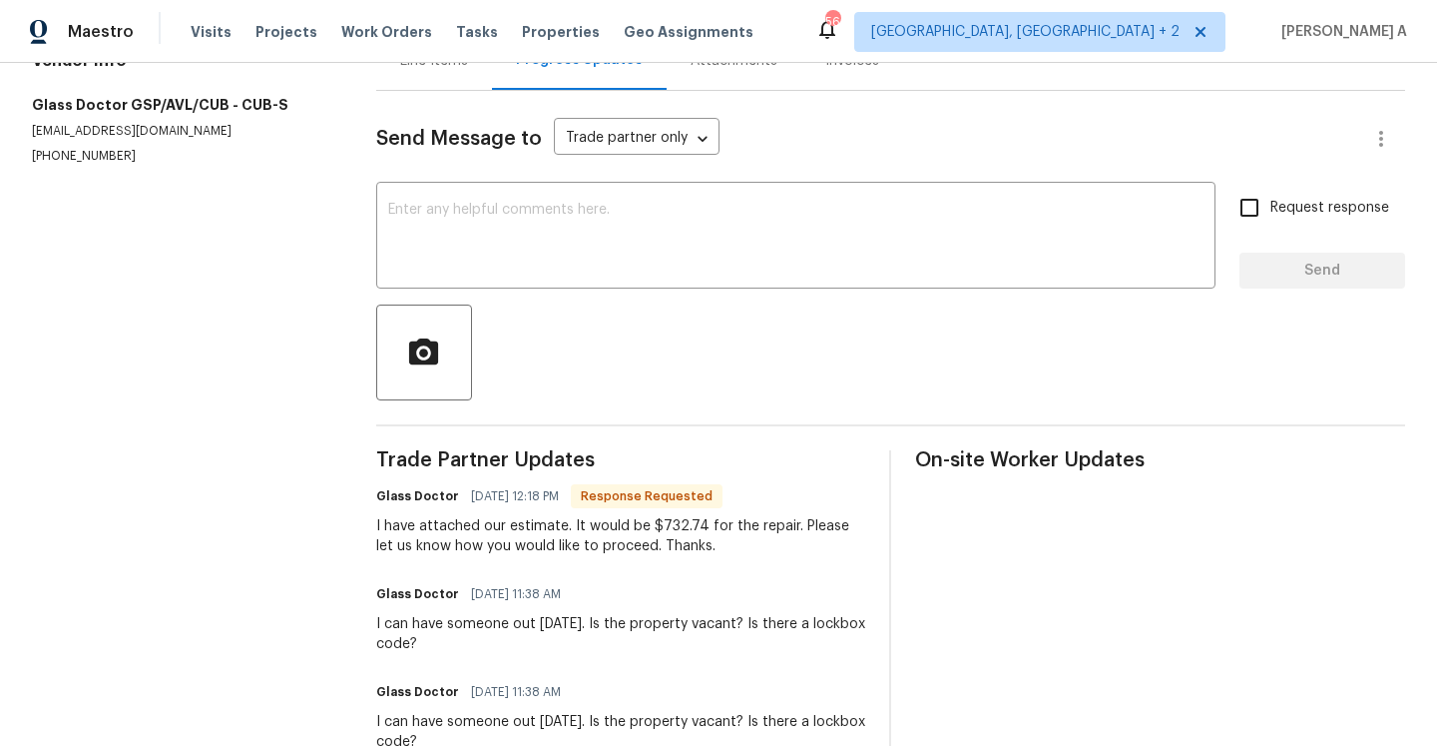
scroll to position [465, 0]
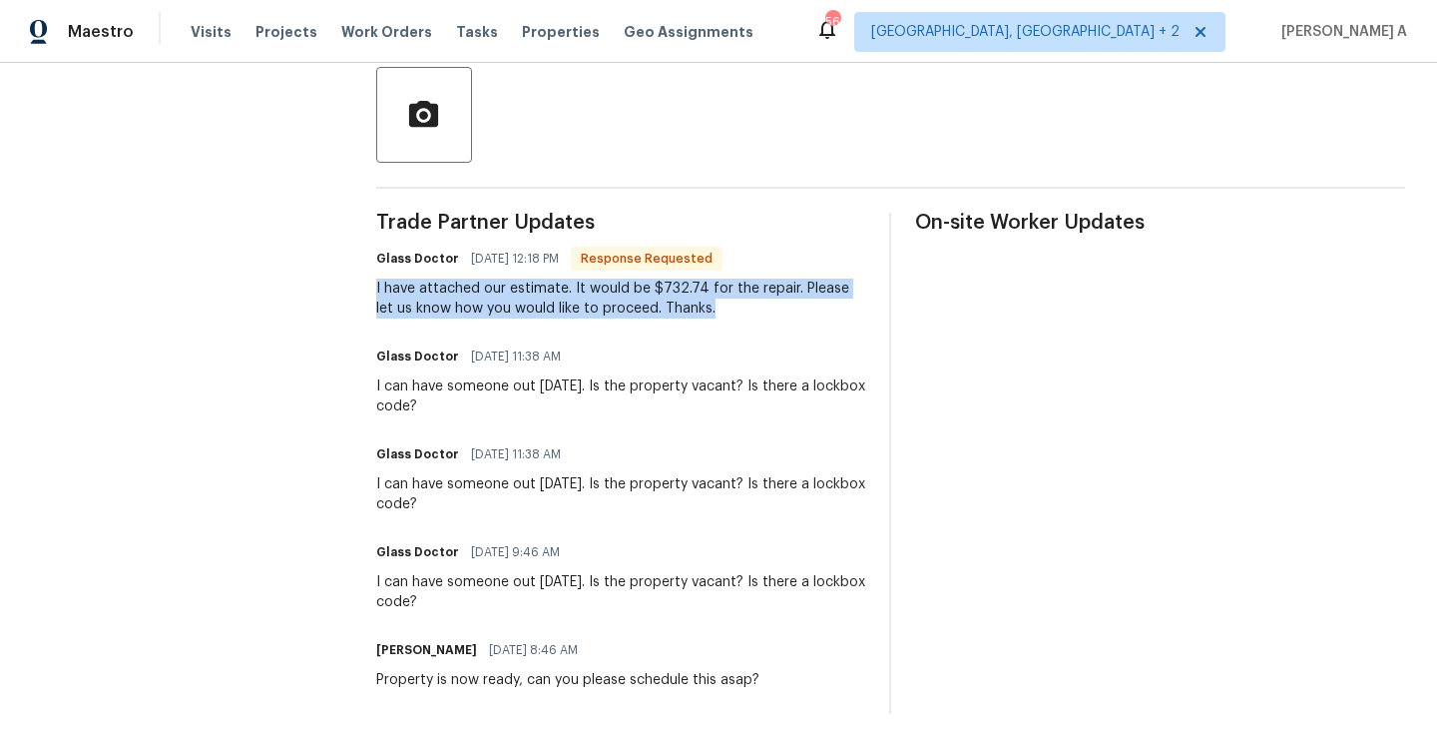
drag, startPoint x: 381, startPoint y: 290, endPoint x: 709, endPoint y: 301, distance: 327.6
click at [709, 301] on div "I have attached our estimate. It would be $732.74 for the repair. Please let us…" at bounding box center [621, 298] width 490 height 40
copy div "I have attached our estimate. It would be $732.74 for the repair. Please let us…"
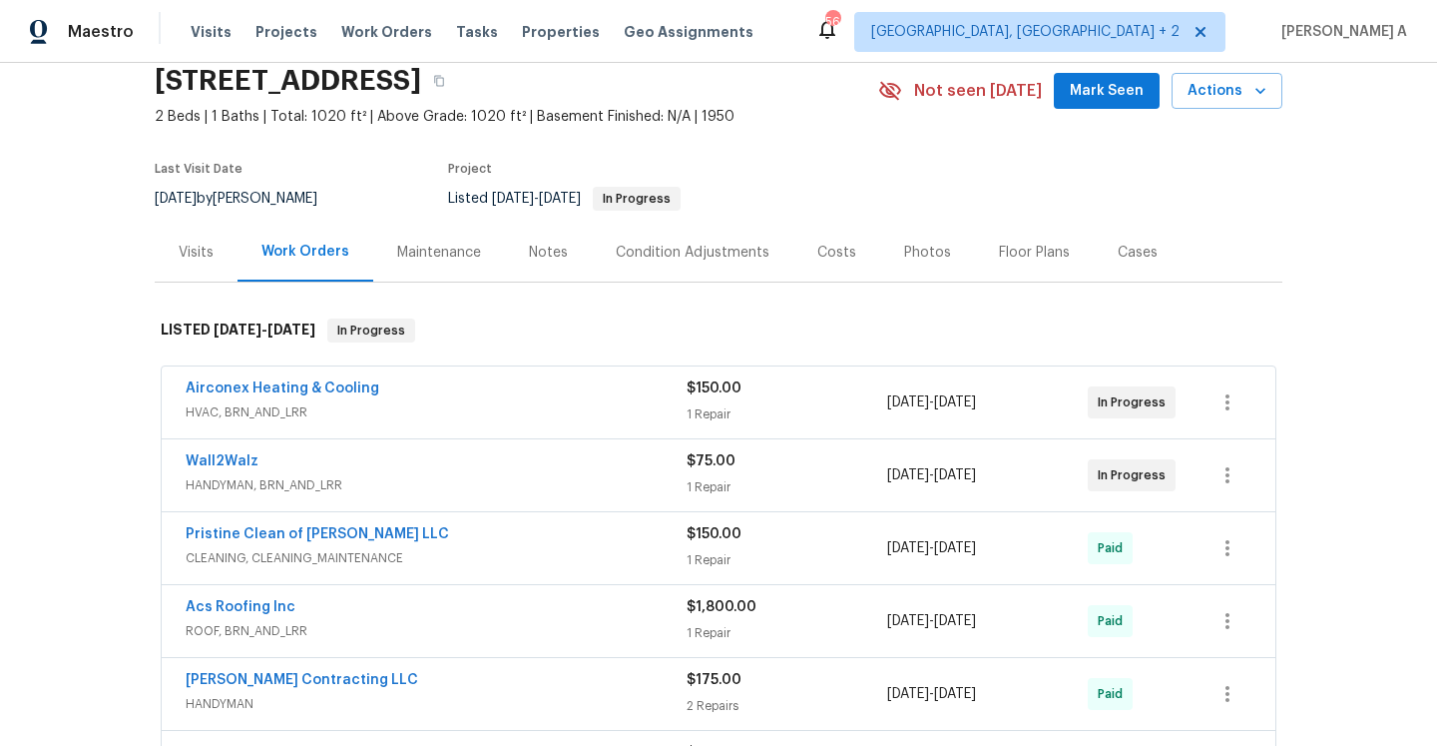
click at [655, 482] on span "HANDYMAN, BRN_AND_LRR" at bounding box center [436, 485] width 501 height 20
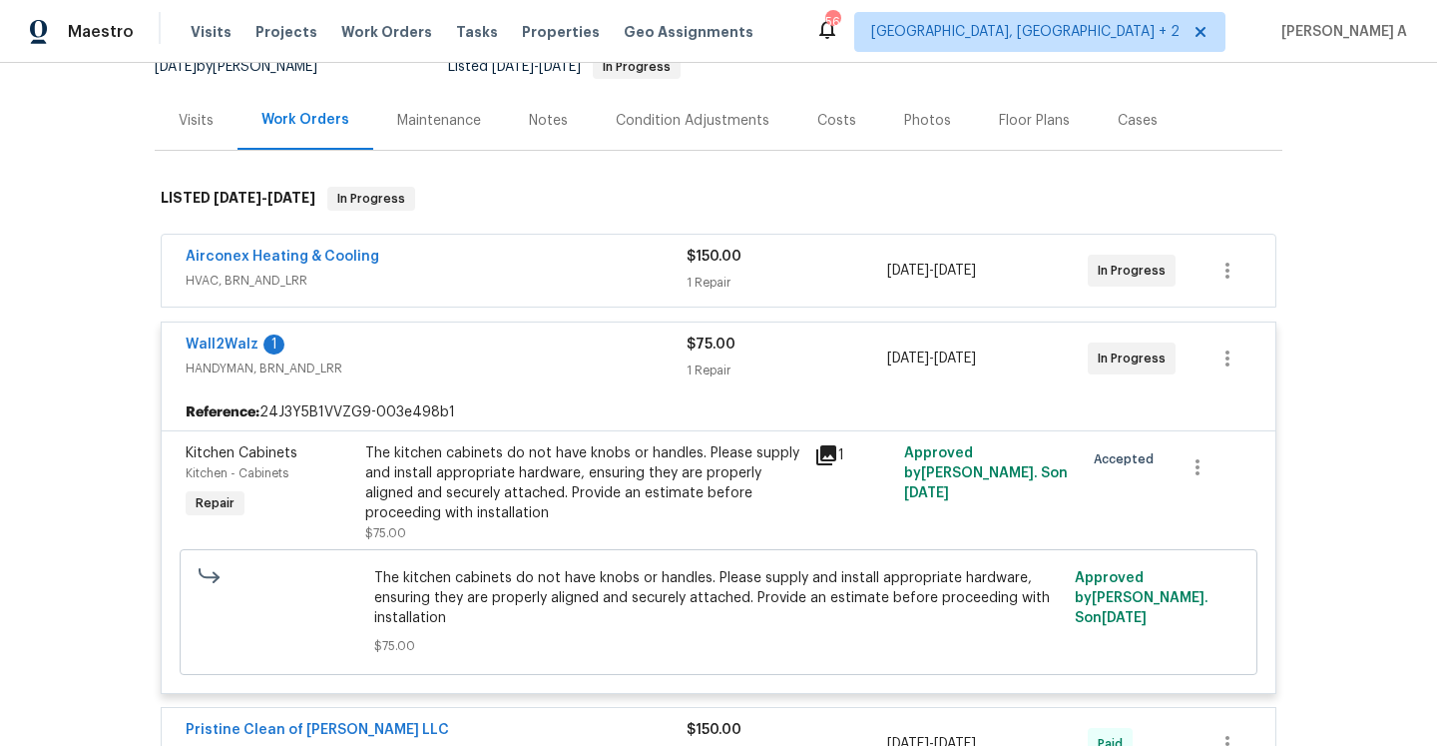
scroll to position [223, 0]
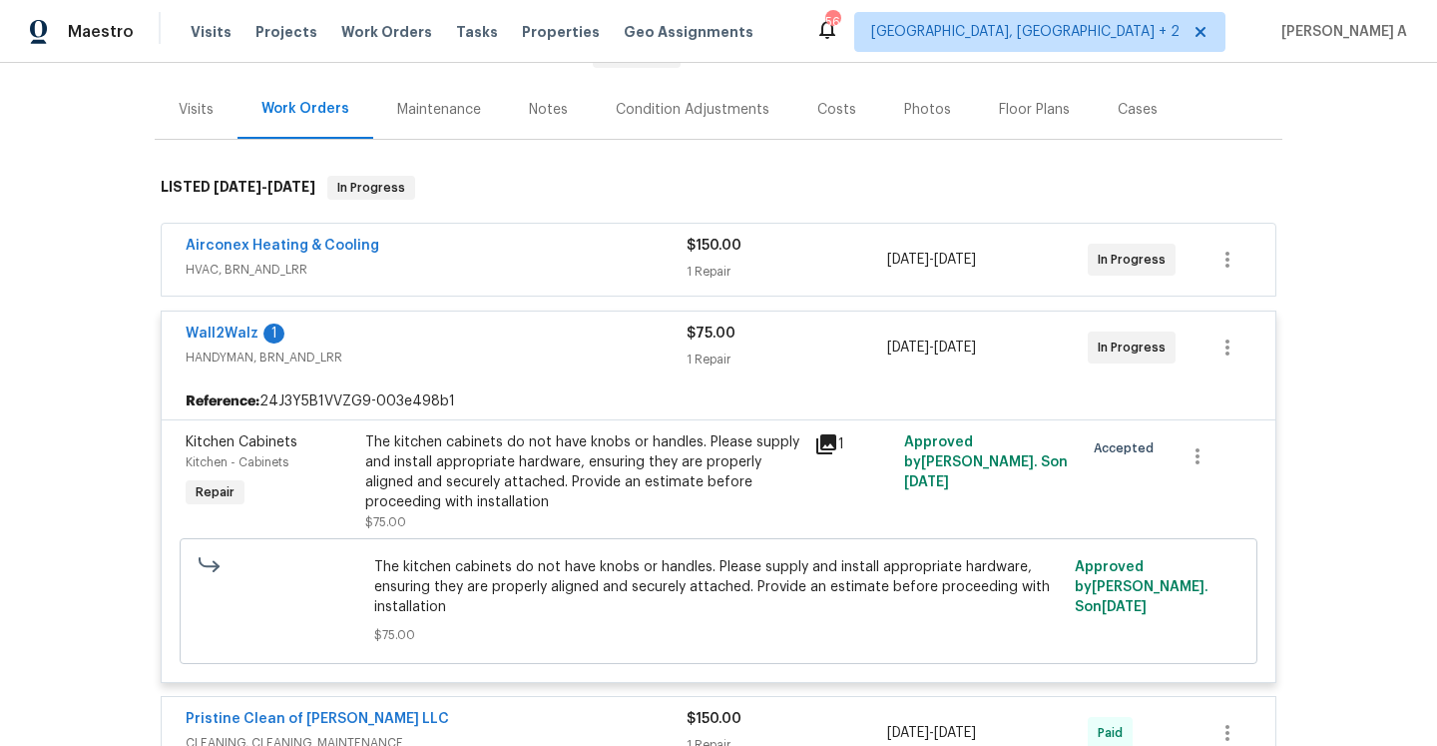
click at [618, 373] on div "Wall2Walz 1 HANDYMAN, BRN_AND_LRR $75.00 1 Repair 9/3/2025 - 9/5/2025 In Progre…" at bounding box center [719, 347] width 1114 height 72
click at [616, 358] on span "HANDYMAN, BRN_AND_LRR" at bounding box center [436, 357] width 501 height 20
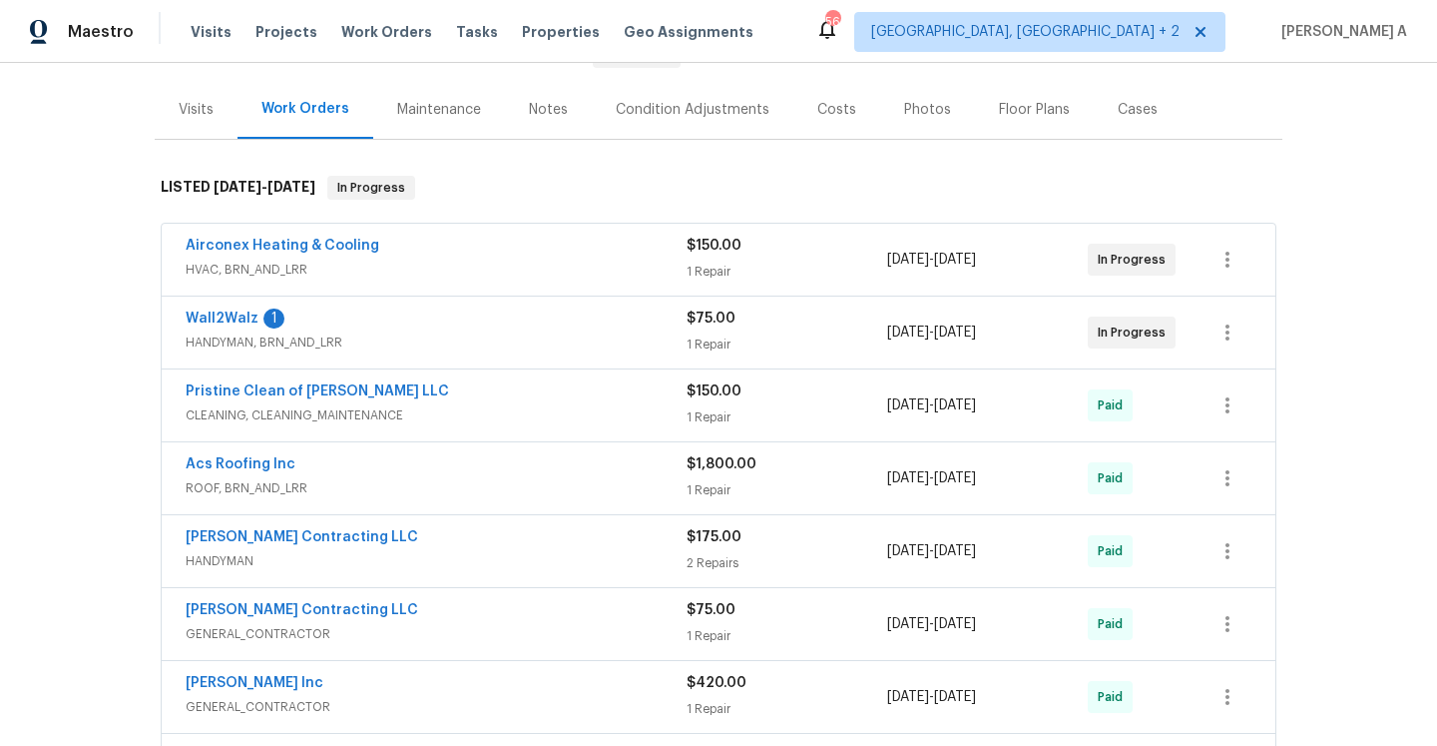
click at [580, 249] on div "Airconex Heating & Cooling" at bounding box center [436, 248] width 501 height 24
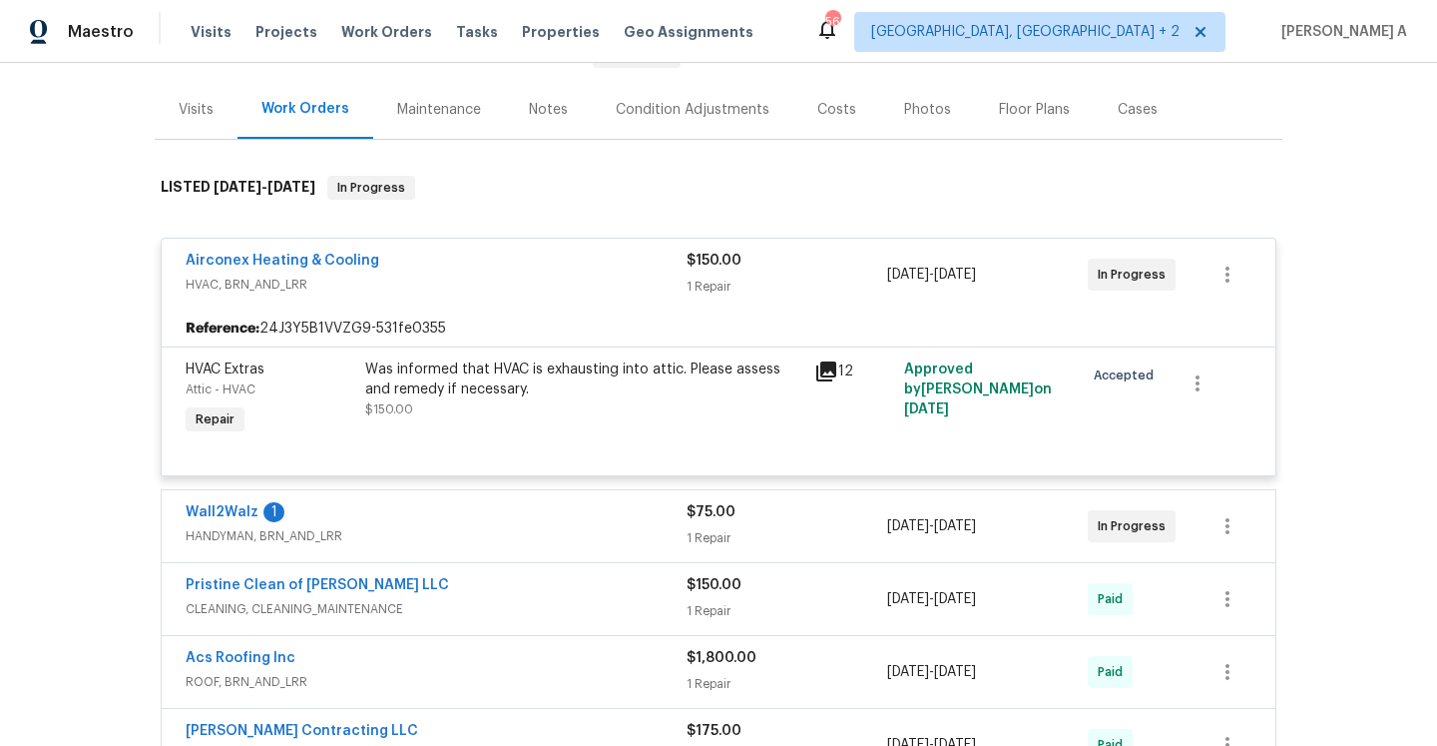
click at [580, 249] on div "Airconex Heating & Cooling HVAC, BRN_AND_LRR $150.00 1 Repair 7/21/2025 - 7/21/…" at bounding box center [719, 275] width 1114 height 72
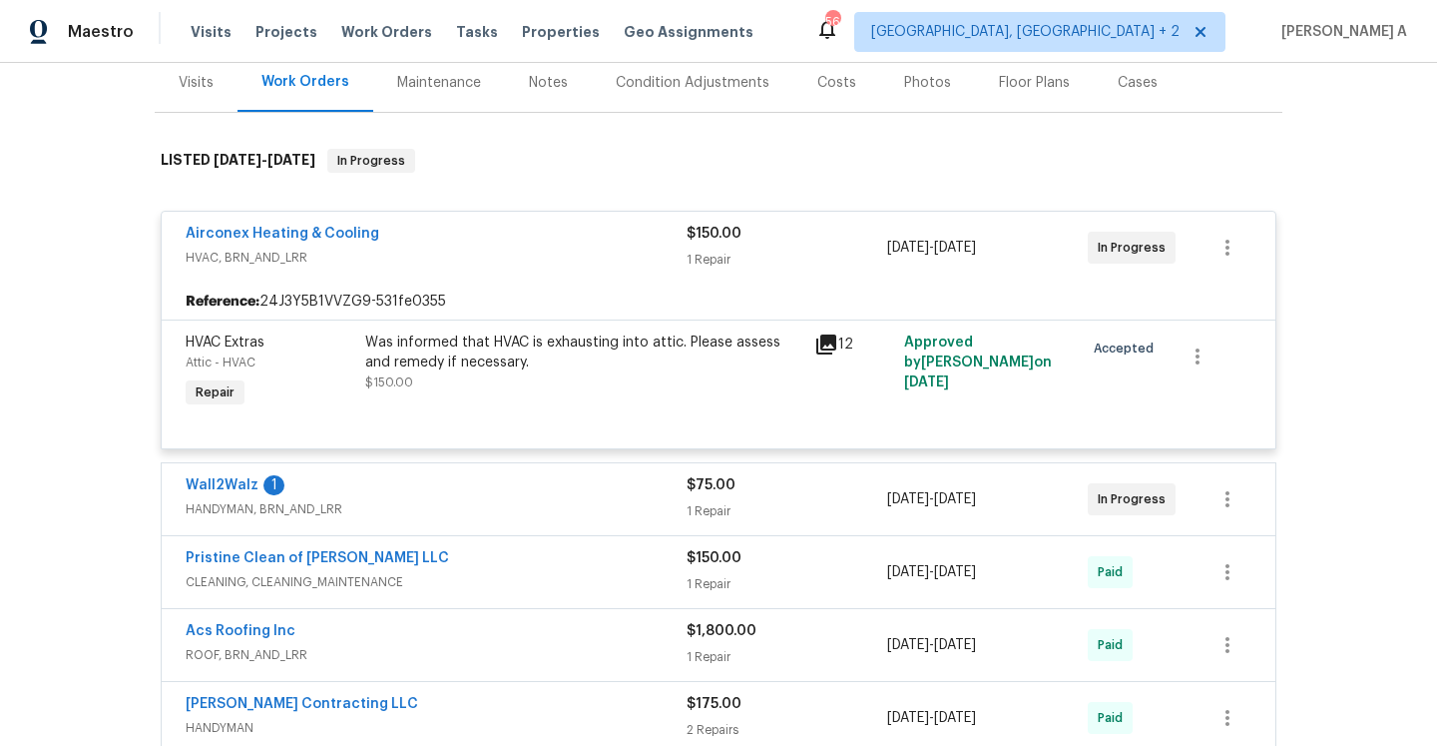
click at [587, 268] on div "Airconex Heating & Cooling HVAC, BRN_AND_LRR" at bounding box center [436, 248] width 501 height 48
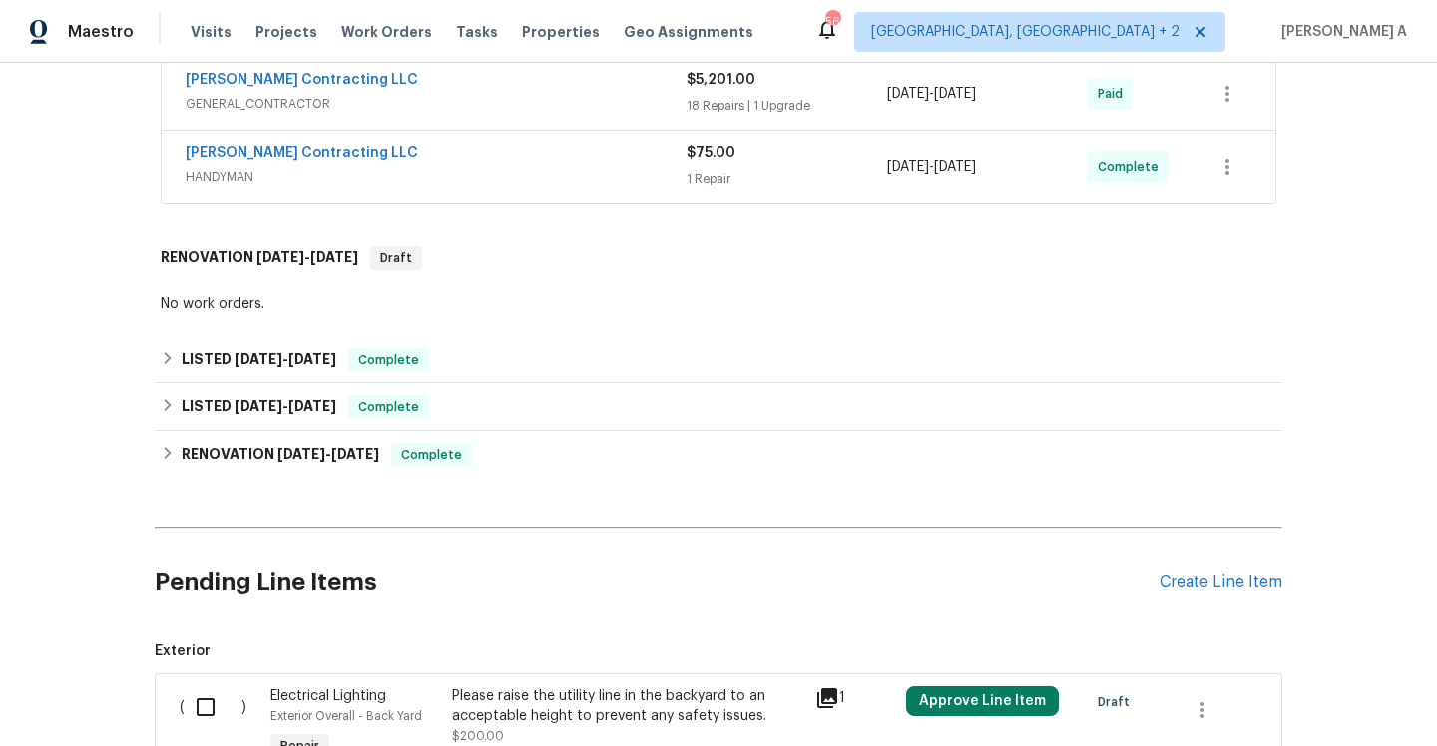
scroll to position [1682, 0]
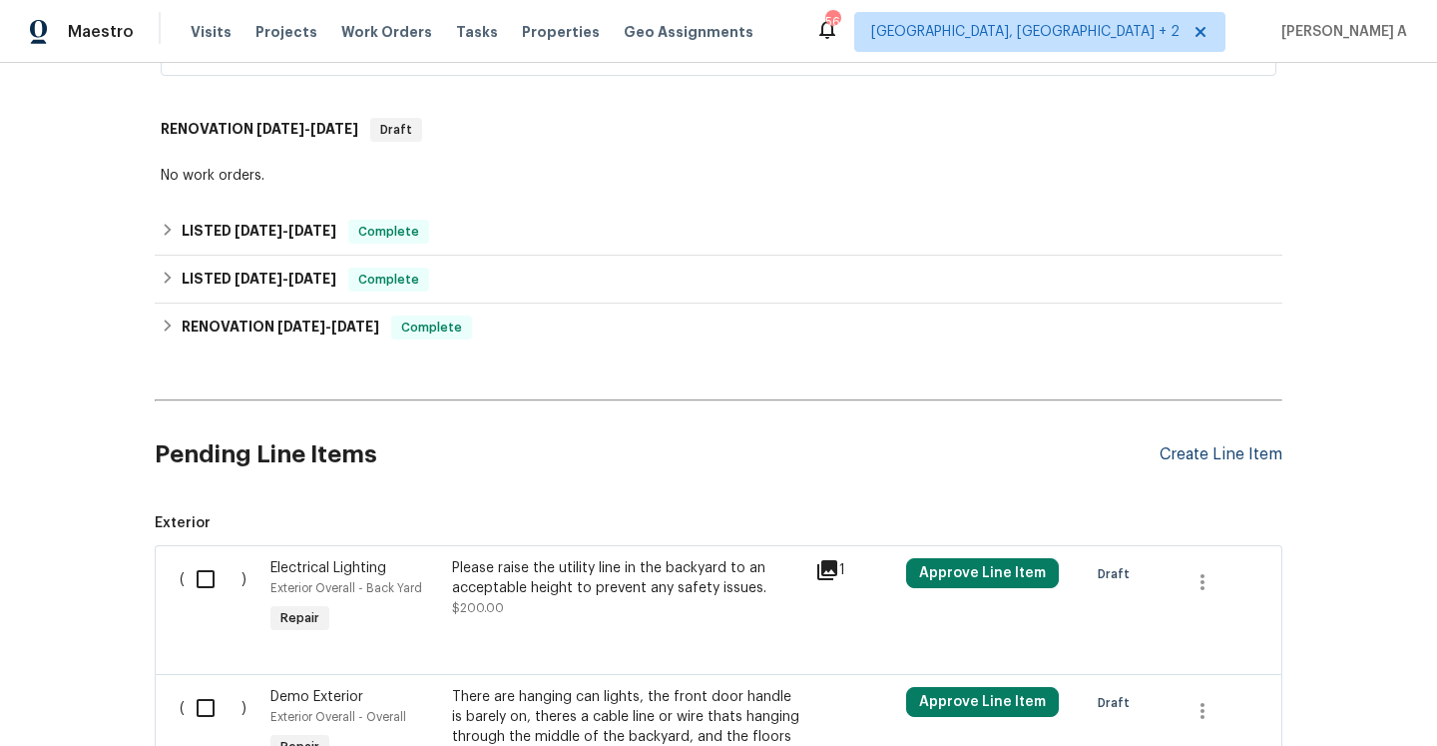
click at [1216, 445] on div "Create Line Item" at bounding box center [1221, 454] width 123 height 19
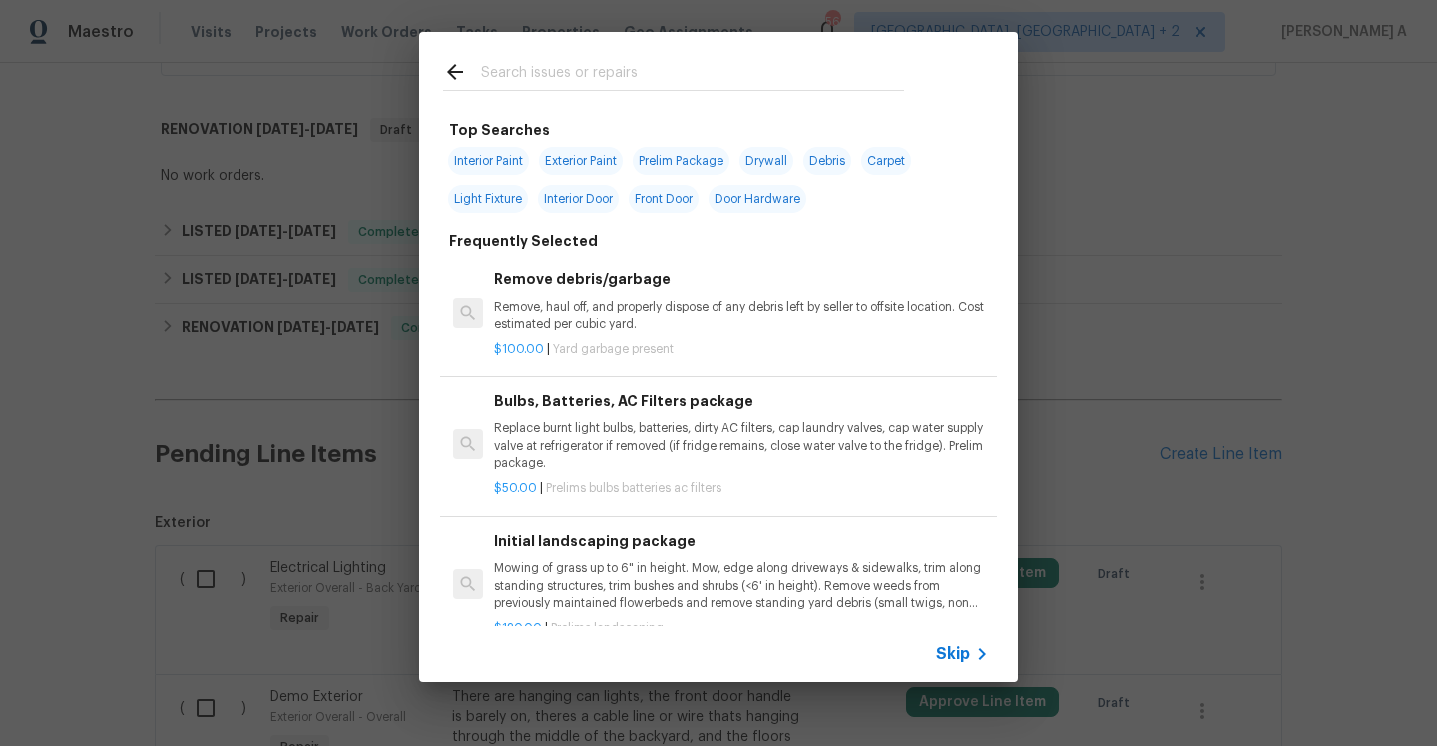
click at [935, 660] on div "Skip" at bounding box center [718, 654] width 599 height 56
click at [946, 660] on span "Skip" at bounding box center [953, 654] width 34 height 20
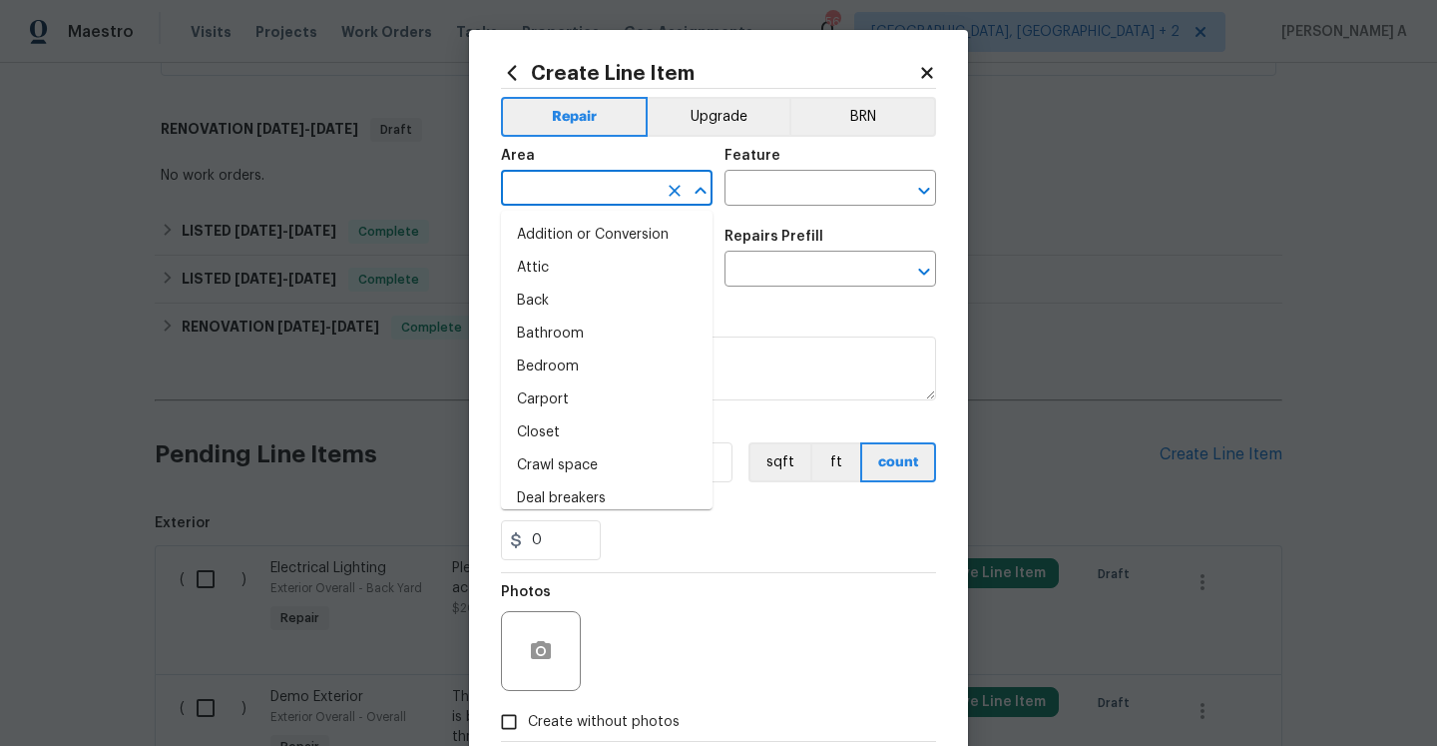
click at [639, 201] on input "text" at bounding box center [579, 190] width 156 height 31
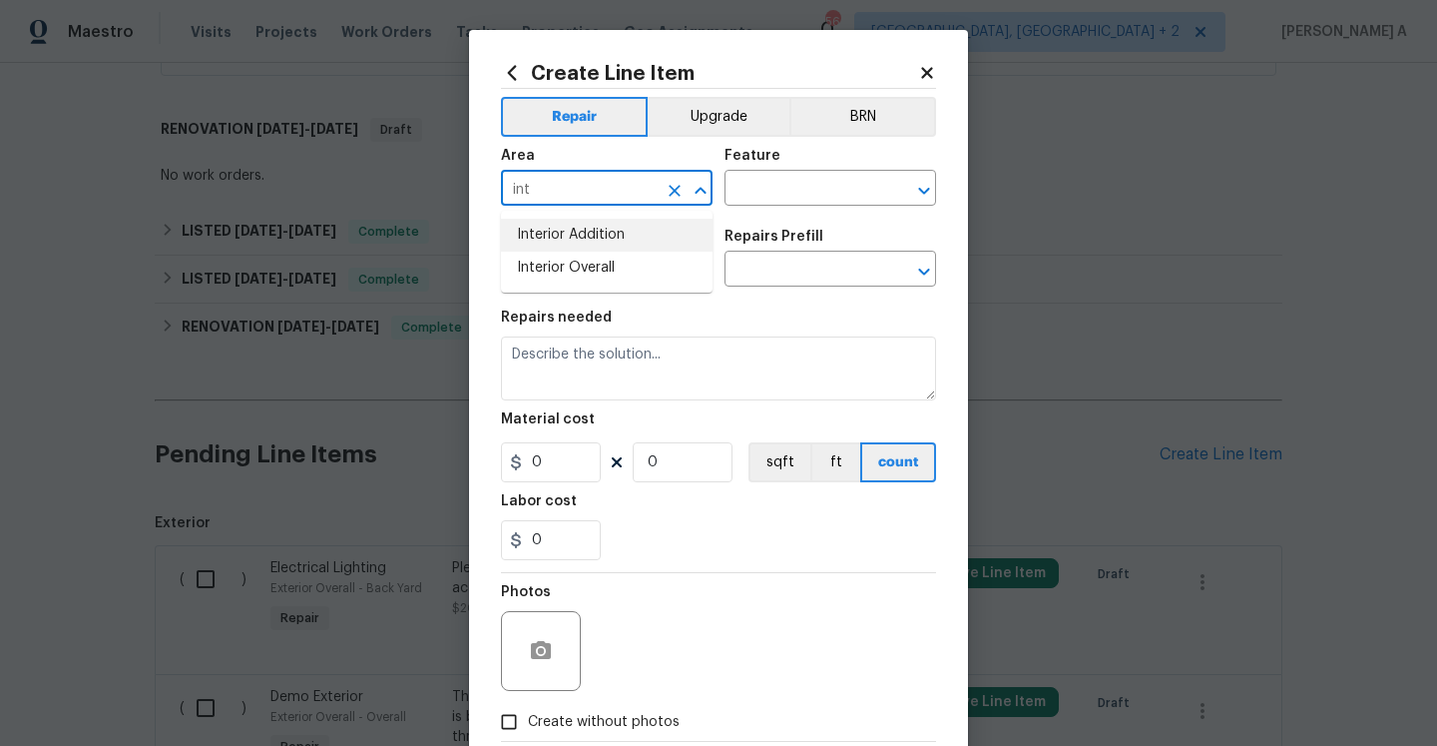
click at [641, 255] on li "Interior Overall" at bounding box center [607, 268] width 212 height 33
type input "Interior Overall"
click at [816, 178] on input "text" at bounding box center [803, 190] width 156 height 31
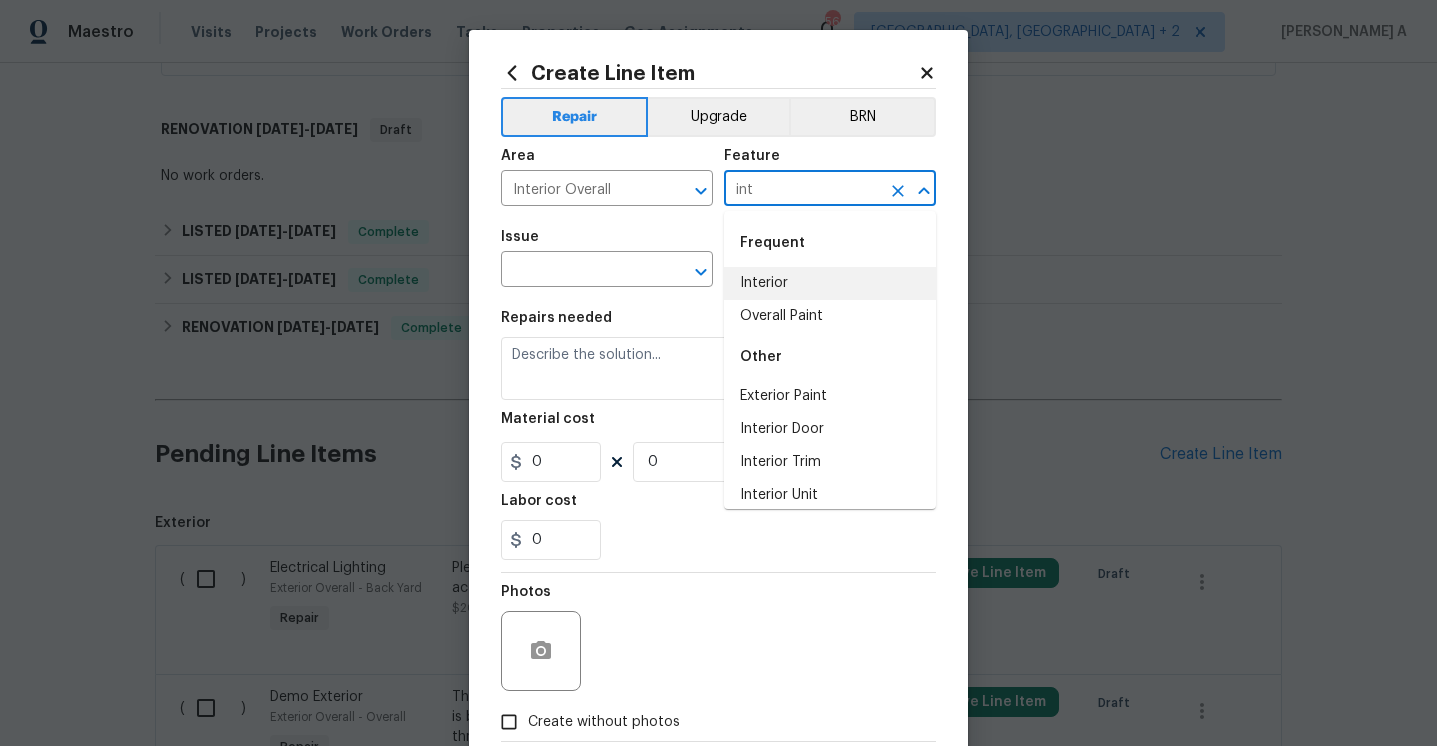
click at [800, 280] on li "Interior" at bounding box center [831, 283] width 212 height 33
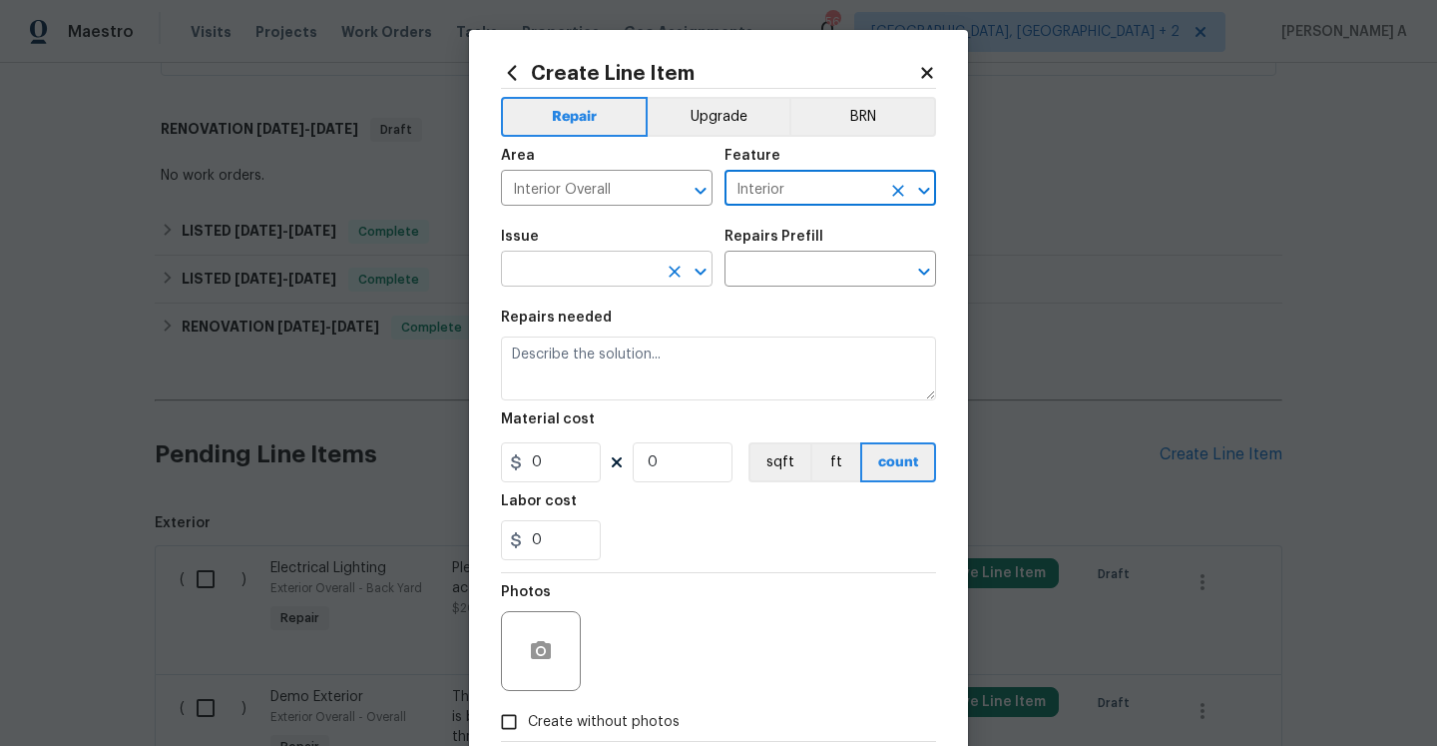
type input "Interior"
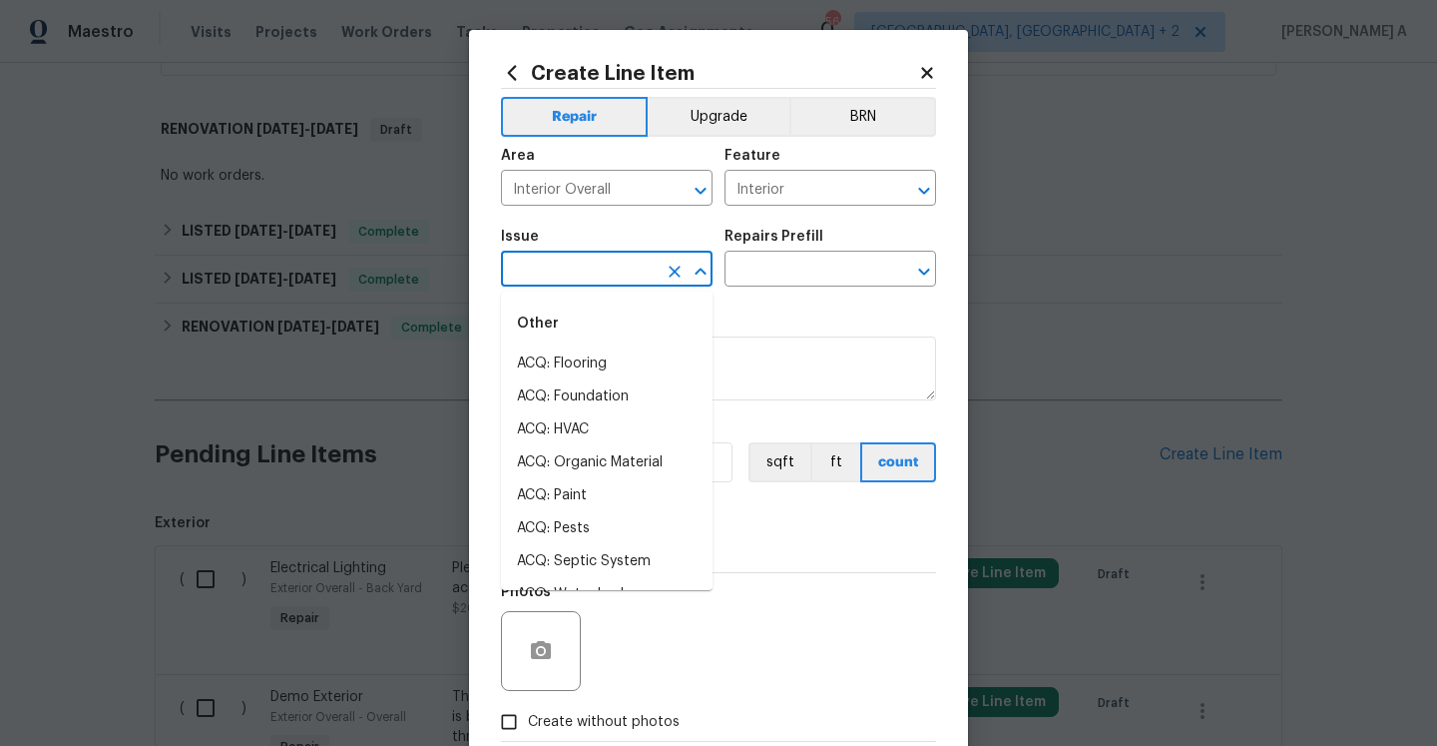
click at [610, 275] on input "text" at bounding box center [579, 271] width 156 height 31
type input "int"
click at [605, 521] on li "Interior Door" at bounding box center [607, 528] width 212 height 33
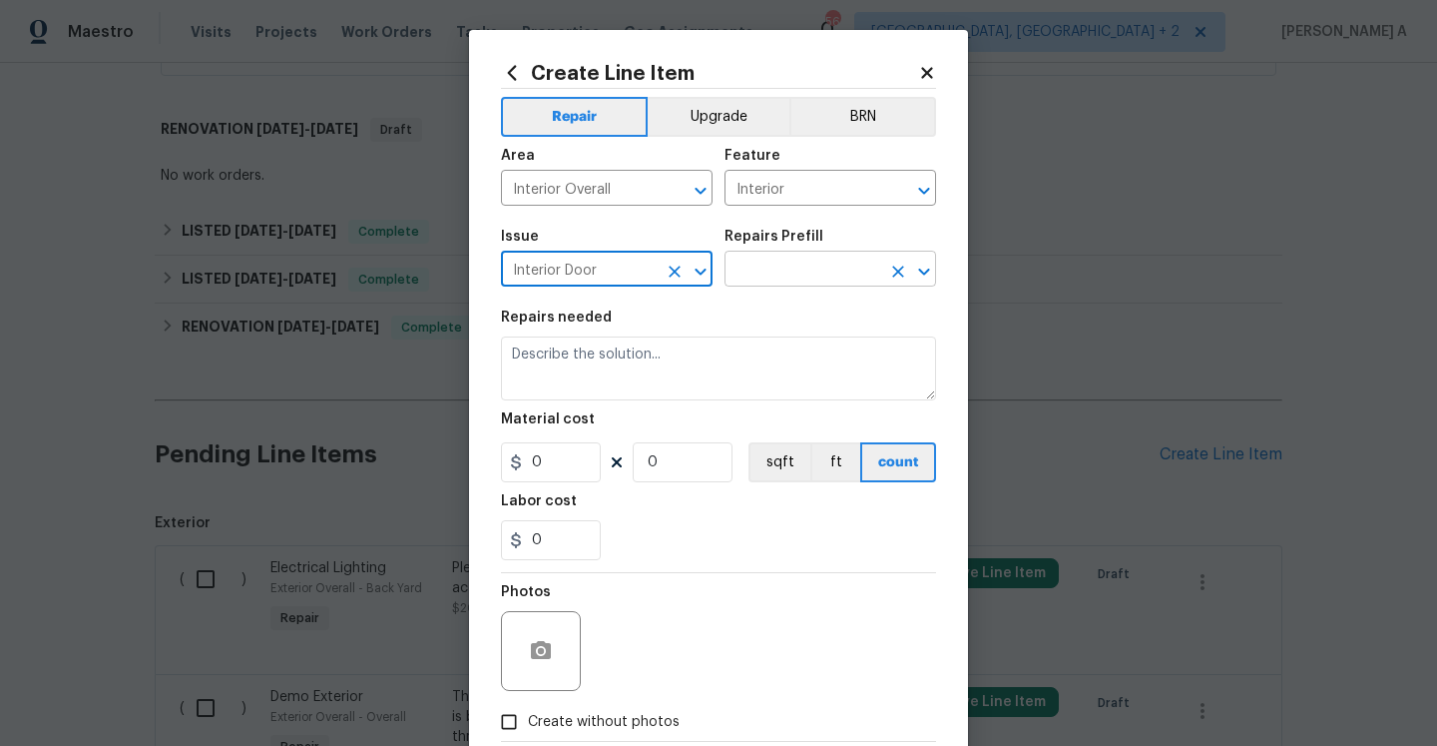
type input "Interior Door"
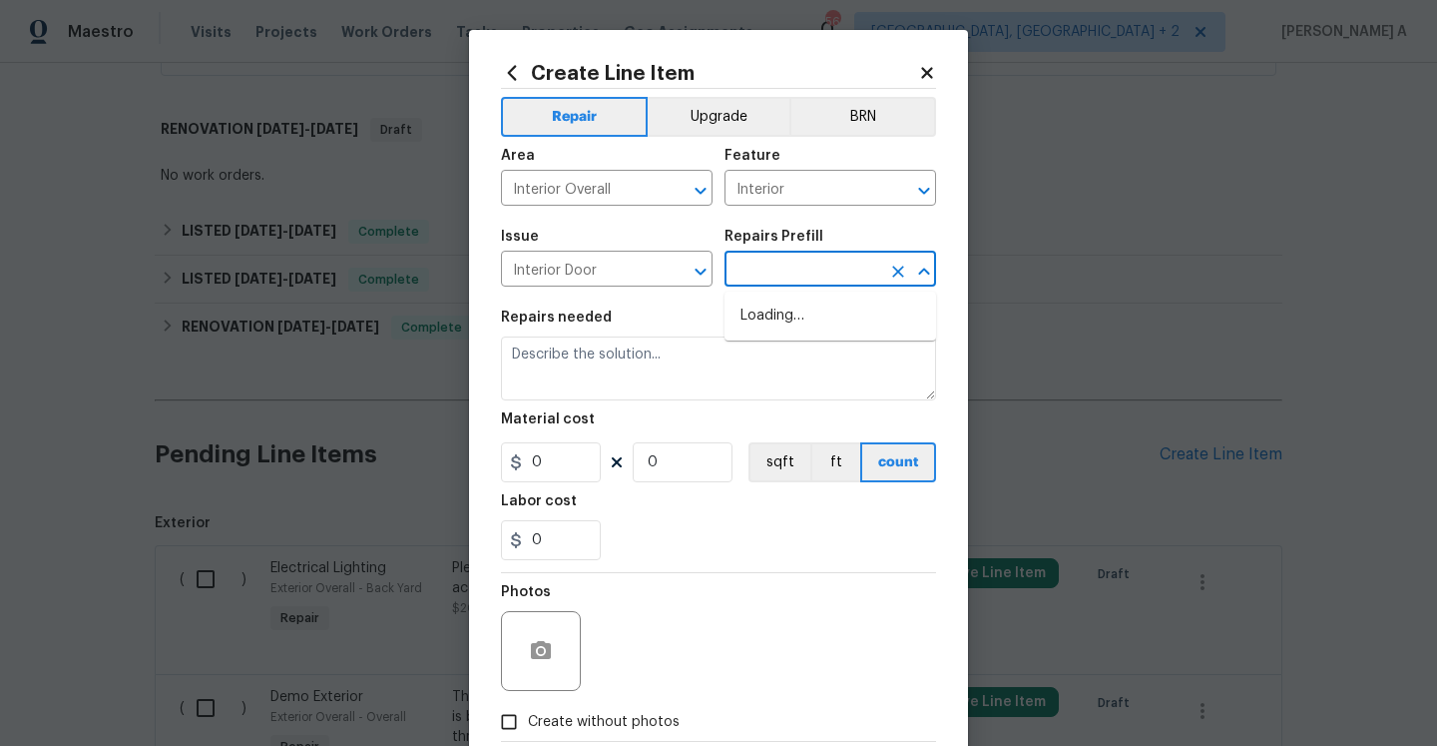
click at [787, 281] on input "text" at bounding box center [803, 271] width 156 height 31
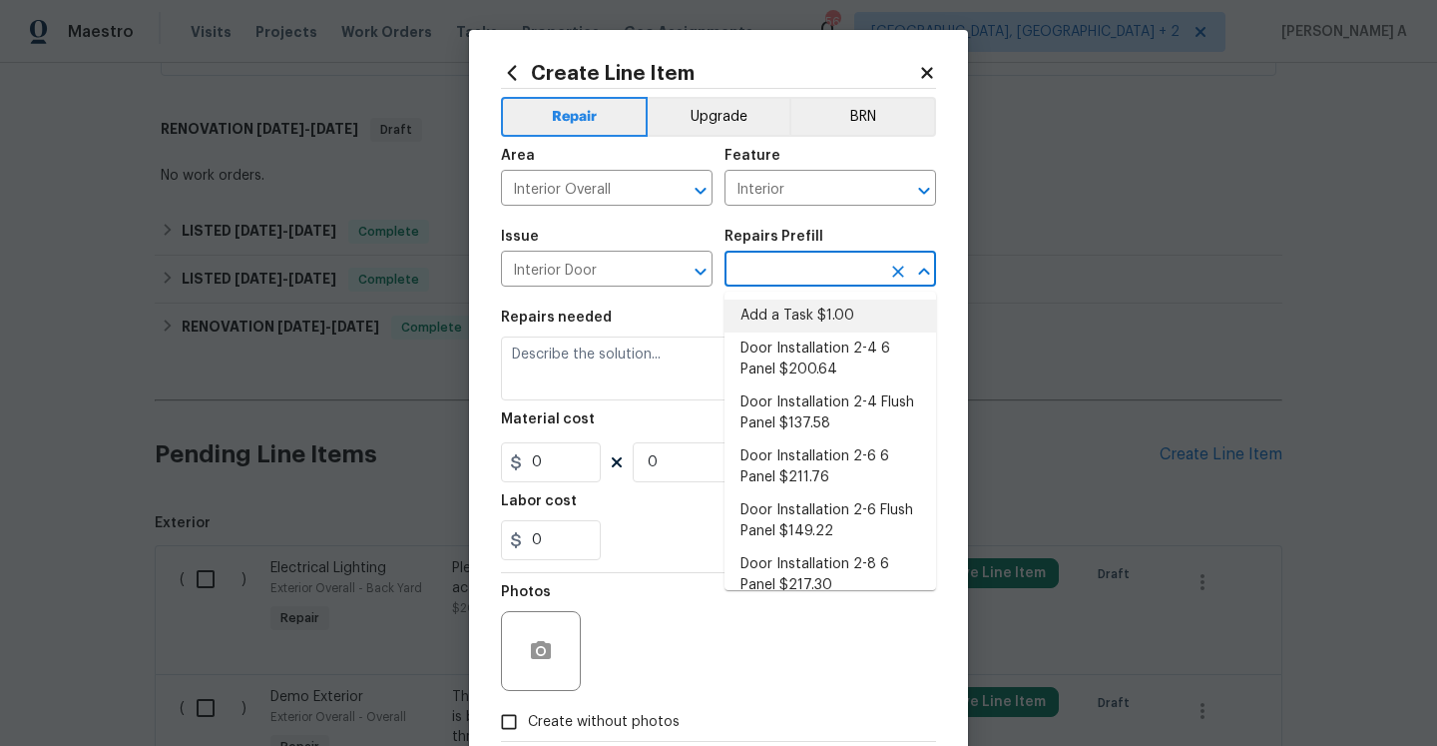
click at [789, 317] on li "Add a Task $1.00" at bounding box center [831, 315] width 212 height 33
type input "Interior Door"
type input "Add a Task $1.00"
type textarea "HPM to detail"
type input "1"
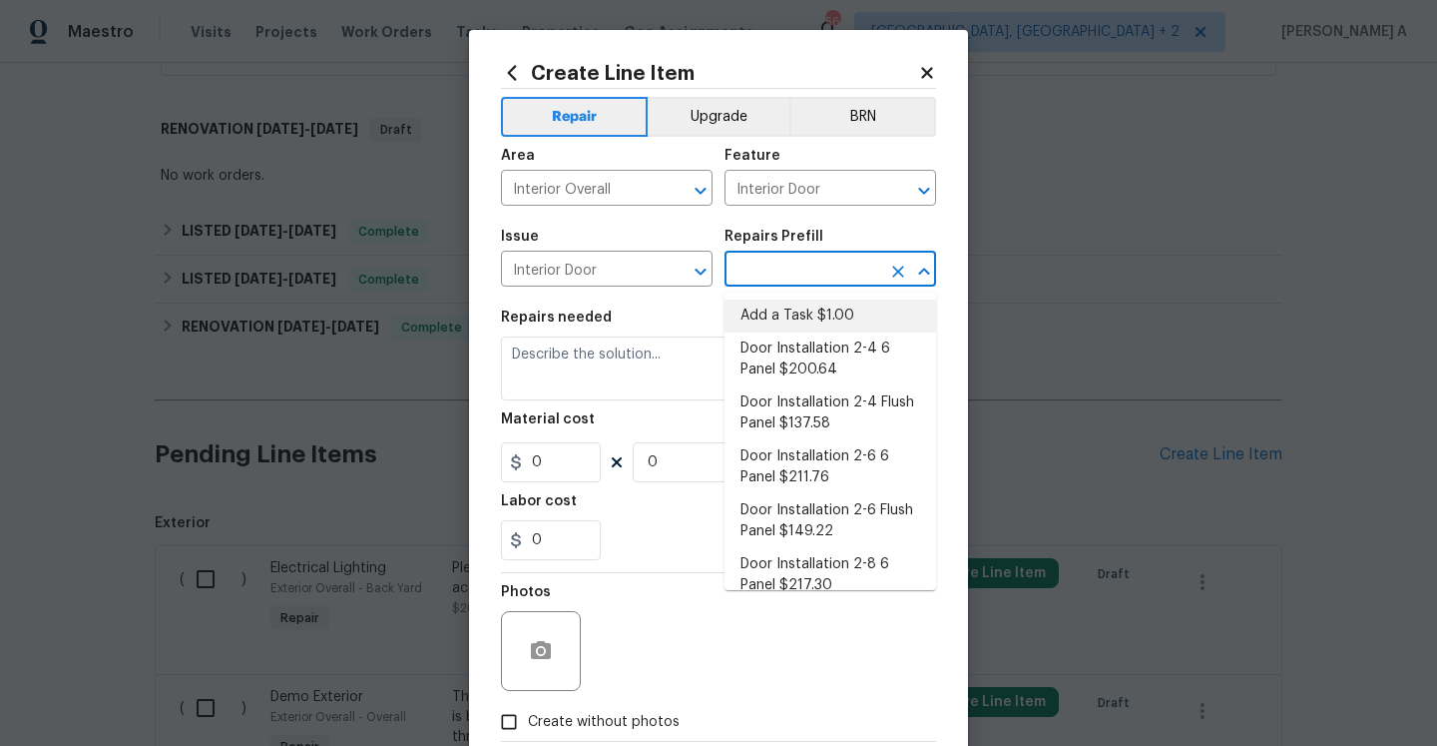
type input "1"
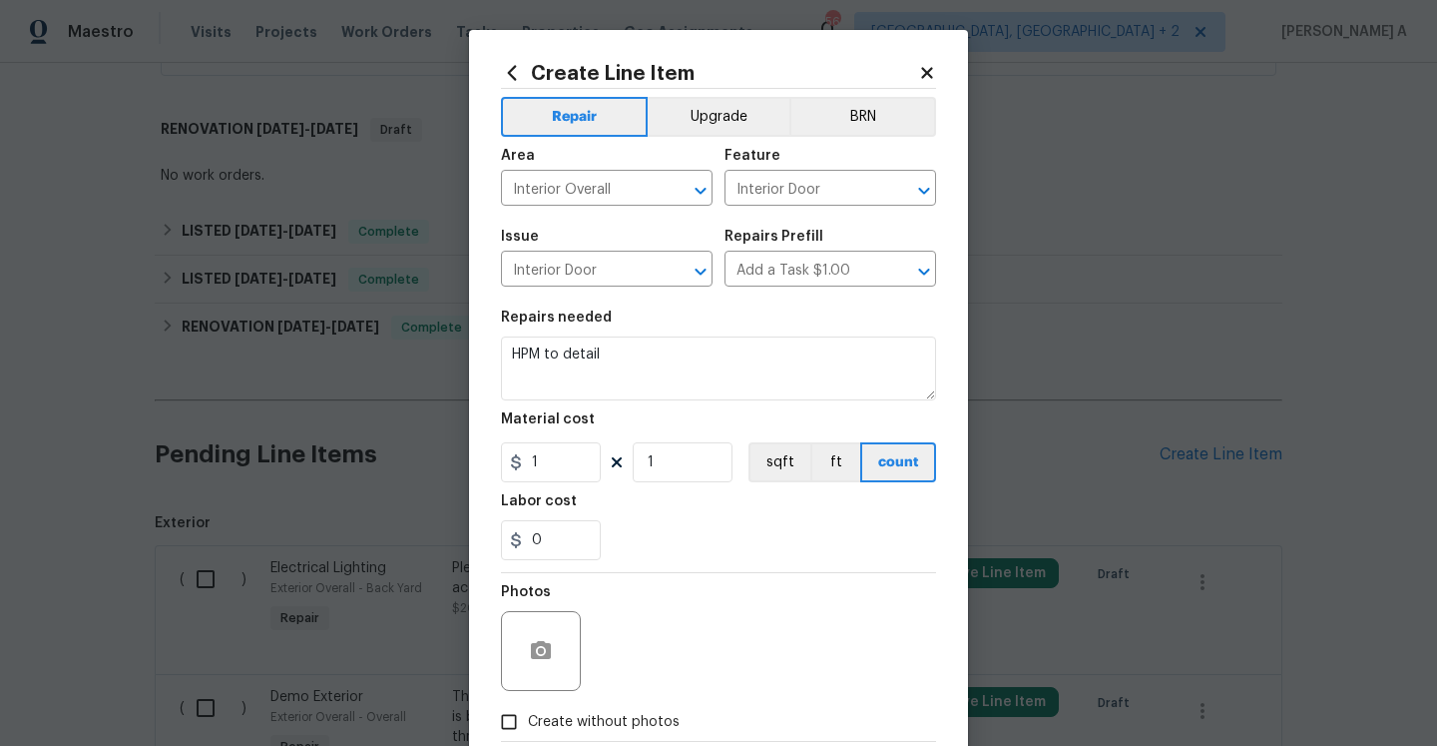
click at [742, 401] on section "Repairs needed HPM to detail Material cost 1 1 sqft ft count Labor cost 0" at bounding box center [718, 434] width 435 height 273
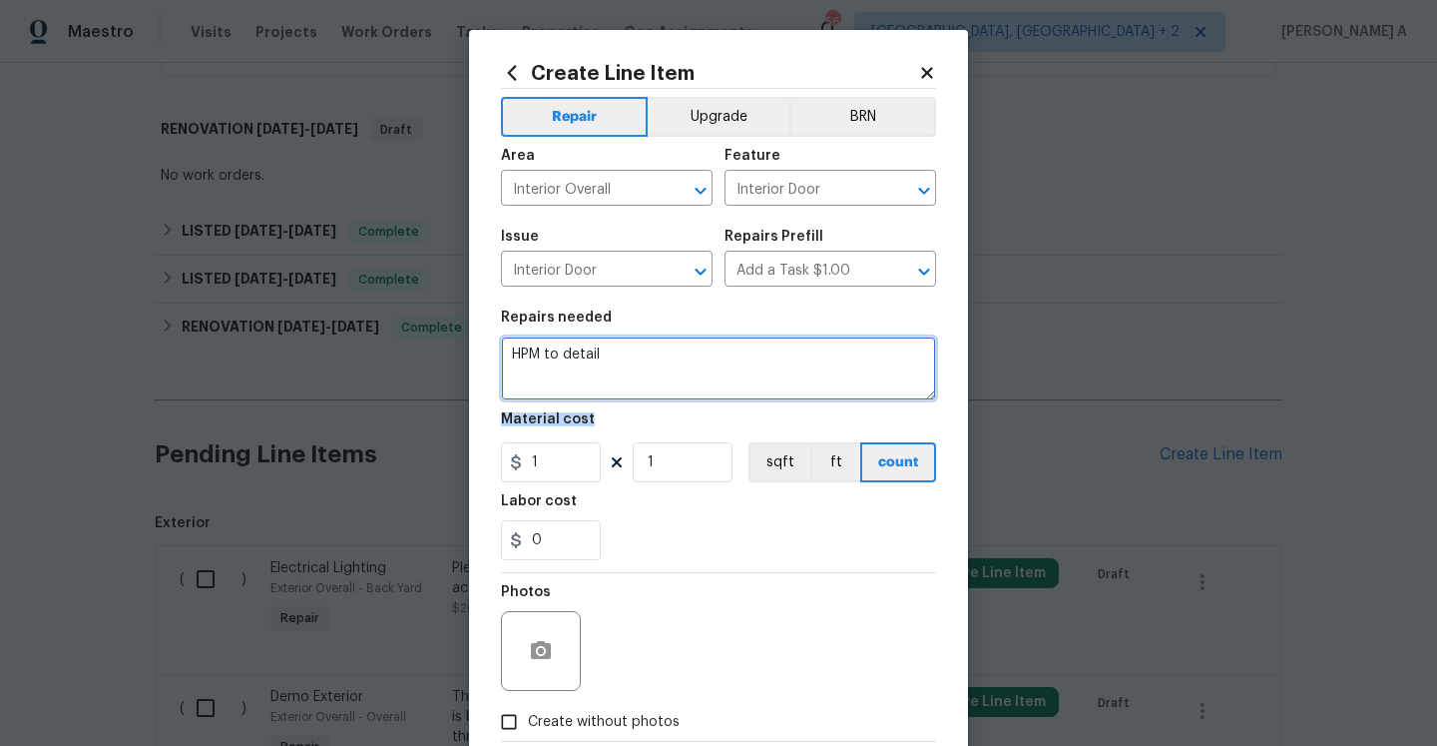
click at [742, 398] on textarea "HPM to detail" at bounding box center [718, 368] width 435 height 64
click at [742, 380] on textarea "HPM to detail" at bounding box center [718, 368] width 435 height 64
type textarea "R"
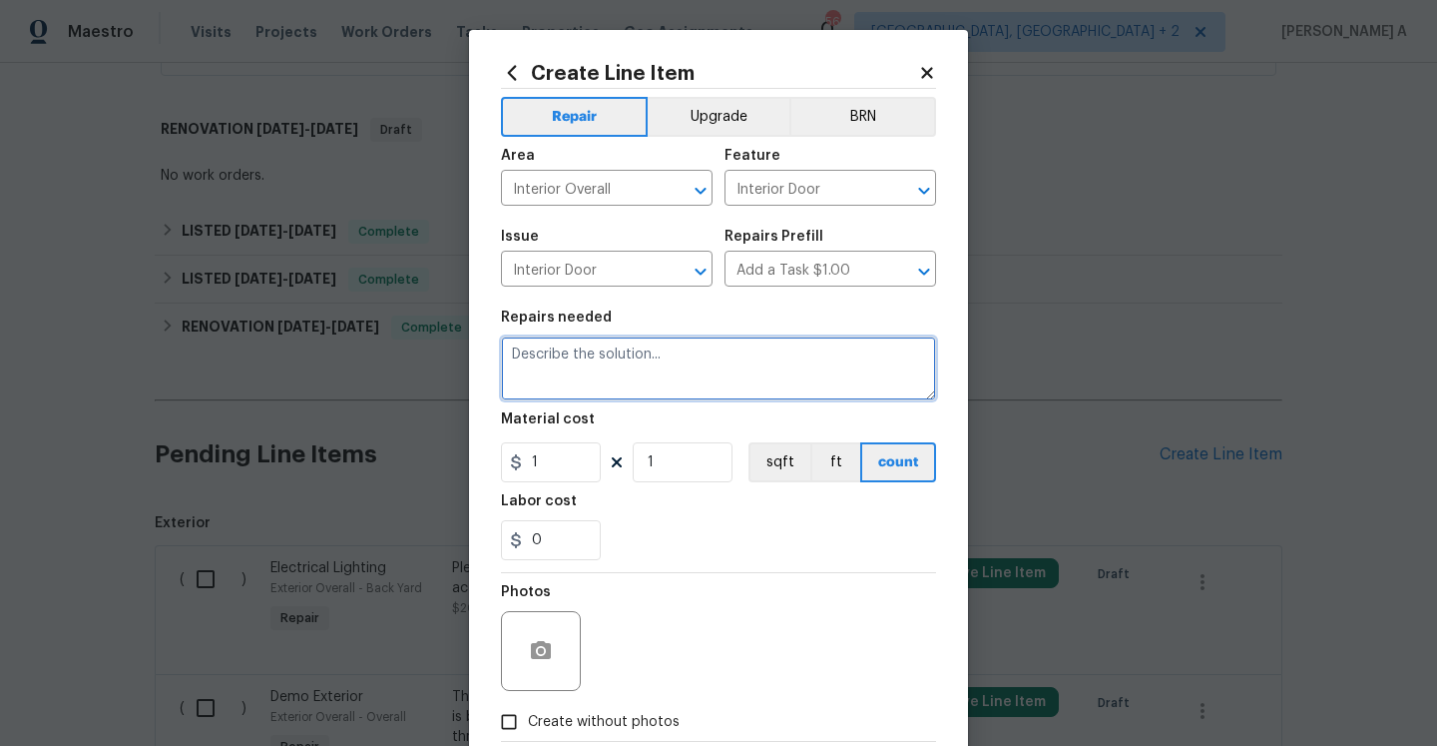
paste textarea "no key in the lock box, the code works. But there is no key to gain entry (The …"
click at [513, 356] on textarea "no key in the lock box, the code works. But there is no key to gain entry (The …" at bounding box center [718, 368] width 435 height 64
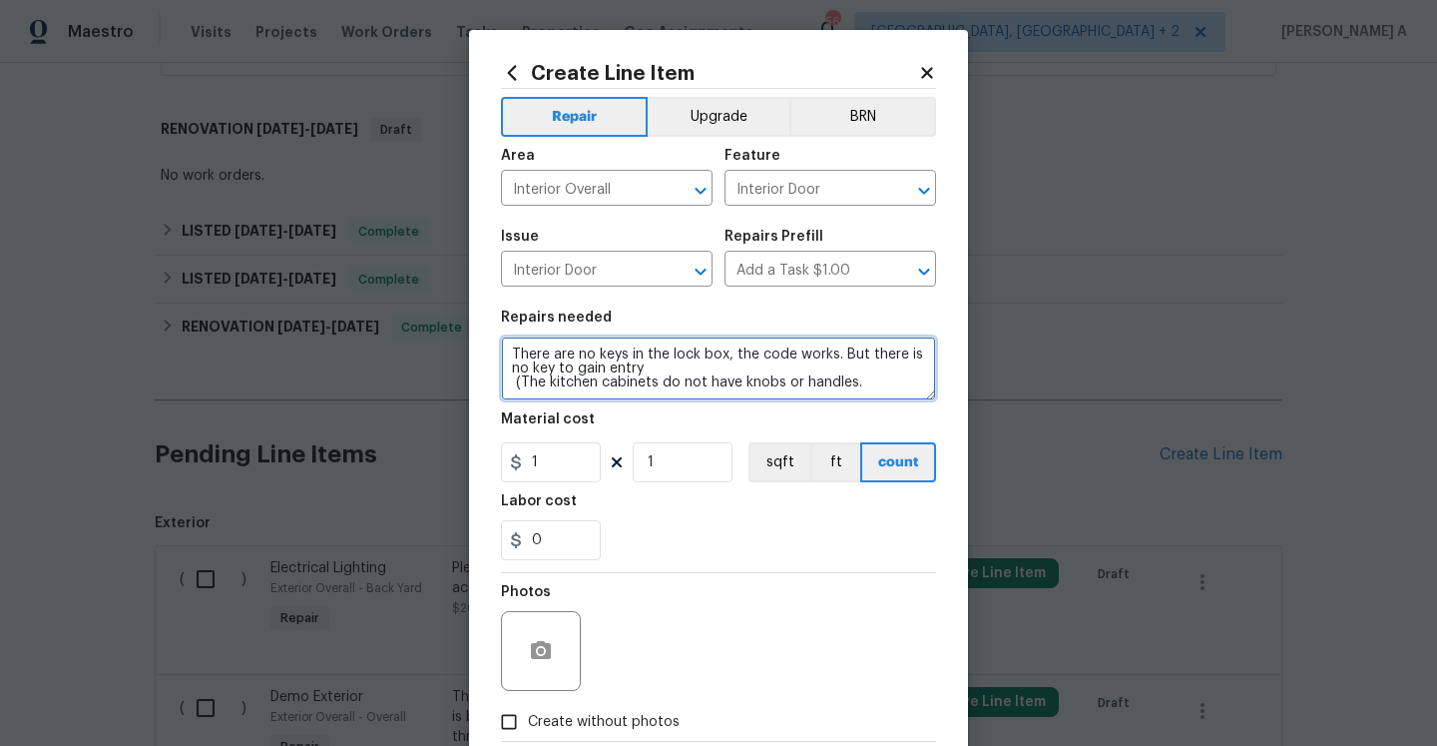
click at [0, 0] on span "Replace with" at bounding box center [0, 0] width 0 height 0
click at [516, 376] on textarea "There are no keys in the lockbox, but the code works. But there is no key to ga…" at bounding box center [718, 368] width 435 height 64
drag, startPoint x: 659, startPoint y: 370, endPoint x: 671, endPoint y: 384, distance: 18.4
click at [671, 384] on html "Maestro Visits Projects Work Orders Tasks Properties Geo Assignments 56 Albuque…" at bounding box center [718, 373] width 1437 height 746
drag, startPoint x: 865, startPoint y: 361, endPoint x: 892, endPoint y: 364, distance: 27.1
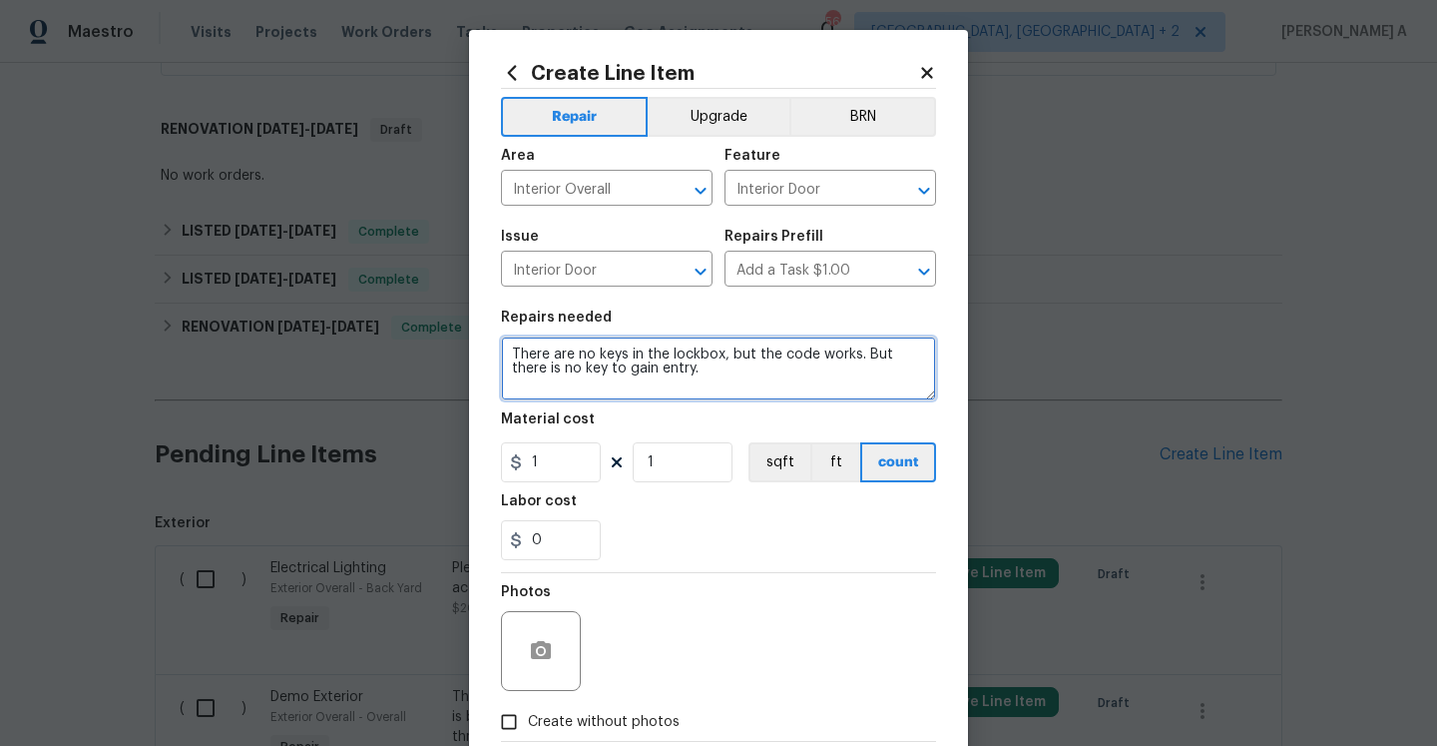
click at [892, 364] on textarea "There are no keys in the lockbox, but the code works. But there is no key to ga…" at bounding box center [718, 368] width 435 height 64
paste textarea "this property rekeyed"
type textarea "There are no keys in the lockbox, but the code works. Please have this property…"
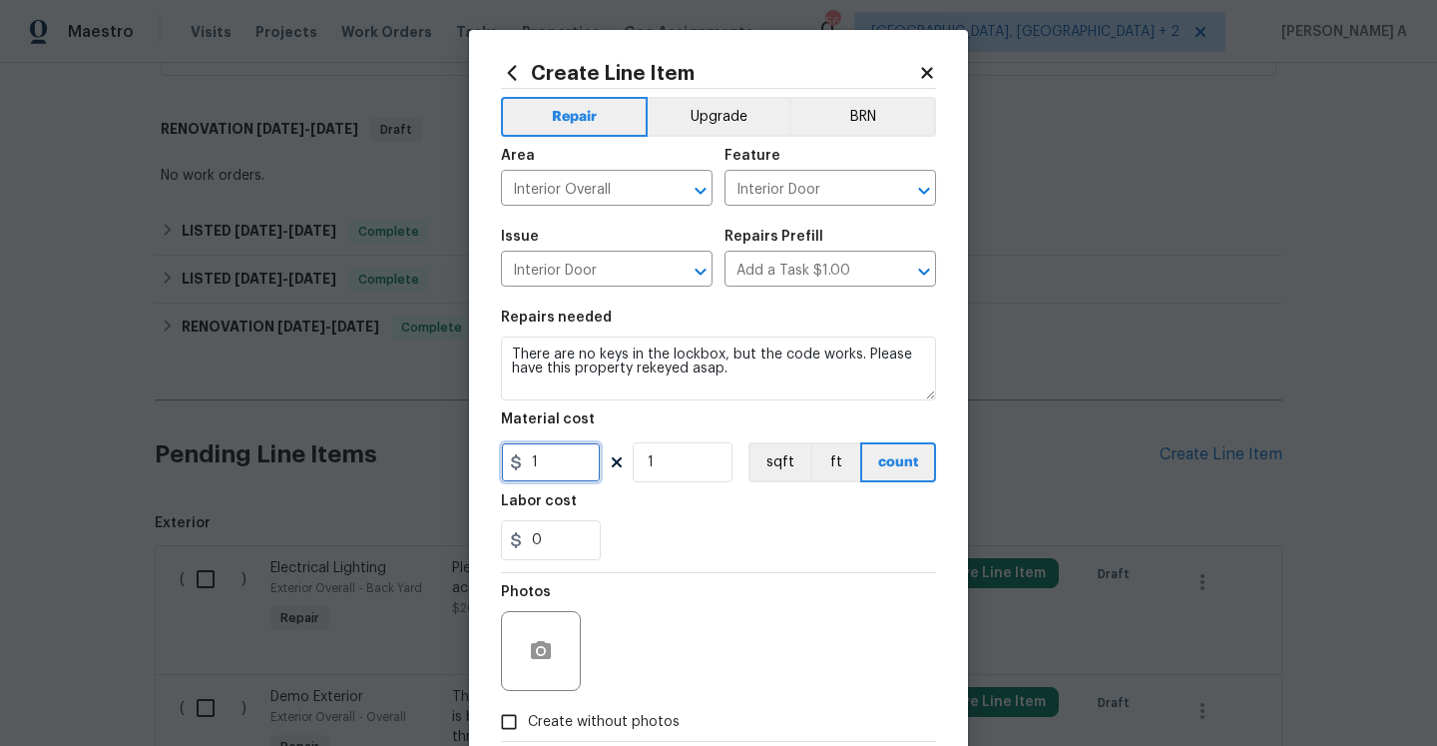
click at [564, 473] on input "1" at bounding box center [551, 462] width 100 height 40
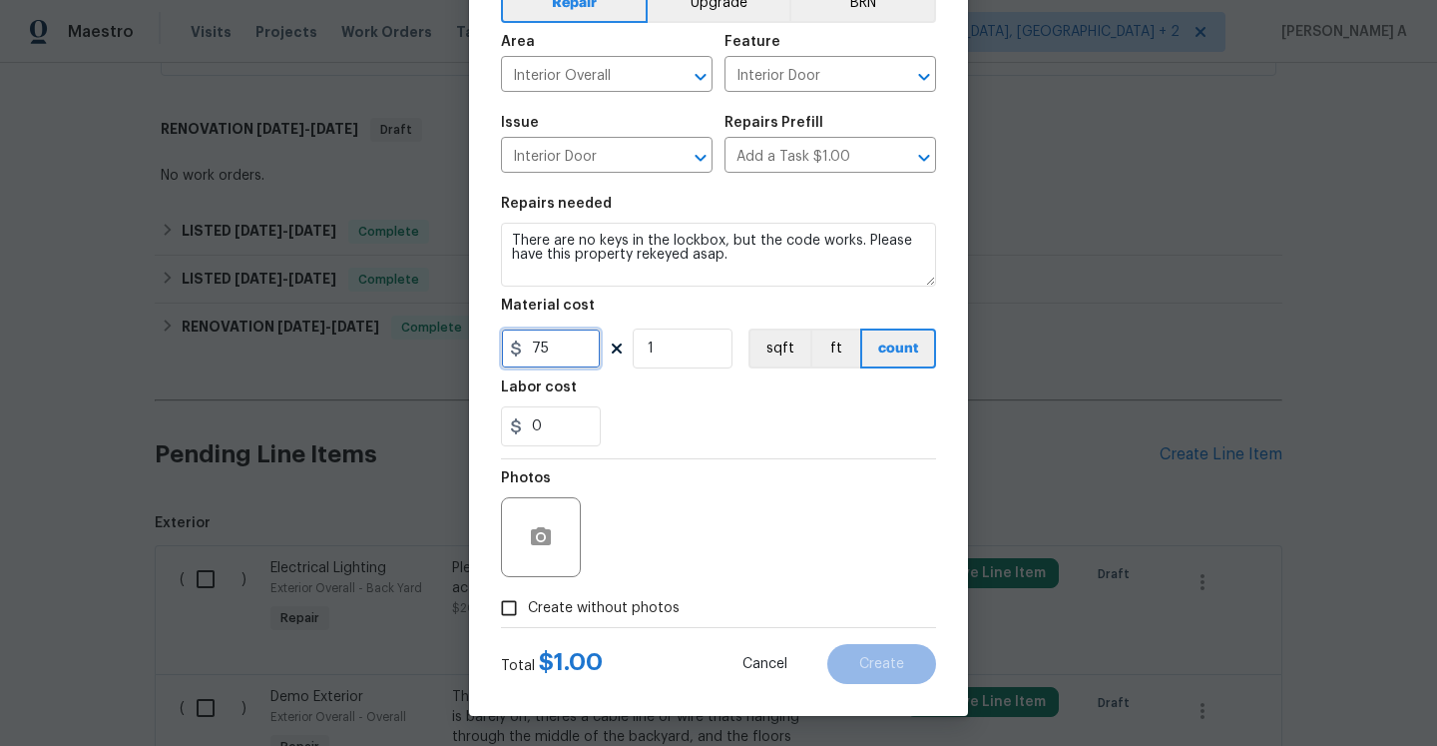
type input "75"
click at [583, 596] on label "Create without photos" at bounding box center [585, 608] width 190 height 38
click at [528, 596] on input "Create without photos" at bounding box center [509, 608] width 38 height 38
checkbox input "true"
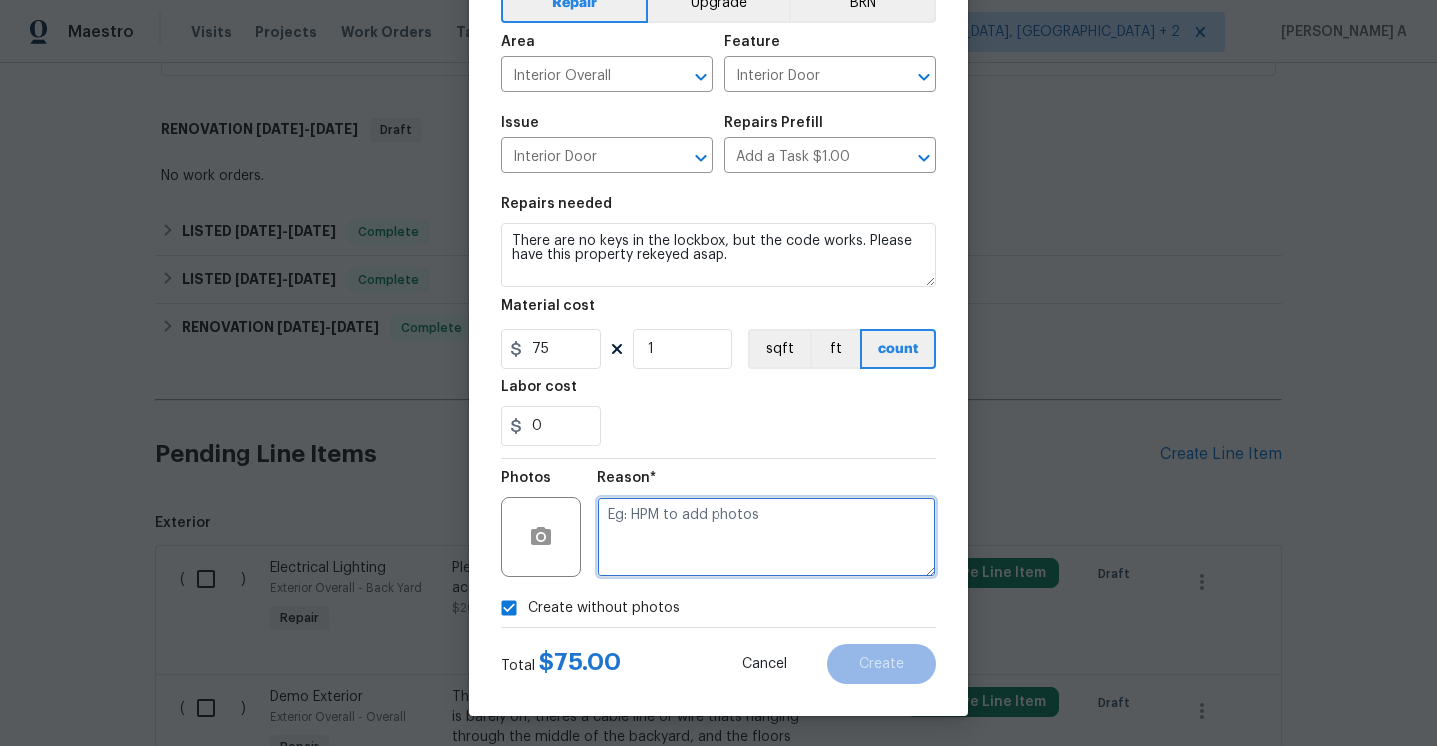
click at [666, 547] on textarea at bounding box center [766, 537] width 339 height 80
type textarea "Na"
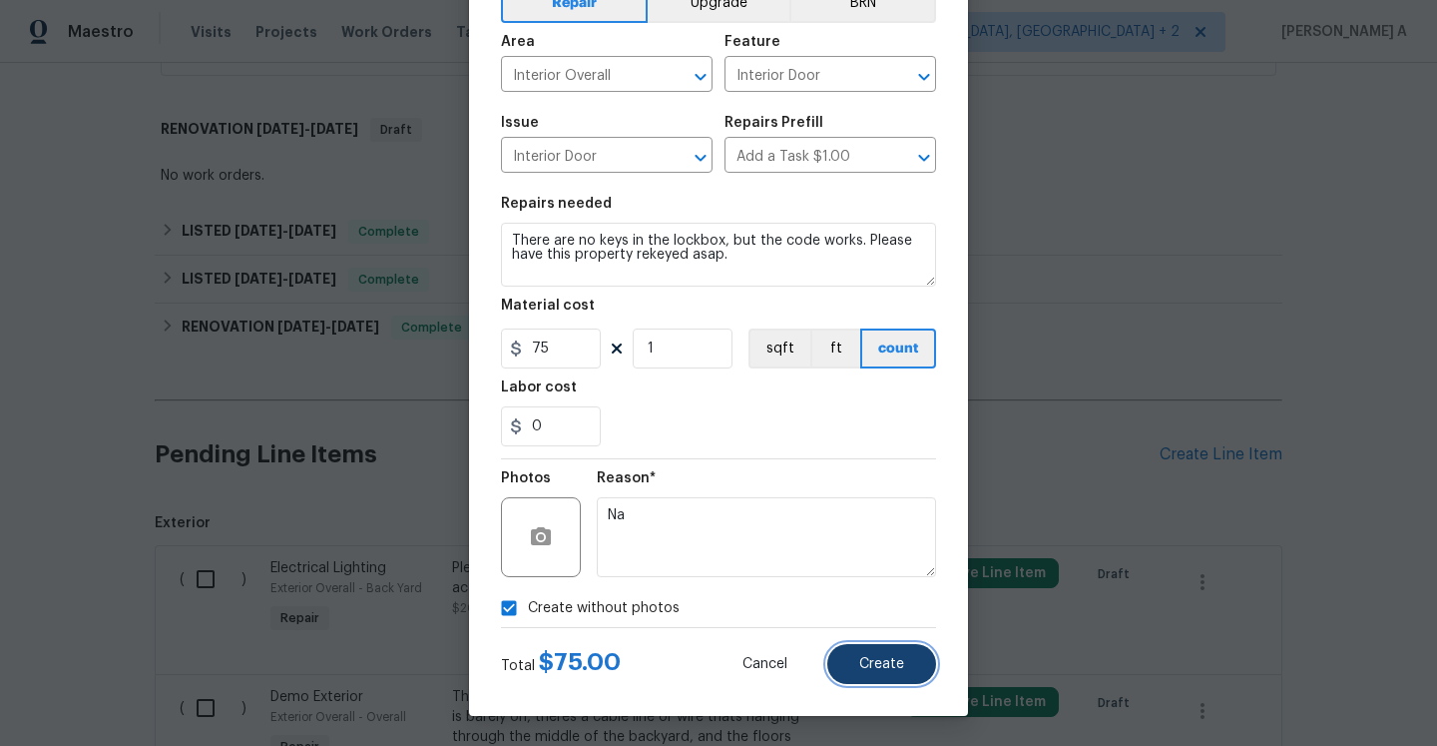
click at [889, 646] on button "Create" at bounding box center [881, 664] width 109 height 40
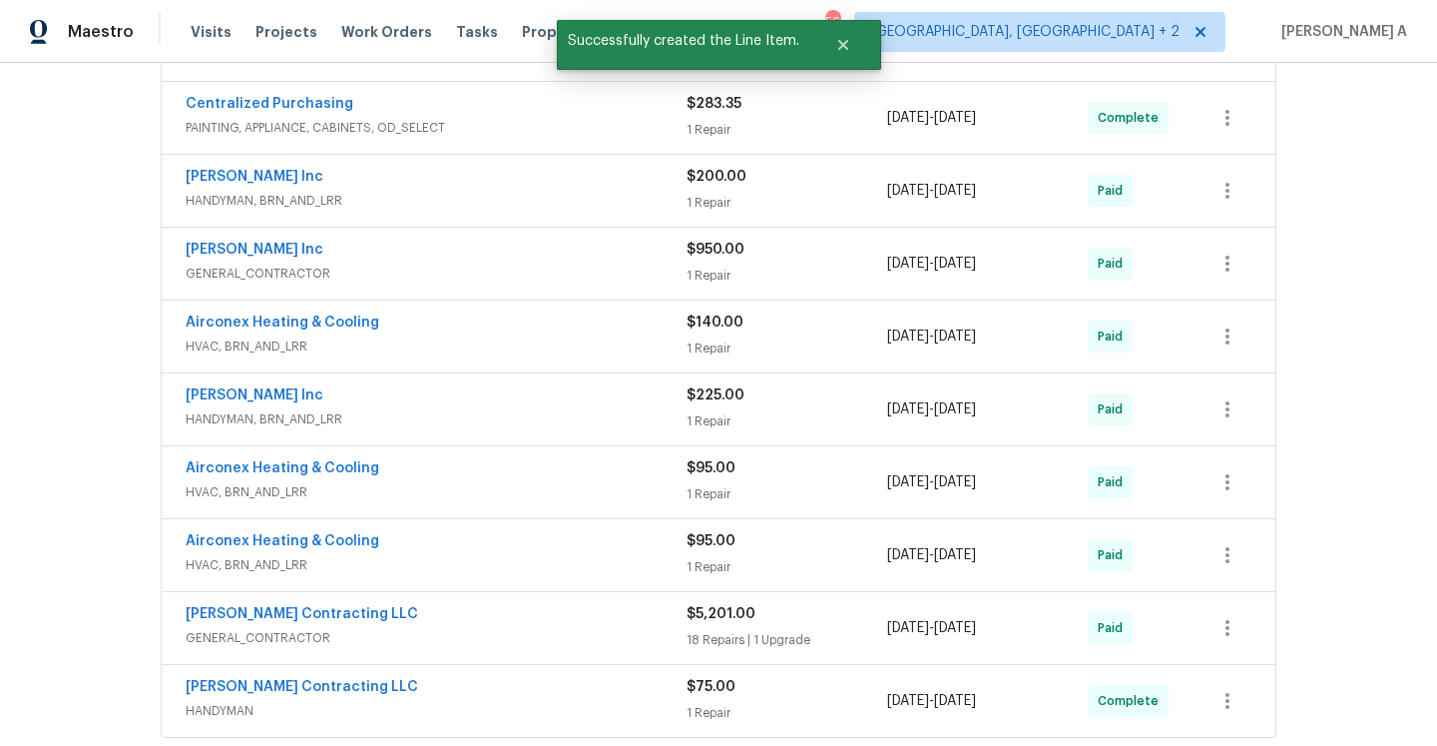
scroll to position [77, 0]
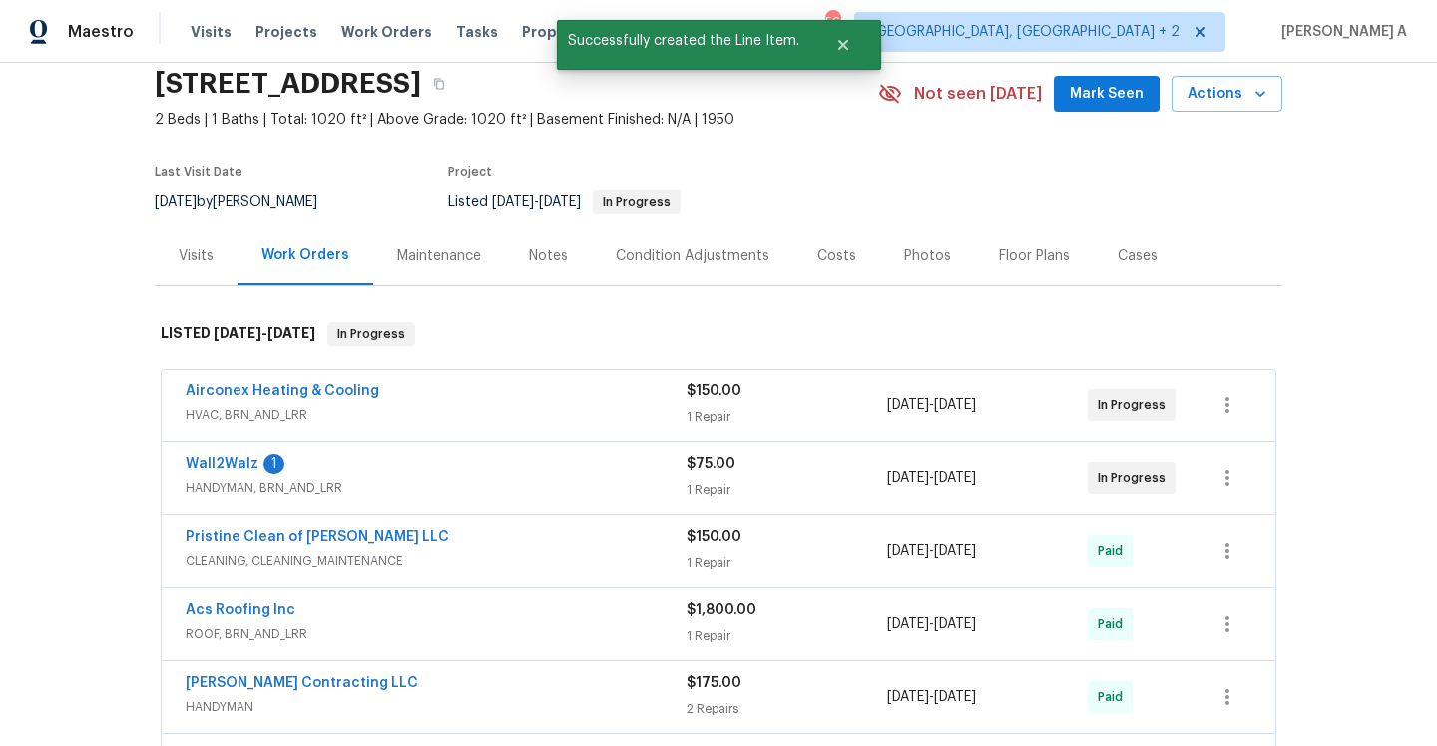
click at [231, 452] on div "Wall2Walz 1 HANDYMAN, BRN_AND_LRR $75.00 1 Repair 9/3/2025 - 9/5/2025 In Progre…" at bounding box center [719, 478] width 1114 height 72
click at [231, 461] on link "Wall2Walz" at bounding box center [222, 464] width 73 height 14
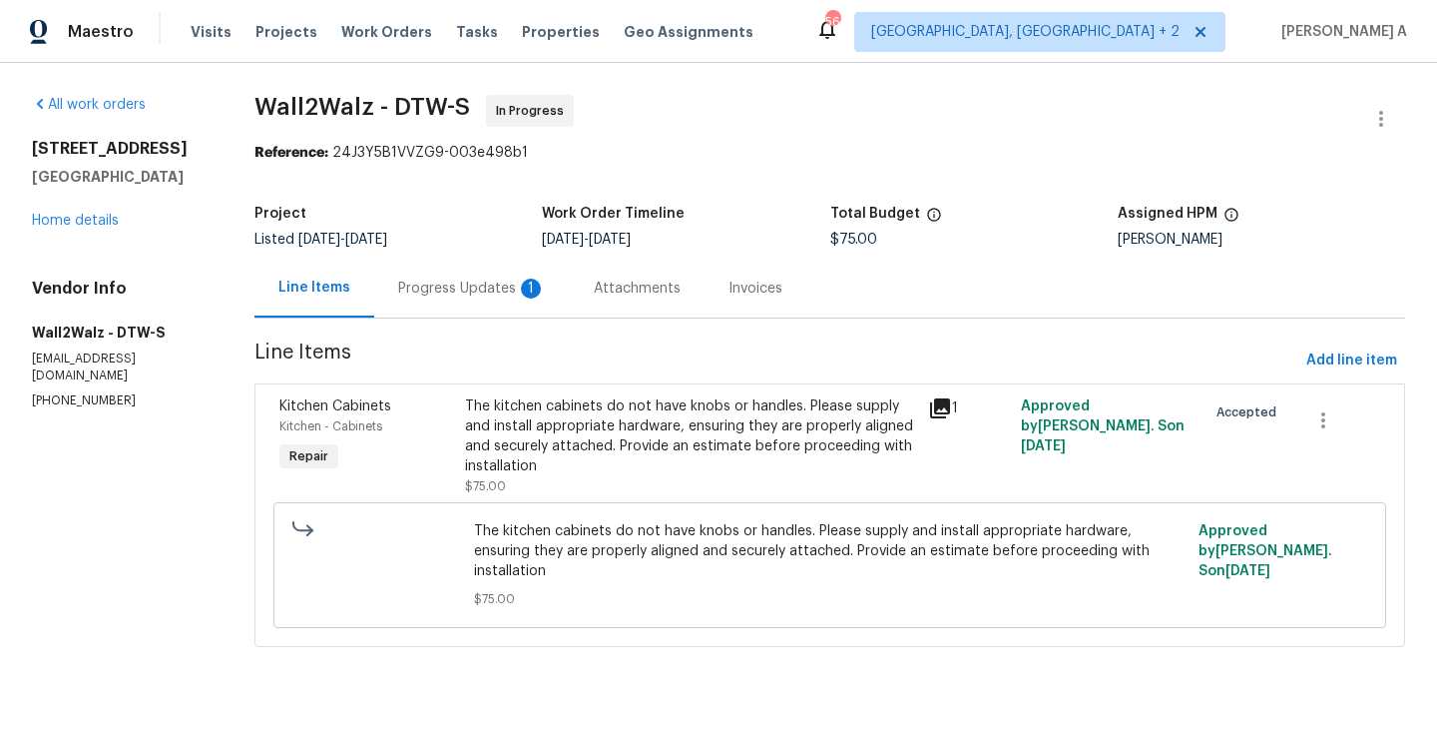
click at [461, 297] on div "Progress Updates 1" at bounding box center [472, 288] width 148 height 20
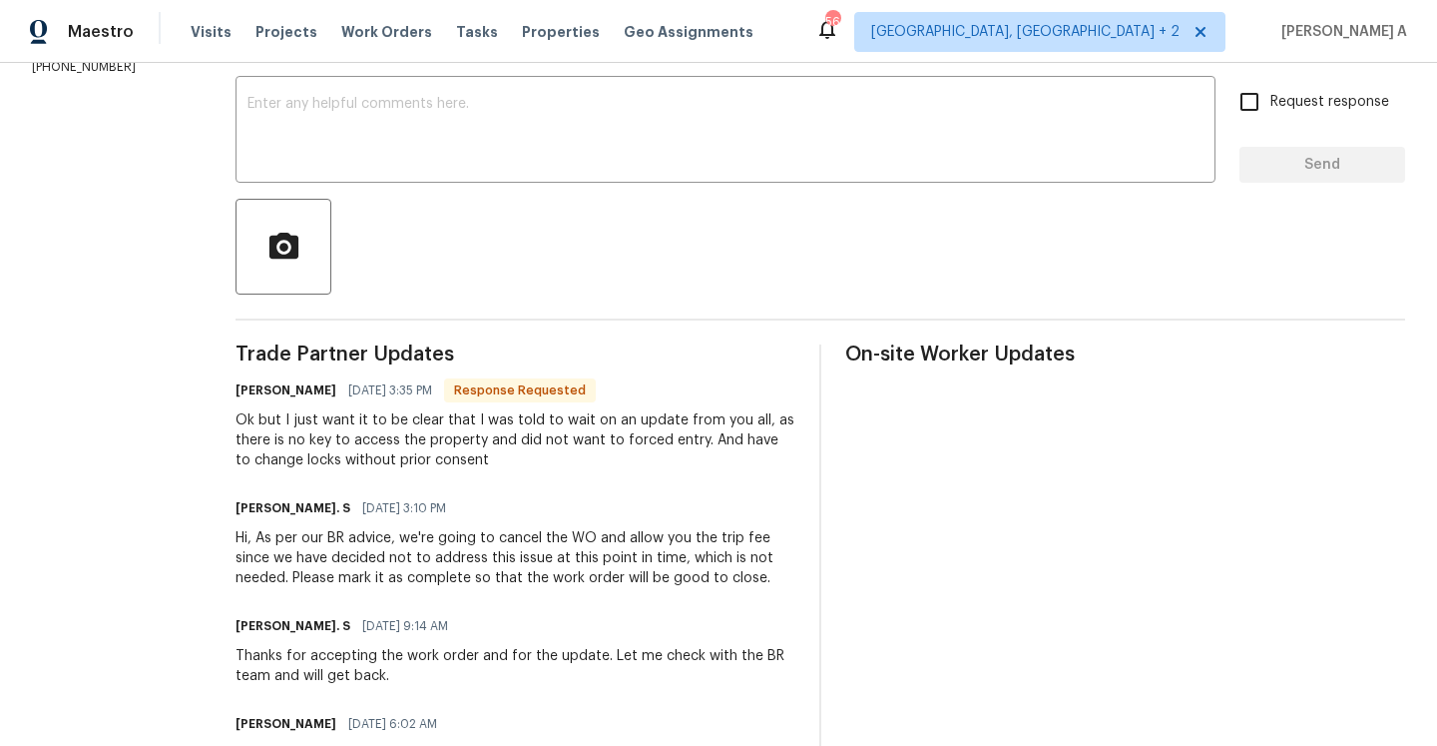
scroll to position [246, 0]
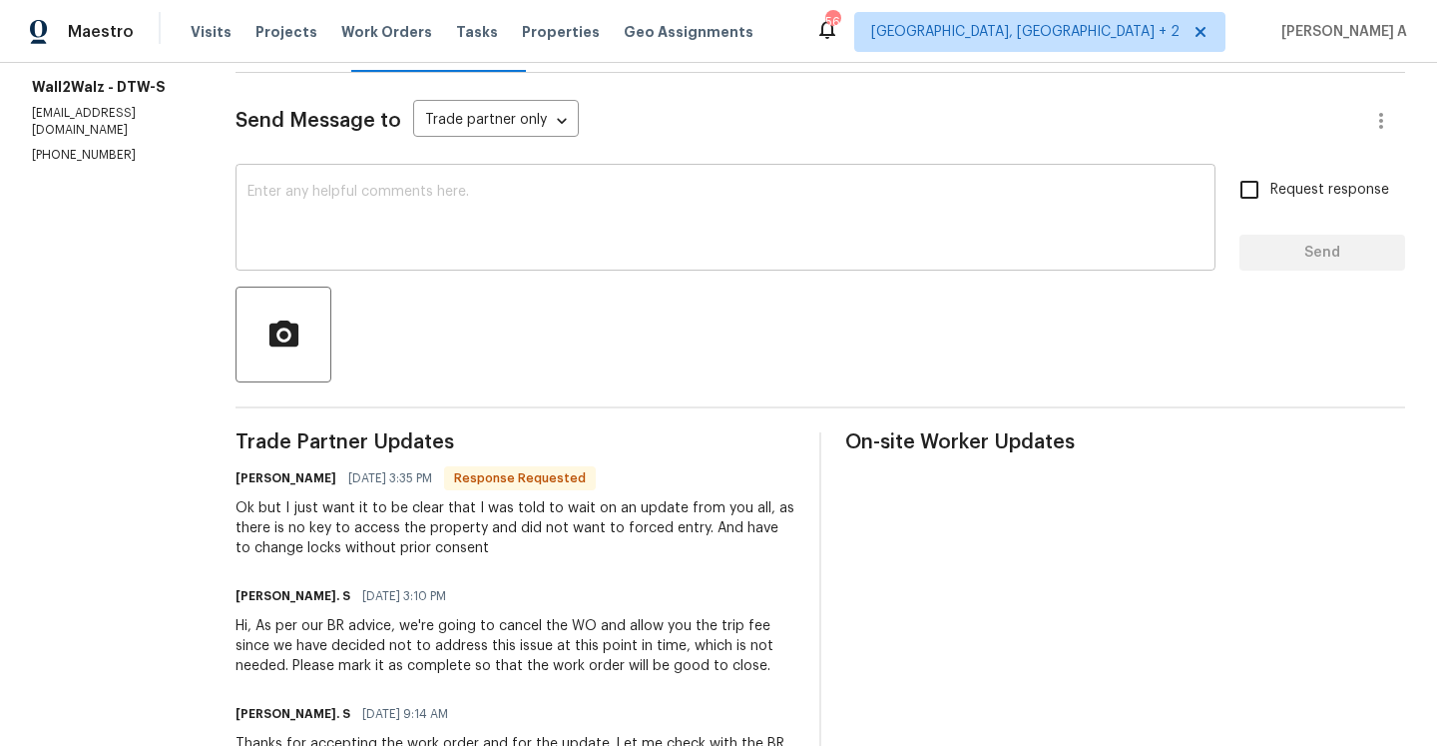
click at [557, 226] on textarea at bounding box center [726, 220] width 956 height 70
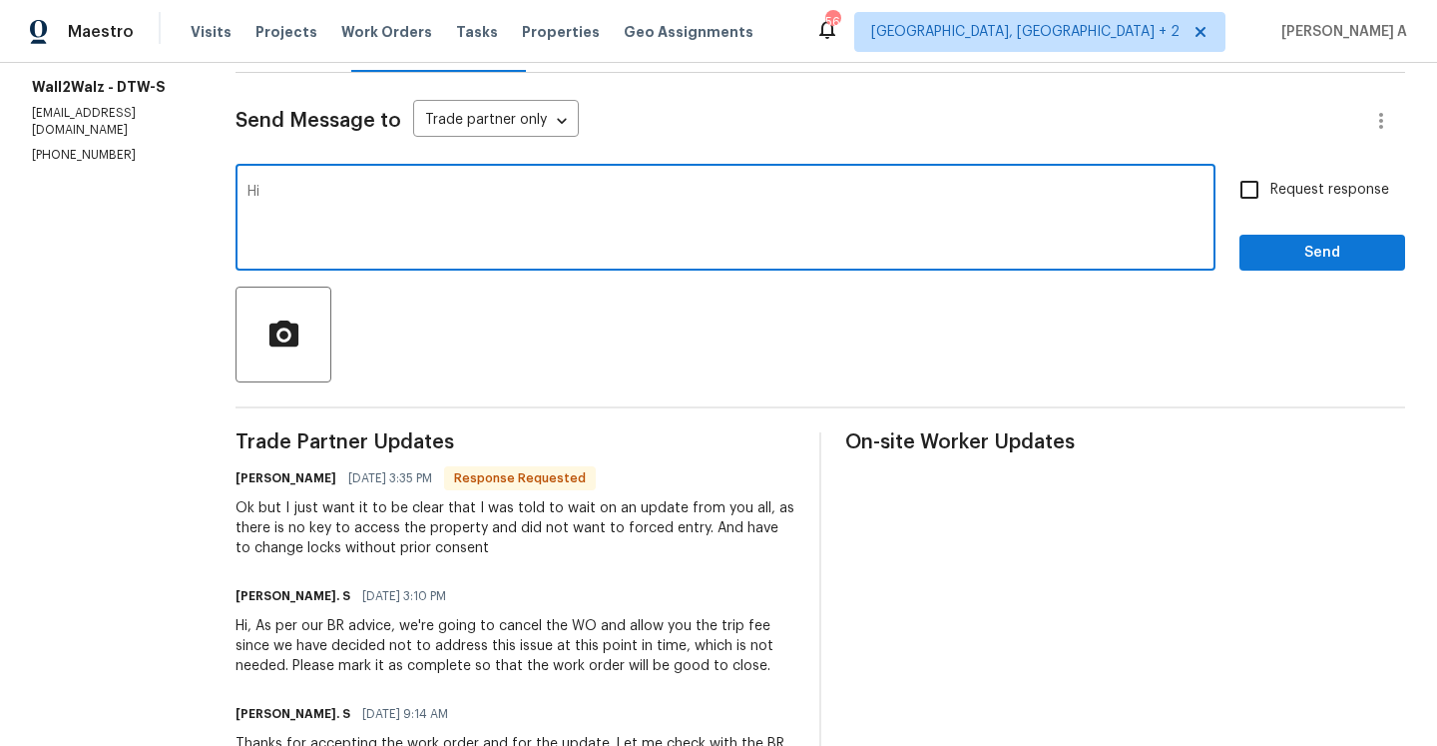
type textarea "H"
type textarea "P"
click at [779, 202] on textarea "Good afternoon! This is Afredi A from Opendoor." at bounding box center [726, 220] width 956 height 70
click at [765, 192] on textarea "Good afternoon! This is Afredi A from Opendoor. The trust and saferty team told…" at bounding box center [726, 220] width 956 height 70
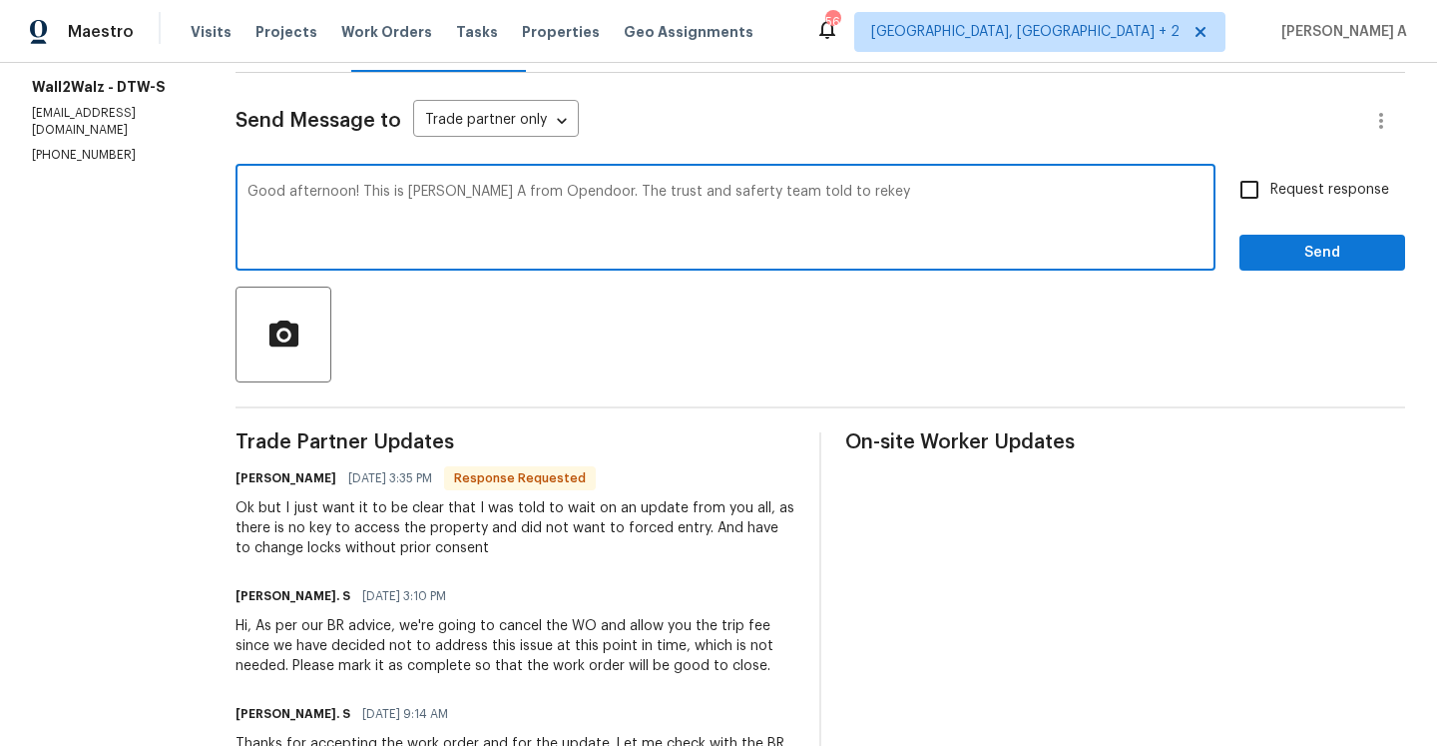
click at [815, 196] on textarea "Good afternoon! This is Afredi A from Opendoor. The trust and saferty team told…" at bounding box center [726, 220] width 956 height 70
click at [0, 0] on qb-div "Add Punctuation property ," at bounding box center [0, 0] width 0 height 0
click at [0, 0] on span "Correct the spelling error" at bounding box center [0, 0] width 0 height 0
click at [0, 0] on span "Add a period" at bounding box center [0, 0] width 0 height 0
click at [1113, 199] on textarea "Good afternoon! This is Afredi A from Opendoor. The trust and safety team was t…" at bounding box center [726, 220] width 956 height 70
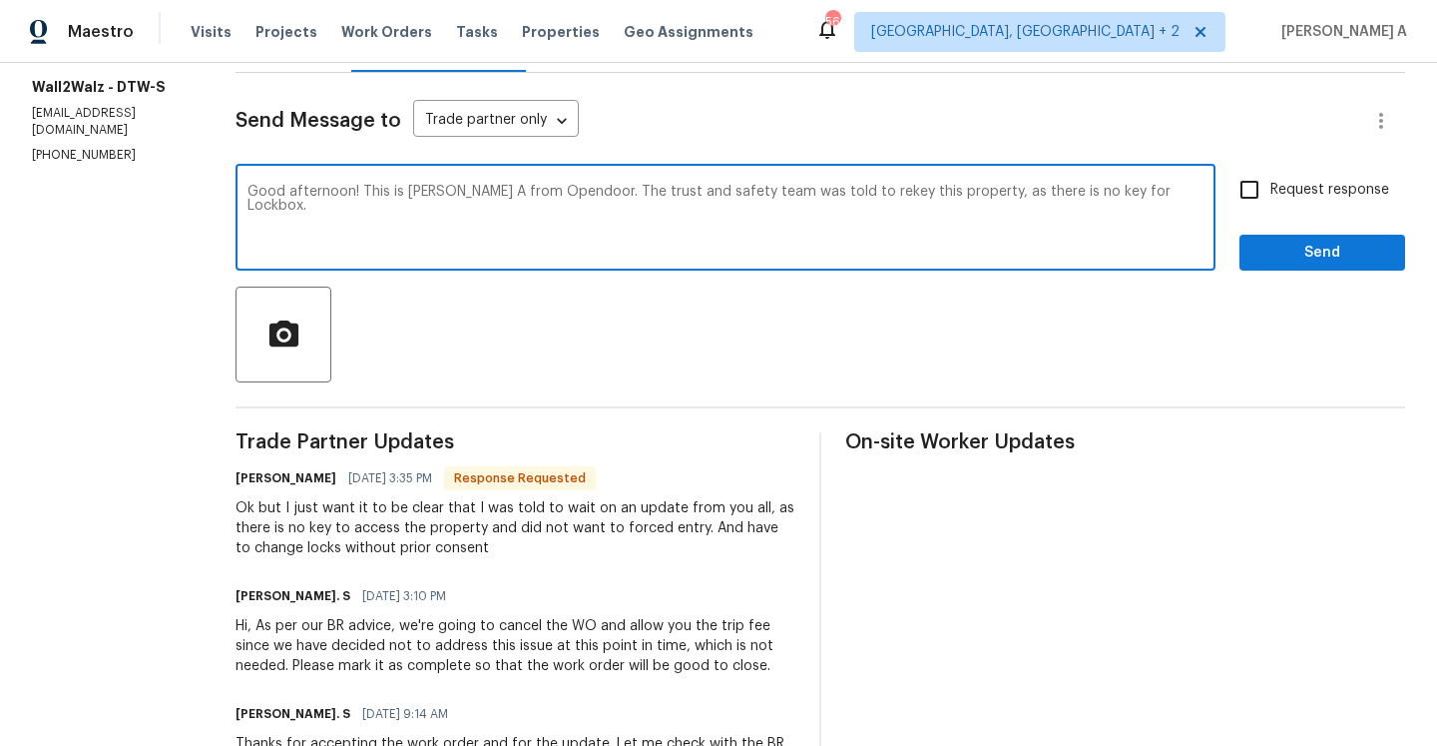
click at [1076, 195] on textarea "Good afternoon! This is Afredi A from Opendoor. The trust and safety team was t…" at bounding box center [726, 220] width 956 height 70
click at [1159, 195] on textarea "Good afternoon! This is Afredi A from Opendoor. The trust and safety team was t…" at bounding box center [726, 220] width 956 height 70
click at [0, 0] on span "Replace with" at bounding box center [0, 0] width 0 height 0
type textarea "Good afternoon! This is Afredi A from Opendoor. The trust and safety team was t…"
click at [1314, 195] on span "Request response" at bounding box center [1330, 190] width 119 height 21
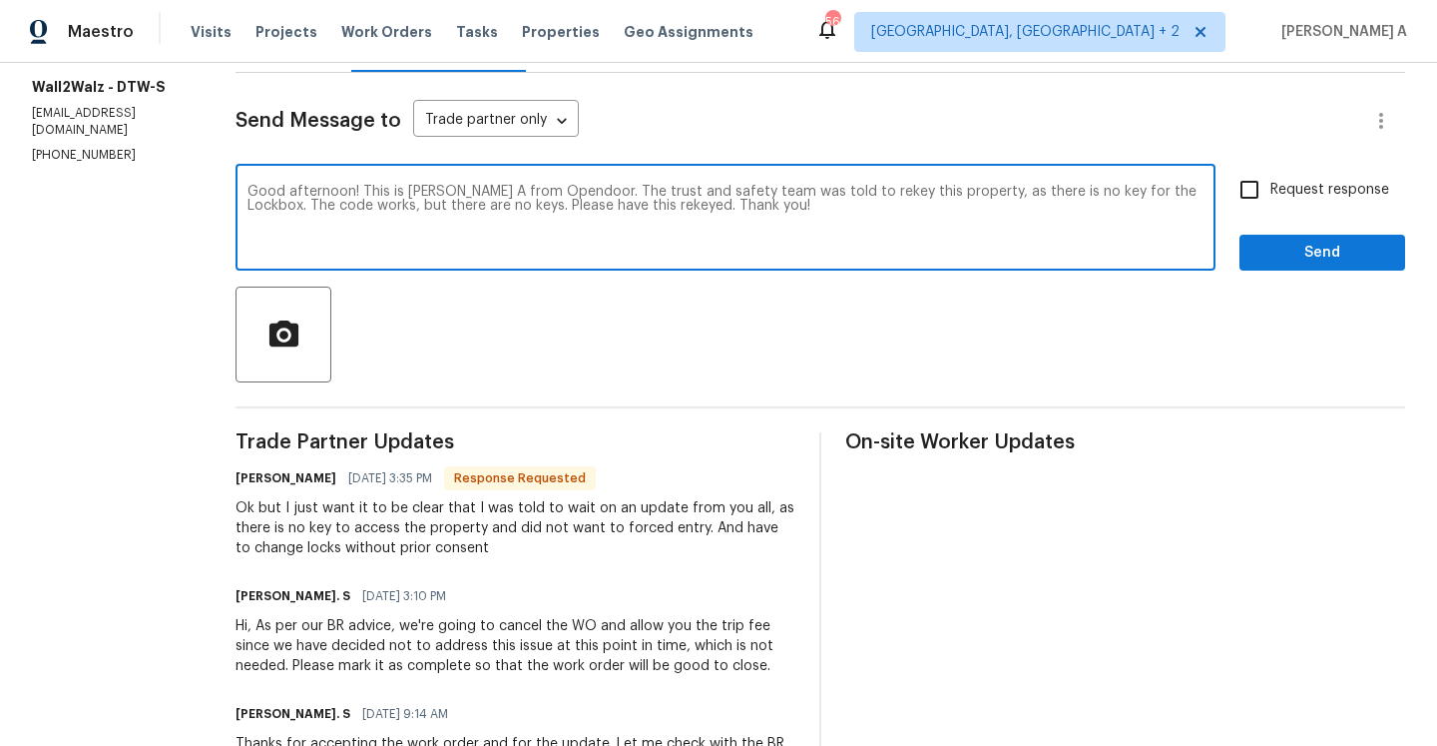
click at [1271, 195] on input "Request response" at bounding box center [1250, 190] width 42 height 42
checkbox input "true"
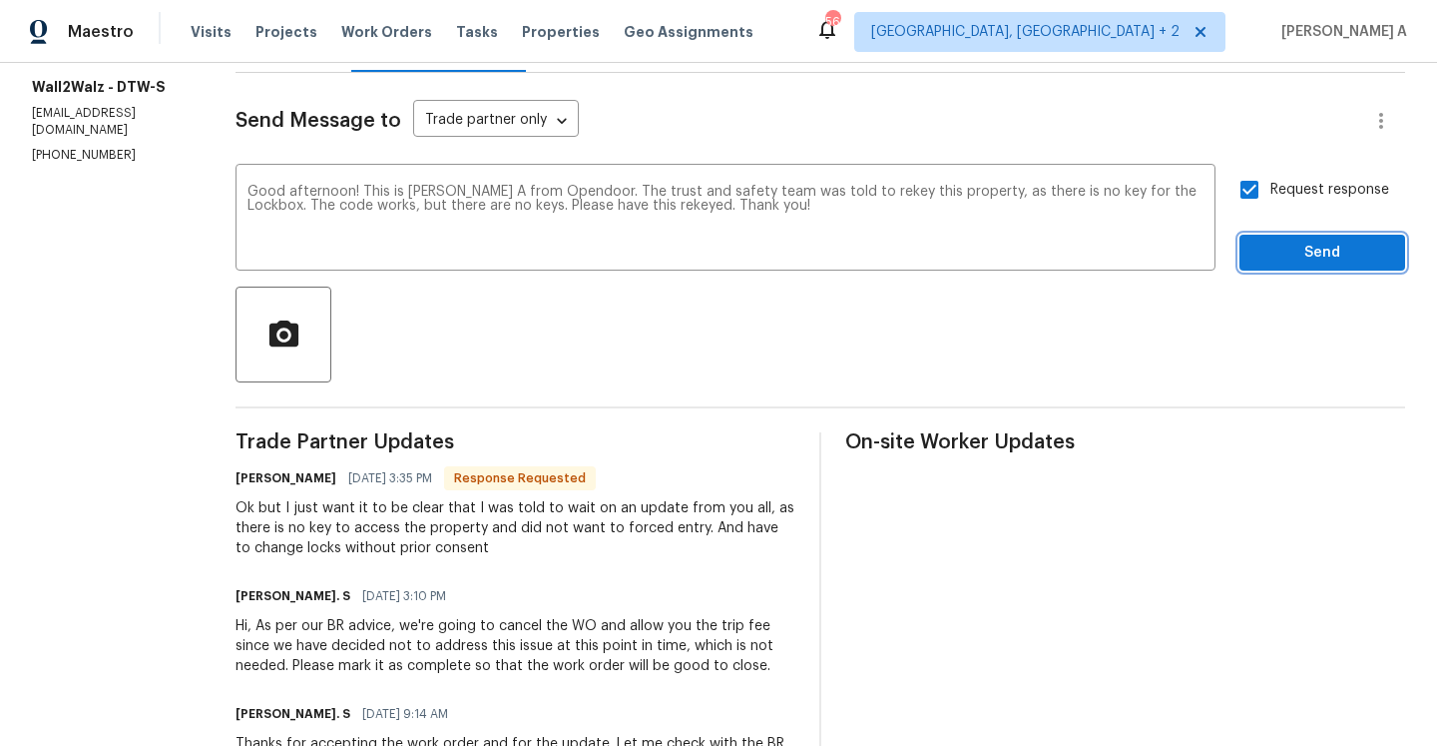
click at [1314, 243] on span "Send" at bounding box center [1323, 253] width 134 height 25
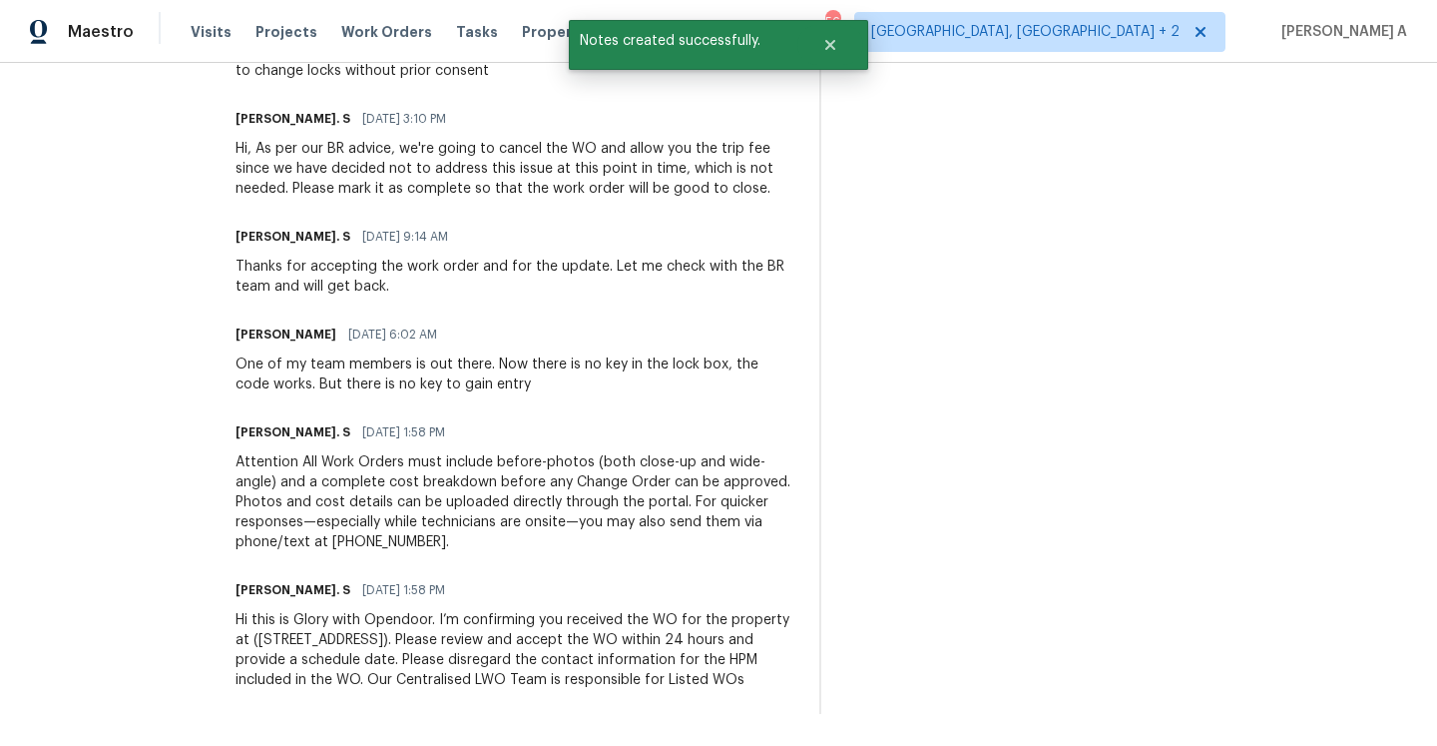
scroll to position [482, 0]
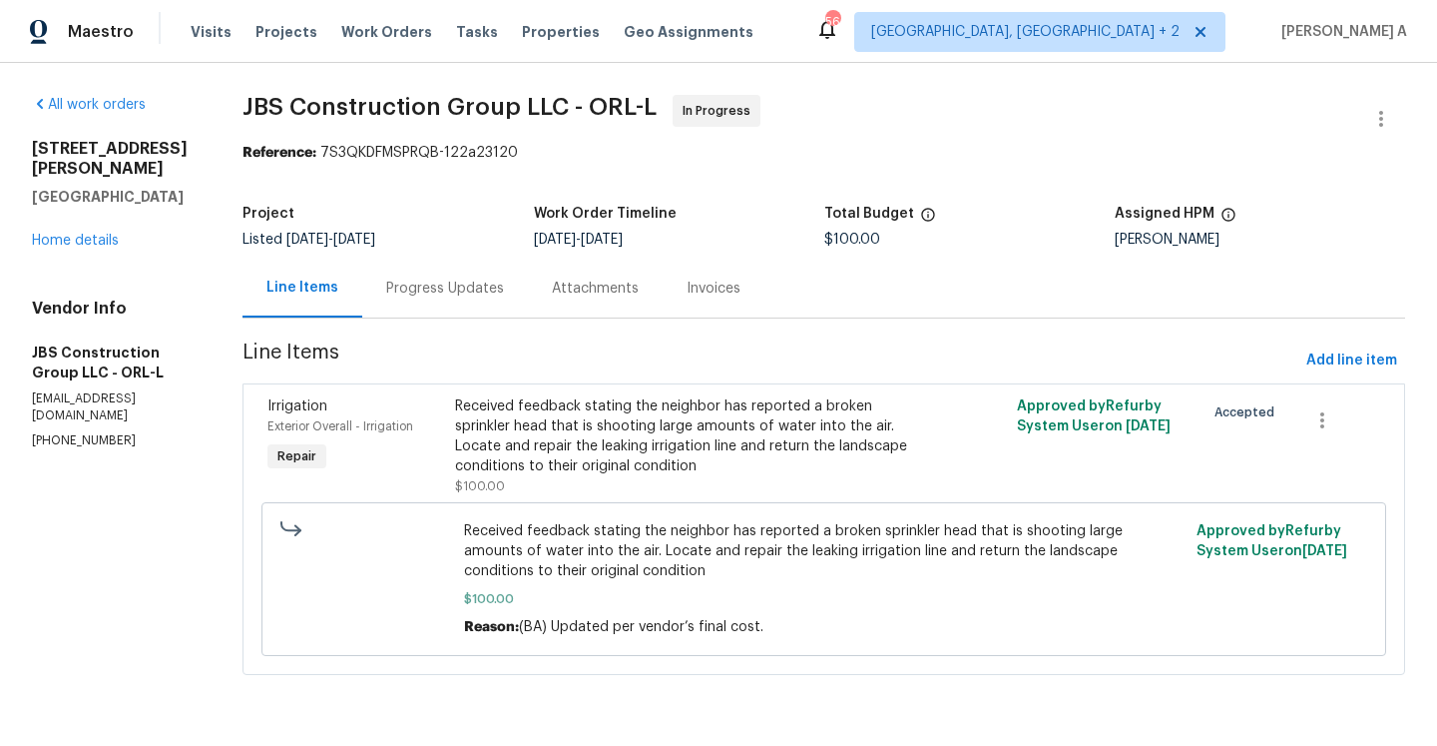
click at [504, 285] on div "Progress Updates" at bounding box center [445, 288] width 118 height 20
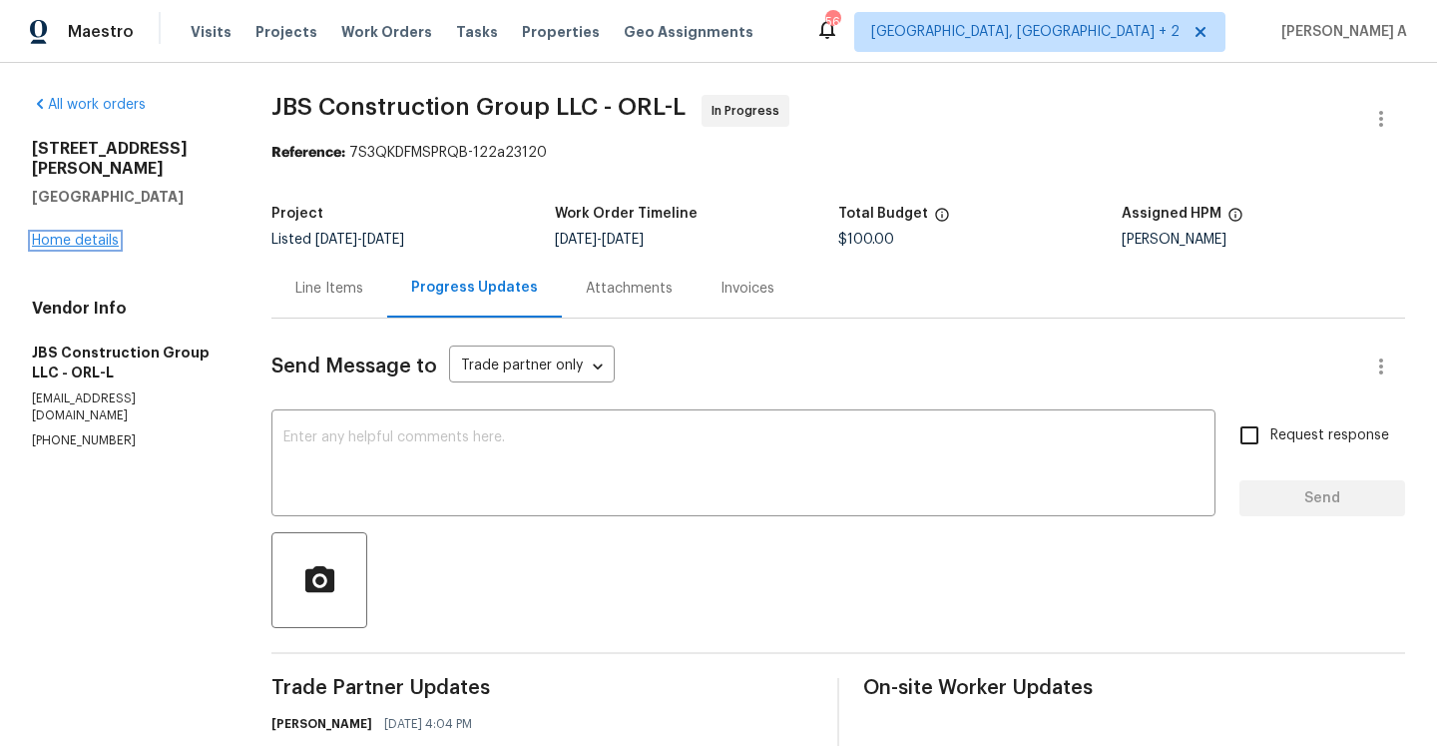
click at [92, 234] on link "Home details" at bounding box center [75, 241] width 87 height 14
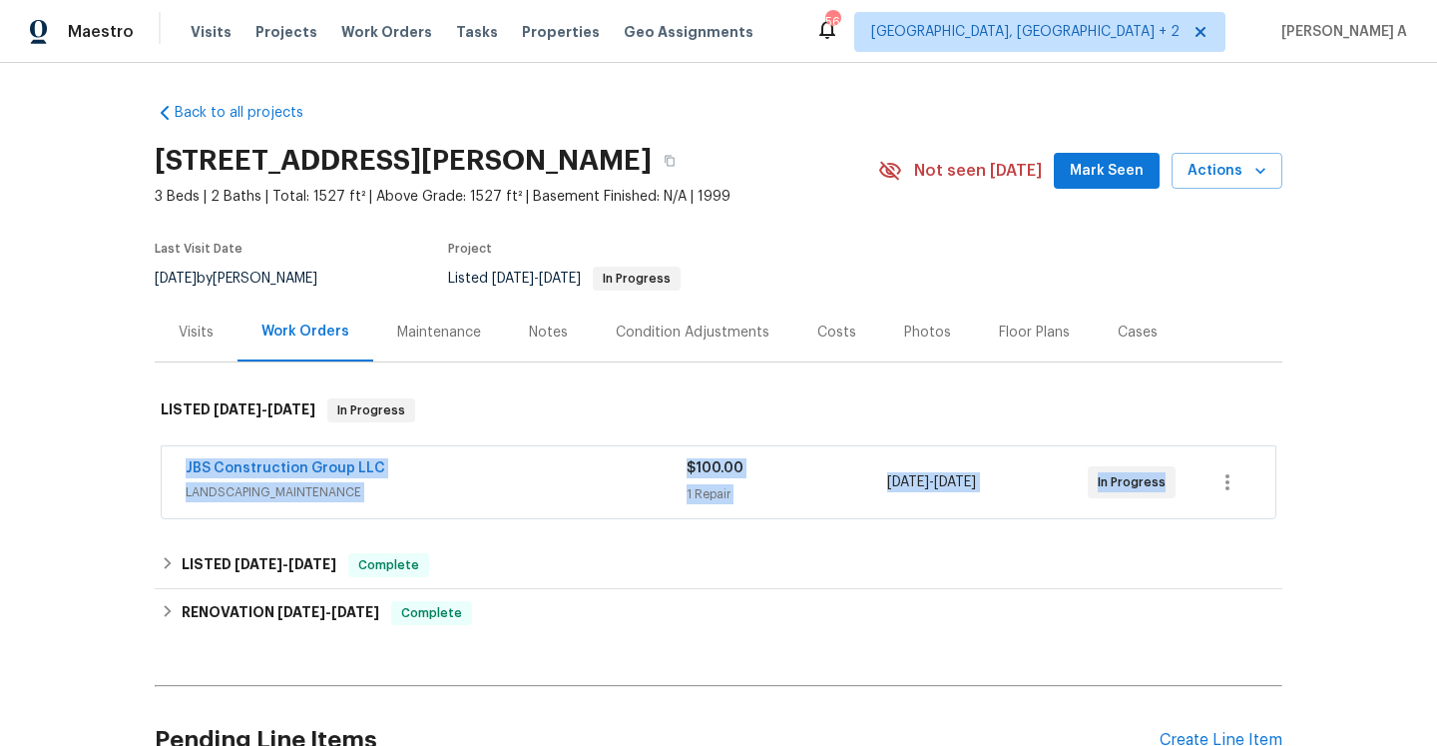
drag, startPoint x: 175, startPoint y: 473, endPoint x: 1164, endPoint y: 482, distance: 989.2
click at [1164, 482] on div "JBS Construction Group LLC LANDSCAPING_MAINTENANCE $100.00 1 Repair [DATE] - [D…" at bounding box center [719, 482] width 1114 height 72
copy div "JBS Construction Group LLC LANDSCAPING_MAINTENANCE $100.00 1 Repair [DATE] - [D…"
click at [331, 462] on link "JBS Construction Group LLC" at bounding box center [286, 468] width 200 height 14
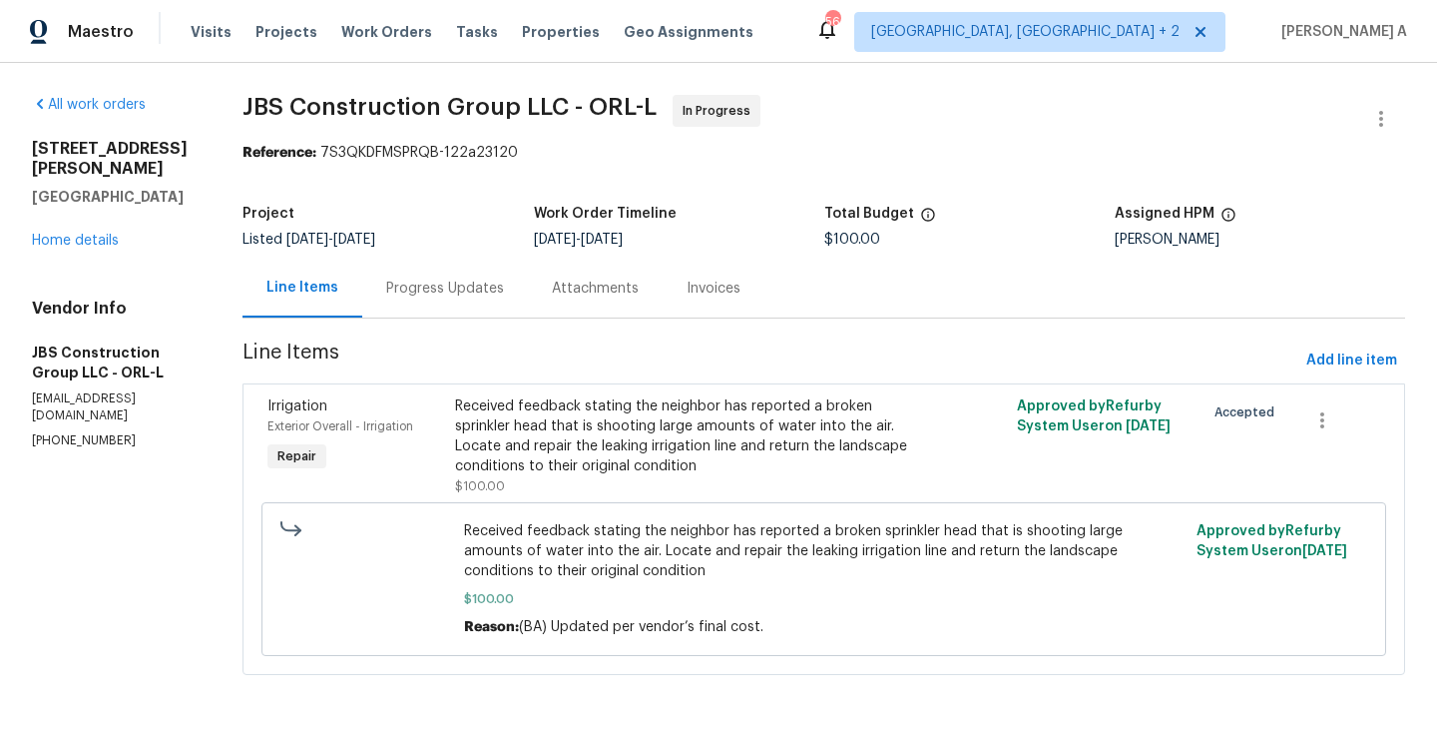
click at [468, 334] on section "JBS Construction Group LLC - ORL-L In Progress Reference: 7S3QKDFMSPRQB-122a231…" at bounding box center [824, 397] width 1163 height 604
click at [468, 315] on div "Progress Updates" at bounding box center [445, 288] width 166 height 59
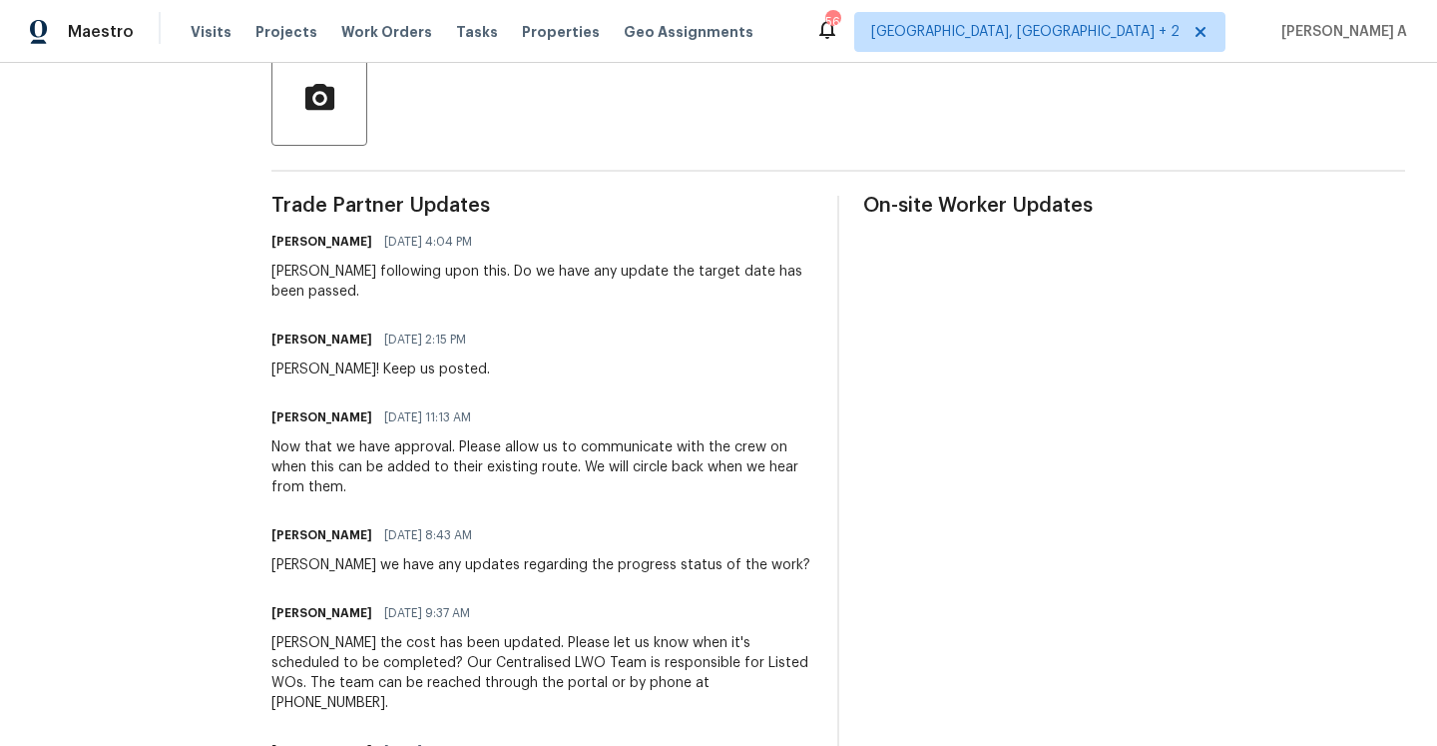
scroll to position [518, 0]
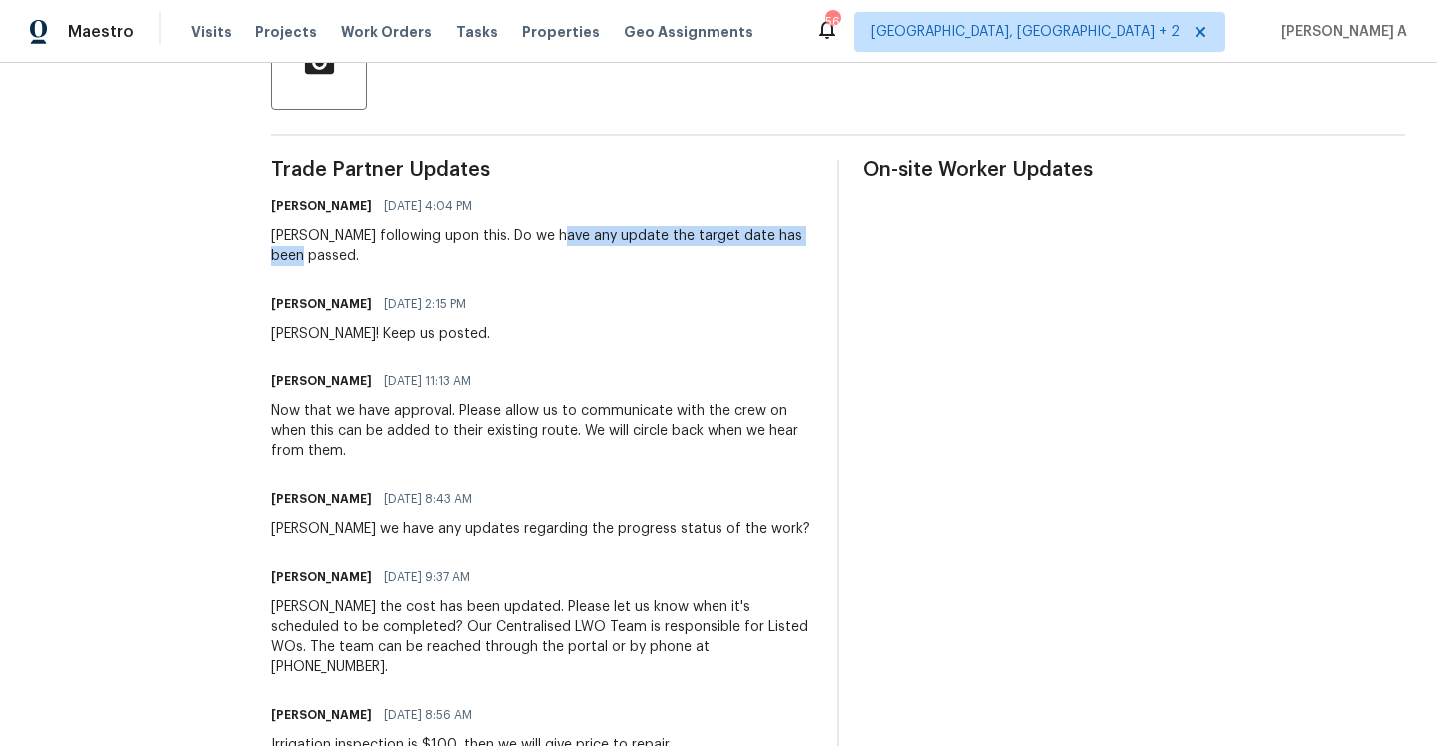
drag, startPoint x: 576, startPoint y: 234, endPoint x: 632, endPoint y: 261, distance: 62.1
click at [632, 261] on div "[PERSON_NAME] following upon this. Do we have any update the target date has be…" at bounding box center [542, 246] width 542 height 40
copy div "update the target date has been passed."
